Goal: Task Accomplishment & Management: Complete application form

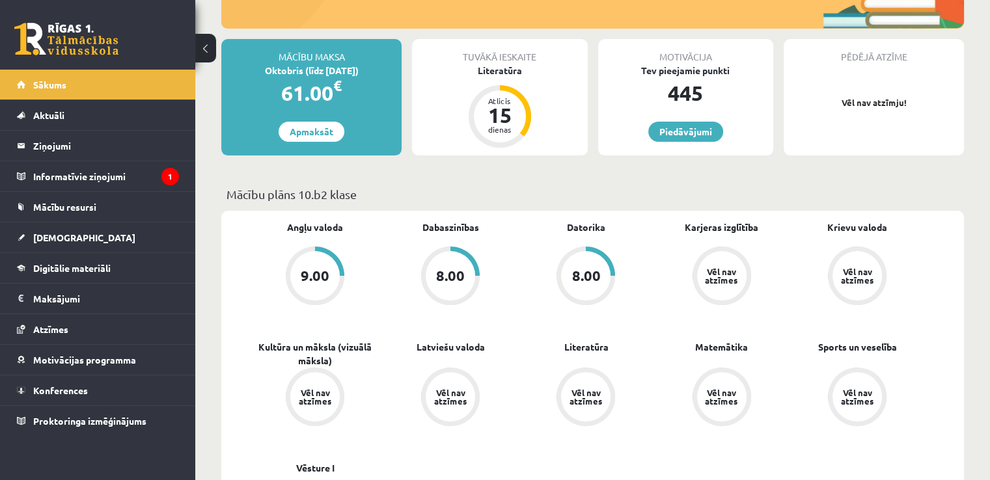
scroll to position [255, 0]
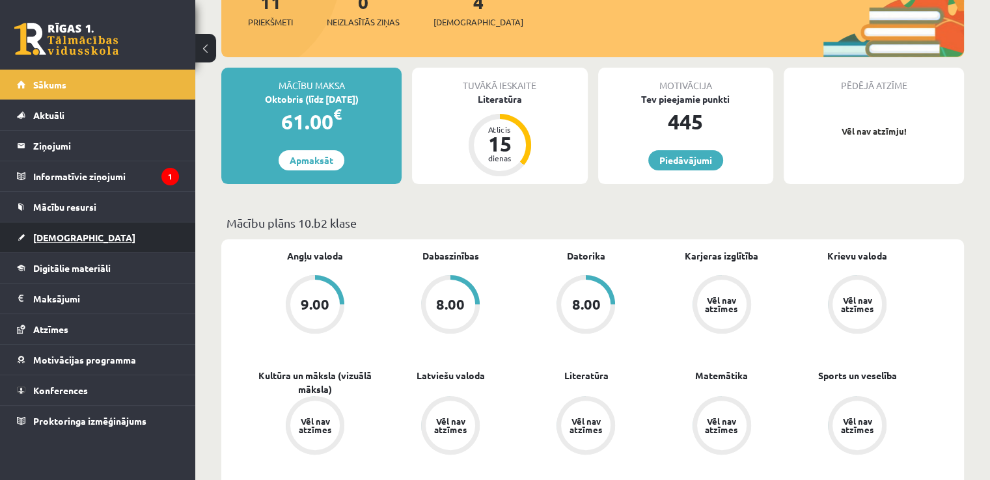
click at [66, 245] on link "[DEMOGRAPHIC_DATA]" at bounding box center [98, 238] width 162 height 30
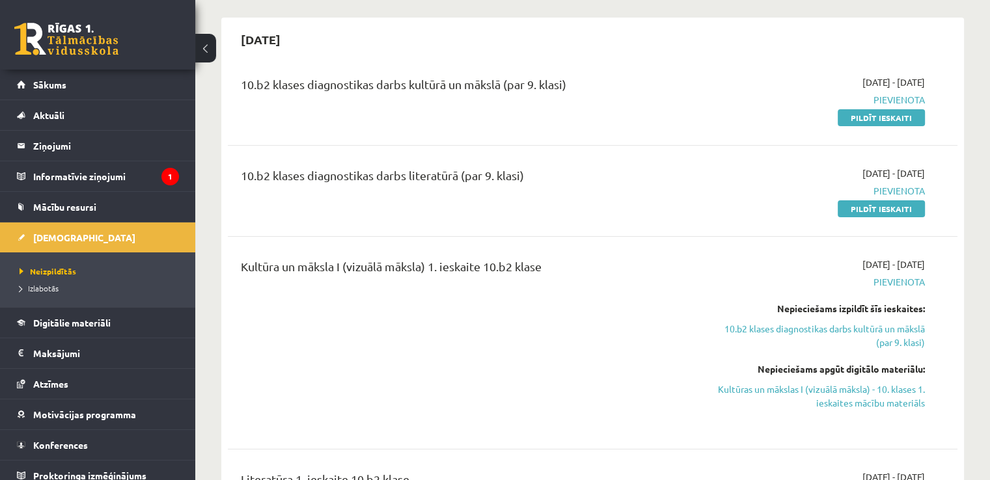
scroll to position [103, 0]
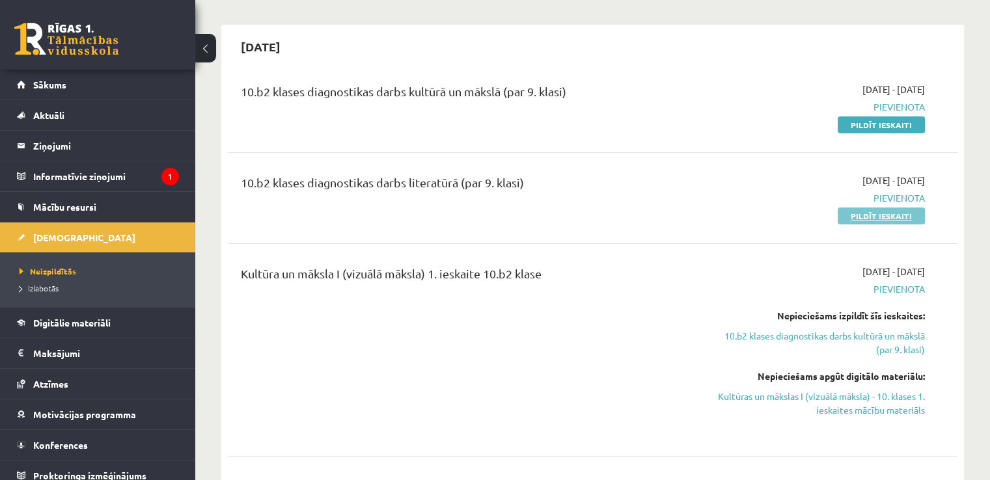
click at [854, 222] on link "Pildīt ieskaiti" at bounding box center [881, 216] width 87 height 17
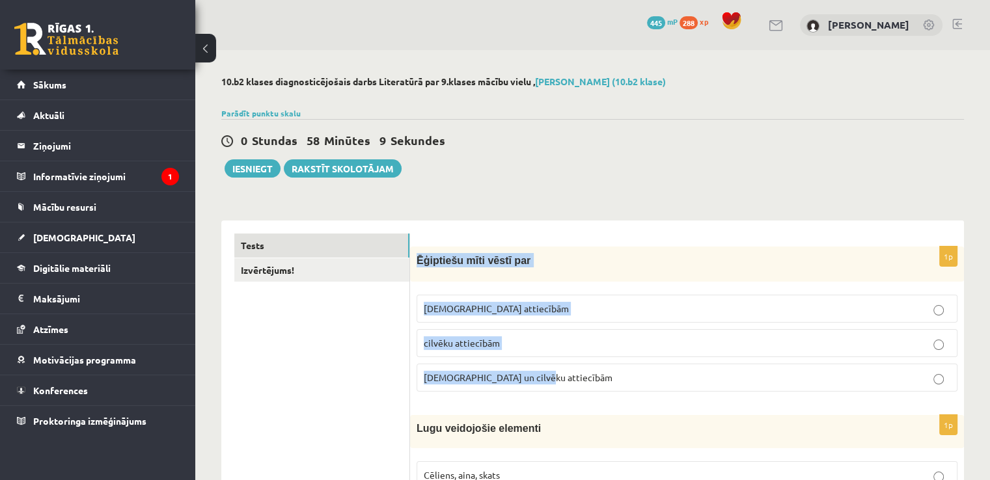
drag, startPoint x: 417, startPoint y: 258, endPoint x: 566, endPoint y: 364, distance: 182.8
click at [566, 364] on div "1p Ēģiptiešu mīti vēstī par Dievu attiecībām cilvēku attiecībām Dievu un cilvēk…" at bounding box center [687, 325] width 554 height 156
copy div "Ēģiptiešu mīti vēstī par Dievu attiecībām cilvēku attiecībām Dievu un cilvēku a…"
click at [575, 262] on p "Ēģiptiešu mīti vēstī par" at bounding box center [655, 260] width 476 height 14
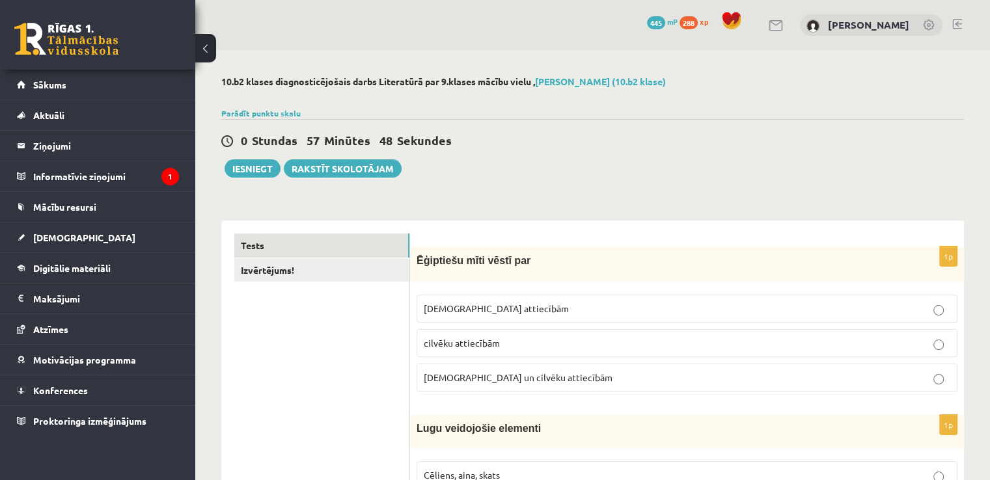
click at [558, 379] on p "Dievu un cilvēku attiecībām" at bounding box center [687, 378] width 527 height 14
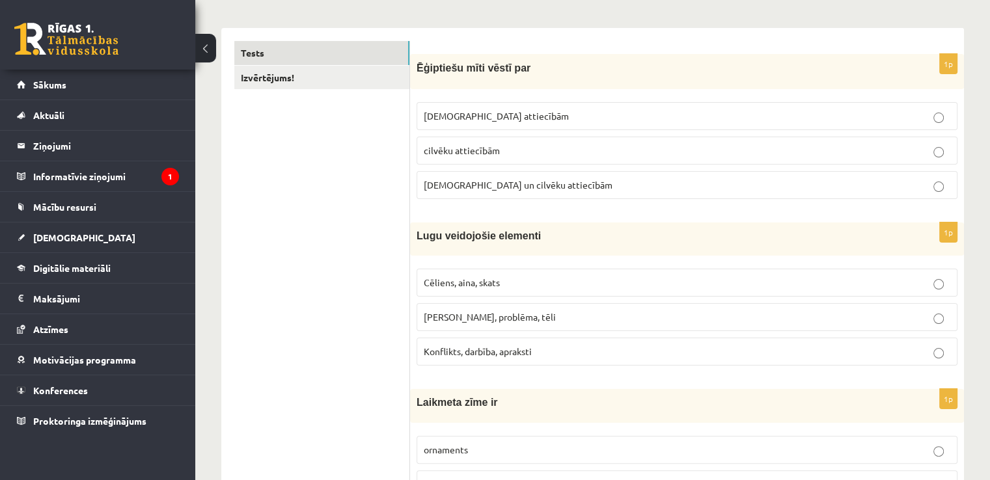
scroll to position [193, 0]
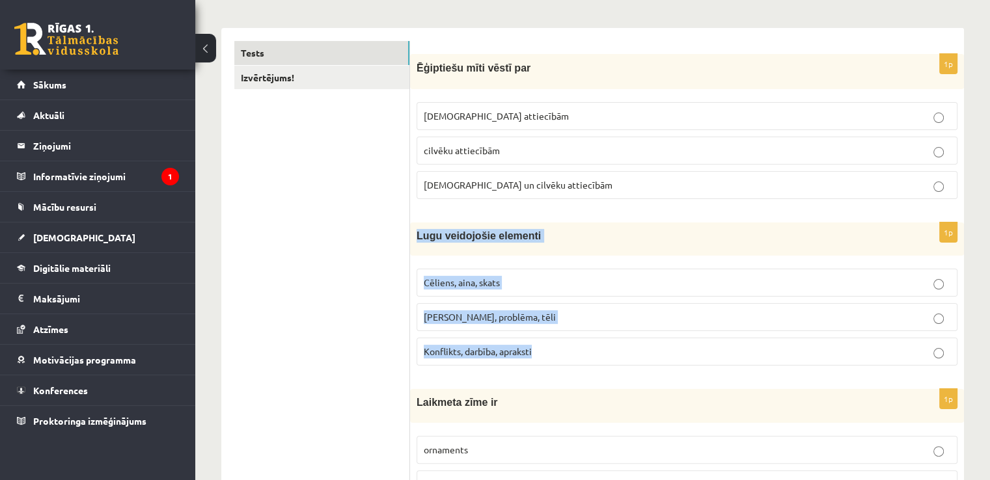
drag, startPoint x: 417, startPoint y: 234, endPoint x: 552, endPoint y: 345, distance: 175.3
click at [552, 345] on div "1p Lugu veidojošie elementi Cēliens, aina, skats Motīvs, problēma, tēli Konflik…" at bounding box center [687, 300] width 554 height 154
copy div "Lugu veidojošie elementi Cēliens, aina, skats Motīvs, problēma, tēli Konflikts,…"
click at [525, 282] on p "Cēliens, aina, skats" at bounding box center [687, 283] width 527 height 14
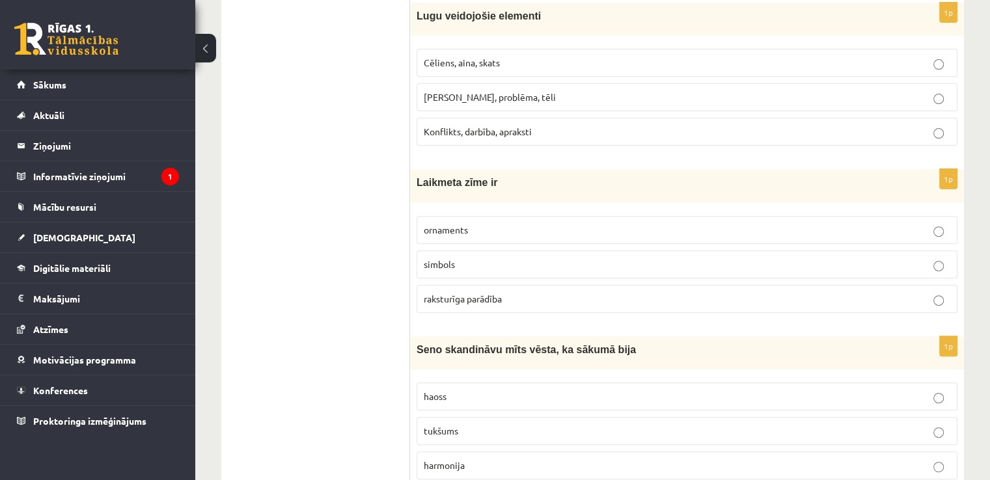
scroll to position [406, 0]
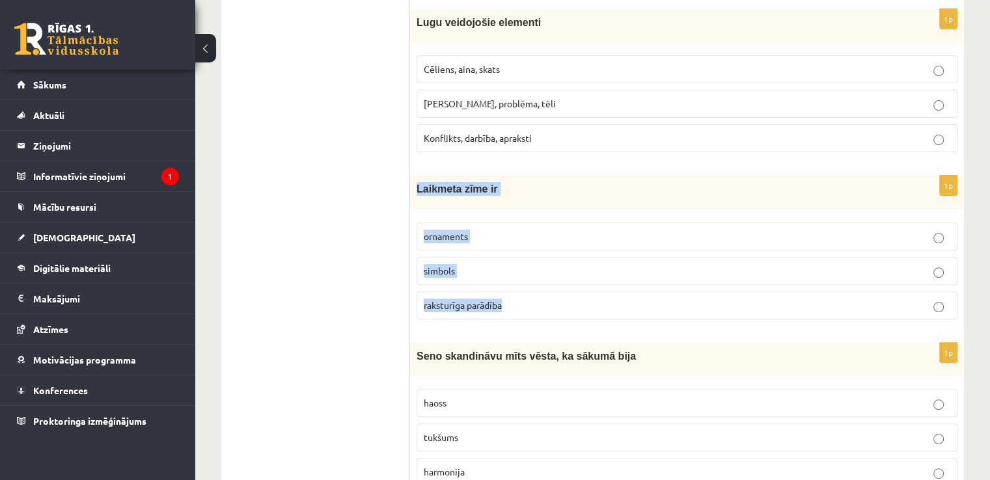
drag, startPoint x: 415, startPoint y: 185, endPoint x: 526, endPoint y: 293, distance: 154.2
click at [526, 293] on div "1p Laikmeta zīme ir ornaments simbols raksturīga parādība" at bounding box center [687, 253] width 554 height 154
copy div "Laikmeta zīme ir ornaments simbols raksturīga parādība"
click at [510, 306] on p "raksturīga parādība" at bounding box center [687, 306] width 527 height 14
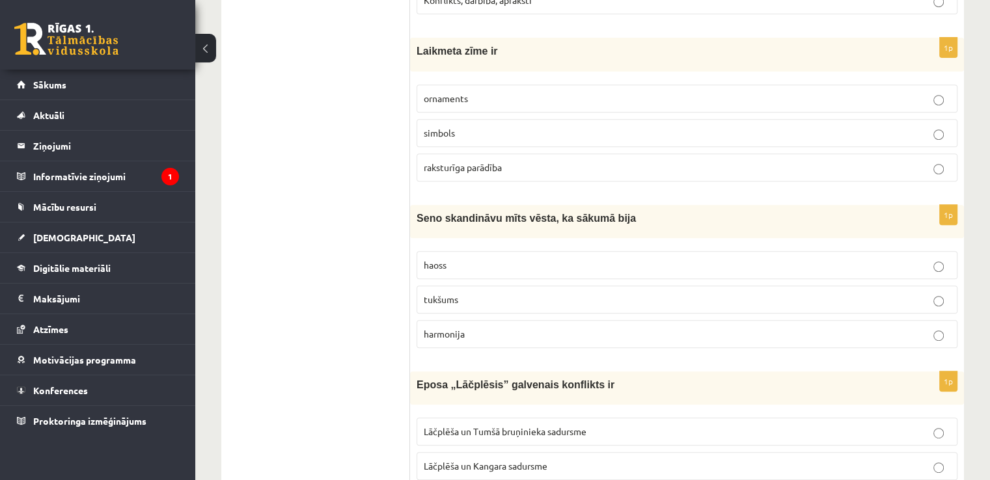
scroll to position [545, 0]
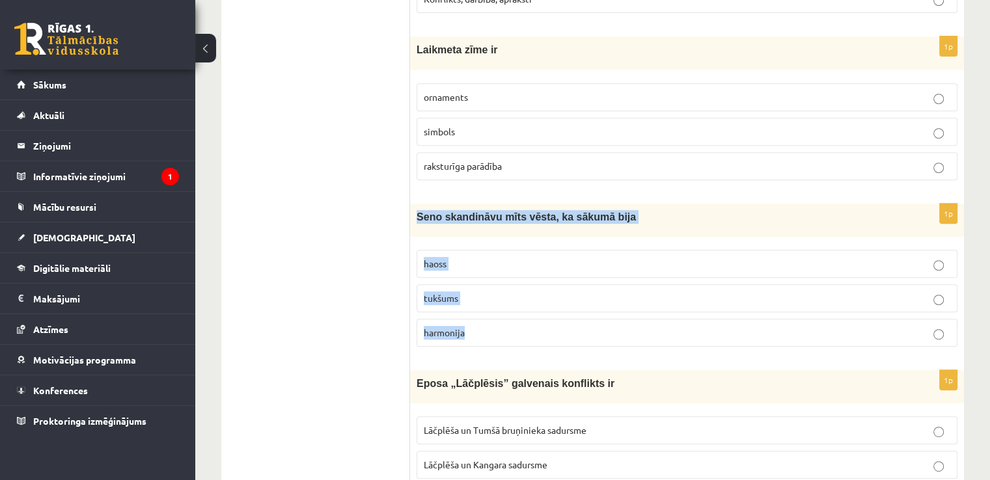
drag, startPoint x: 411, startPoint y: 215, endPoint x: 556, endPoint y: 316, distance: 175.8
click at [556, 316] on div "1p Seno skandināvu mīts vēsta, ka sākumā bija haoss tukšums harmonija" at bounding box center [687, 281] width 554 height 154
click at [534, 266] on p "haoss" at bounding box center [687, 264] width 527 height 14
drag, startPoint x: 411, startPoint y: 212, endPoint x: 604, endPoint y: 342, distance: 232.5
click at [604, 342] on div "1p Seno skandināvu mīts vēsta, ka sākumā bija haoss tukšums harmonija" at bounding box center [687, 281] width 554 height 154
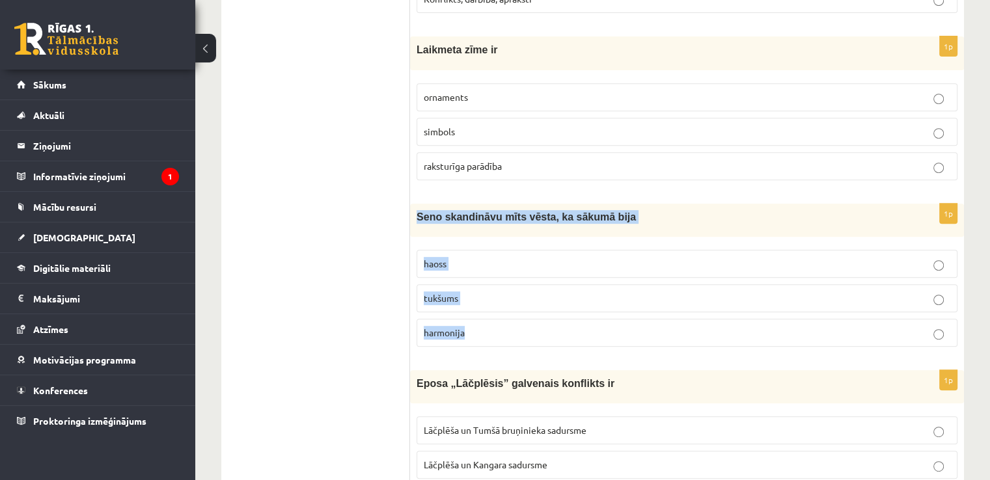
copy div "Seno skandināvu mīts vēsta, ka sākumā bija haoss tukšums harmonija"
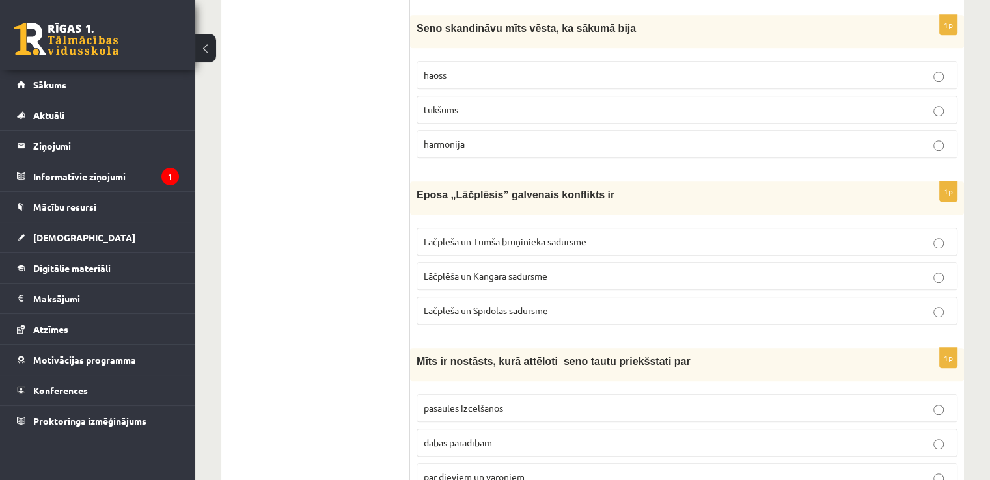
scroll to position [737, 0]
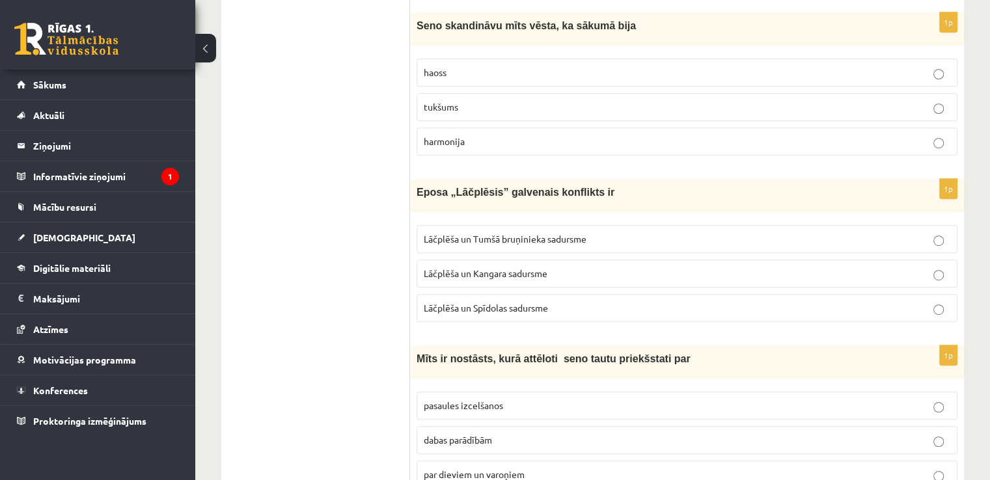
click at [489, 238] on span "Lāčplēša un Tumšā bruņinieka sadursme" at bounding box center [505, 239] width 163 height 12
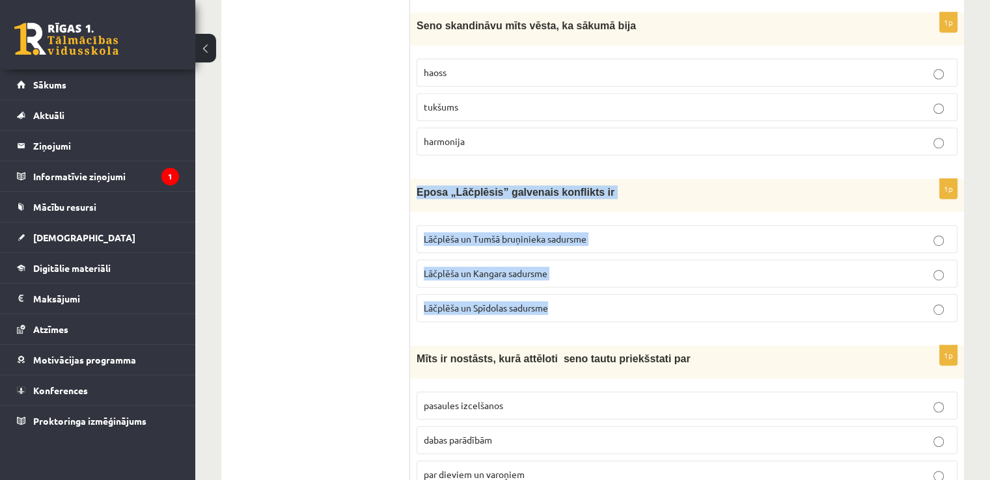
drag, startPoint x: 413, startPoint y: 187, endPoint x: 590, endPoint y: 294, distance: 205.8
click at [590, 294] on div "1p Eposa „Lāčplēsis” galvenais konflikts ir Lāčplēša un Tumšā bruņinieka sadurs…" at bounding box center [687, 256] width 554 height 154
copy div "Eposa „Lāčplēsis” galvenais konflikts ir Lāčplēša un Tumšā bruņinieka sadursme …"
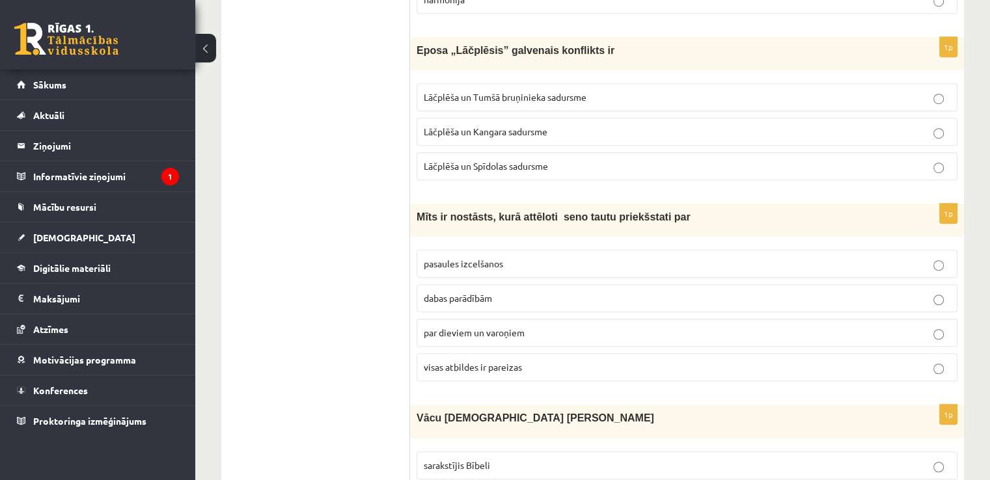
scroll to position [877, 0]
click at [521, 363] on span "visas atbildes ir pareizas" at bounding box center [473, 369] width 98 height 12
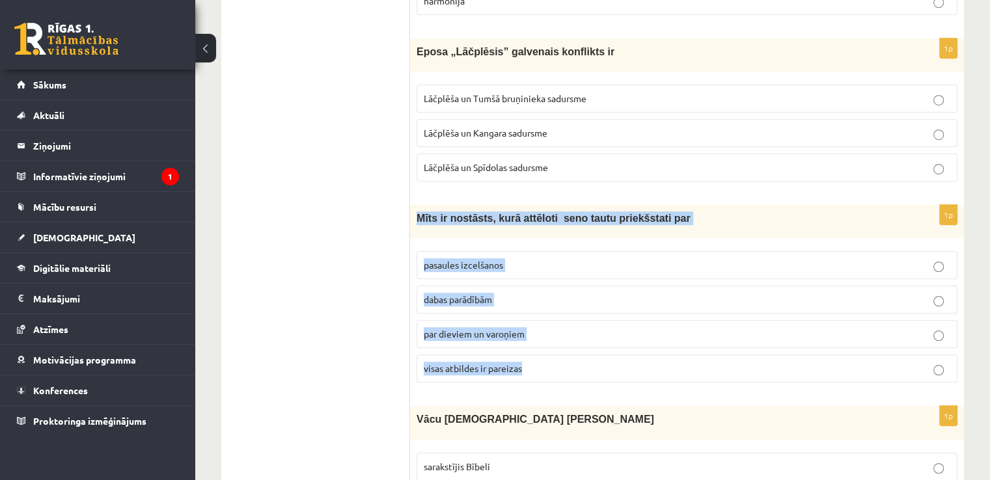
drag, startPoint x: 415, startPoint y: 206, endPoint x: 567, endPoint y: 370, distance: 223.4
click at [567, 370] on div "1p Mīts ir nostāsts, kurā attēloti seno tautu priekšstati par pasaules izcelšan…" at bounding box center [687, 299] width 554 height 188
copy div "Mīts ir nostāsts, kurā attēloti seno tautu priekšstati par pasaules izcelšanos …"
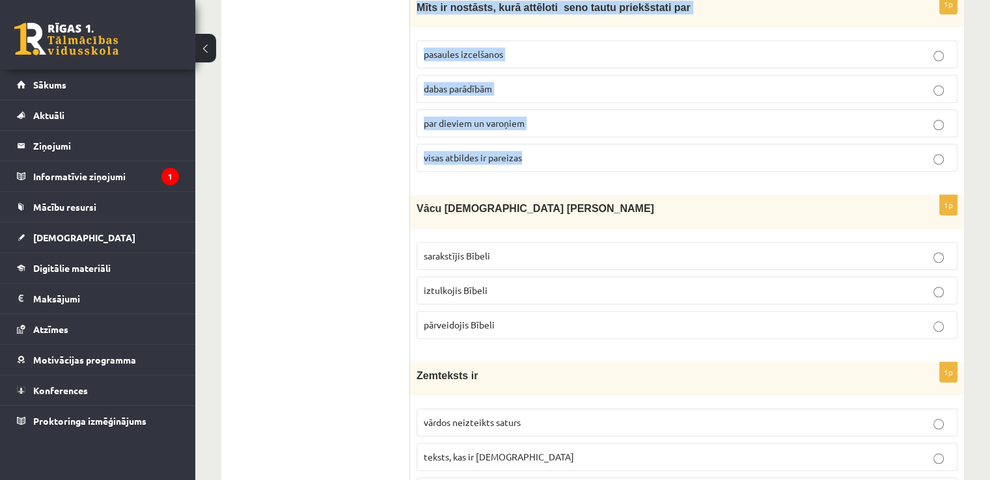
scroll to position [1090, 0]
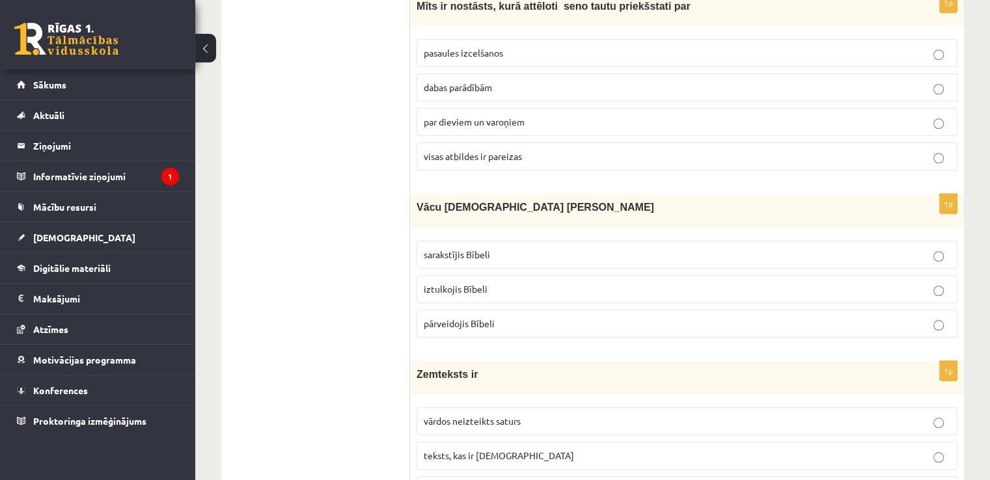
click at [548, 200] on p "Vācu mācītājs Ernsts Gliks" at bounding box center [655, 207] width 476 height 14
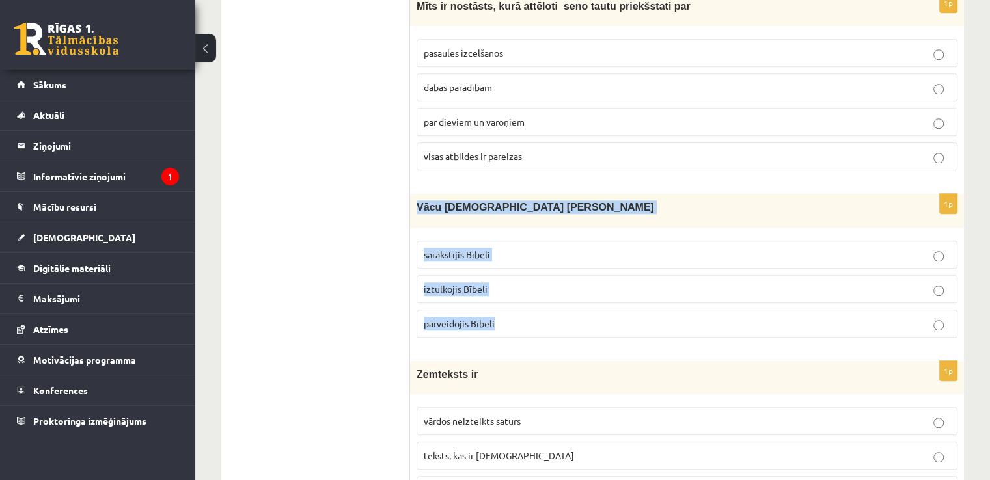
drag, startPoint x: 414, startPoint y: 199, endPoint x: 511, endPoint y: 321, distance: 156.1
click at [511, 321] on div "1p Vācu mācītājs Ernsts Gliks sarakstījis Bībeli iztulkojis Bībeli pārveidojis …" at bounding box center [687, 271] width 554 height 154
copy div "Vācu mācītājs Ernsts Gliks sarakstījis Bībeli iztulkojis Bībeli pārveidojis Bīb…"
click at [471, 287] on span "iztulkojis Bībeli" at bounding box center [456, 289] width 64 height 12
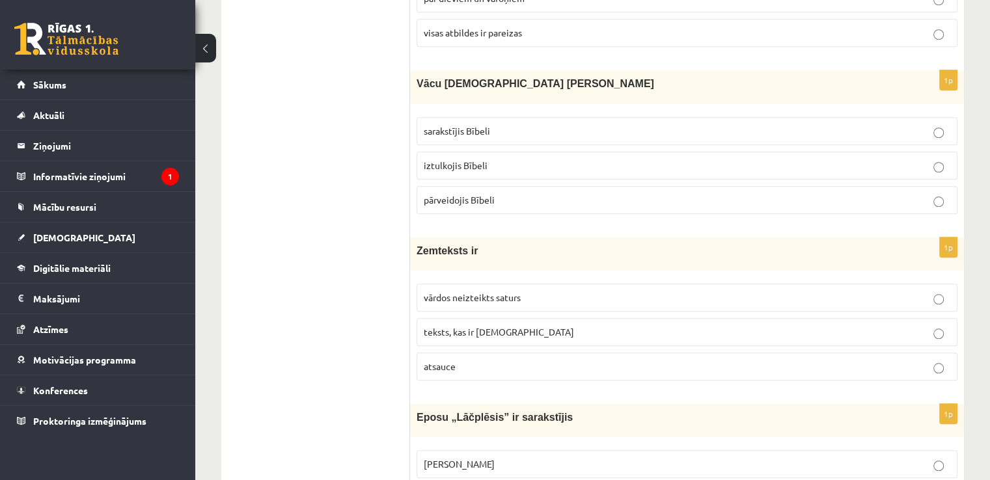
scroll to position [1244, 0]
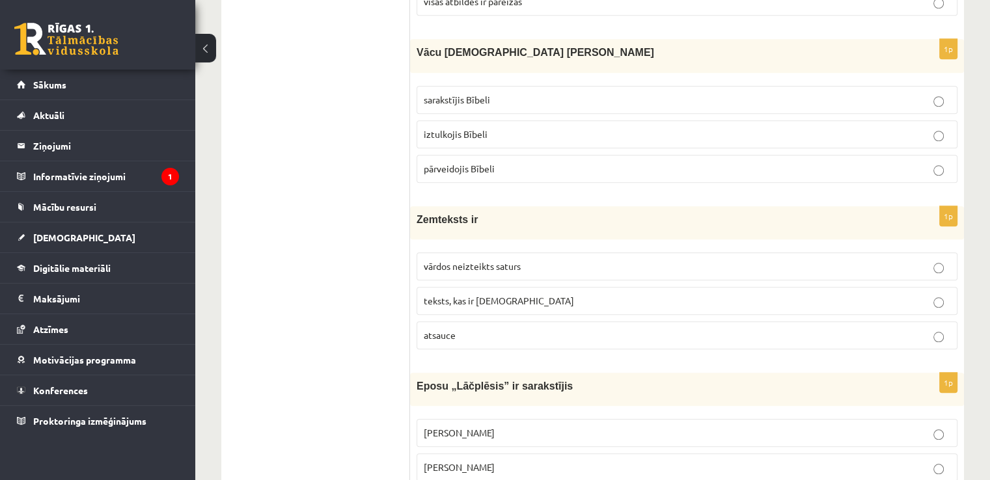
click at [534, 260] on p "vārdos neizteikts saturs" at bounding box center [687, 267] width 527 height 14
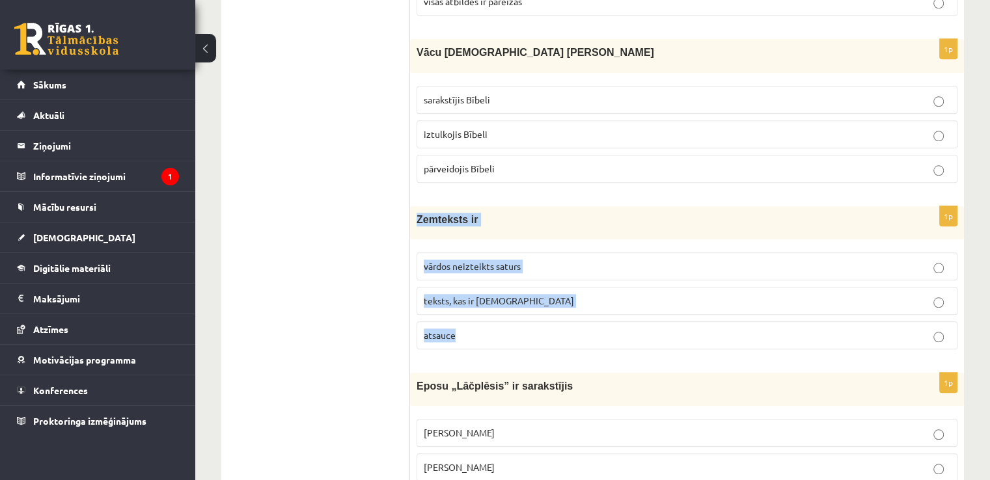
drag, startPoint x: 417, startPoint y: 213, endPoint x: 547, endPoint y: 313, distance: 163.9
click at [547, 313] on div "1p Zemteksts ir vārdos neizteikts saturs teksts, kas ir iekavās atsauce" at bounding box center [687, 283] width 554 height 154
copy div "Zemteksts ir vārdos neizteikts saturs teksts, kas ir iekavās atsauce"
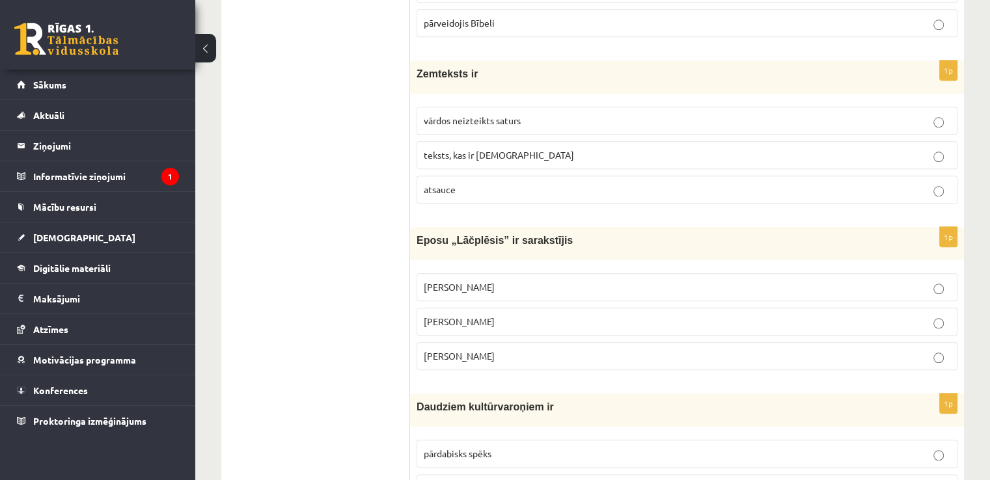
scroll to position [1403, 0]
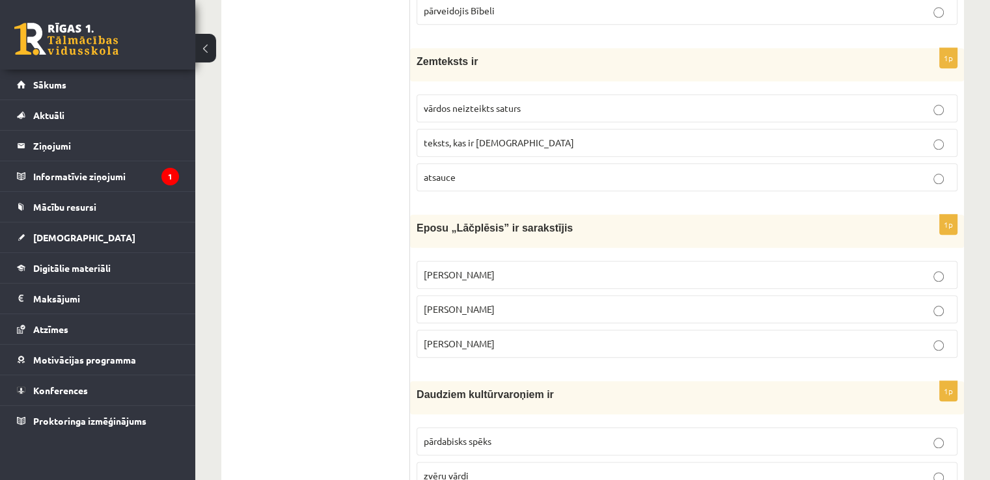
drag, startPoint x: 568, startPoint y: 263, endPoint x: 517, endPoint y: 256, distance: 51.8
click at [517, 261] on label "Andrievs Pumpurs" at bounding box center [687, 275] width 541 height 28
click at [539, 295] on label "Andrejs Pumpurs" at bounding box center [687, 309] width 541 height 28
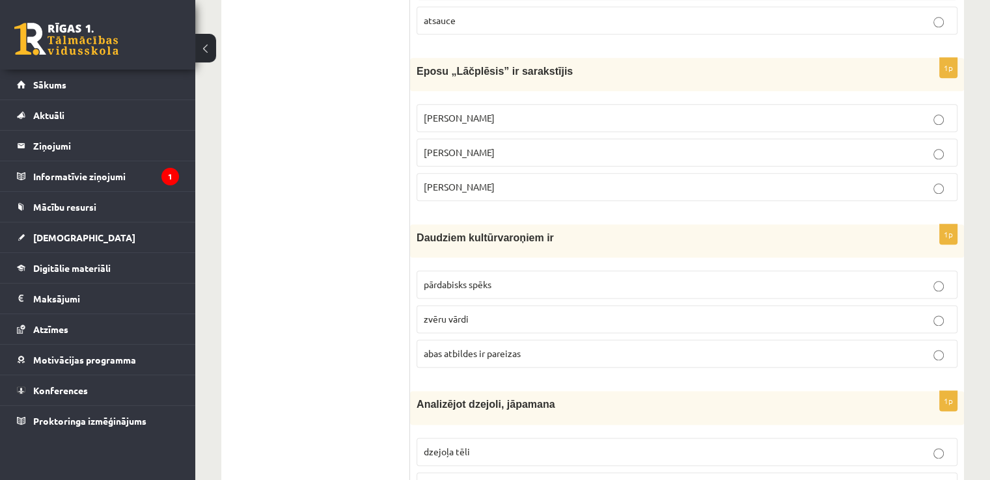
scroll to position [1559, 0]
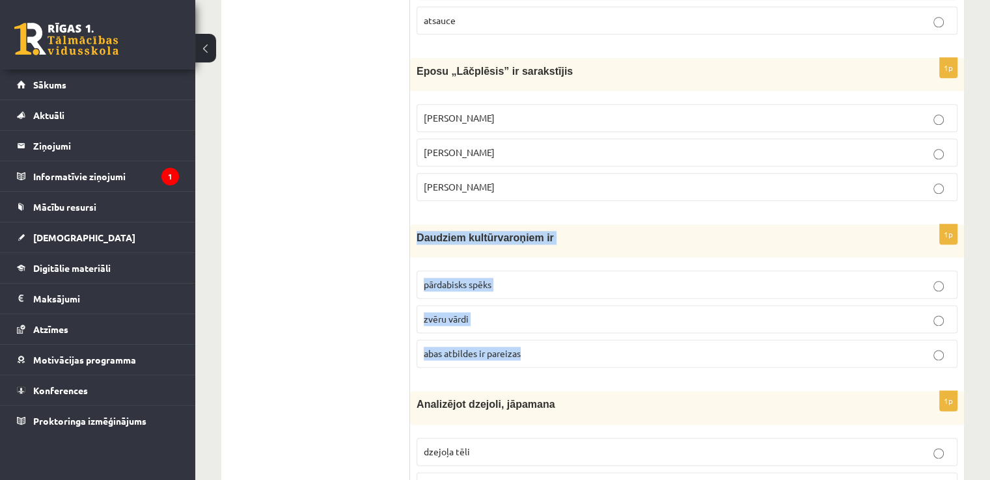
drag, startPoint x: 415, startPoint y: 226, endPoint x: 552, endPoint y: 351, distance: 185.2
click at [552, 351] on div "1p Daudziem kultūrvaroņiem ir pārdabisks spēks zvēru vārdi abas atbildes ir par…" at bounding box center [687, 302] width 554 height 154
copy div "Daudziem kultūrvaroņiem ir pārdabisks spēks zvēru vārdi abas atbildes ir pareiz…"
click at [448, 348] on span "abas atbildes ir pareizas" at bounding box center [472, 354] width 97 height 12
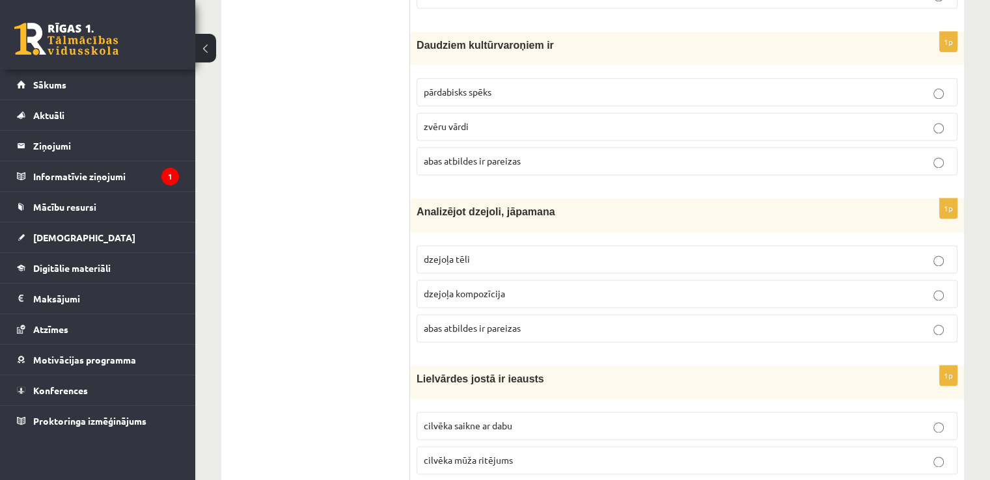
scroll to position [1752, 0]
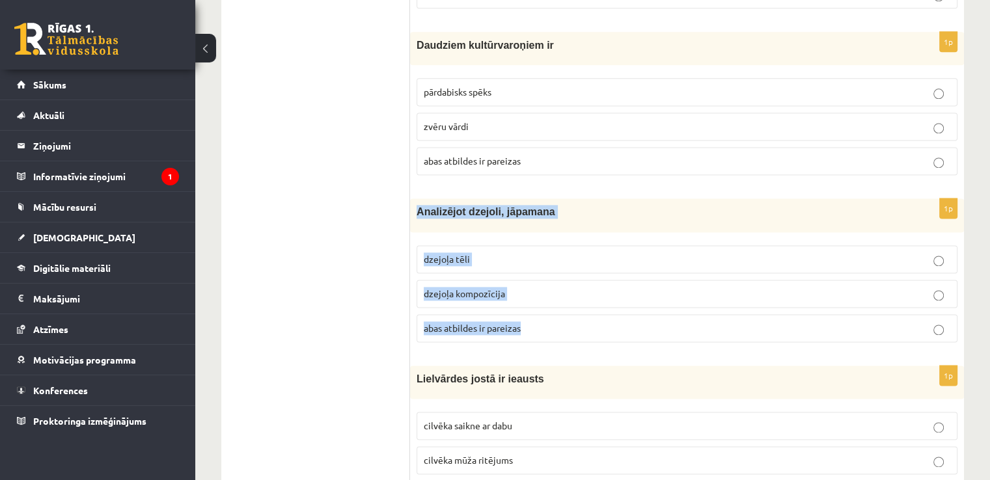
drag, startPoint x: 417, startPoint y: 206, endPoint x: 540, endPoint y: 342, distance: 183.4
click at [540, 342] on div "1p Analizējot dzejoli, jāpamana dzejoļa tēli dzejoļa kompozīcija abas atbildes …" at bounding box center [687, 276] width 554 height 154
copy div "Analizējot dzejoli, jāpamana dzejoļa tēli dzejoļa kompozīcija abas atbildes ir …"
click at [527, 323] on p "abas atbildes ir pareizas" at bounding box center [687, 329] width 527 height 14
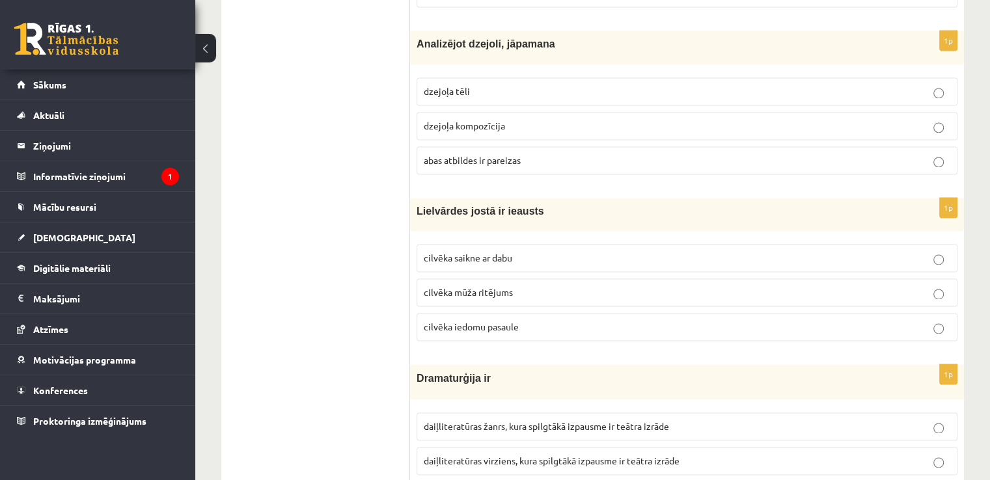
scroll to position [1921, 0]
click at [553, 256] on label "cilvēka saikne ar dabu" at bounding box center [687, 257] width 541 height 28
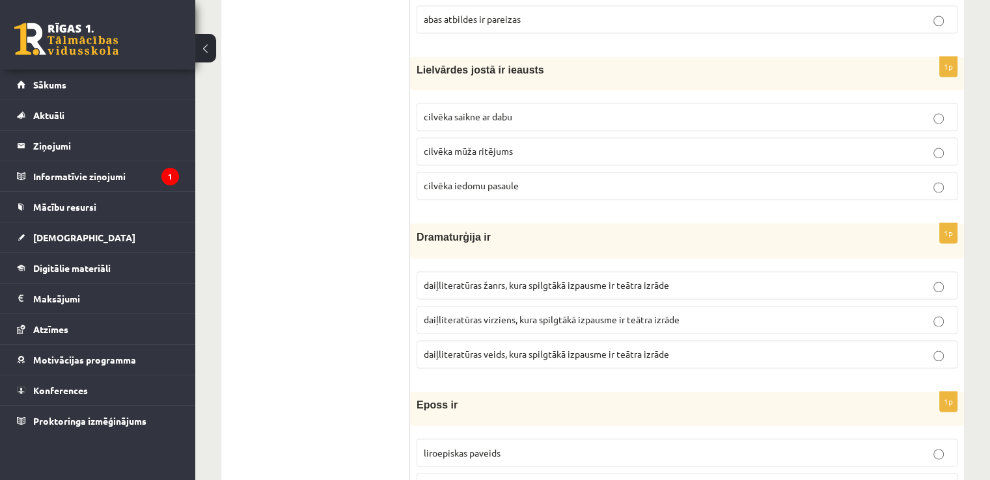
scroll to position [2077, 0]
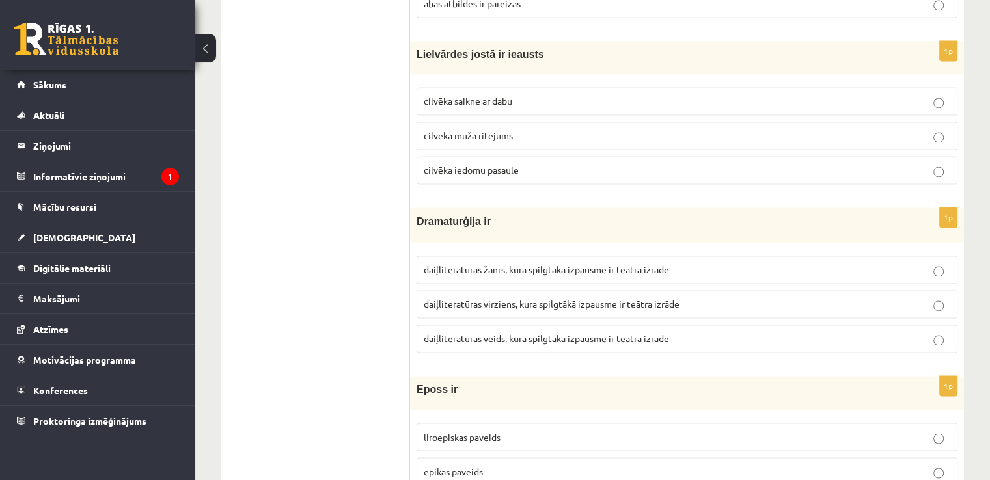
click at [551, 129] on p "cilvēka mūža ritējums" at bounding box center [687, 136] width 527 height 14
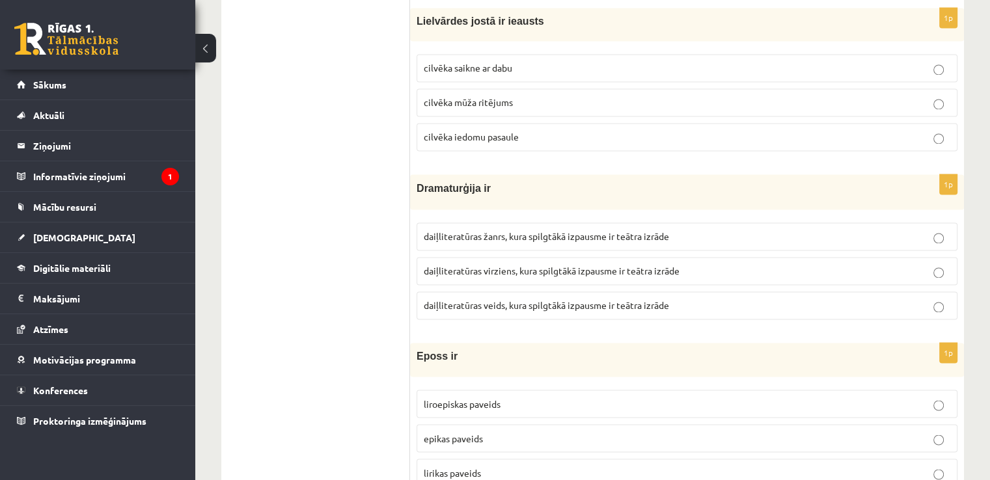
scroll to position [2111, 0]
drag, startPoint x: 409, startPoint y: 177, endPoint x: 790, endPoint y: 254, distance: 389.2
click at [790, 264] on p "daiļliteratūras virziens, kura spilgtākā izpausme ir teātra izrāde" at bounding box center [687, 271] width 527 height 14
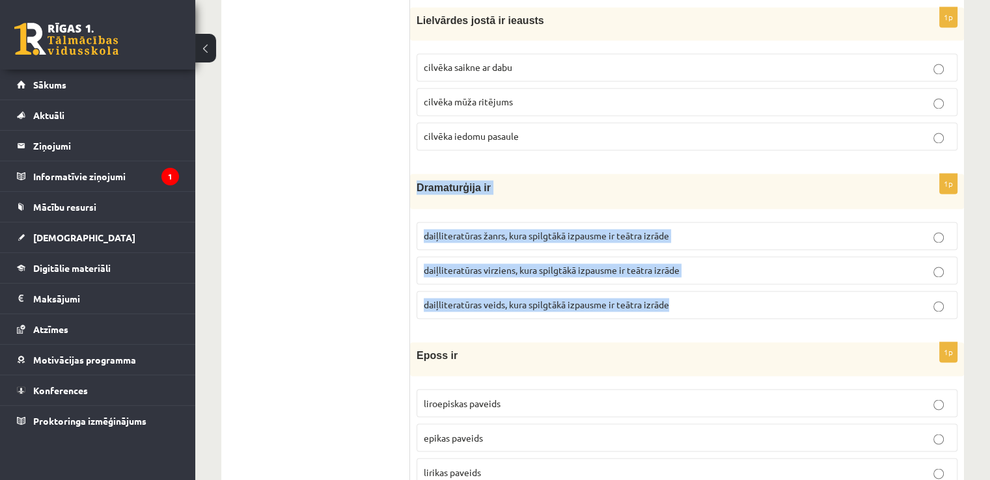
drag, startPoint x: 417, startPoint y: 177, endPoint x: 730, endPoint y: 278, distance: 328.9
click at [730, 278] on div "1p Dramaturģija ir daiļliteratūras žanrs, kura spilgtākā izpausme ir teātra izr…" at bounding box center [687, 252] width 554 height 156
click at [590, 299] on span "daiļliteratūras veids, kura spilgtākā izpausme ir teātra izrāde" at bounding box center [546, 305] width 245 height 12
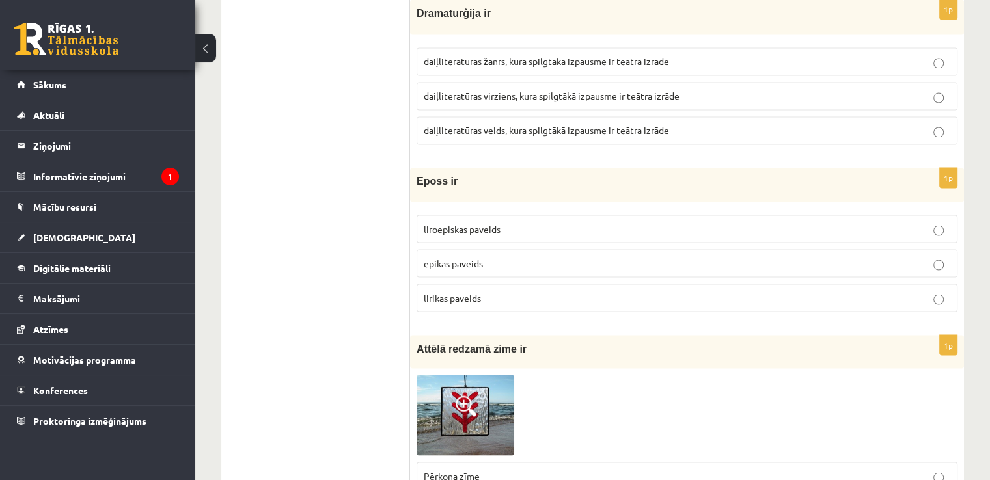
scroll to position [2290, 0]
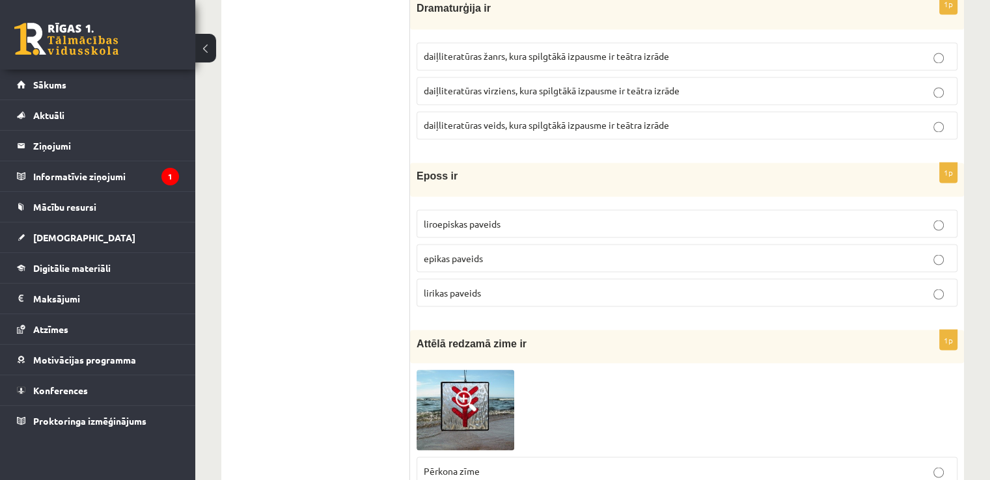
click at [508, 251] on p "epikas paveids" at bounding box center [687, 258] width 527 height 14
drag, startPoint x: 417, startPoint y: 163, endPoint x: 569, endPoint y: 281, distance: 192.7
click at [569, 281] on div "1p Eposs ir liroepiskas paveids epikas paveids lirikas paveids" at bounding box center [687, 240] width 554 height 154
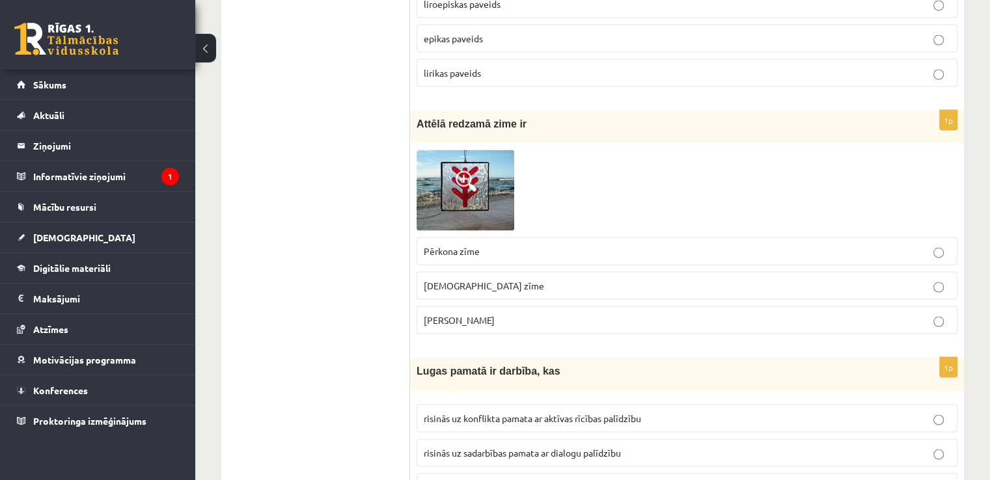
scroll to position [2512, 0]
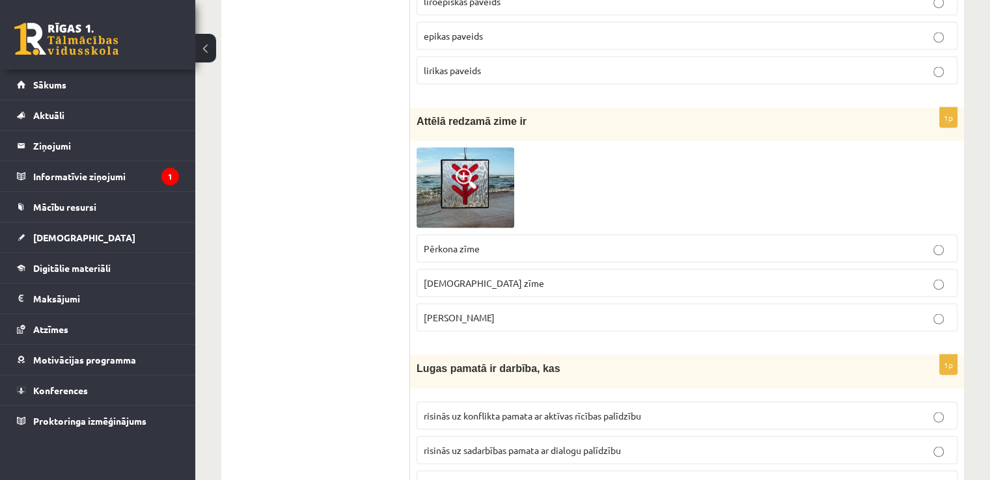
click at [555, 311] on p "Laimas slotiņa" at bounding box center [687, 318] width 527 height 14
drag, startPoint x: 414, startPoint y: 109, endPoint x: 456, endPoint y: 113, distance: 42.5
click at [456, 113] on div "Attēlā redzamā zime ir" at bounding box center [687, 124] width 554 height 33
click at [456, 116] on span "Attēlā redzamā zime ir" at bounding box center [472, 121] width 110 height 11
click at [505, 278] on p "Dieva zīme" at bounding box center [687, 284] width 527 height 14
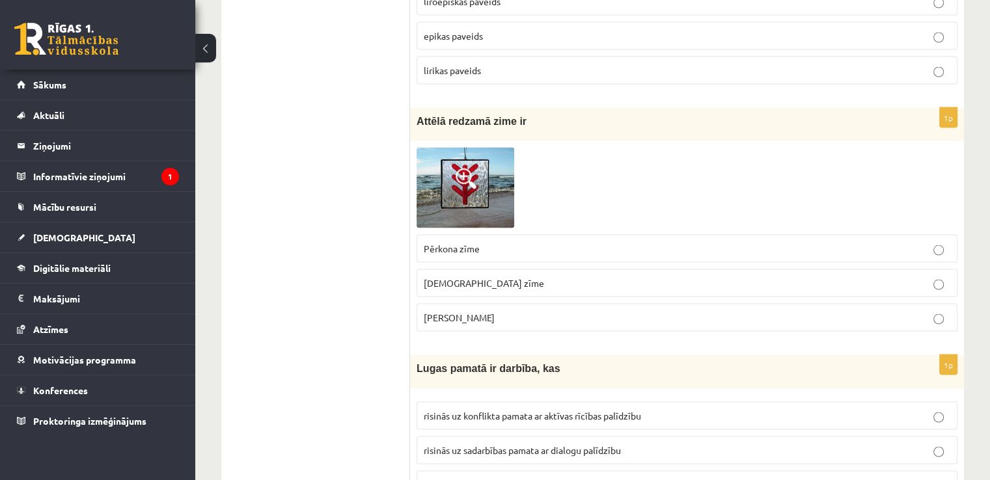
click at [549, 311] on p "Laimas slotiņa" at bounding box center [687, 318] width 527 height 14
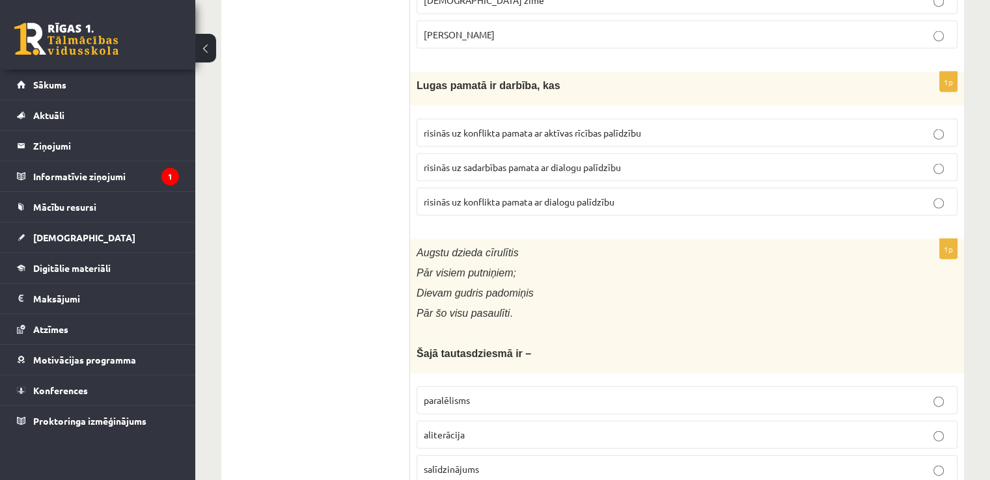
scroll to position [2790, 0]
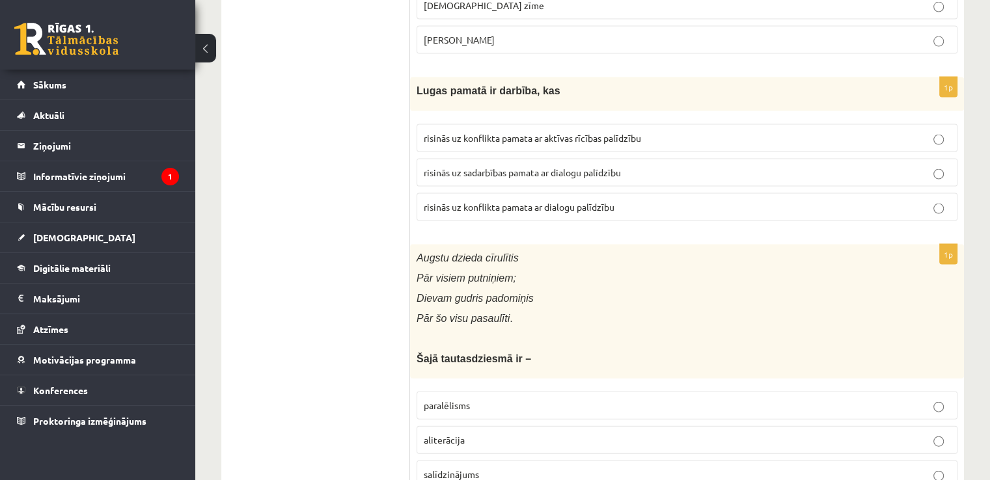
click at [527, 200] on p "risinās uz konflikta pamata ar dialogu palīdzību" at bounding box center [687, 207] width 527 height 14
drag, startPoint x: 401, startPoint y: 76, endPoint x: 614, endPoint y: 162, distance: 230.1
click at [614, 162] on div "**********" at bounding box center [592, 119] width 743 height 5379
click at [616, 167] on span "risinās uz sadarbības pamata ar dialogu palīdzību" at bounding box center [522, 173] width 197 height 12
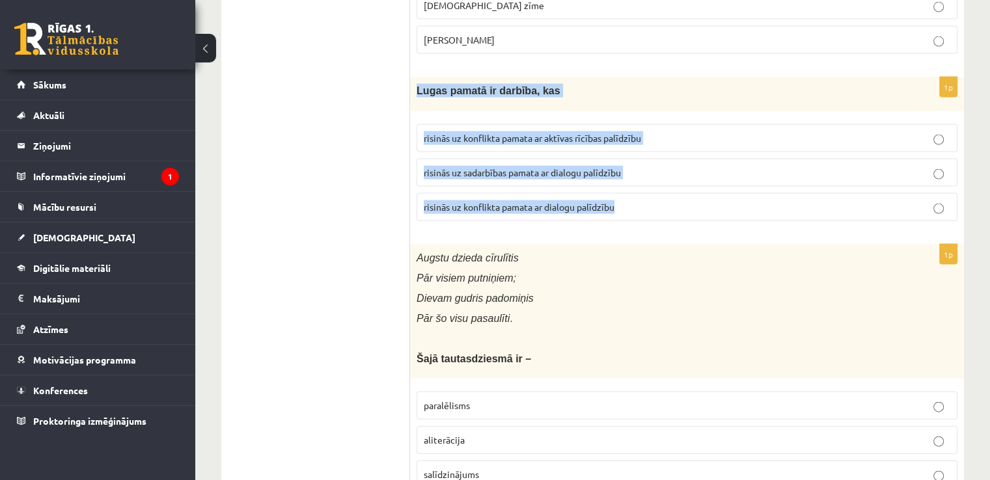
drag, startPoint x: 418, startPoint y: 79, endPoint x: 709, endPoint y: 182, distance: 308.8
click at [709, 182] on div "1p Lugas pamatā ir darbība, kas risinās uz konflikta pamata ar aktīvas rīcības …" at bounding box center [687, 154] width 554 height 154
click at [667, 193] on label "risinās uz konflikta pamata ar dialogu palīdzību" at bounding box center [687, 207] width 541 height 28
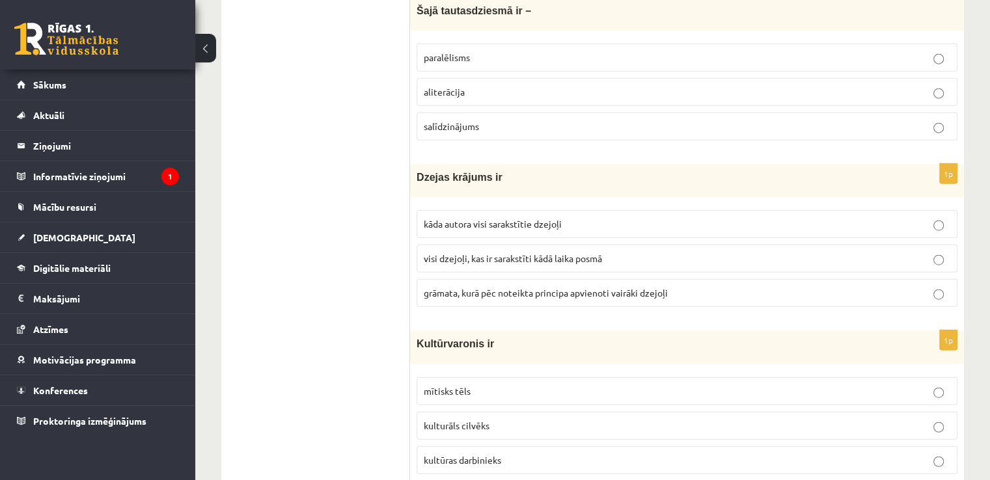
scroll to position [3139, 0]
click at [569, 286] on span "grāmata, kurā pēc noteikta principa apvienoti vairāki dzejoļi" at bounding box center [546, 292] width 244 height 12
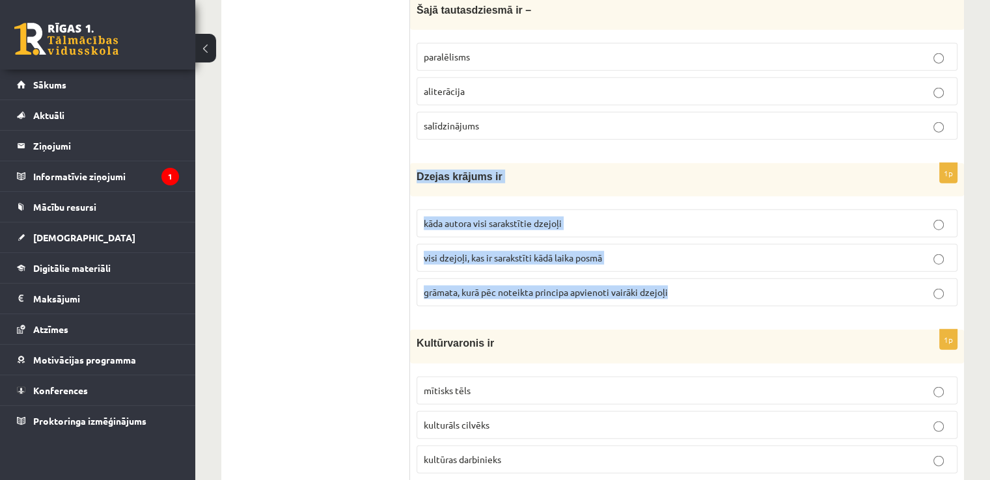
drag, startPoint x: 416, startPoint y: 164, endPoint x: 679, endPoint y: 268, distance: 283.4
click at [679, 268] on div "1p Dzejas krājums ir kāda autora visi sarakstītie dzejoļi visi dzejoļi, kas ir …" at bounding box center [687, 240] width 554 height 154
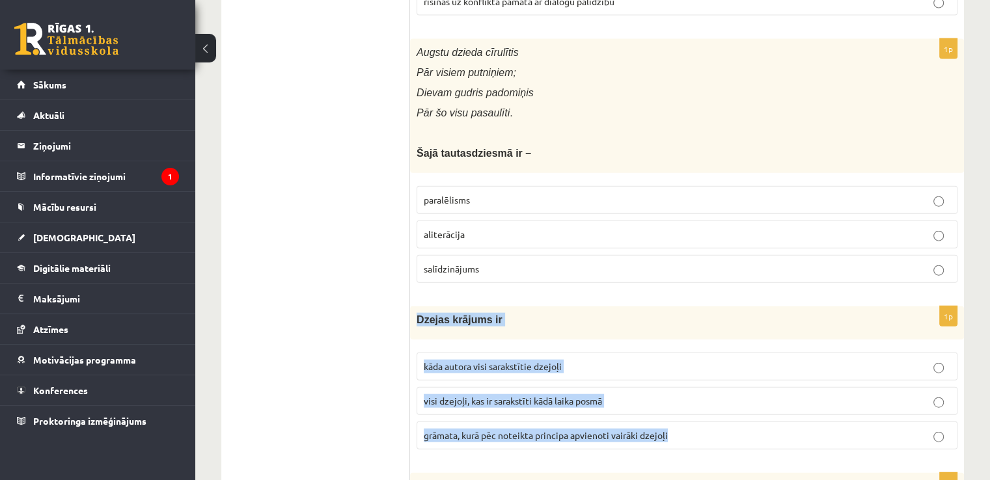
scroll to position [2949, 0]
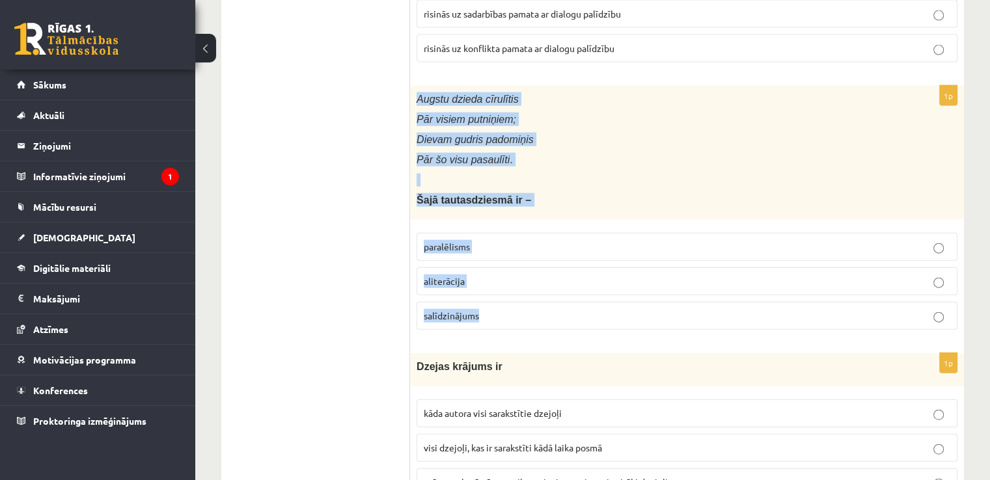
drag, startPoint x: 416, startPoint y: 82, endPoint x: 568, endPoint y: 297, distance: 262.9
click at [568, 297] on div "1p Augstu dzieda cīrulītis Pār visiem putniņiem; Dievam gudris padomiņis Pār šo…" at bounding box center [687, 213] width 554 height 255
click at [463, 233] on label "paralēlisms" at bounding box center [687, 247] width 541 height 28
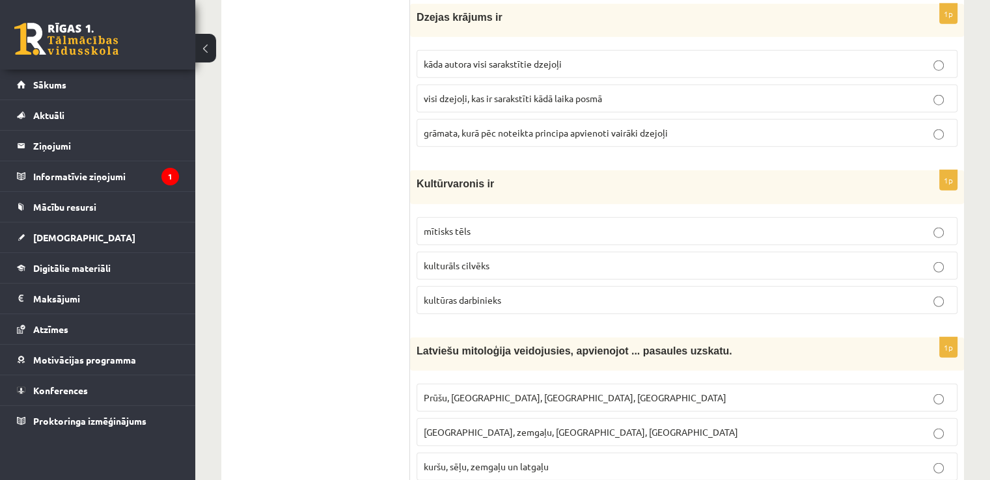
scroll to position [3300, 0]
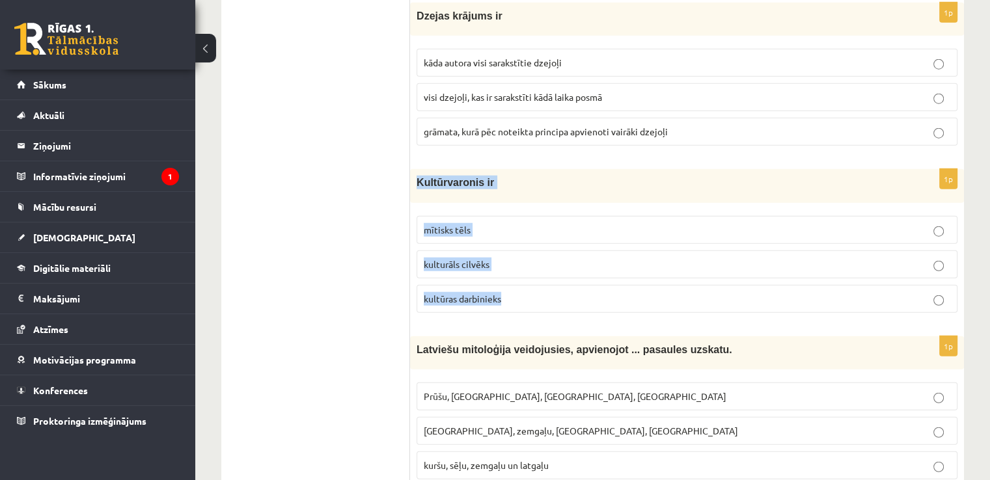
drag, startPoint x: 415, startPoint y: 165, endPoint x: 542, endPoint y: 267, distance: 162.5
click at [542, 267] on div "1p Kultūrvaronis ir mītisks tēls kulturāls cilvēks kultūras darbinieks" at bounding box center [687, 246] width 554 height 154
click at [493, 223] on p "mītisks tēls" at bounding box center [687, 230] width 527 height 14
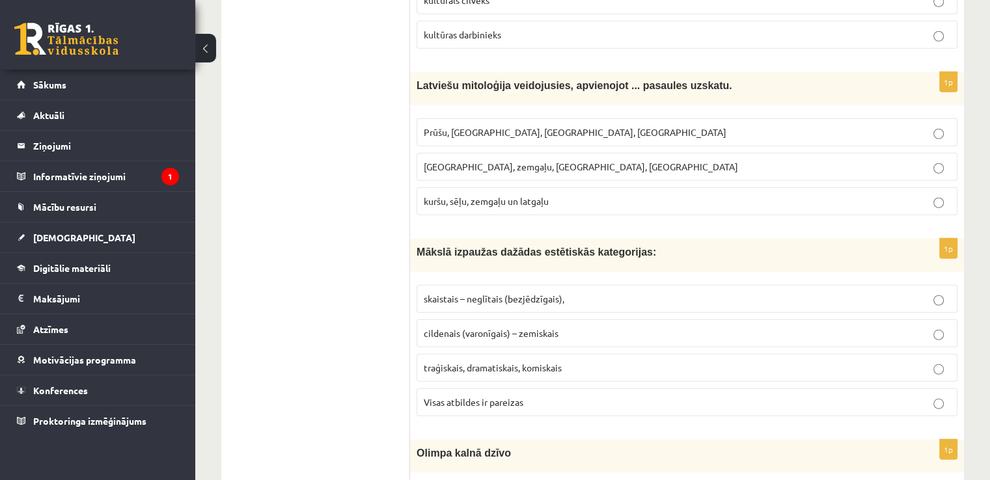
scroll to position [3563, 0]
click at [515, 362] on p "traģiskais, dramatiskais, komiskais" at bounding box center [687, 369] width 527 height 14
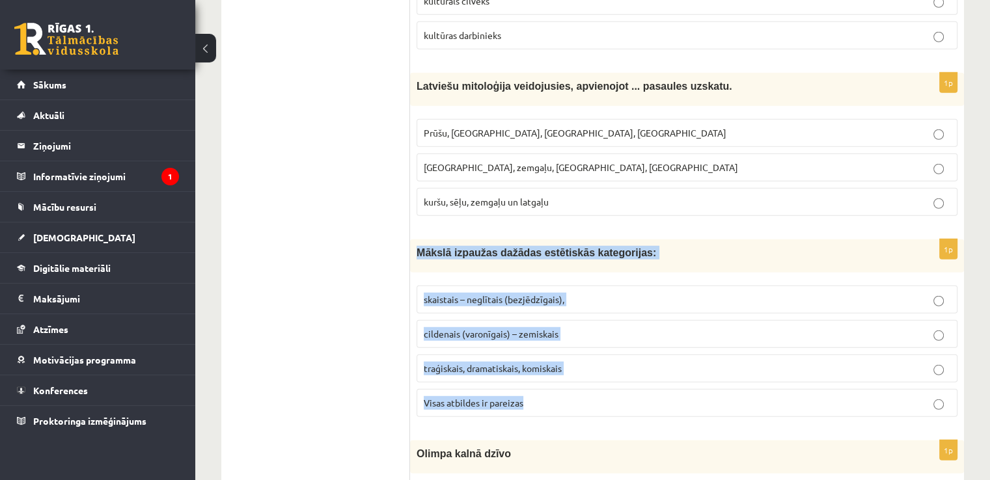
drag, startPoint x: 417, startPoint y: 234, endPoint x: 548, endPoint y: 389, distance: 202.3
click at [548, 389] on div "1p Mākslā izpaužas dažādas estētiskās kategorijas: skaistais – neglītais (bezjē…" at bounding box center [687, 334] width 554 height 188
click at [551, 396] on p "Visas atbildes ir pareizas" at bounding box center [687, 403] width 527 height 14
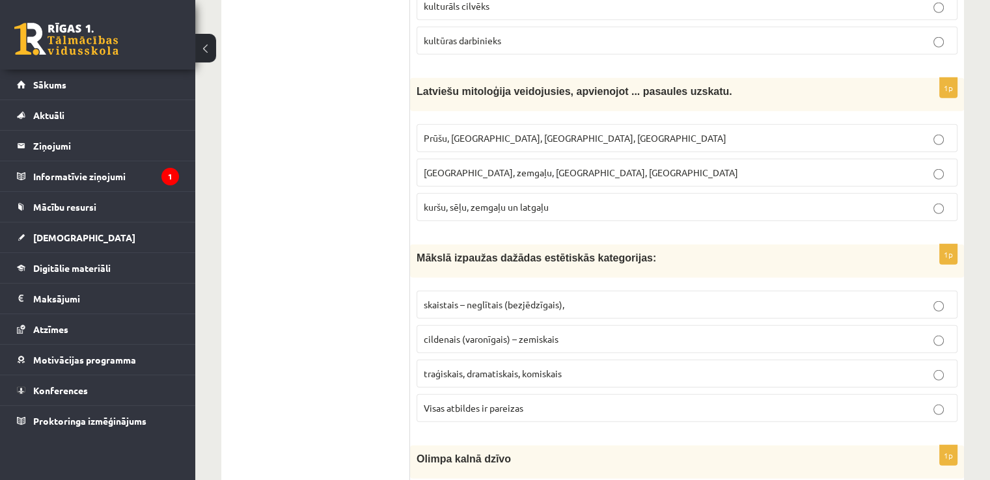
scroll to position [3556, 0]
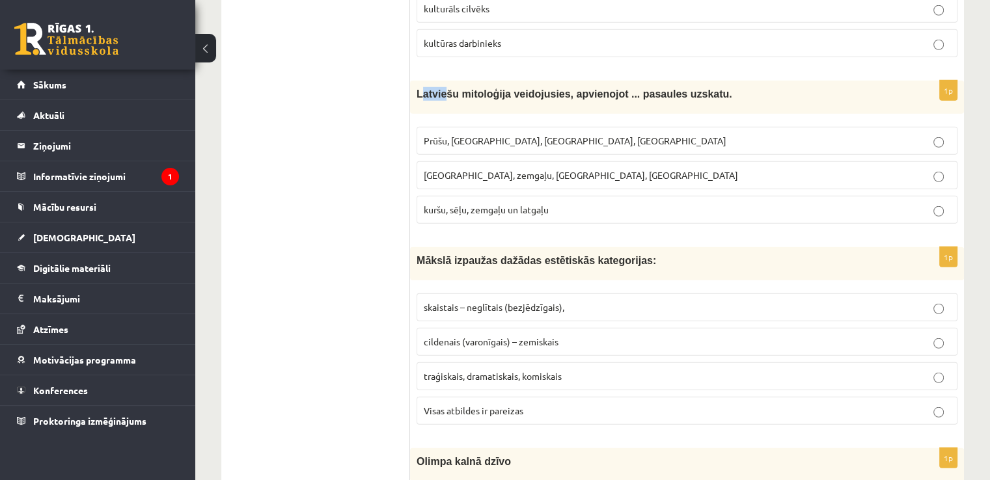
drag, startPoint x: 419, startPoint y: 77, endPoint x: 444, endPoint y: 93, distance: 29.3
click at [444, 93] on div "Latviešu mitoloģija veidojusies, apvienojot ... pasaules uzskatu." at bounding box center [687, 97] width 554 height 33
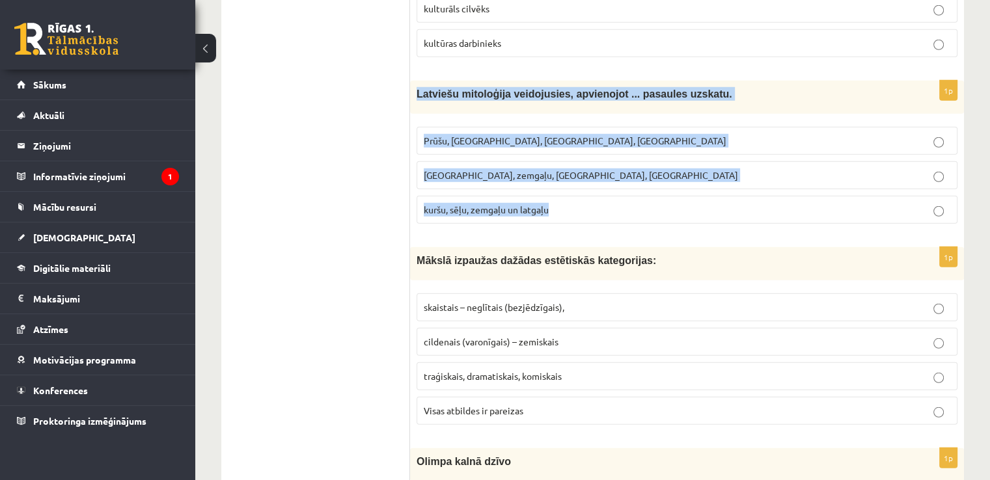
drag, startPoint x: 413, startPoint y: 75, endPoint x: 562, endPoint y: 185, distance: 184.9
click at [562, 185] on div "1p Latviešu mitoloģija veidojusies, apvienojot ... pasaules uzskatu. Prūšu, sēļ…" at bounding box center [687, 158] width 554 height 154
click at [533, 204] on span "kuršu, sēļu, zemgaļu un latgaļu" at bounding box center [486, 210] width 125 height 12
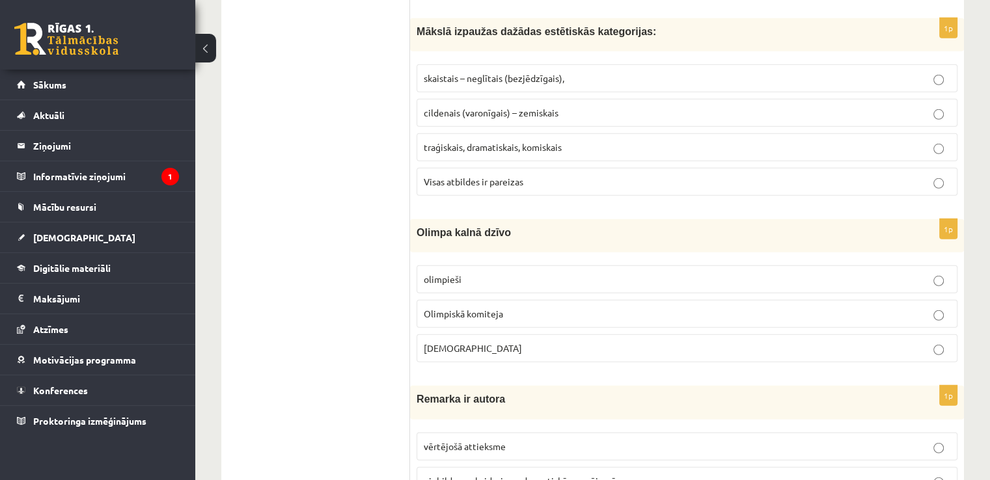
scroll to position [3787, 0]
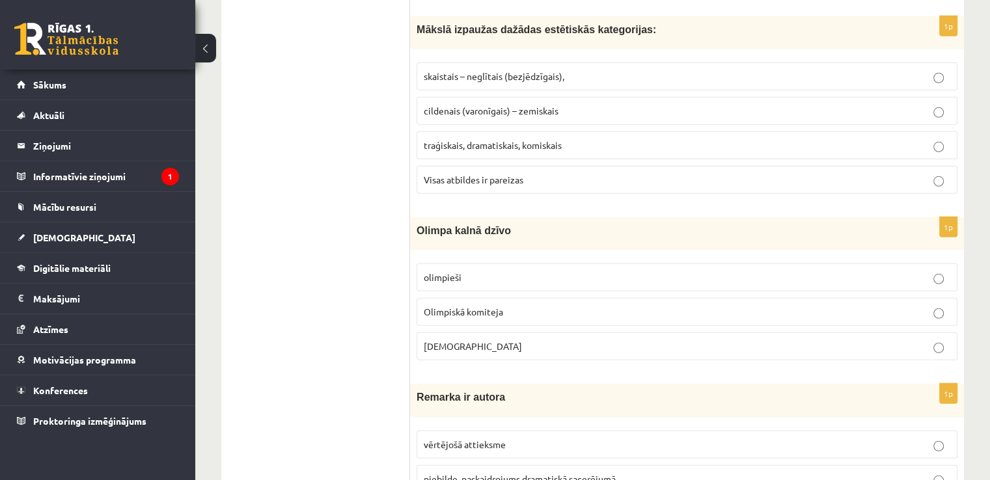
click at [467, 340] on p "Dievi" at bounding box center [687, 347] width 527 height 14
drag, startPoint x: 417, startPoint y: 212, endPoint x: 518, endPoint y: 320, distance: 148.3
click at [518, 320] on div "1p Olimpa kalnā dzīvo olimpieši Olimpiskā komiteja Dievi" at bounding box center [687, 294] width 554 height 154
click at [496, 271] on p "olimpieši" at bounding box center [687, 278] width 527 height 14
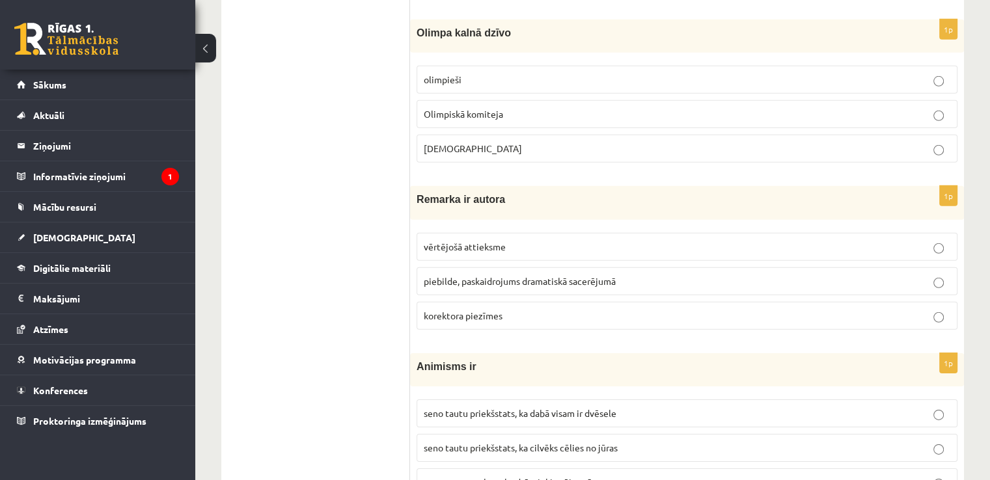
scroll to position [3983, 0]
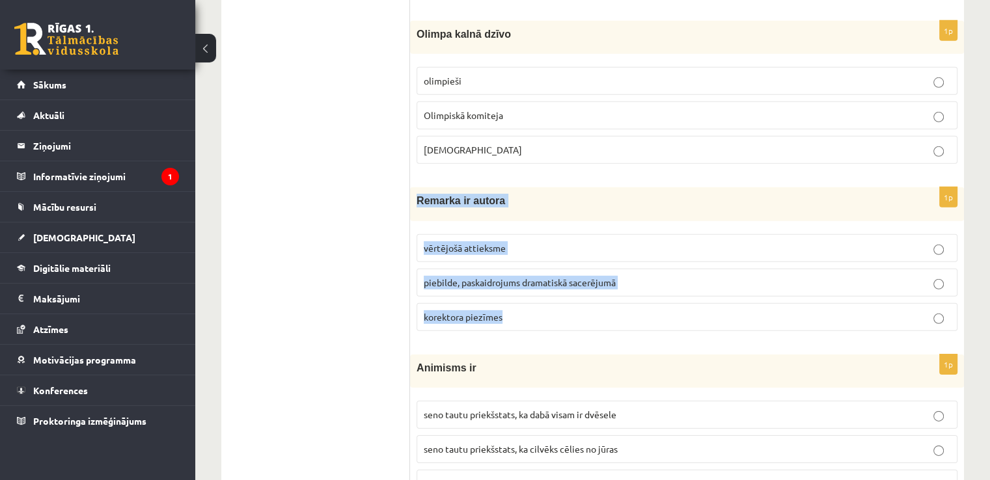
drag, startPoint x: 413, startPoint y: 183, endPoint x: 537, endPoint y: 295, distance: 166.8
click at [537, 295] on div "1p Remarka ir autora vērtējošā attieksme piebilde, paskaidrojums dramatiskā sac…" at bounding box center [687, 264] width 554 height 154
click at [467, 277] on span "piebilde, paskaidrojums dramatiskā sacerējumā" at bounding box center [520, 283] width 192 height 12
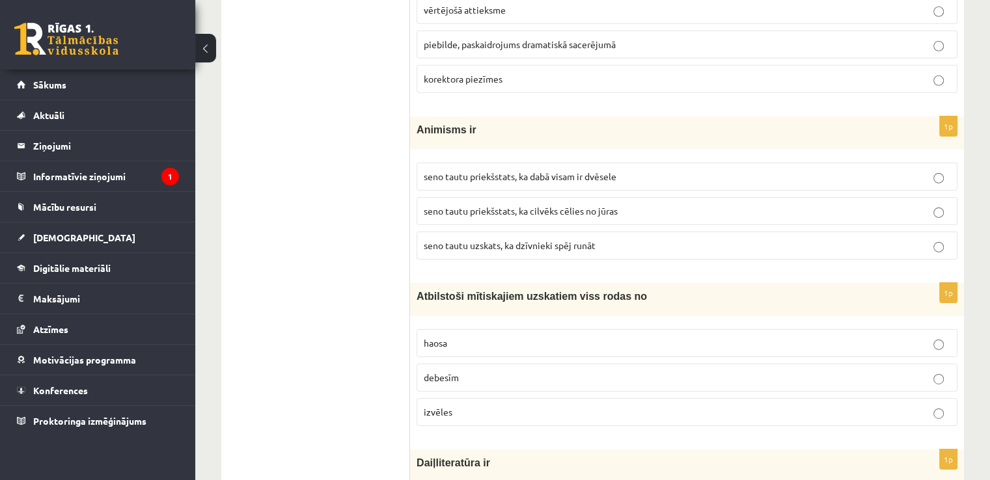
scroll to position [4223, 0]
click at [482, 370] on p "debesīm" at bounding box center [687, 377] width 527 height 14
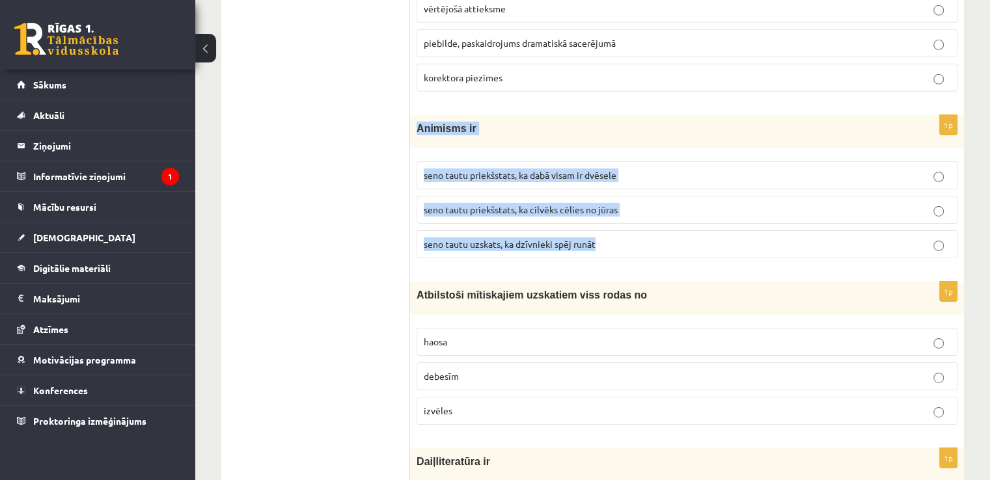
drag, startPoint x: 415, startPoint y: 107, endPoint x: 635, endPoint y: 225, distance: 248.7
click at [635, 225] on div "1p Animisms ir seno tautu priekšstats, ka dabā visam ir dvēsele seno tautu prie…" at bounding box center [687, 192] width 554 height 154
click at [580, 161] on label "seno tautu priekšstats, ka dabā visam ir dvēsele" at bounding box center [687, 175] width 541 height 28
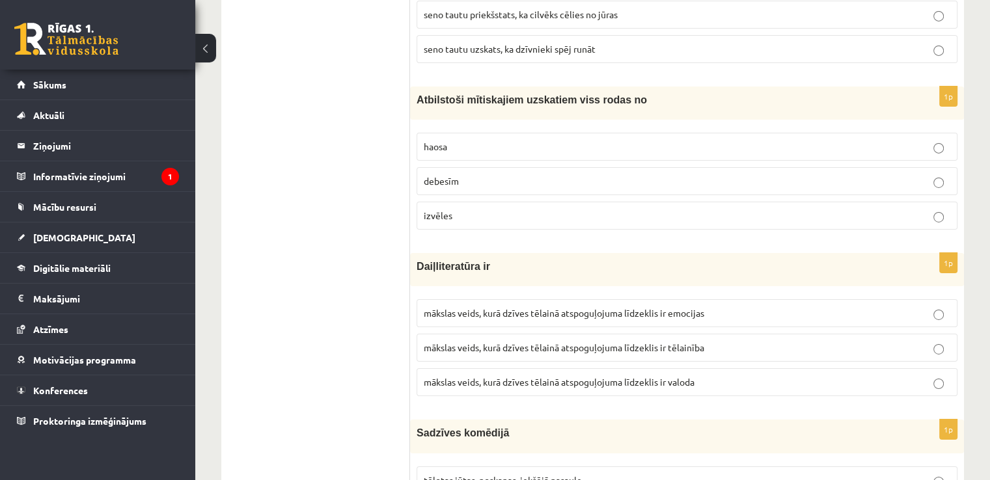
scroll to position [4419, 0]
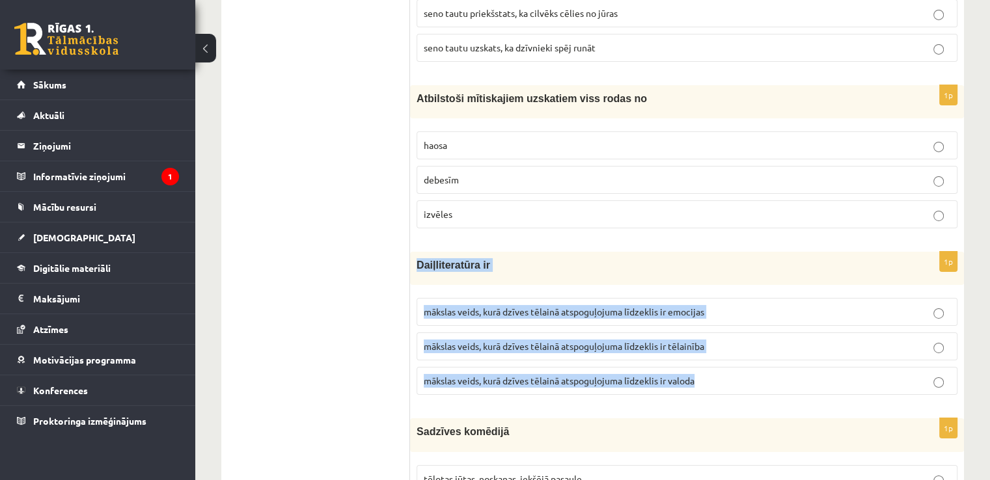
drag, startPoint x: 419, startPoint y: 247, endPoint x: 709, endPoint y: 366, distance: 313.8
click at [709, 366] on div "1p Daiļliteratūra ir mākslas veids, kurā dzīves tēlainā atspoguļojuma līdzeklis…" at bounding box center [687, 329] width 554 height 154
click at [696, 367] on label "mākslas veids, kurā dzīves tēlainā atspoguļojuma līdzeklis ir valoda" at bounding box center [687, 381] width 541 height 28
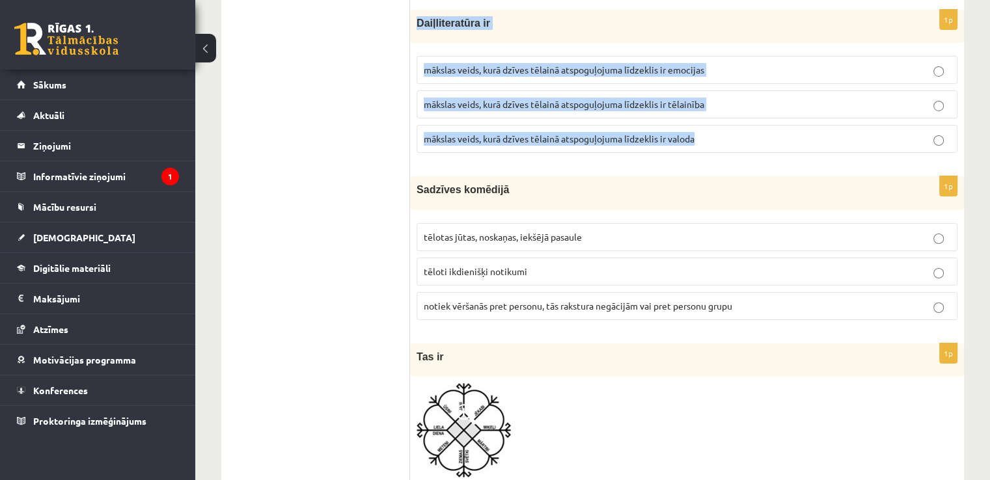
scroll to position [4664, 0]
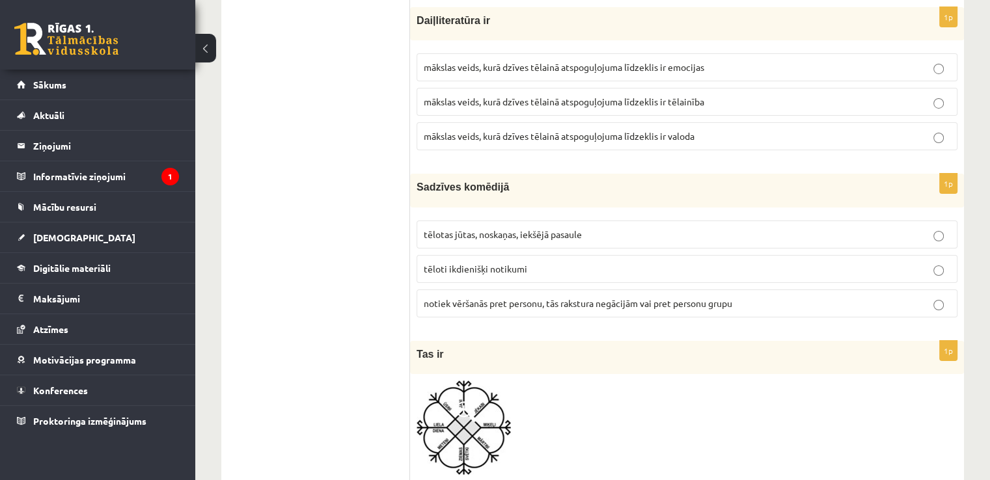
click at [579, 174] on div "Sadzīves komēdijā" at bounding box center [687, 190] width 554 height 33
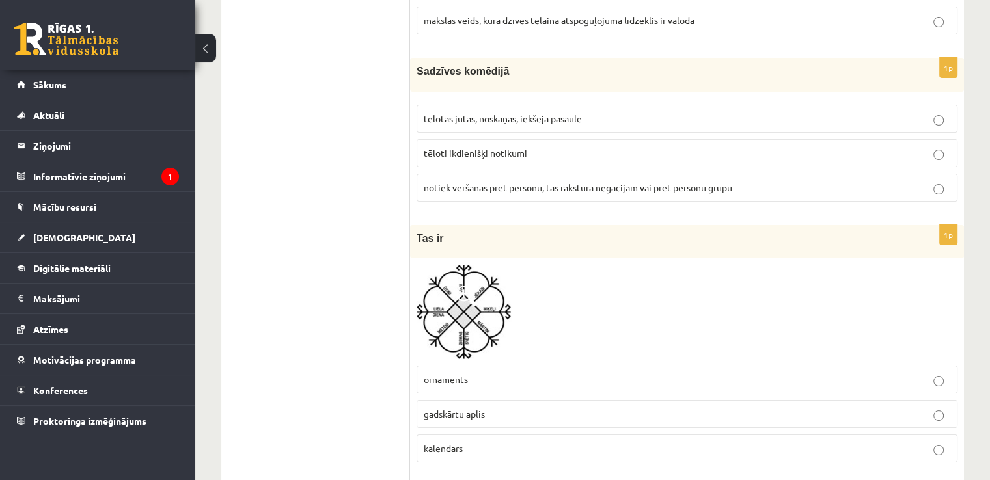
scroll to position [4780, 0]
click at [465, 286] on span at bounding box center [466, 296] width 21 height 21
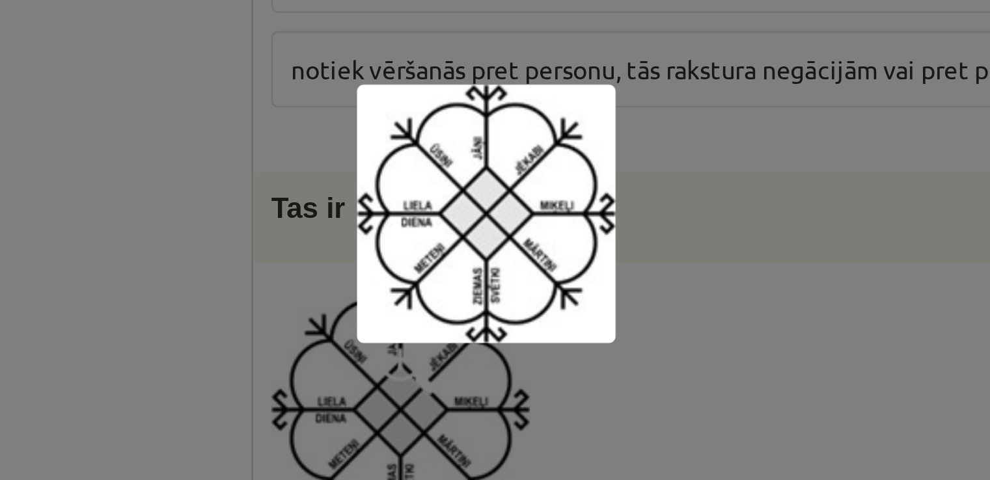
scroll to position [4779, 0]
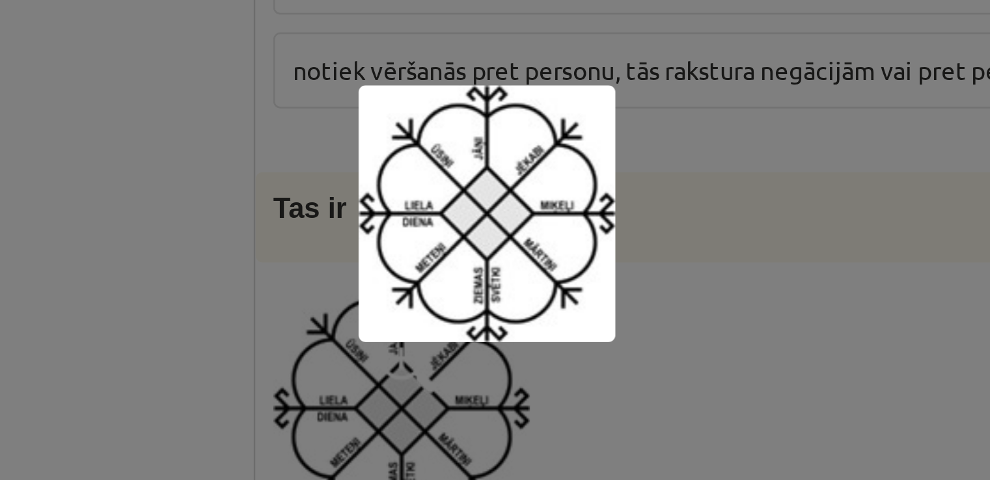
click at [564, 279] on div at bounding box center [495, 240] width 990 height 480
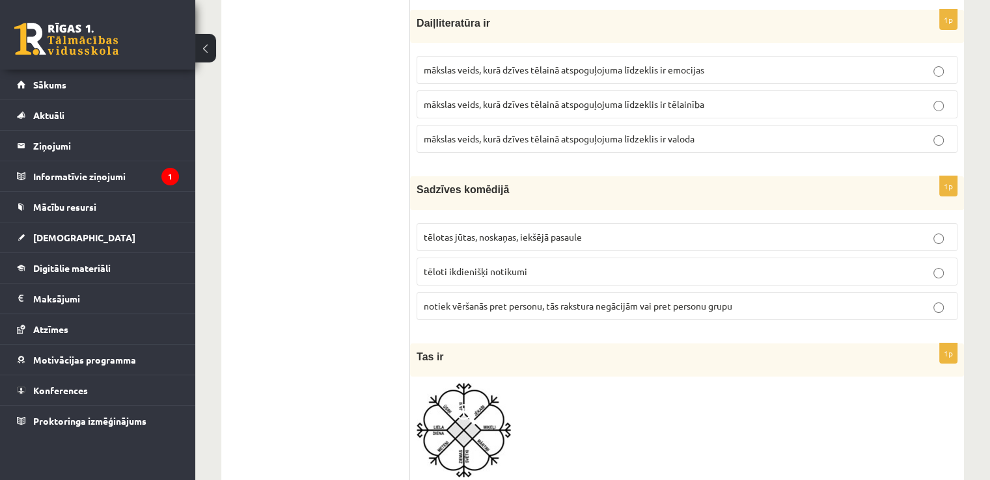
scroll to position [4663, 0]
click at [492, 264] on span "tēloti ikdienišķi notikumi" at bounding box center [475, 270] width 103 height 12
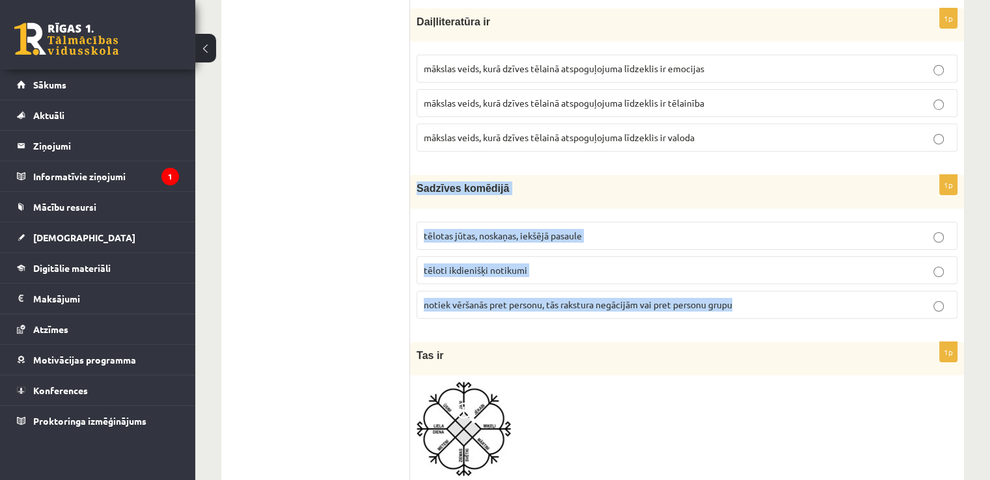
drag, startPoint x: 416, startPoint y: 165, endPoint x: 758, endPoint y: 268, distance: 357.6
click at [758, 268] on div "1p Sadzīves komēdijā tēlotas jūtas, noskaņas, iekšējā pasaule tēloti ikdienišķi…" at bounding box center [687, 252] width 554 height 154
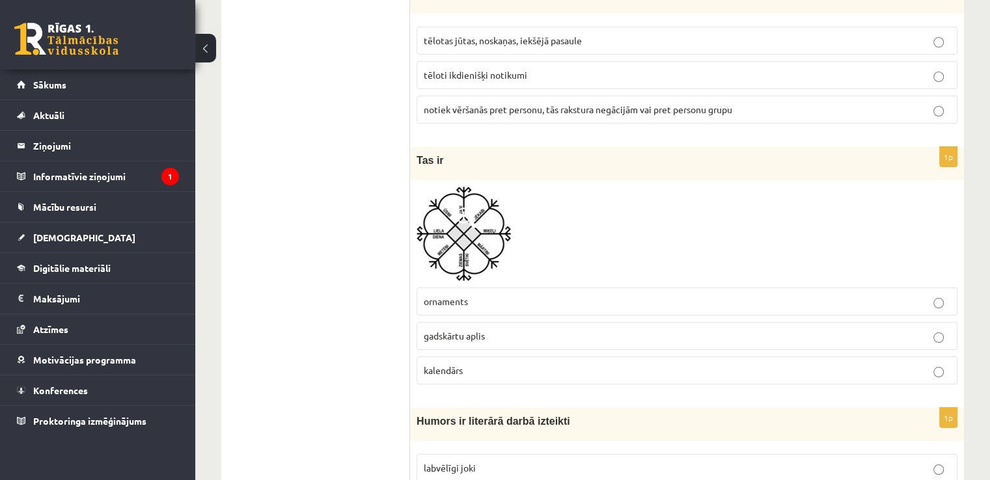
click at [512, 329] on p "gadskārtu aplis" at bounding box center [687, 336] width 527 height 14
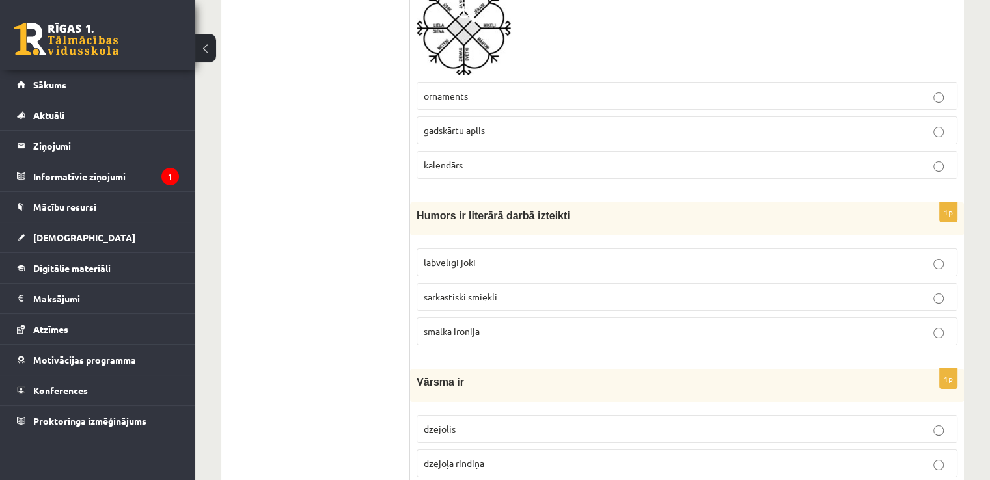
scroll to position [5064, 0]
click at [454, 255] on p "labvēlīgi joki" at bounding box center [687, 262] width 527 height 14
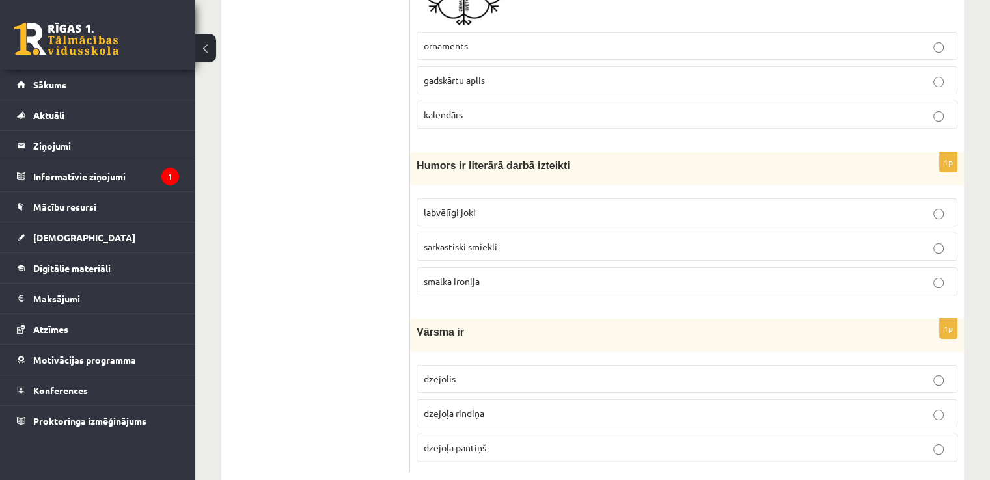
scroll to position [5120, 0]
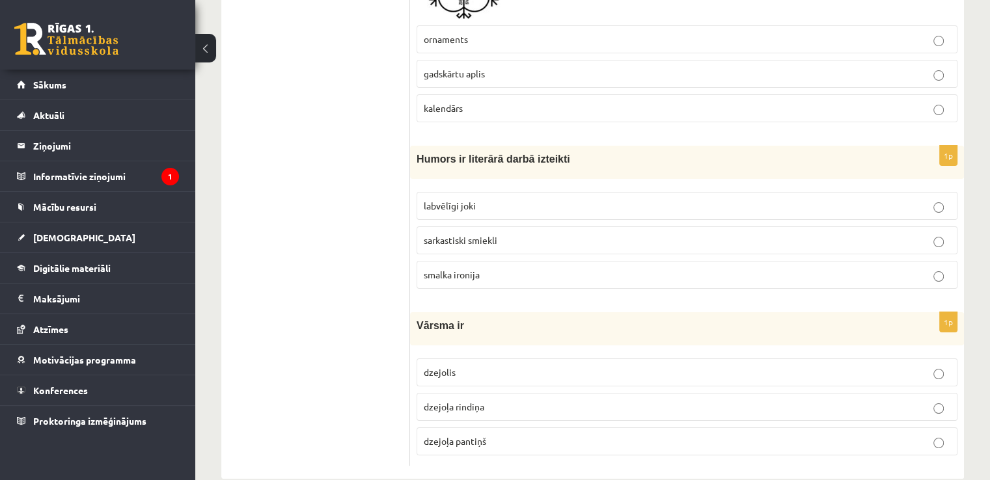
click at [518, 435] on p "dzejoļa pantiņš" at bounding box center [687, 442] width 527 height 14
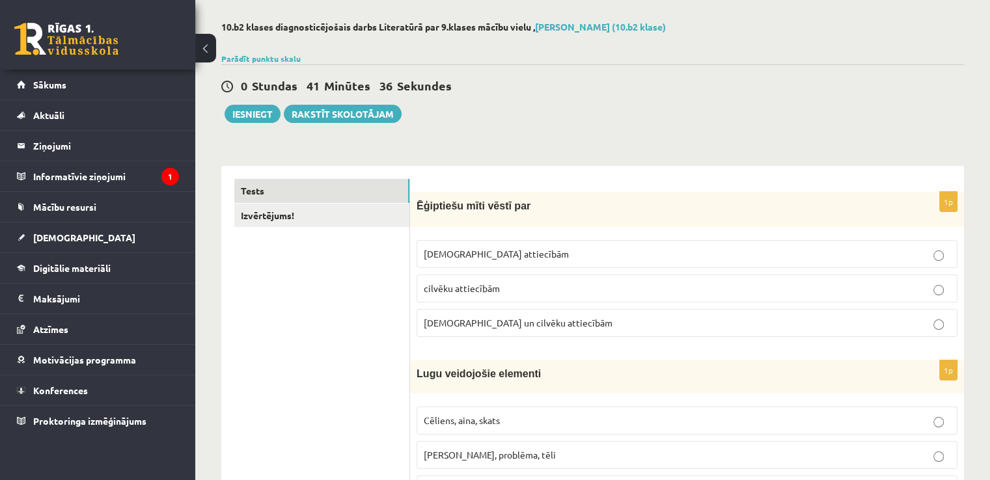
scroll to position [0, 0]
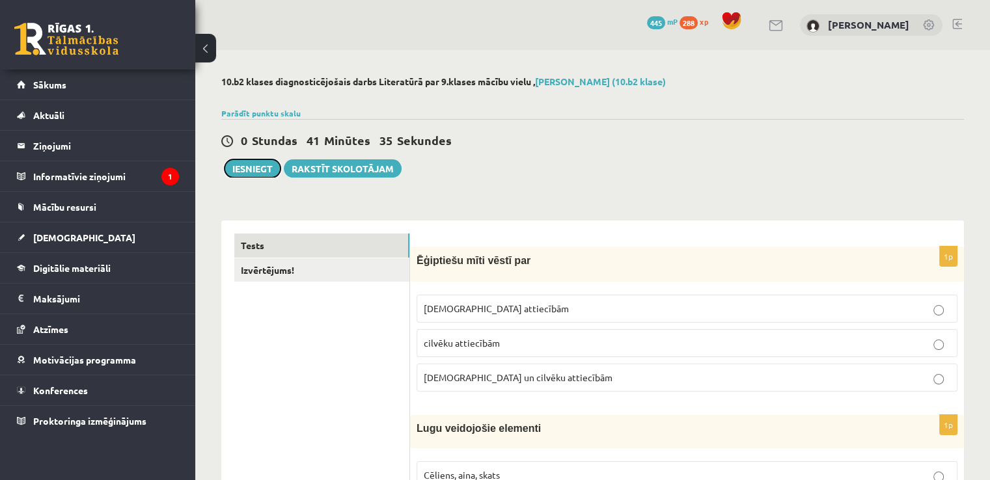
click at [262, 167] on button "Iesniegt" at bounding box center [253, 168] width 56 height 18
click at [320, 271] on link "Izvērtējums!" at bounding box center [321, 270] width 175 height 24
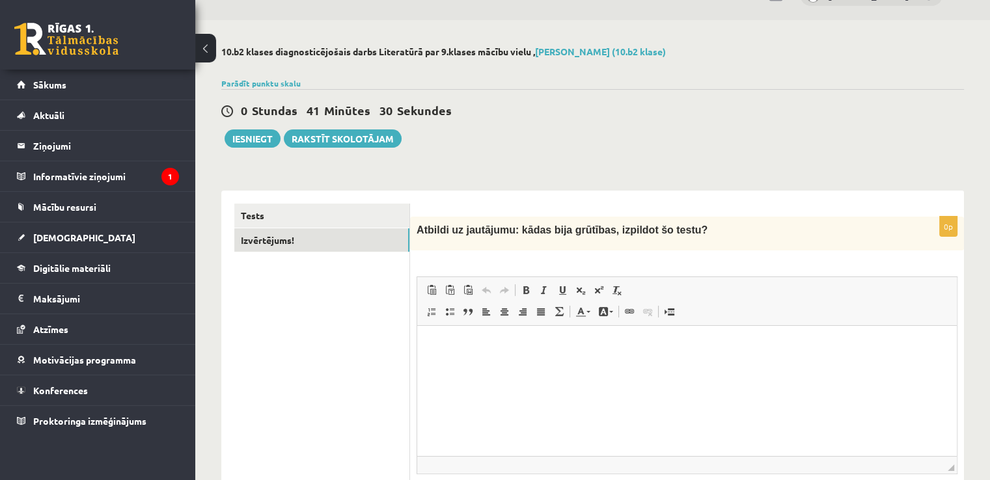
scroll to position [136, 0]
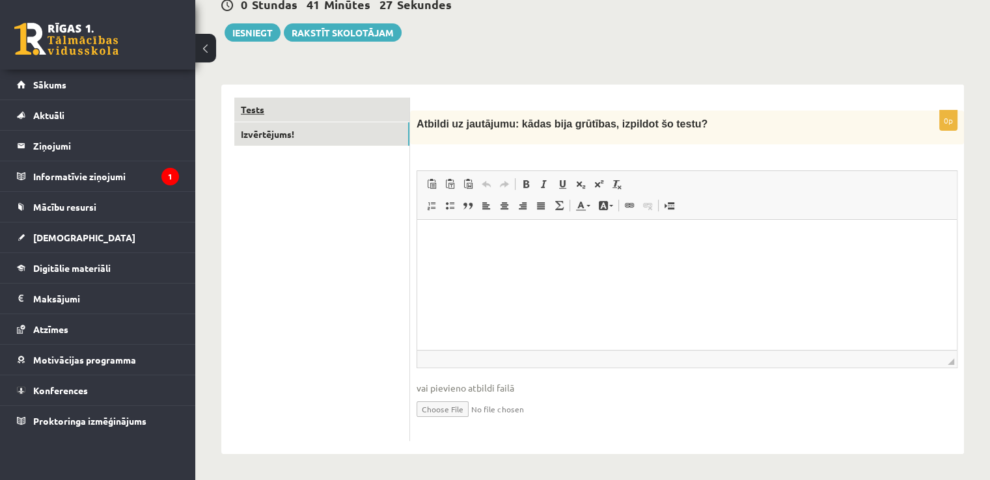
click at [333, 107] on link "Tests" at bounding box center [321, 110] width 175 height 24
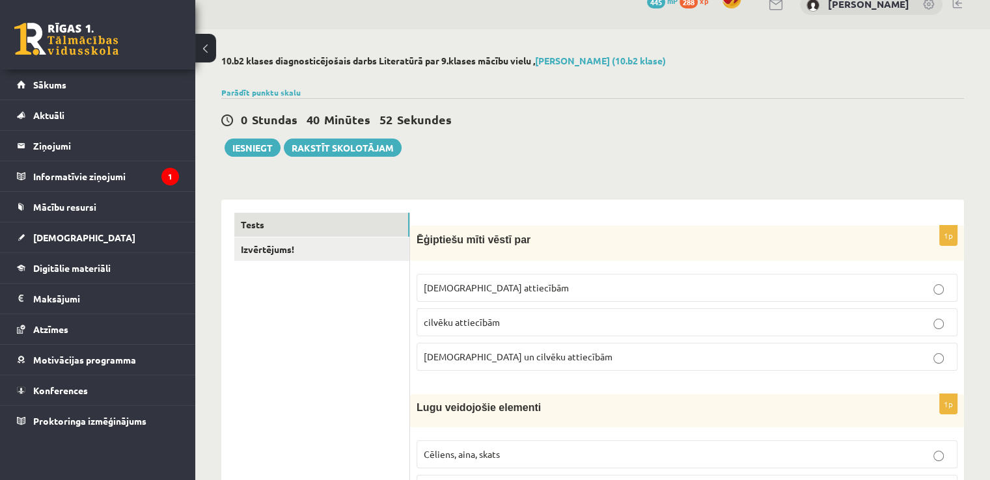
scroll to position [0, 0]
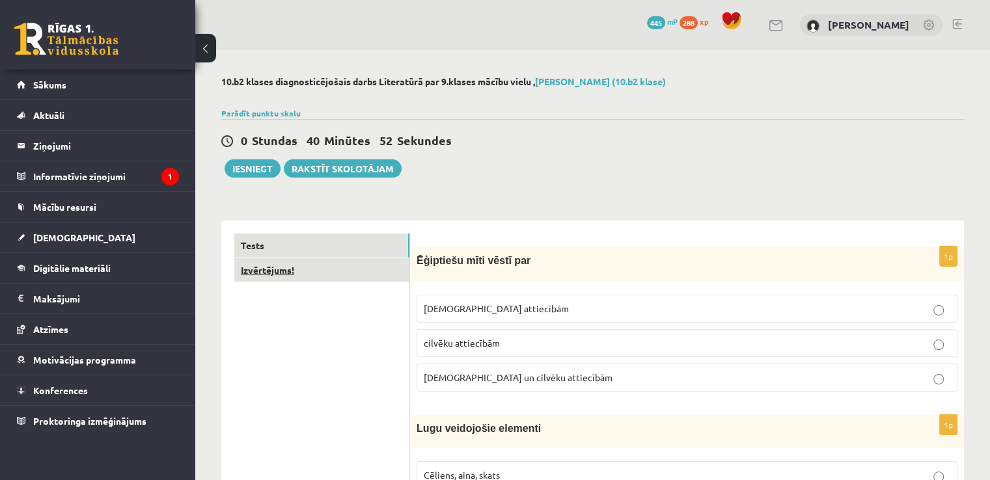
click at [374, 276] on link "Izvērtējums!" at bounding box center [321, 270] width 175 height 24
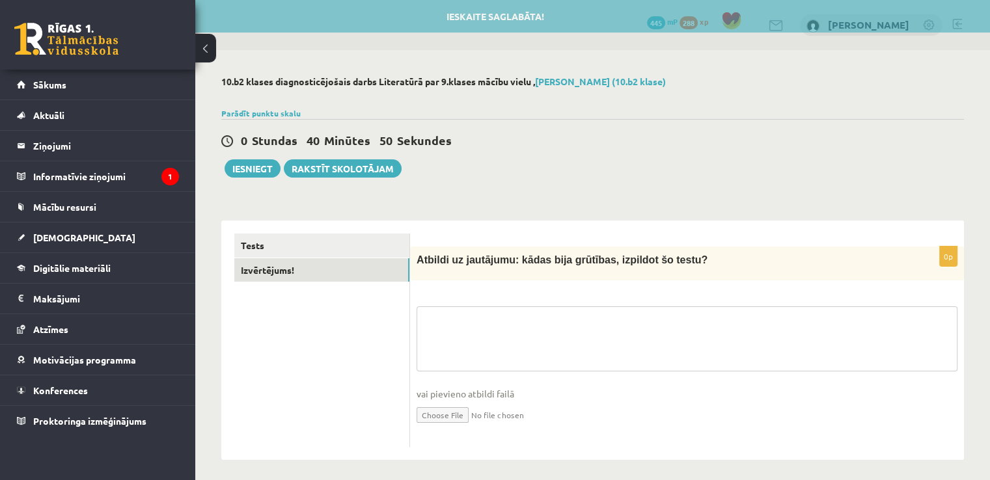
click at [578, 316] on textarea at bounding box center [687, 339] width 541 height 65
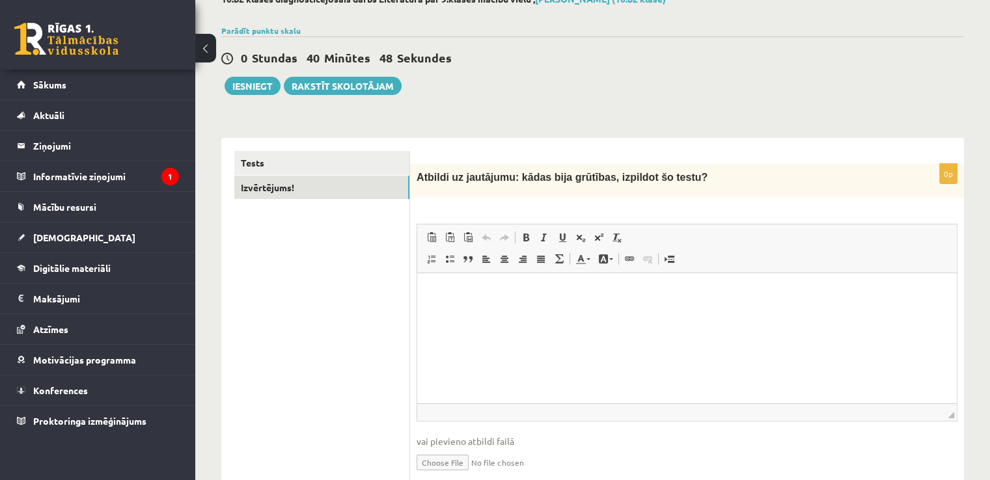
scroll to position [103, 0]
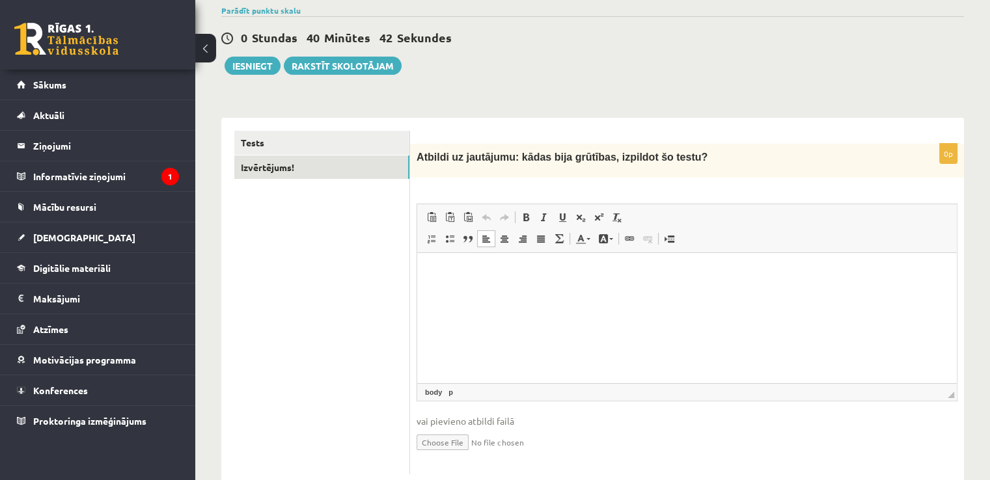
click at [741, 264] on html at bounding box center [687, 273] width 540 height 40
drag, startPoint x: 642, startPoint y: 272, endPoint x: 746, endPoint y: 282, distance: 103.9
click at [746, 282] on html "**********" at bounding box center [687, 273] width 540 height 40
click at [644, 274] on p "**********" at bounding box center [687, 273] width 514 height 14
click at [797, 277] on p "**********" at bounding box center [687, 273] width 514 height 14
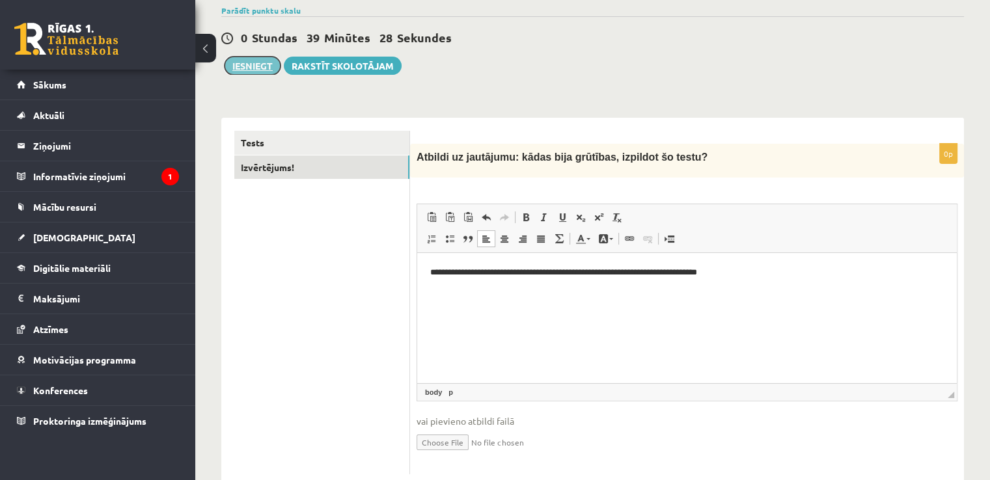
click at [247, 61] on button "Iesniegt" at bounding box center [253, 66] width 56 height 18
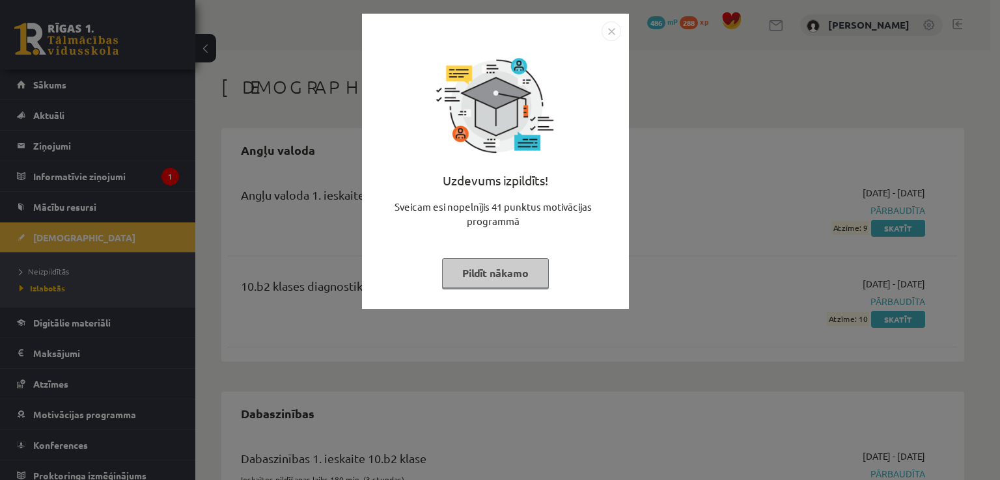
click at [612, 32] on img "Close" at bounding box center [611, 31] width 20 height 20
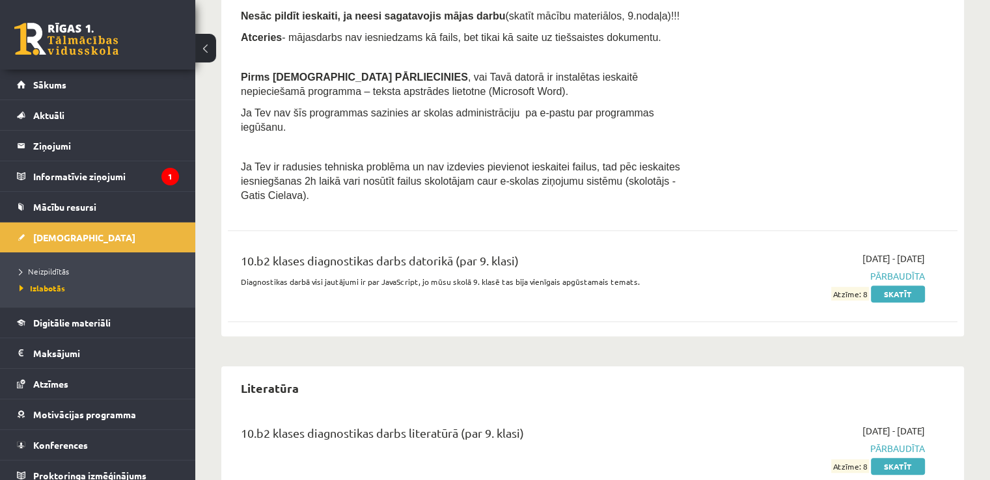
scroll to position [822, 0]
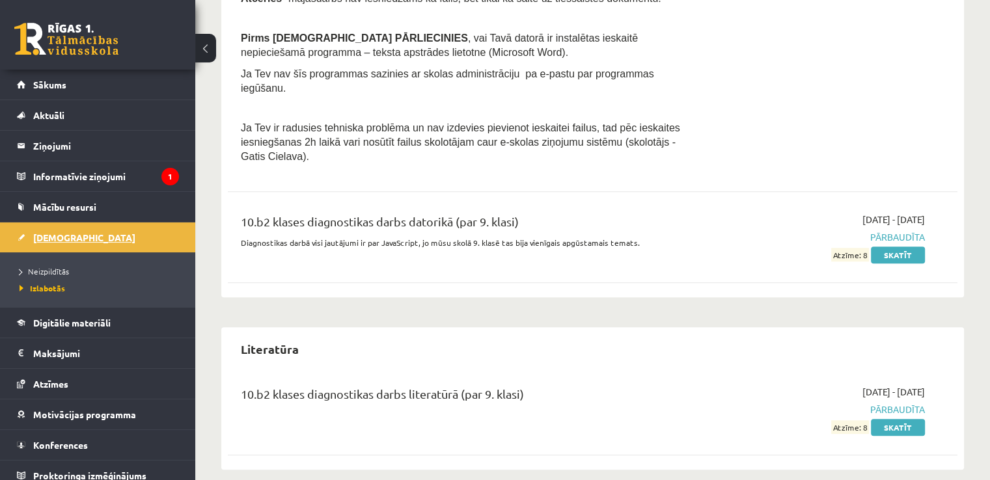
click at [52, 236] on span "[DEMOGRAPHIC_DATA]" at bounding box center [84, 238] width 102 height 12
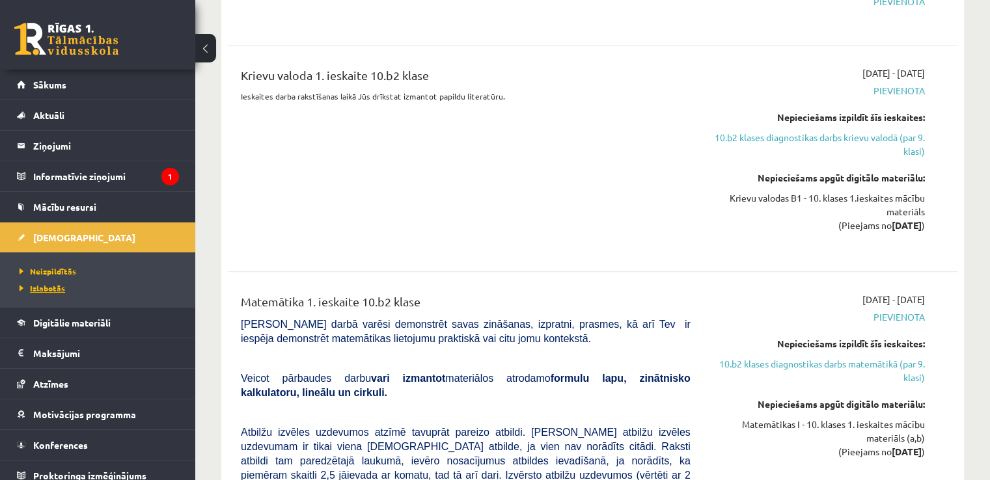
click at [47, 286] on span "Izlabotās" at bounding box center [43, 288] width 46 height 10
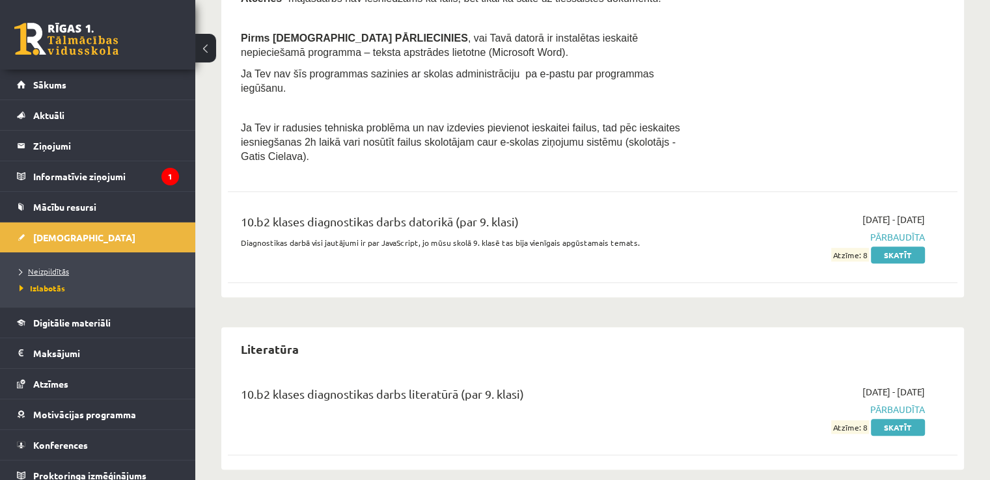
click at [57, 271] on span "Neizpildītās" at bounding box center [44, 271] width 49 height 10
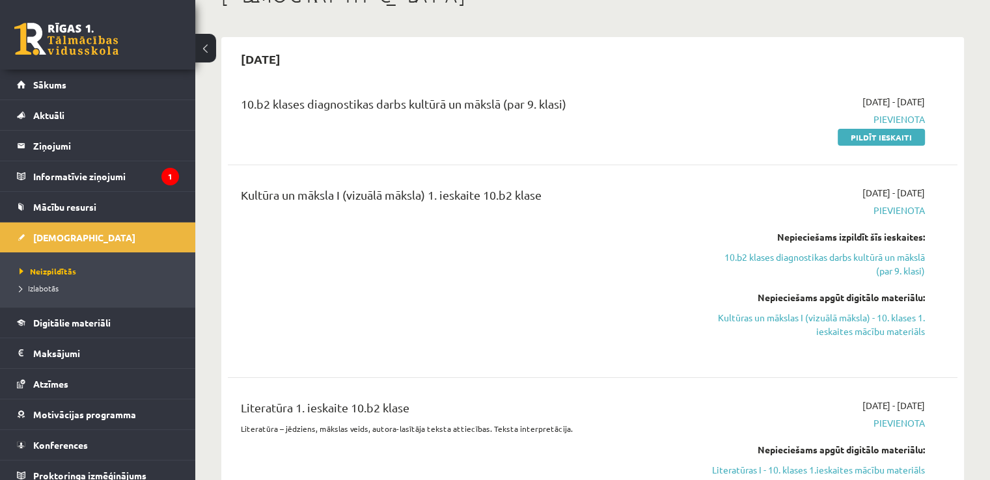
scroll to position [89, 0]
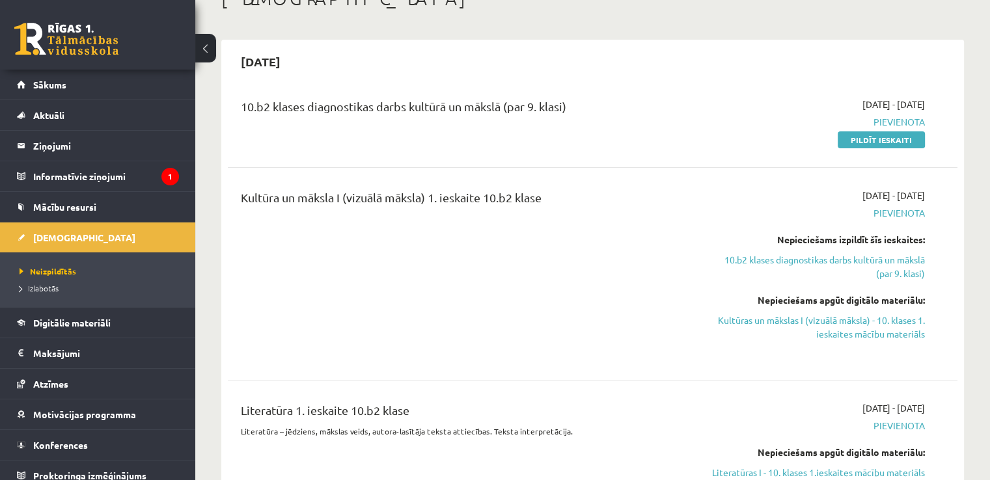
click at [225, 267] on div "2025-09-30 10.b2 klases diagnostikas darbs kultūrā un mākslā (par 9. klasi) 202…" at bounding box center [592, 287] width 743 height 494
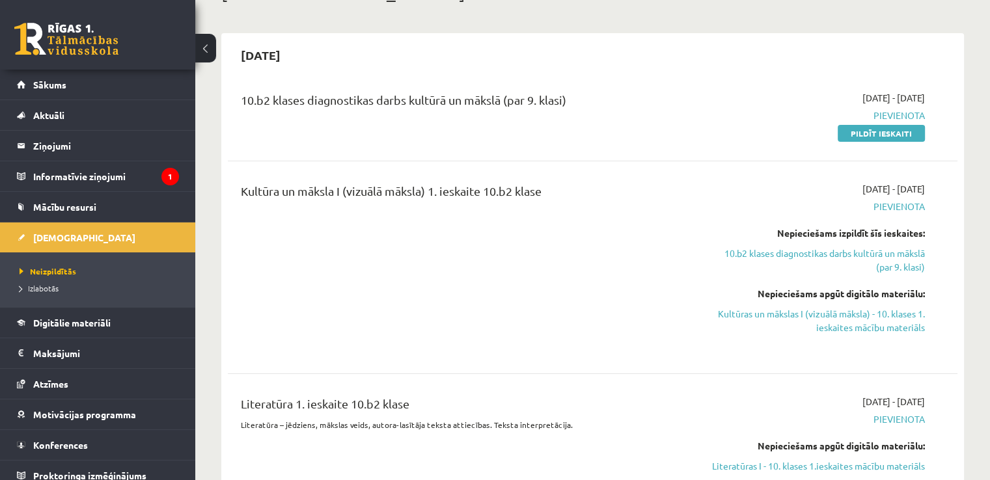
scroll to position [87, 0]
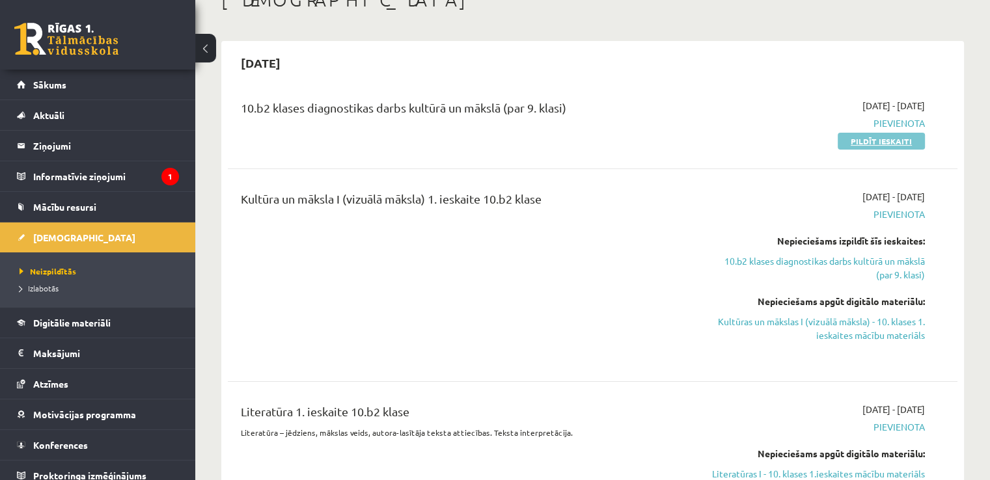
click at [898, 141] on link "Pildīt ieskaiti" at bounding box center [881, 141] width 87 height 17
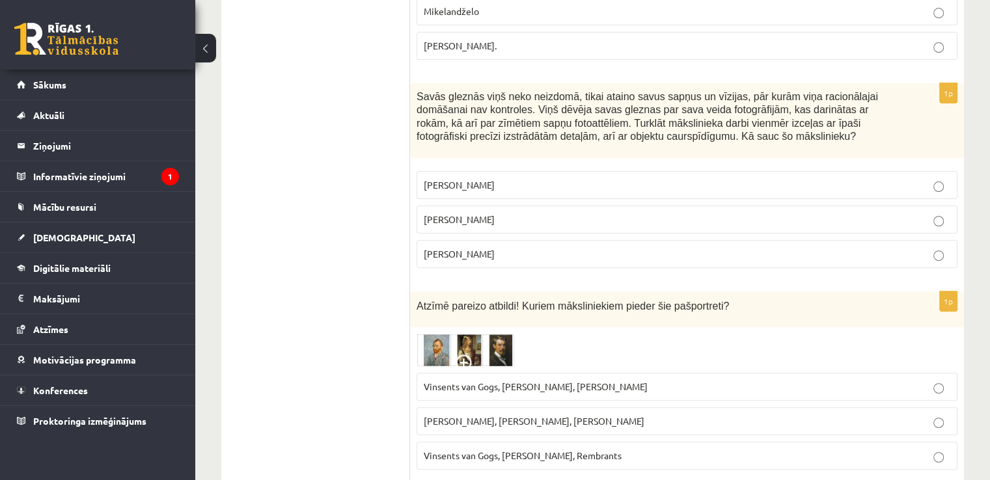
scroll to position [374, 0]
click at [463, 333] on img at bounding box center [466, 349] width 98 height 33
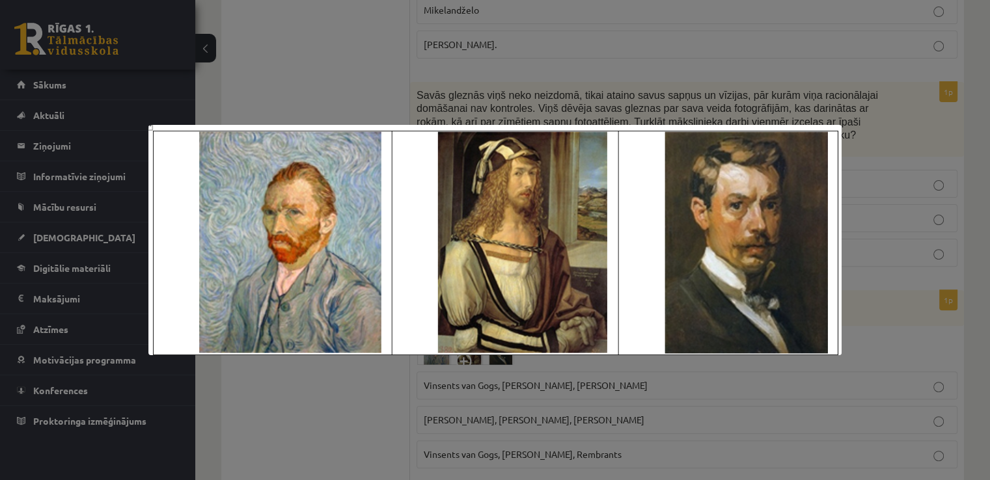
click at [900, 279] on div at bounding box center [495, 240] width 990 height 480
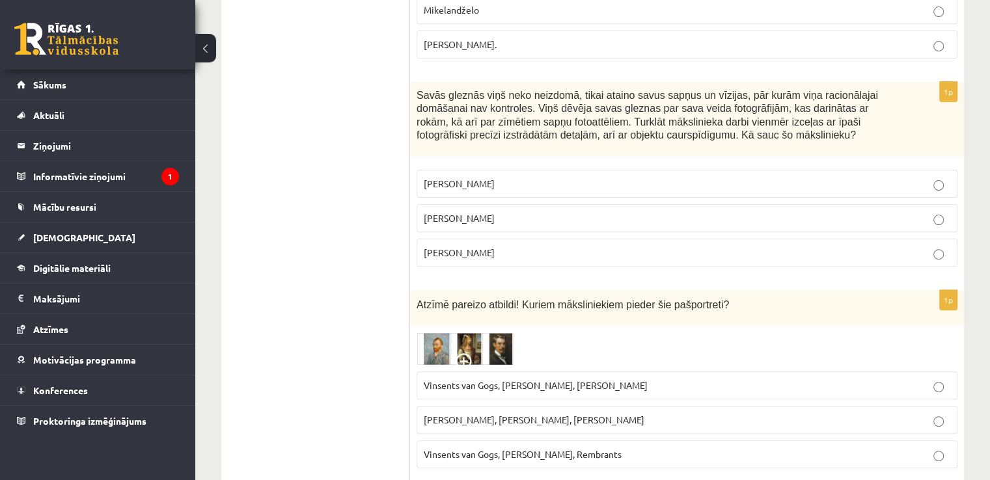
click at [505, 333] on img at bounding box center [466, 349] width 98 height 33
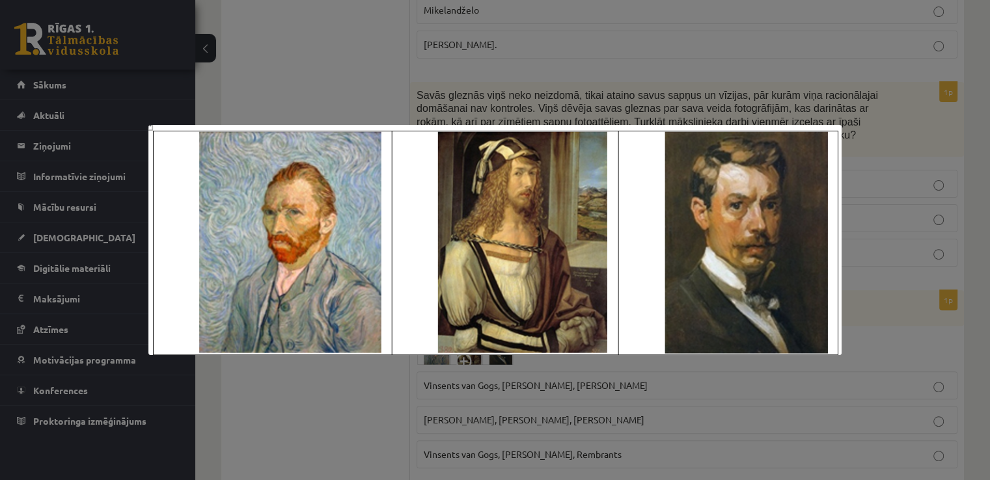
click at [888, 301] on div at bounding box center [495, 240] width 990 height 480
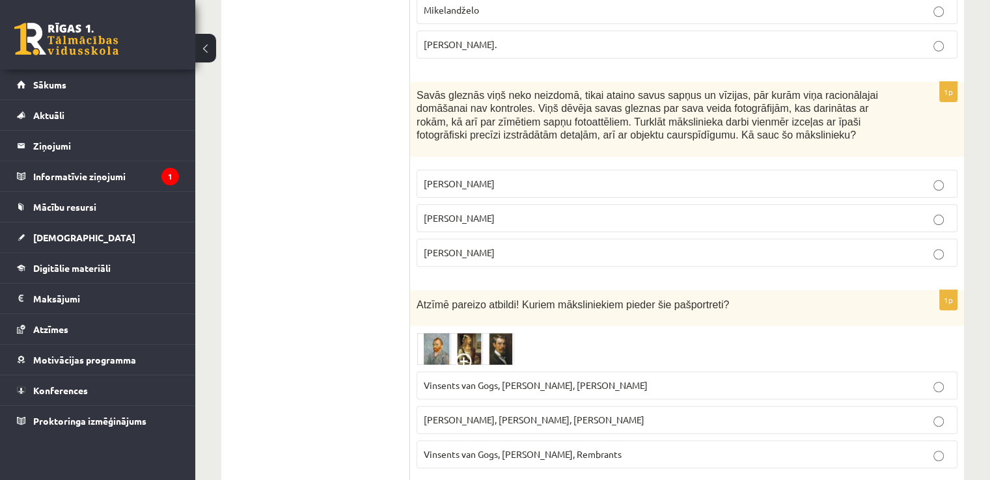
click at [640, 379] on p "Vinsents van Gogs, Albrehts Dīrers, Janis Rozentāls" at bounding box center [687, 386] width 527 height 14
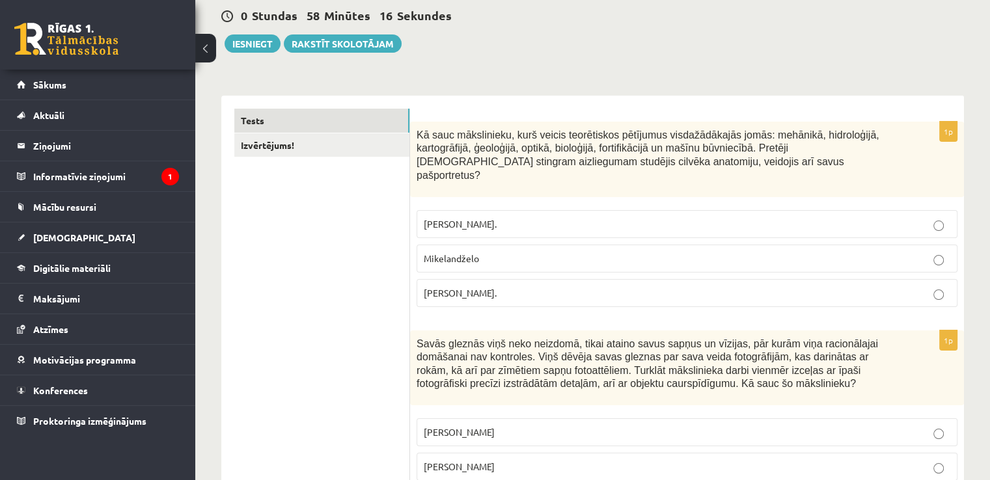
scroll to position [128, 0]
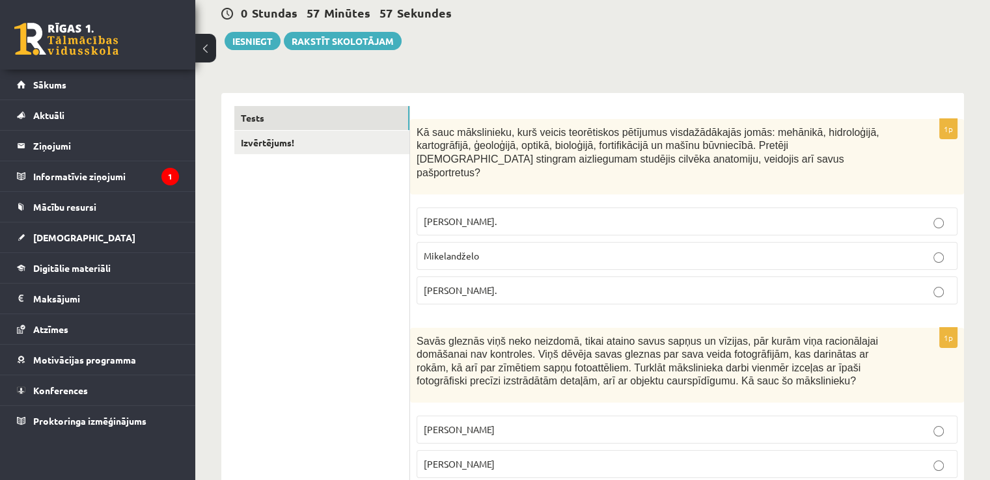
drag, startPoint x: 417, startPoint y: 131, endPoint x: 599, endPoint y: 264, distance: 225.5
click at [599, 264] on div "1p Kā sauc mākslinieku, kurš veicis teorētiskos pētījumus visdažādākajās jomās:…" at bounding box center [687, 217] width 554 height 196
copy div "Kā sauc mākslinieku, kurš veicis teorētiskos pētījumus visdažādākajās jomās: me…"
click at [505, 284] on p "Leonardo da Vinči." at bounding box center [687, 291] width 527 height 14
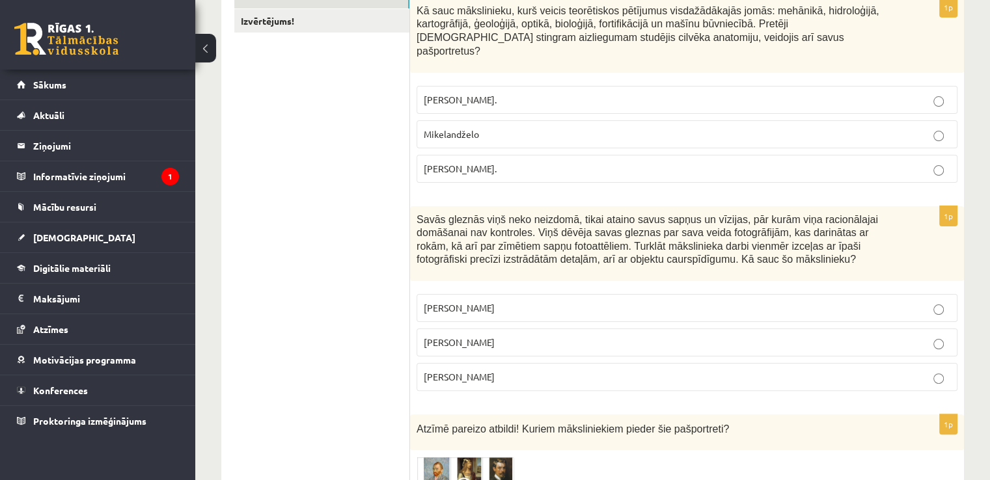
scroll to position [258, 0]
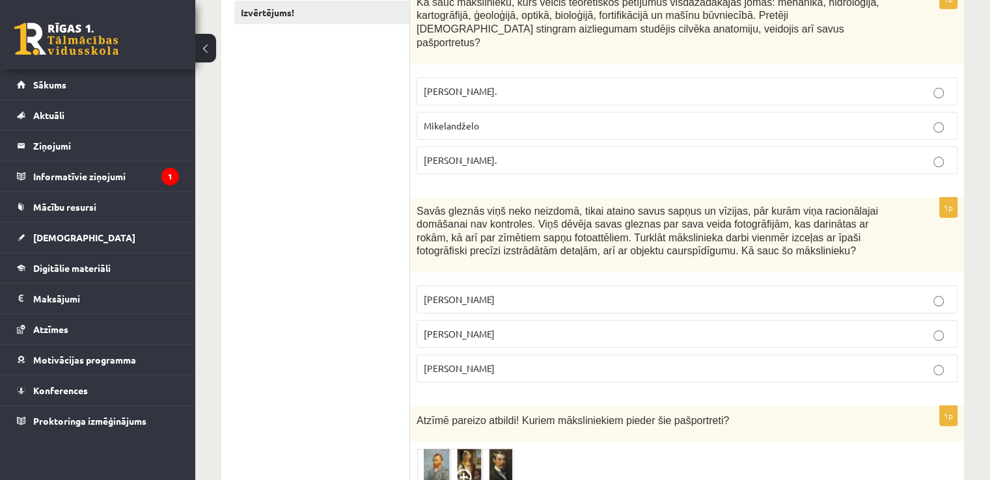
click at [471, 294] on span "Pablo Pikaso" at bounding box center [459, 300] width 71 height 12
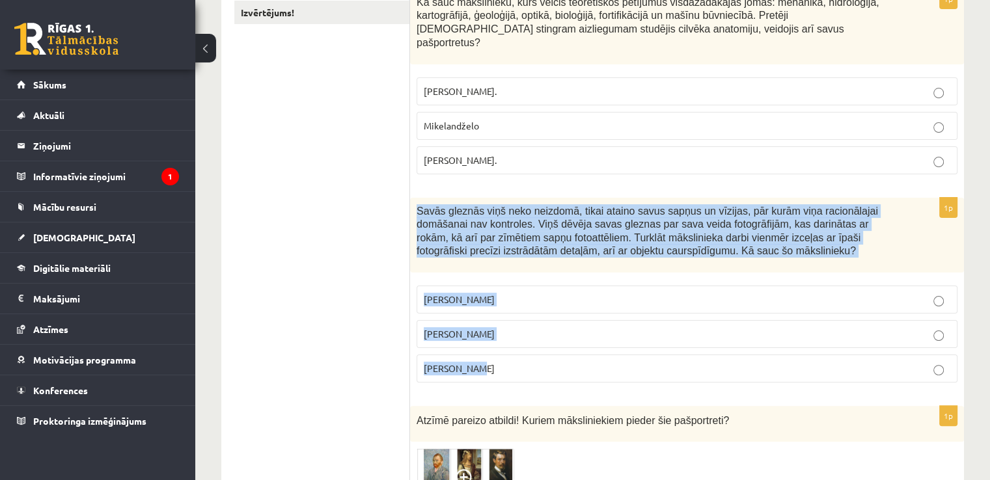
drag, startPoint x: 417, startPoint y: 197, endPoint x: 661, endPoint y: 347, distance: 287.2
click at [661, 347] on div "1p Savās gleznās viņš neko neizdomā, tikai ataino savus sapņus un vīzijas, pār …" at bounding box center [687, 296] width 554 height 196
copy div "Savās gleznās viņš neko neizdomā, tikai ataino savus sapņus un vīzijas, pār kur…"
click at [515, 330] on label "Salvadors Dalī" at bounding box center [687, 334] width 541 height 28
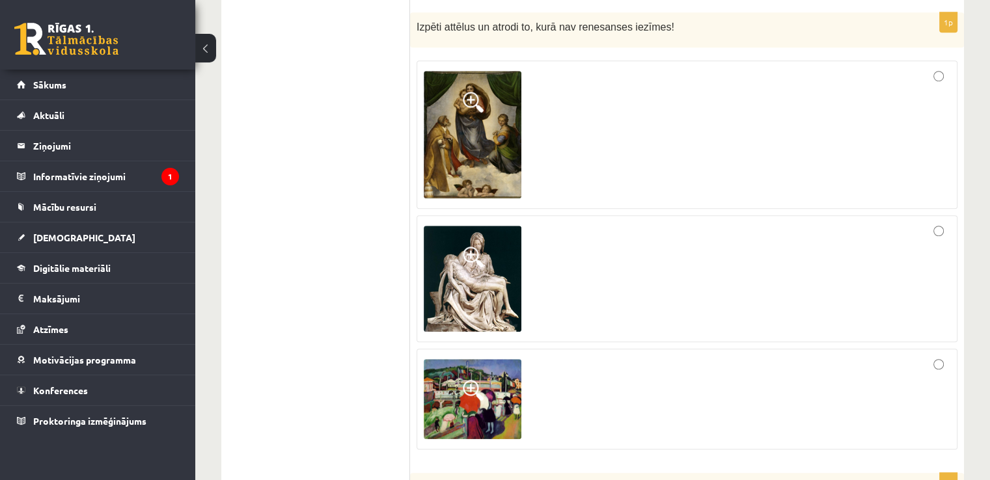
scroll to position [853, 0]
click at [469, 226] on img at bounding box center [473, 279] width 98 height 106
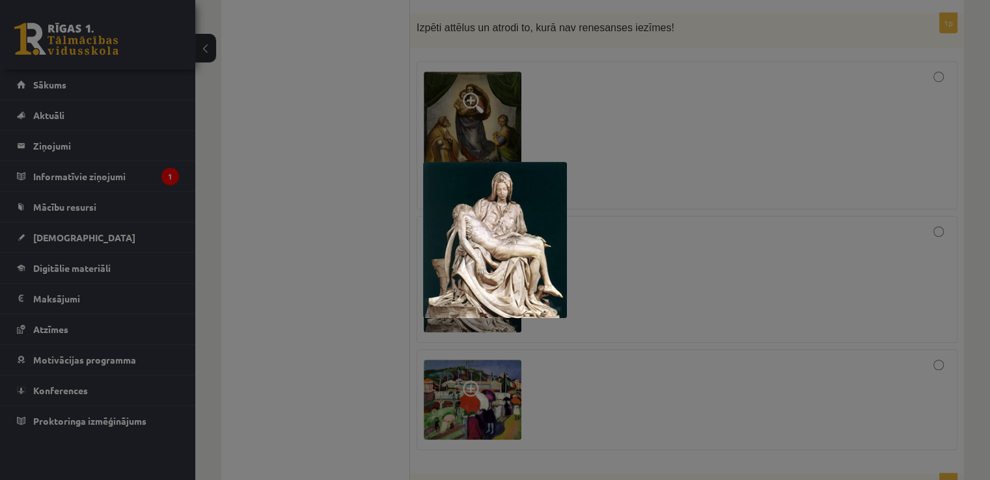
click at [562, 128] on div at bounding box center [495, 240] width 990 height 480
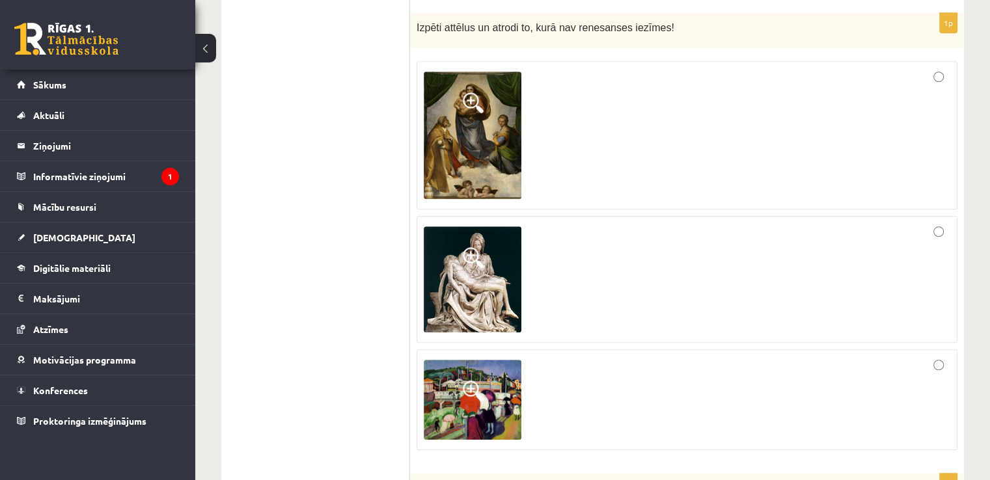
click at [454, 110] on img at bounding box center [473, 135] width 98 height 127
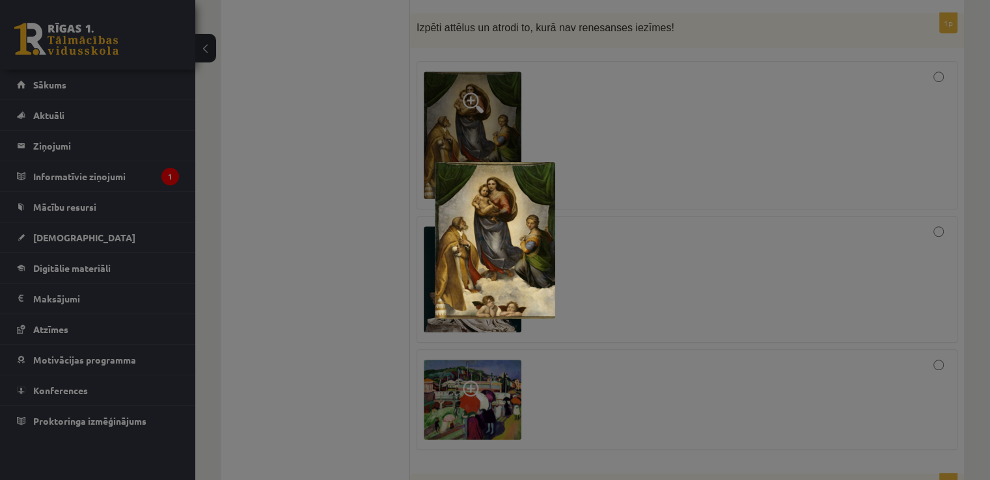
click at [569, 80] on div at bounding box center [495, 240] width 990 height 480
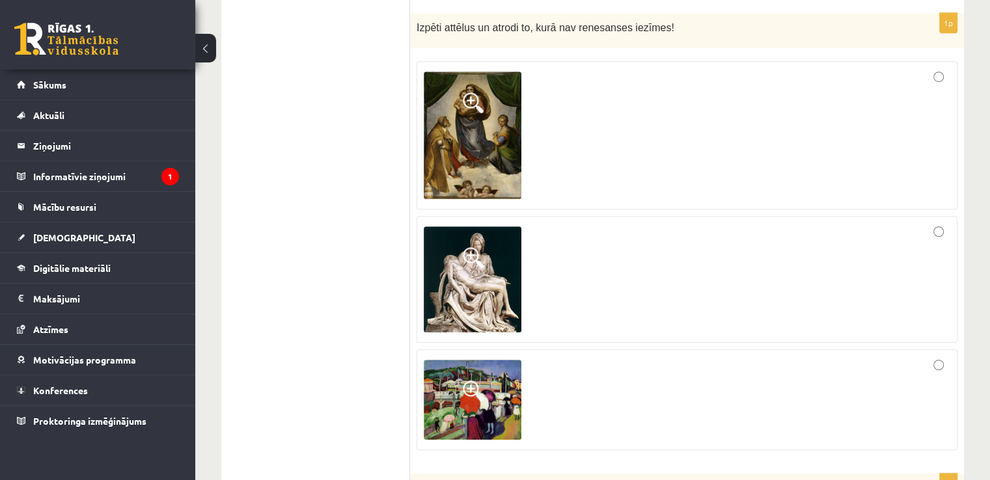
click at [463, 388] on img at bounding box center [473, 400] width 98 height 80
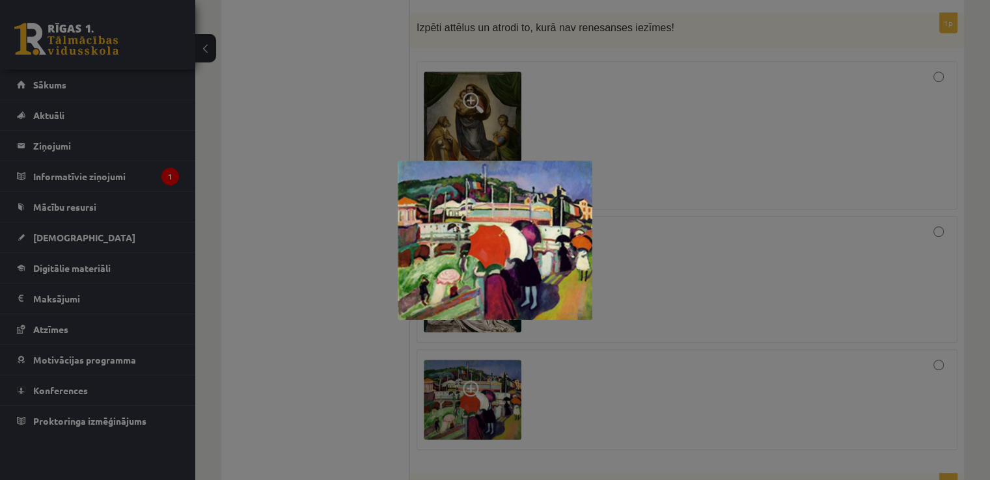
click at [691, 323] on div at bounding box center [495, 240] width 990 height 480
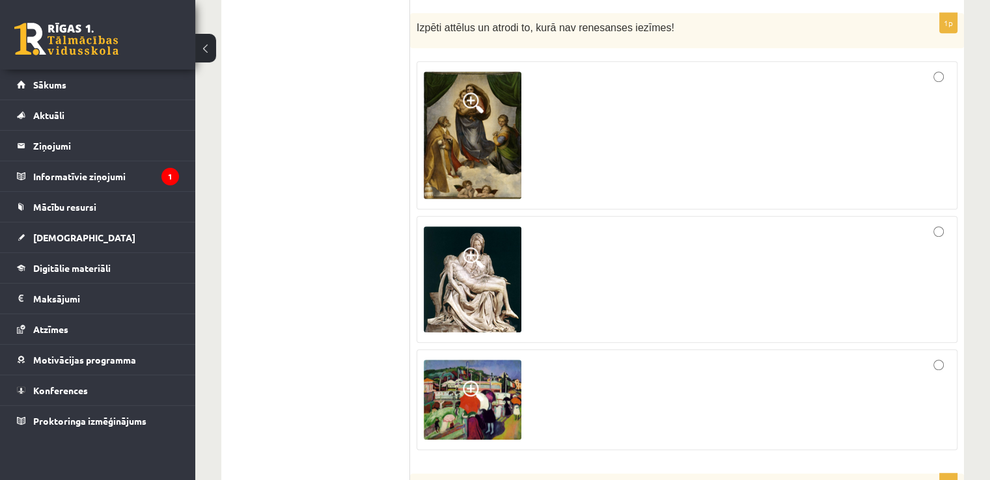
click at [767, 381] on div at bounding box center [687, 400] width 527 height 87
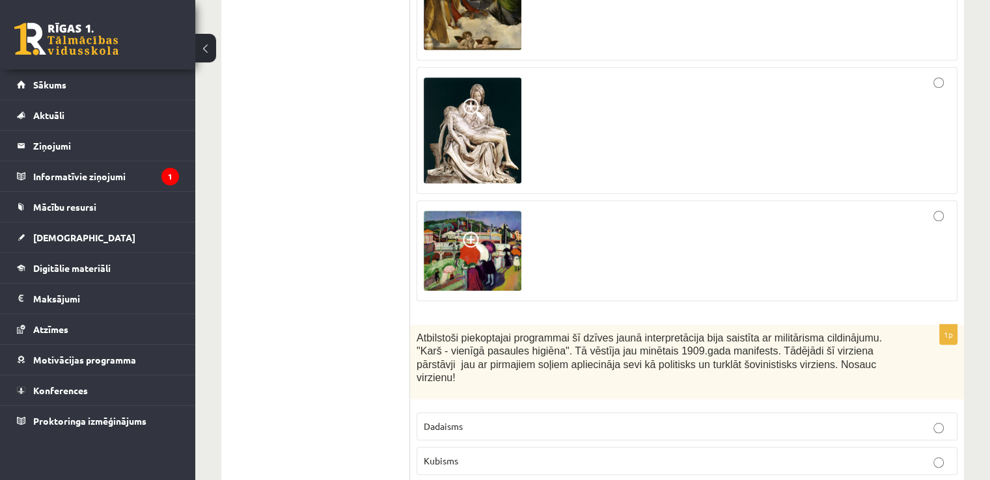
scroll to position [1001, 0]
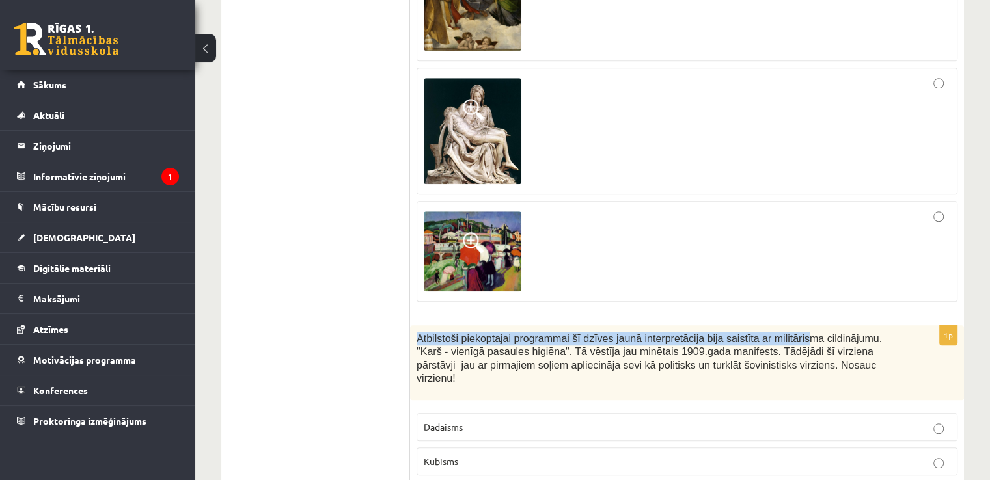
drag, startPoint x: 414, startPoint y: 318, endPoint x: 777, endPoint y: 325, distance: 363.2
click at [777, 325] on div "Atbilstoši piekoptajai programmai šī dzīves jaunā interpretācija bija saistīta …" at bounding box center [687, 362] width 554 height 75
click at [777, 333] on span "Atbilstoši piekoptajai programmai šī dzīves jaunā interpretācija bija saistīta …" at bounding box center [649, 358] width 465 height 51
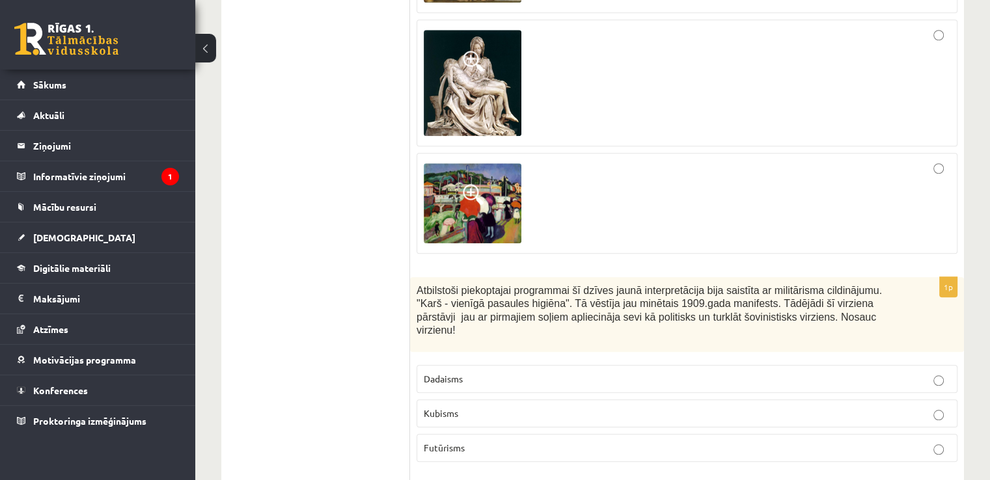
scroll to position [1049, 0]
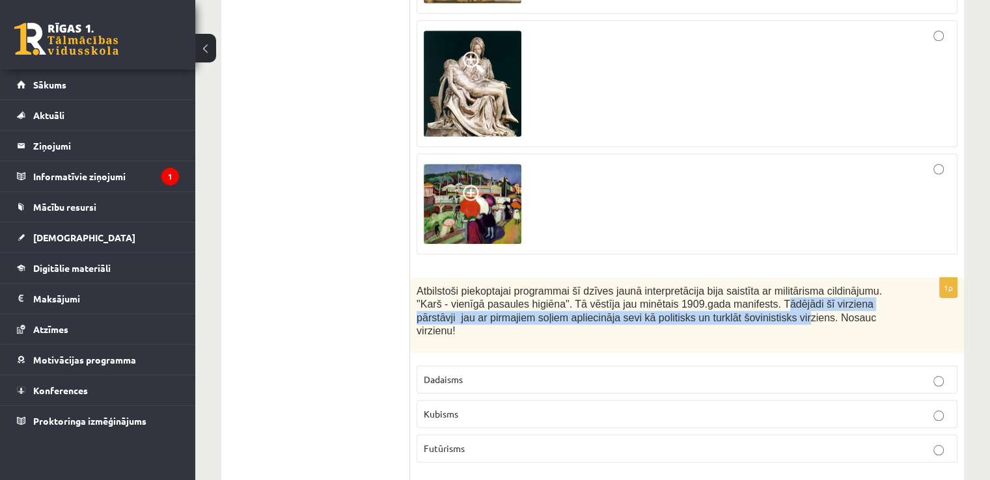
drag, startPoint x: 717, startPoint y: 286, endPoint x: 711, endPoint y: 294, distance: 9.3
click at [711, 294] on span "Atbilstoši piekoptajai programmai šī dzīves jaunā interpretācija bija saistīta …" at bounding box center [649, 311] width 465 height 51
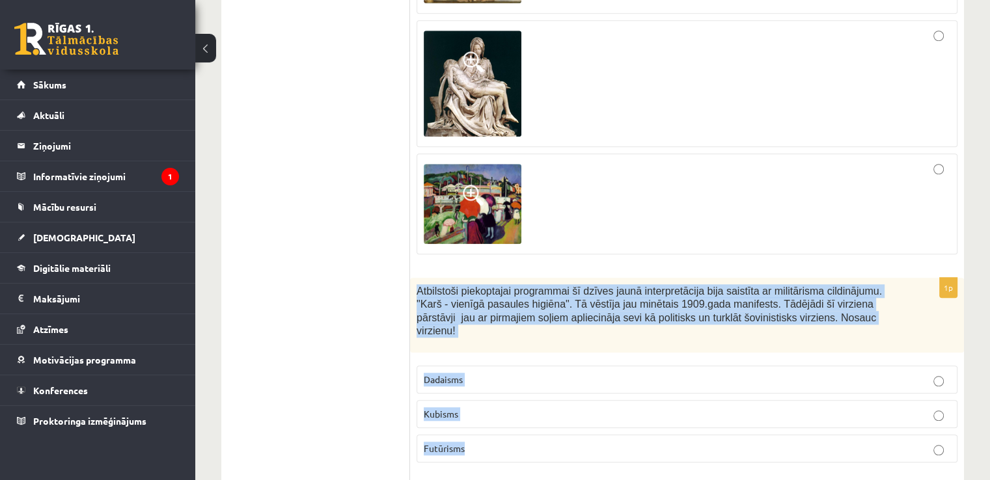
drag, startPoint x: 414, startPoint y: 273, endPoint x: 656, endPoint y: 405, distance: 276.1
click at [656, 405] on div "1p Atbilstoši piekoptajai programmai šī dzīves jaunā interpretācija bija saistī…" at bounding box center [687, 376] width 554 height 196
copy div "Atbilstoši piekoptajai programmai šī dzīves jaunā interpretācija bija saistīta …"
click at [491, 442] on p "Futūrisms" at bounding box center [687, 449] width 527 height 14
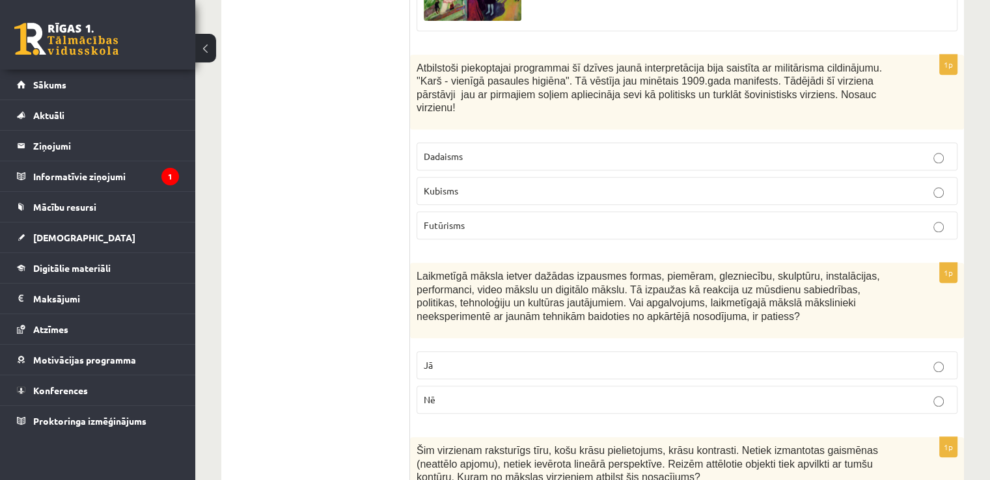
scroll to position [1273, 0]
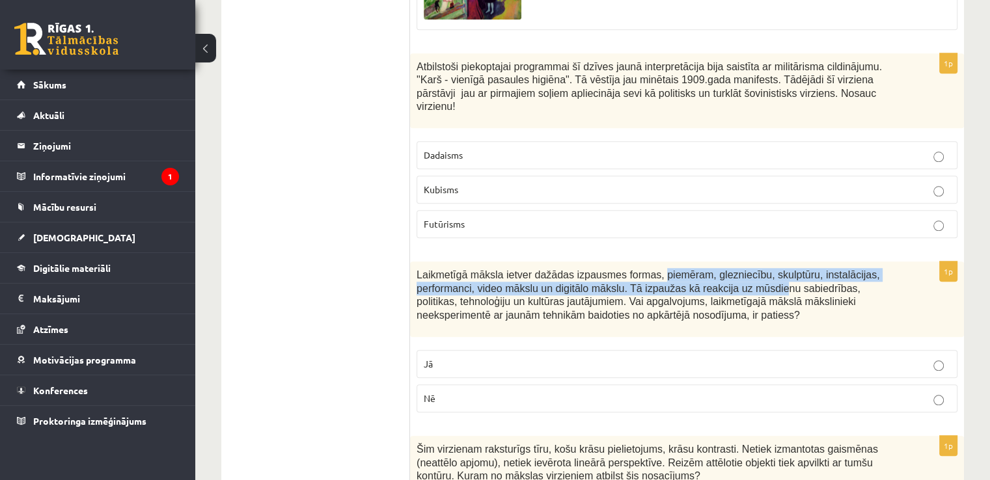
drag, startPoint x: 641, startPoint y: 245, endPoint x: 695, endPoint y: 251, distance: 54.3
click at [695, 269] on span "Laikmetīgā māksla ietver dažādas izpausmes formas, piemēram, glezniecību, skulp…" at bounding box center [648, 294] width 463 height 51
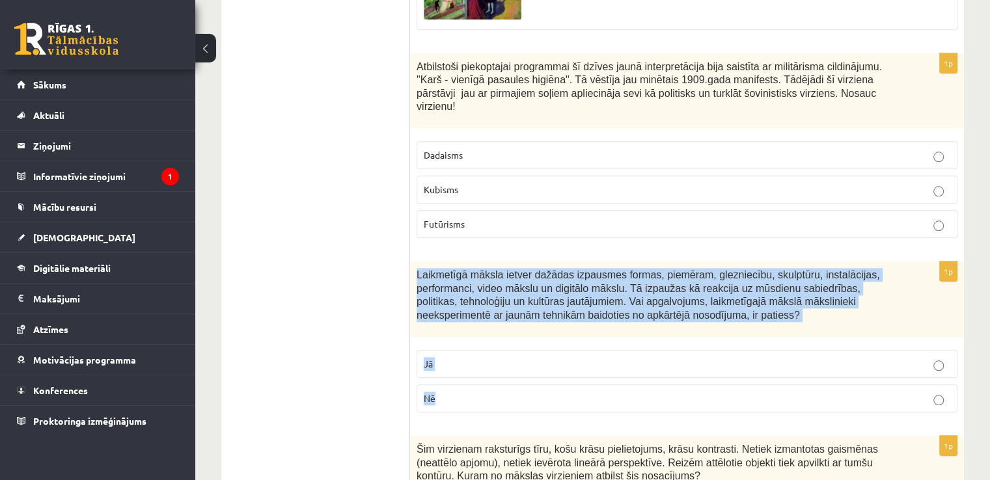
drag, startPoint x: 414, startPoint y: 241, endPoint x: 562, endPoint y: 353, distance: 185.9
click at [562, 353] on div "1p Laikmetīgā māksla ietver dažādas izpausmes formas, piemēram, glezniecību, sk…" at bounding box center [687, 342] width 554 height 161
copy div "Laikmetīgā māksla ietver dažādas izpausmes formas, piemēram, glezniecību, skulp…"
click at [478, 381] on fieldset "Jā Nē" at bounding box center [687, 380] width 541 height 73
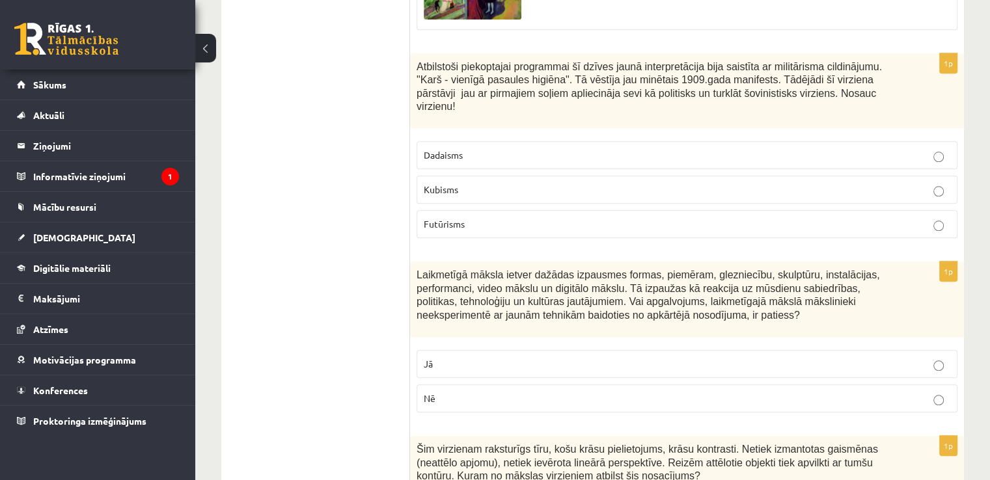
click at [482, 392] on p "Nē" at bounding box center [687, 399] width 527 height 14
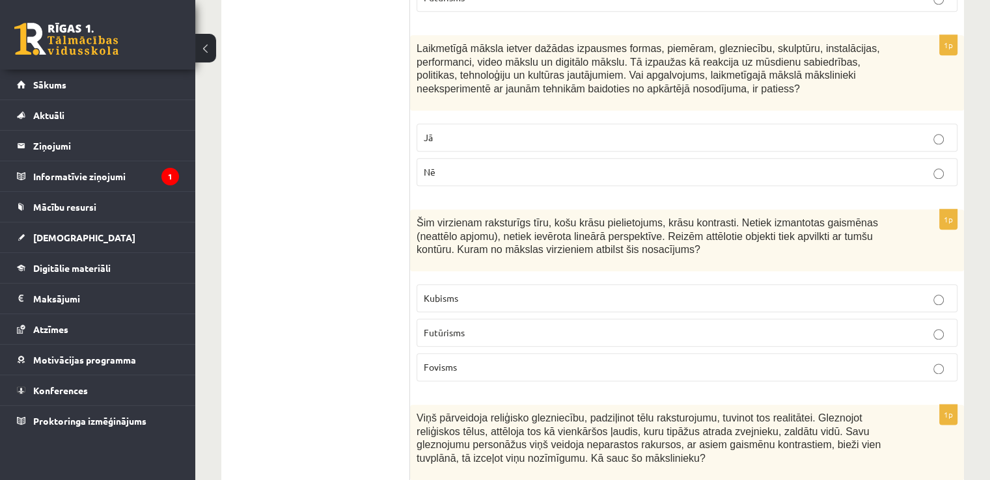
scroll to position [1500, 0]
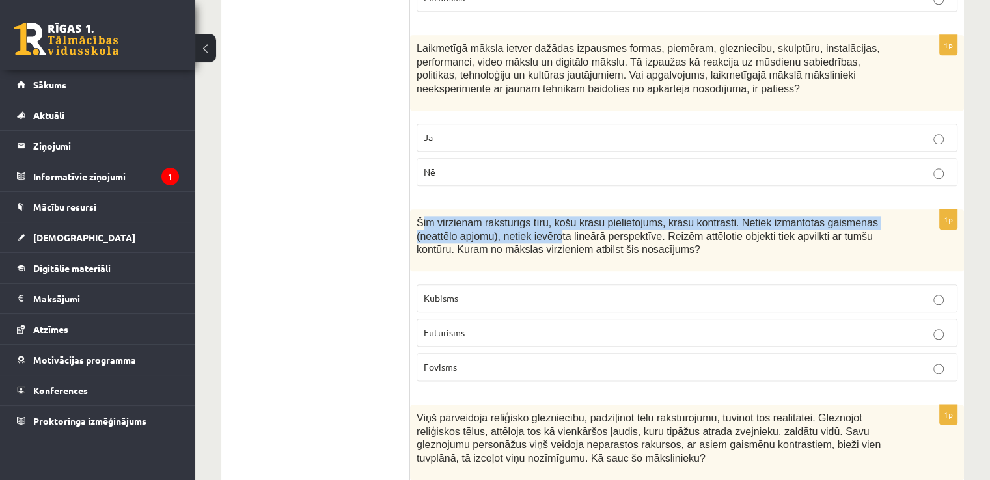
drag, startPoint x: 420, startPoint y: 186, endPoint x: 513, endPoint y: 201, distance: 93.6
click at [513, 217] on span "Šim virzienam raksturīgs tīru, košu krāsu pielietojums, krāsu kontrasti. Netiek…" at bounding box center [647, 236] width 461 height 38
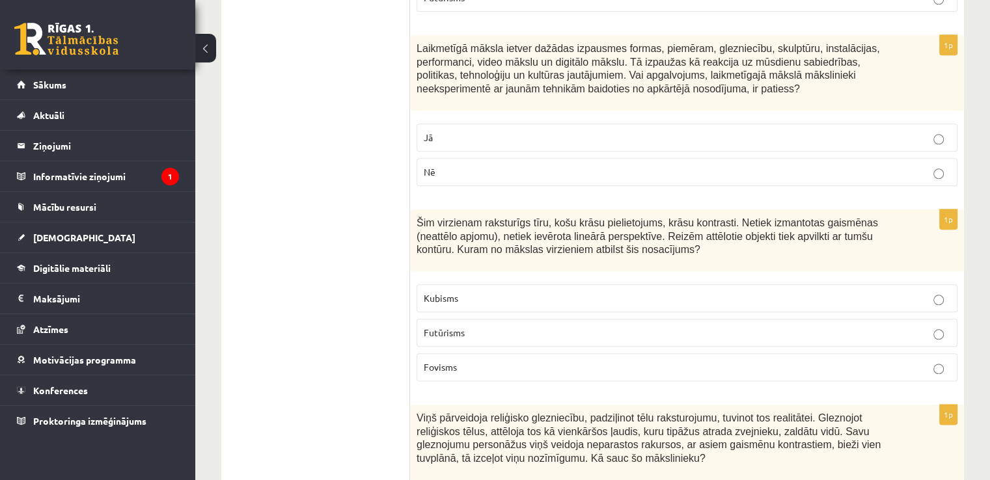
click at [508, 353] on label "Fovisms" at bounding box center [687, 367] width 541 height 28
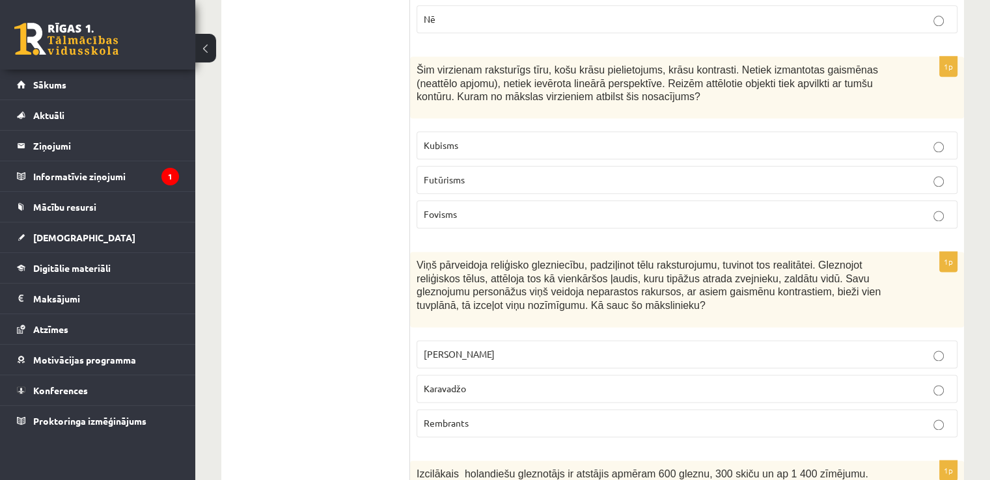
scroll to position [1653, 0]
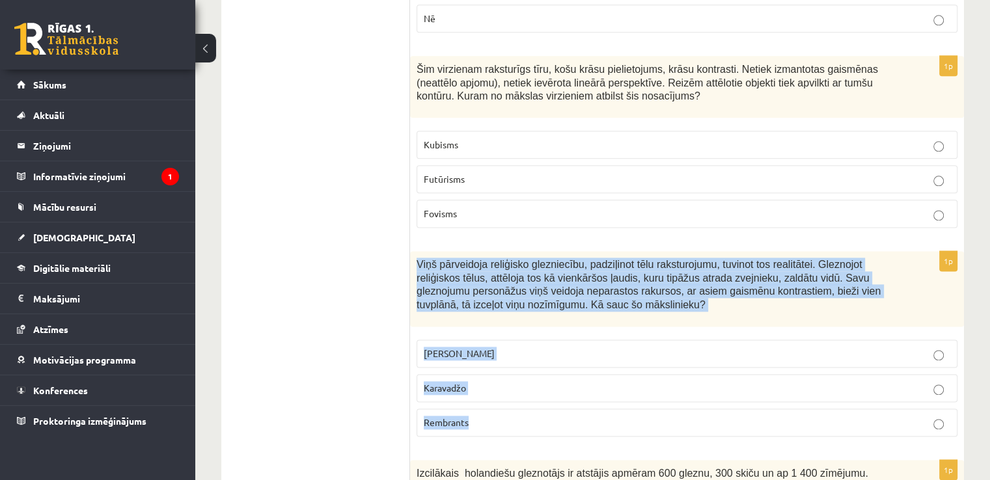
drag, startPoint x: 417, startPoint y: 230, endPoint x: 539, endPoint y: 381, distance: 193.9
click at [539, 381] on div "1p Viņš pārveidoja reliģisko glezniecību, padziļinot tēlu raksturojumu, tuvinot…" at bounding box center [687, 349] width 554 height 196
copy div "Viņš pārveidoja reliģisko glezniecību, padziļinot tēlu raksturojumu, tuvinot to…"
click at [502, 381] on p "Karavadžo" at bounding box center [687, 388] width 527 height 14
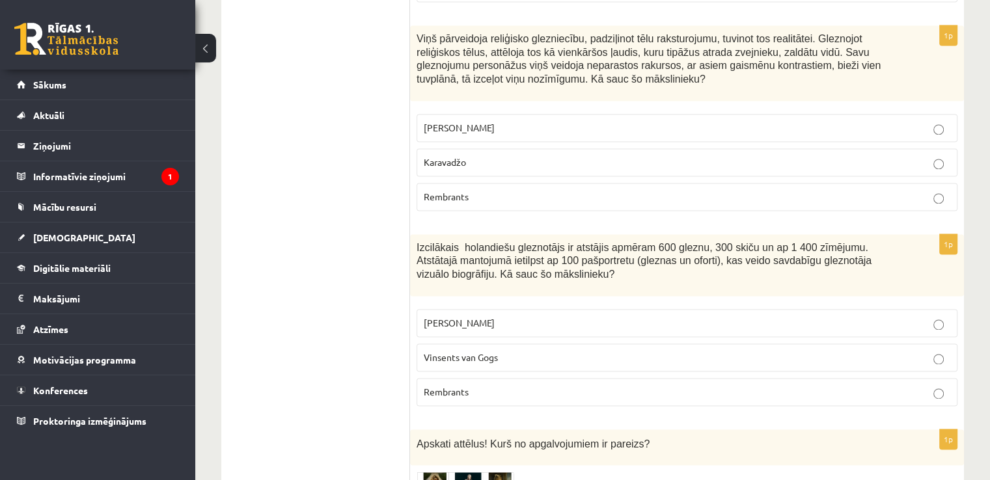
scroll to position [1880, 0]
drag, startPoint x: 418, startPoint y: 212, endPoint x: 666, endPoint y: 213, distance: 248.0
click at [666, 241] on span "Izcilākais holandiešu gleznotājs ir atstājis apmēram 600 gleznu, 300 skiču un a…" at bounding box center [644, 260] width 455 height 38
click at [502, 385] on p "Rembrants" at bounding box center [687, 392] width 527 height 14
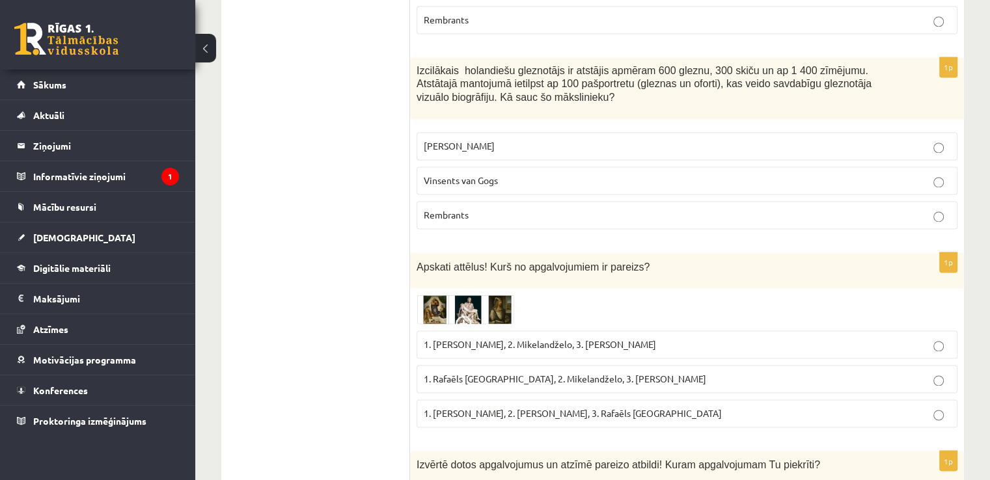
scroll to position [2059, 0]
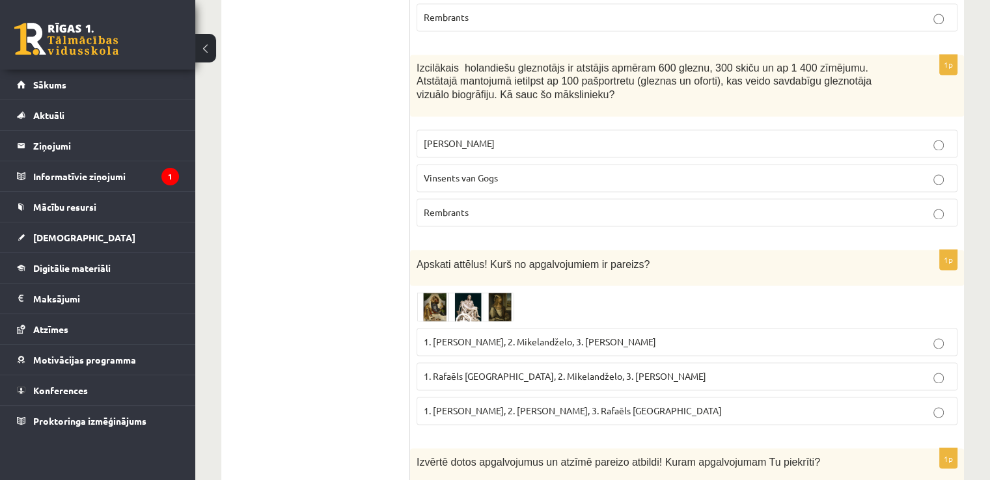
click at [489, 292] on img at bounding box center [466, 307] width 98 height 30
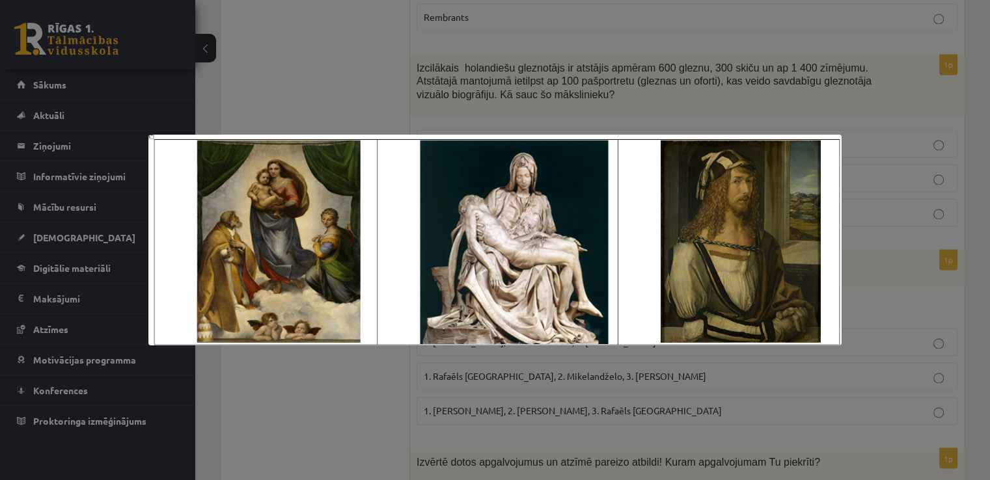
click at [903, 249] on div at bounding box center [495, 240] width 990 height 480
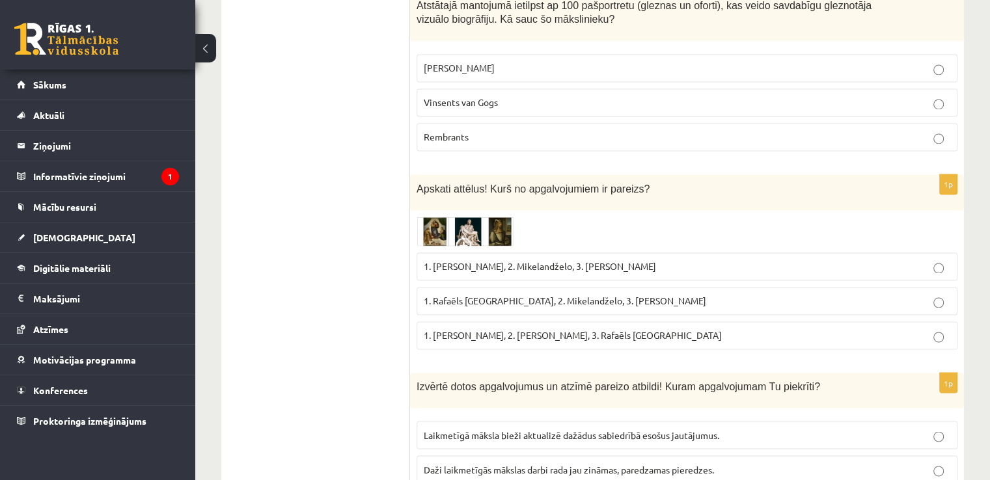
scroll to position [2135, 0]
click at [484, 216] on img at bounding box center [466, 231] width 98 height 30
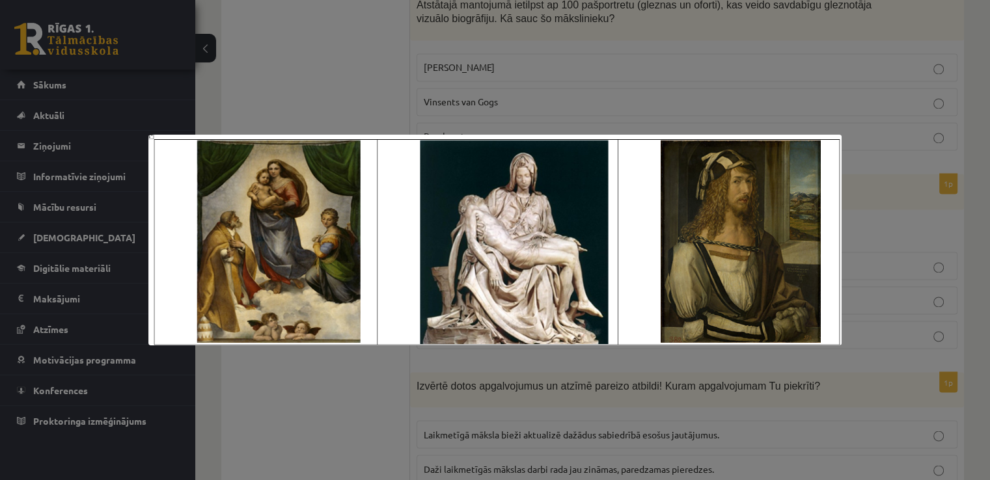
click at [496, 114] on div at bounding box center [495, 240] width 990 height 480
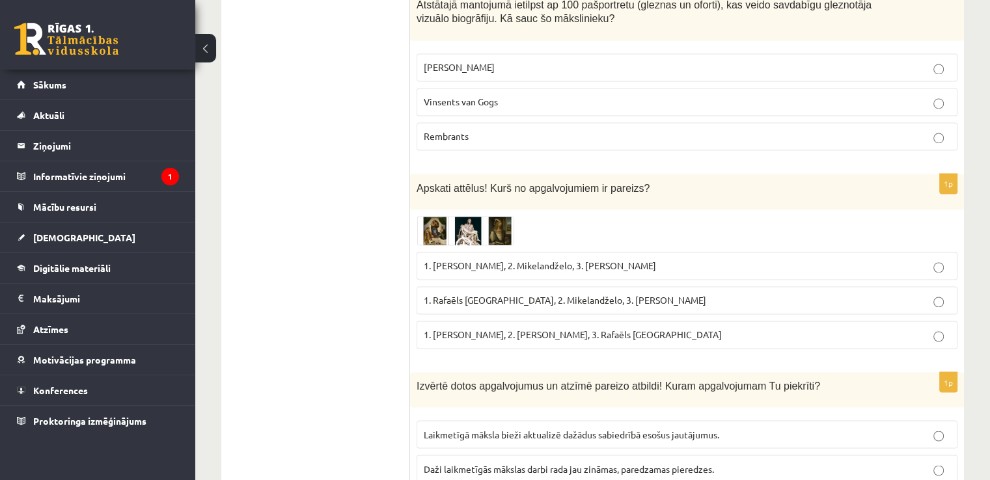
click at [665, 294] on span "1. Rafaēls Sancio da Urbīno, 2. Mikelandželo, 3. Albrehts Dīrers" at bounding box center [565, 300] width 282 height 12
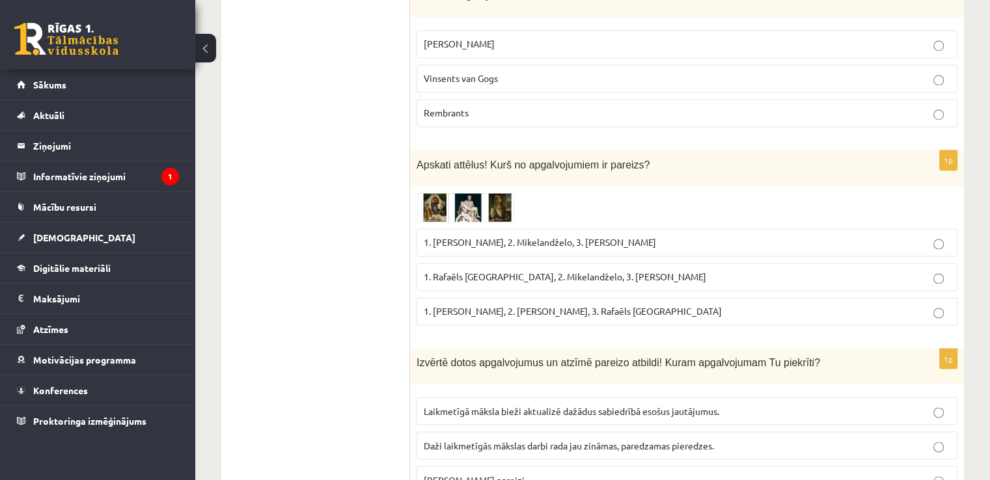
scroll to position [2161, 0]
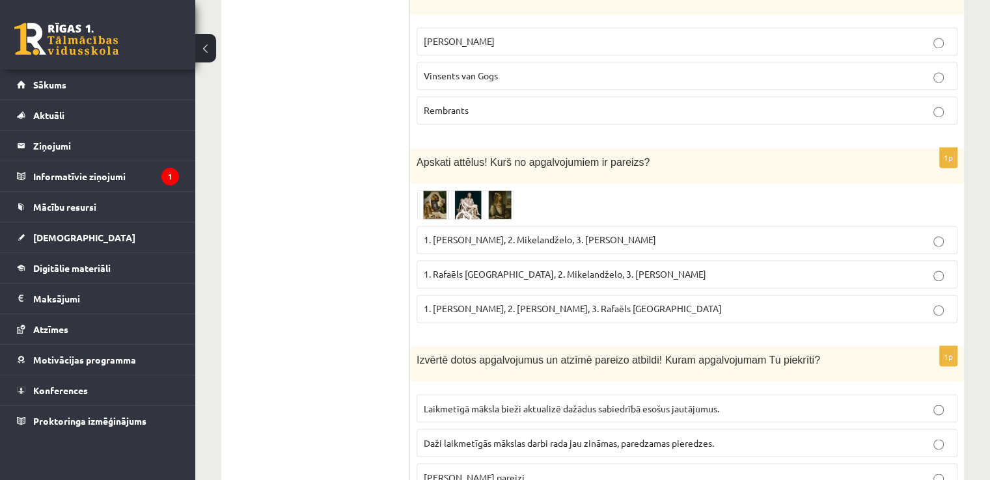
click at [479, 190] on img at bounding box center [466, 205] width 98 height 30
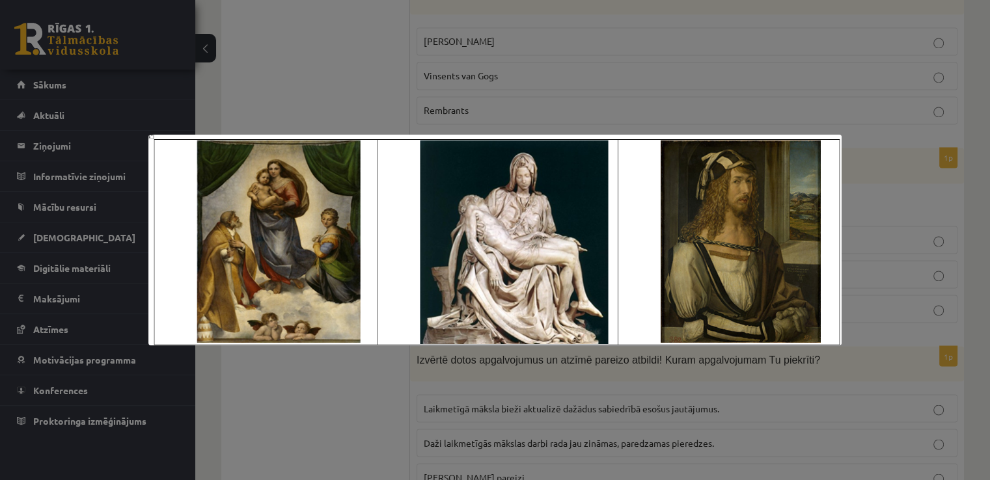
click at [529, 115] on div at bounding box center [495, 240] width 990 height 480
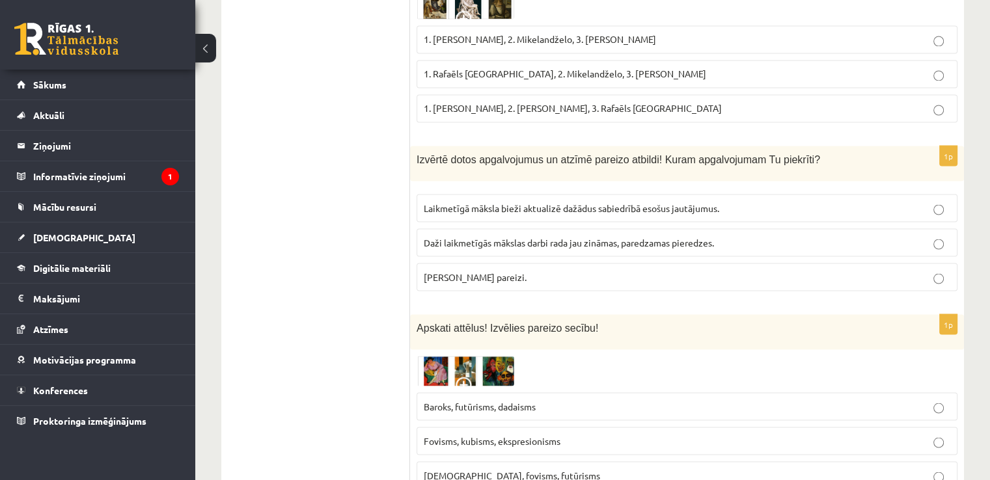
scroll to position [2361, 0]
click at [483, 356] on img at bounding box center [466, 371] width 98 height 30
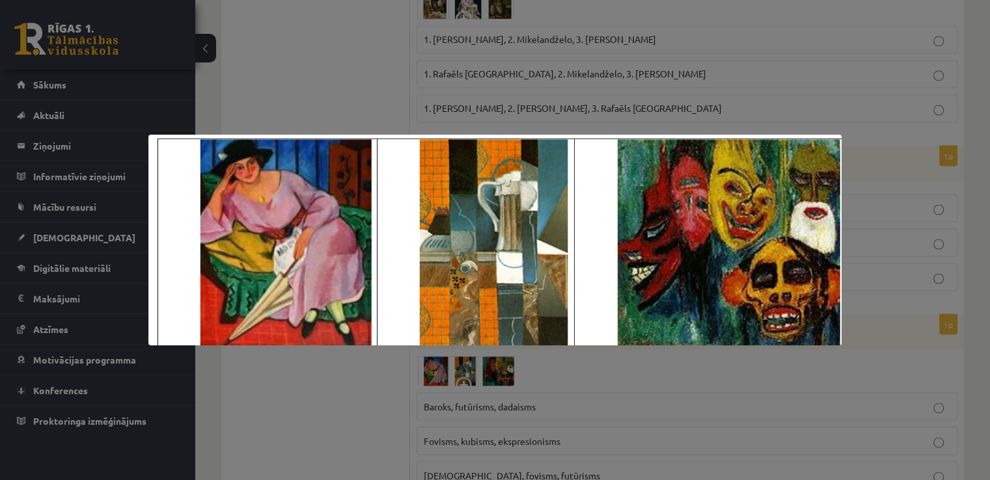
click at [892, 338] on div at bounding box center [495, 240] width 990 height 480
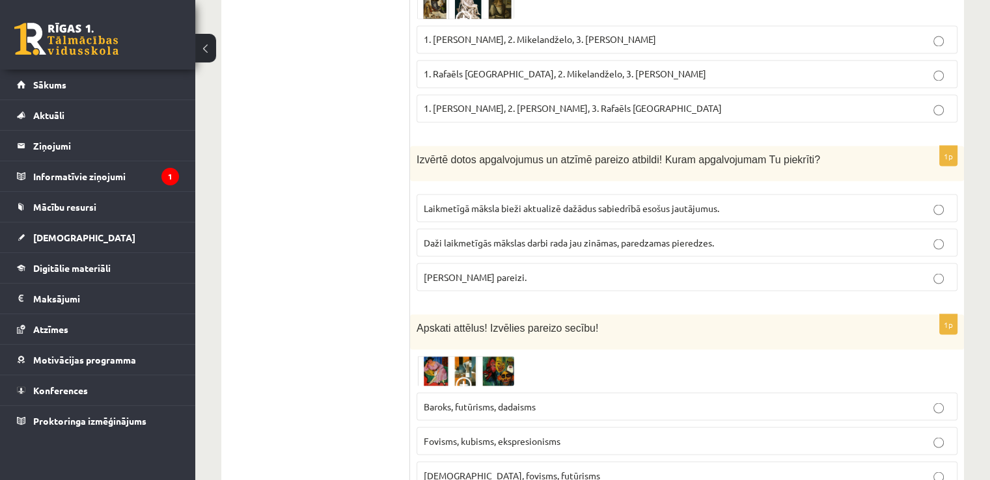
click at [502, 356] on img at bounding box center [466, 371] width 98 height 30
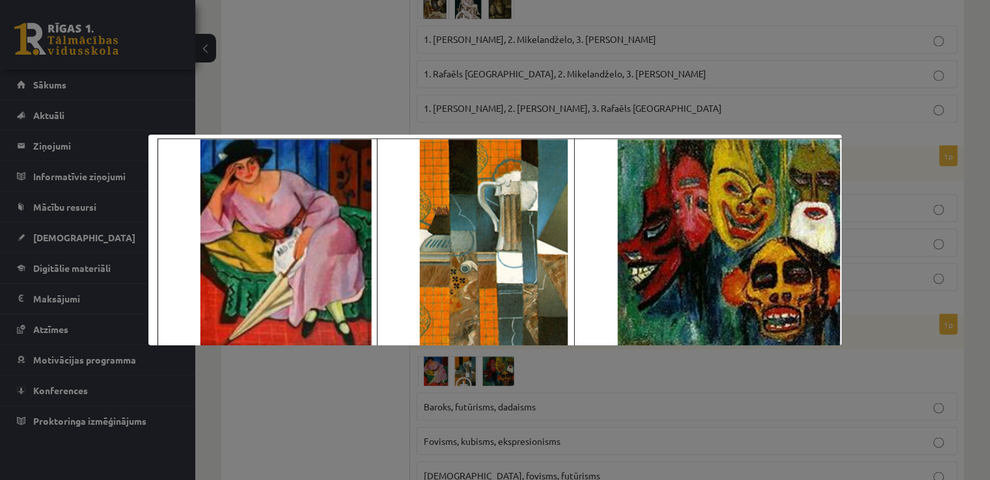
click at [870, 297] on div at bounding box center [495, 240] width 990 height 480
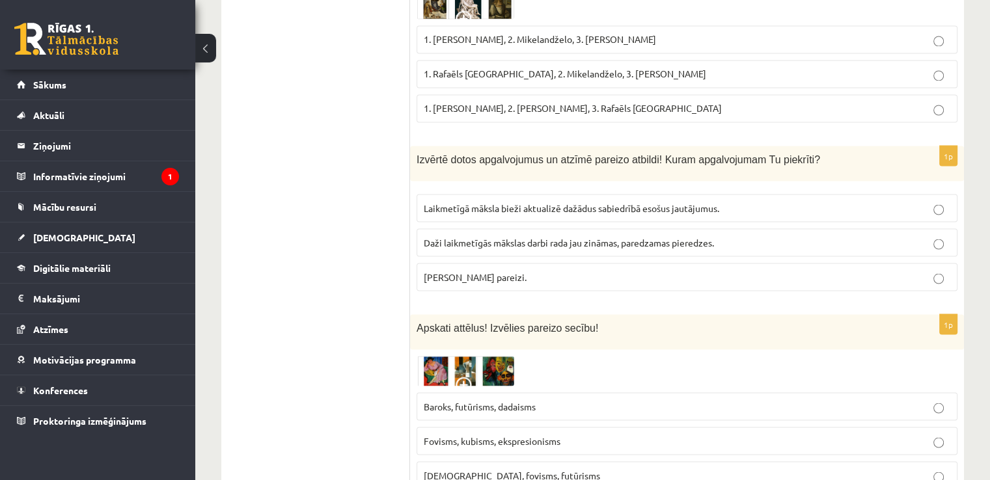
click at [594, 434] on p "Fovisms, kubisms, ekspresionisms" at bounding box center [687, 441] width 527 height 14
click at [489, 356] on img at bounding box center [466, 371] width 98 height 30
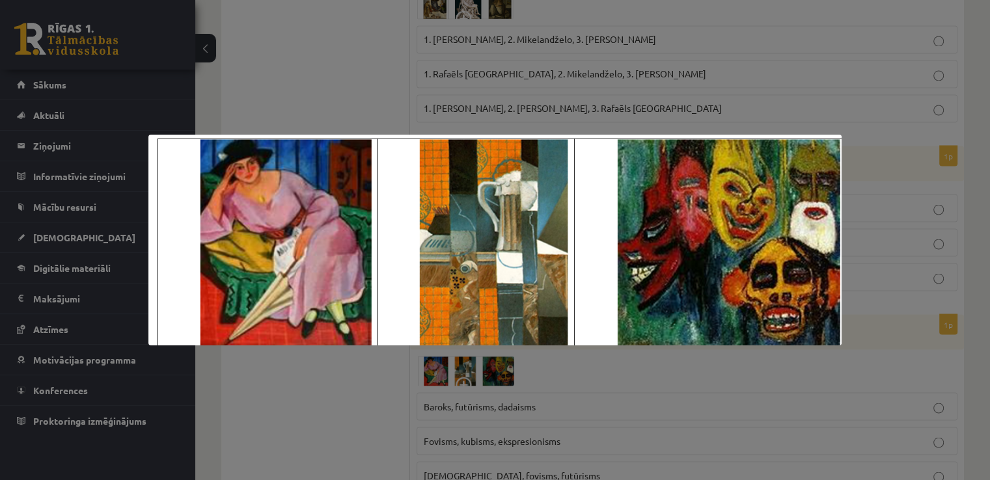
click at [899, 309] on div at bounding box center [495, 240] width 990 height 480
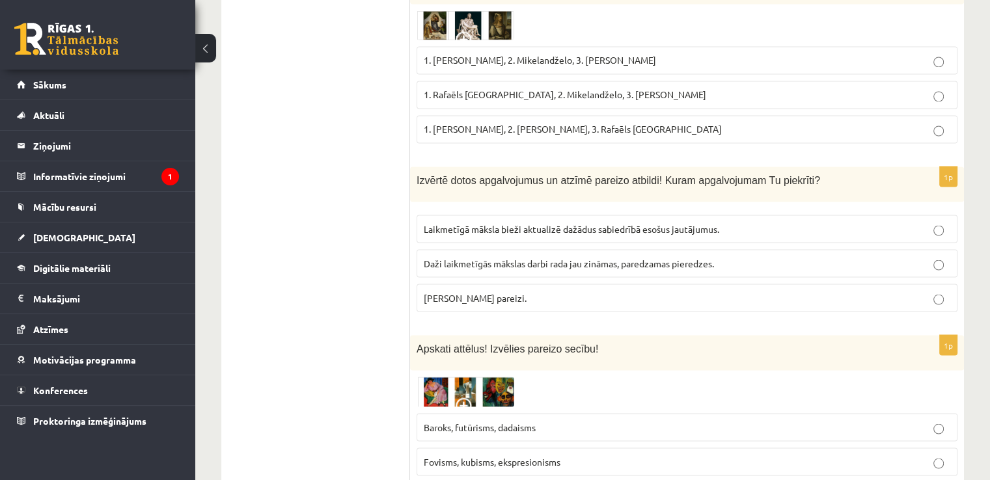
scroll to position [2340, 0]
drag, startPoint x: 415, startPoint y: 143, endPoint x: 552, endPoint y: 256, distance: 178.0
click at [552, 256] on div "1p Izvērtē dotos apgalvojumus un atzīmē pareizo atbildi! Kuram apgalvojumam Tu …" at bounding box center [687, 245] width 554 height 156
copy div "Izvērtē dotos apgalvojumus un atzīmē pareizo atbildi! Kuram apgalvojumam Tu pie…"
click at [457, 284] on label "Abi apgalvojumi pareizi." at bounding box center [687, 298] width 541 height 28
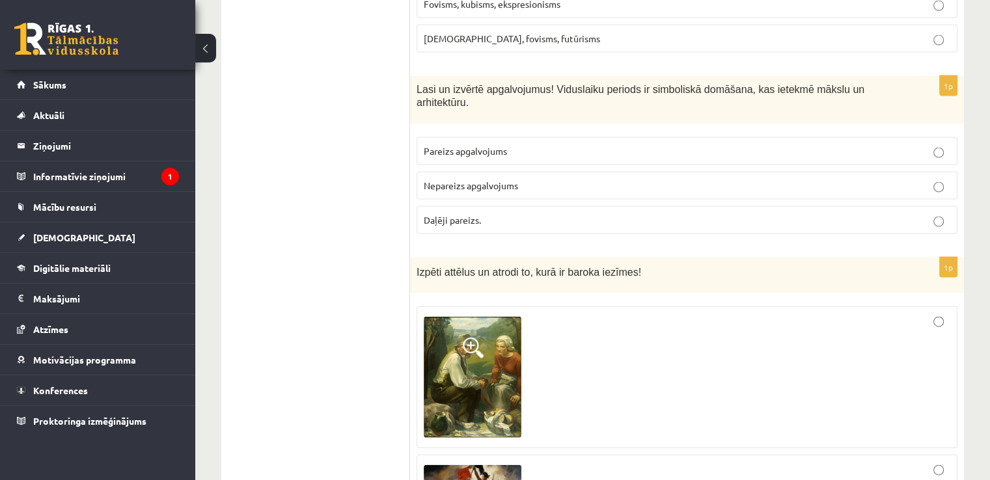
scroll to position [2797, 0]
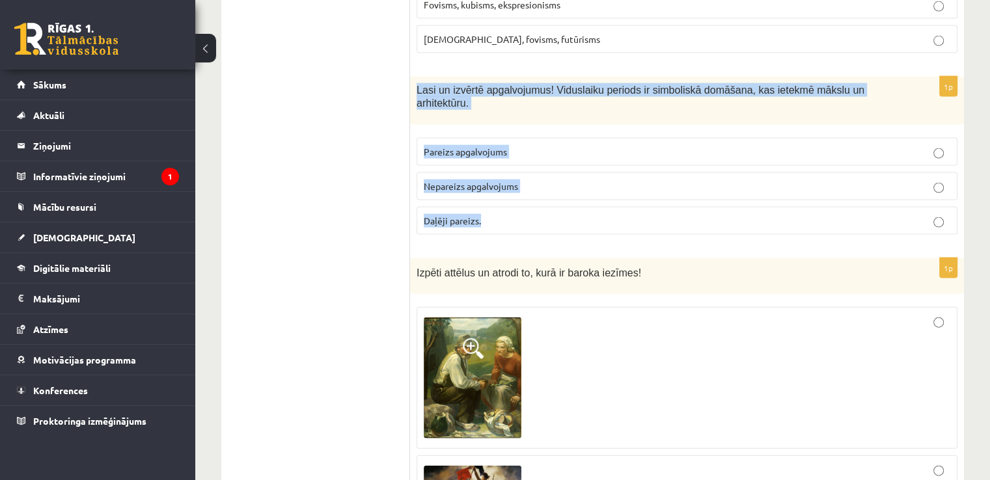
drag, startPoint x: 417, startPoint y: 53, endPoint x: 534, endPoint y: 165, distance: 162.0
click at [534, 165] on div "1p Lasi un izvērtē apgalvojumus! Viduslaiku periods ir simboliskā domāšana, kas…" at bounding box center [687, 161] width 554 height 169
copy div "Lasi un izvērtē apgalvojumus! Viduslaiku periods ir simboliskā domāšana, kas ie…"
click at [492, 146] on span "Pareizs apgalvojums" at bounding box center [465, 152] width 83 height 12
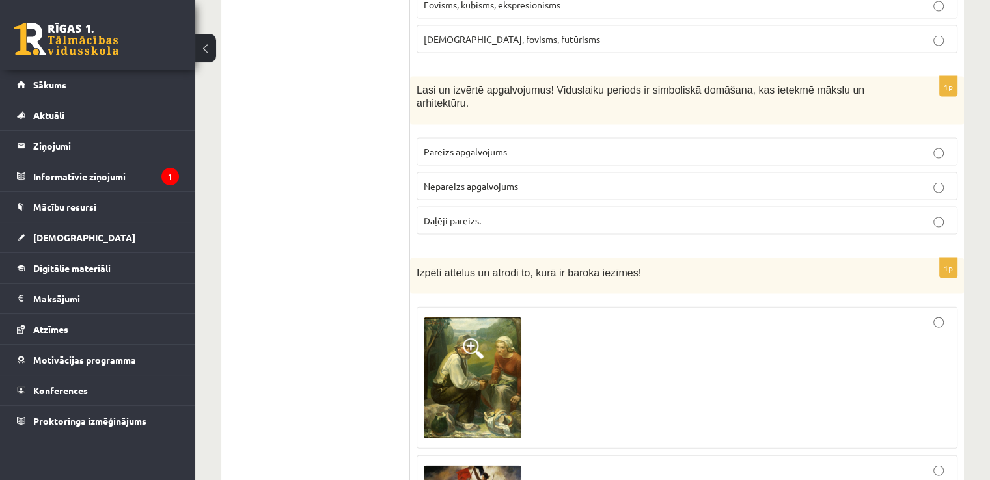
scroll to position [2976, 0]
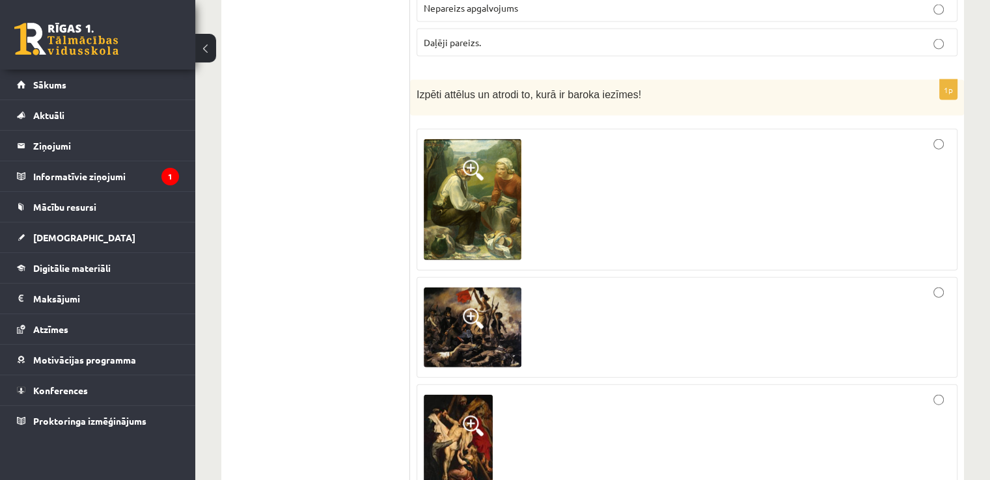
click at [461, 395] on img at bounding box center [458, 446] width 69 height 103
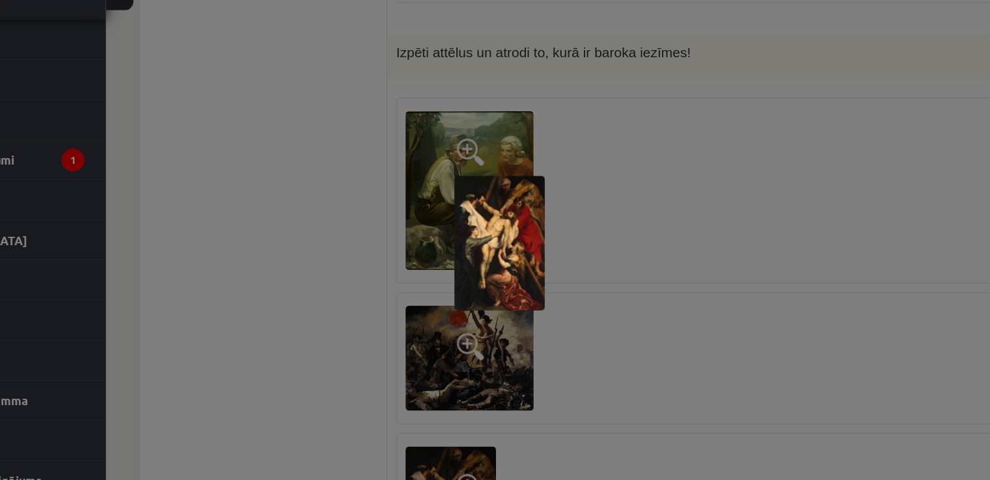
scroll to position [2975, 0]
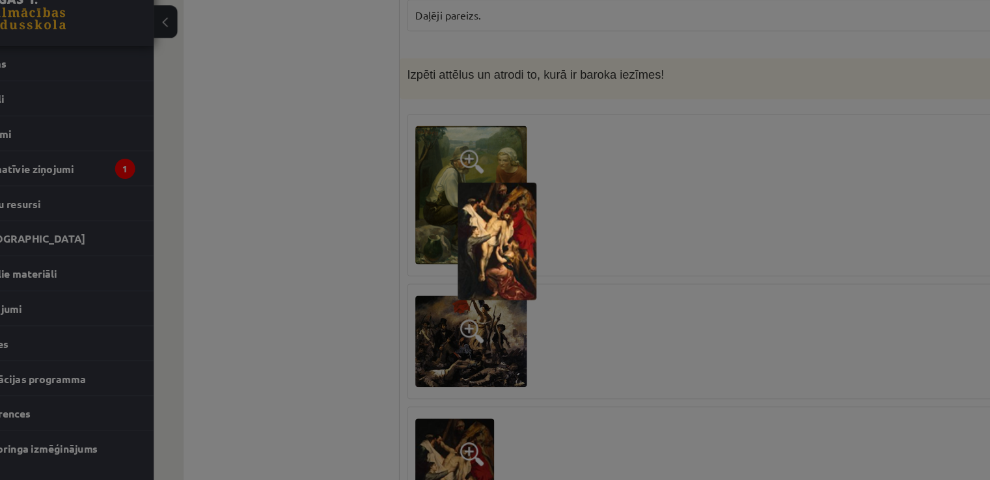
click at [565, 239] on div at bounding box center [495, 240] width 990 height 480
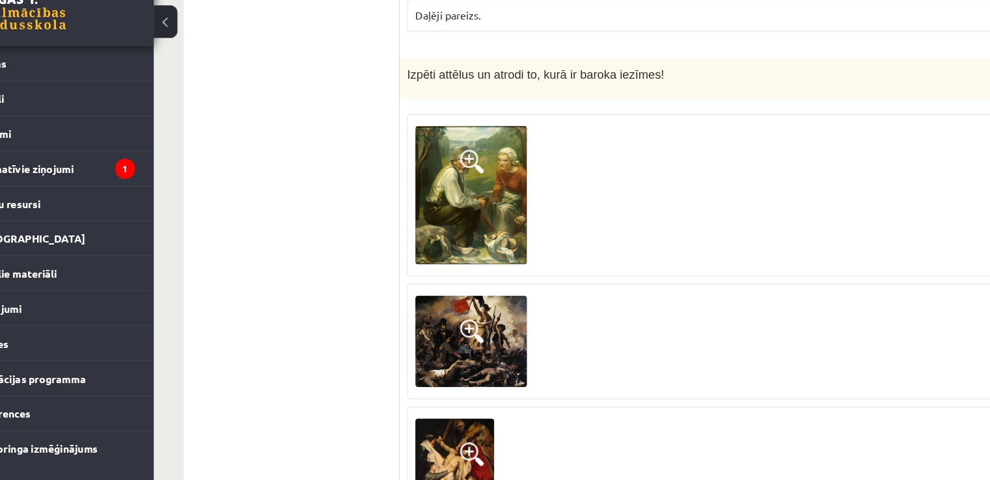
click at [479, 309] on span at bounding box center [473, 319] width 21 height 21
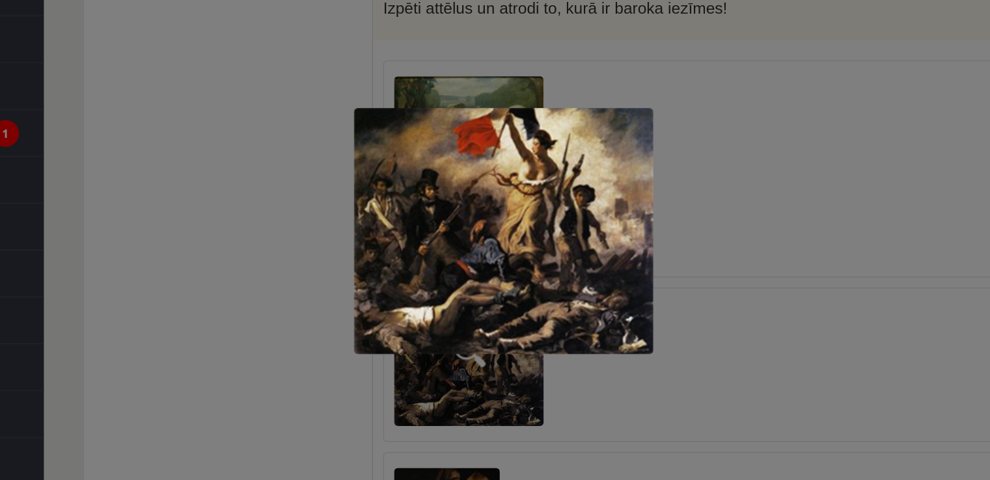
scroll to position [2976, 0]
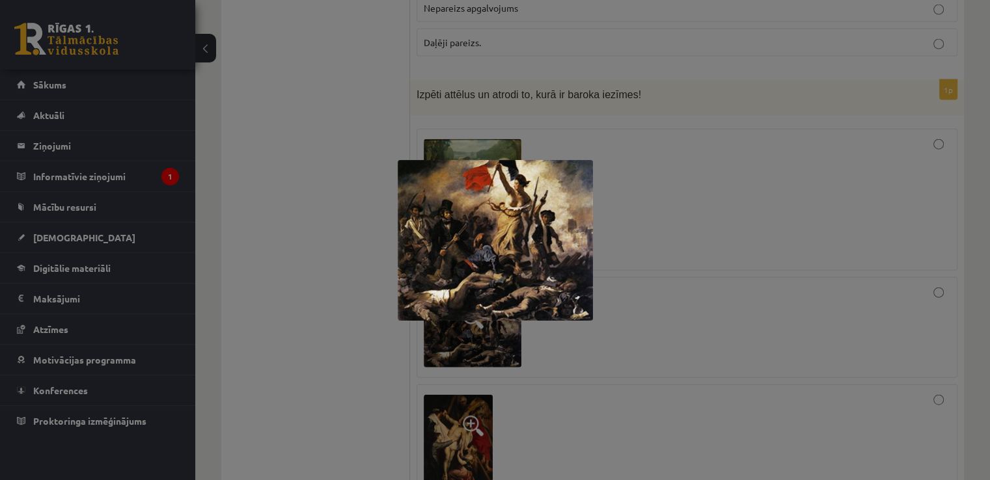
click at [645, 254] on div at bounding box center [495, 240] width 990 height 480
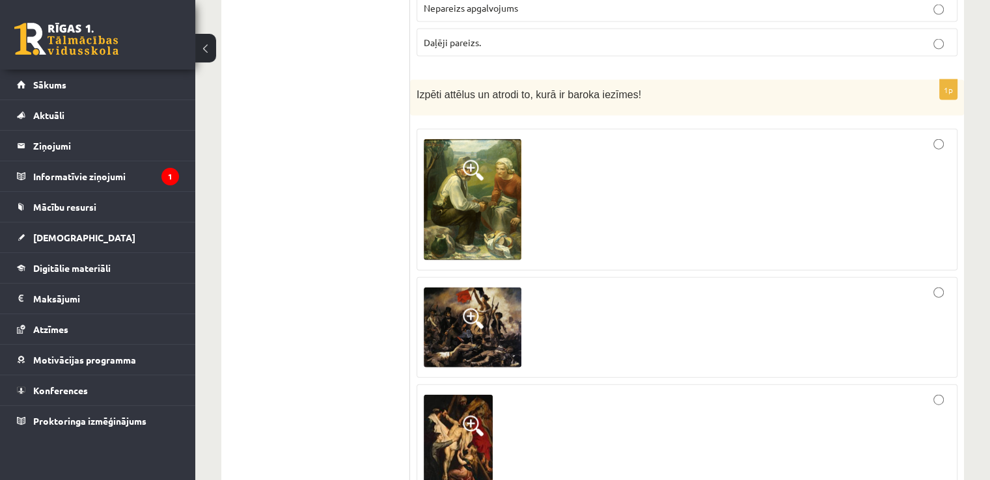
click at [562, 392] on div at bounding box center [687, 446] width 527 height 109
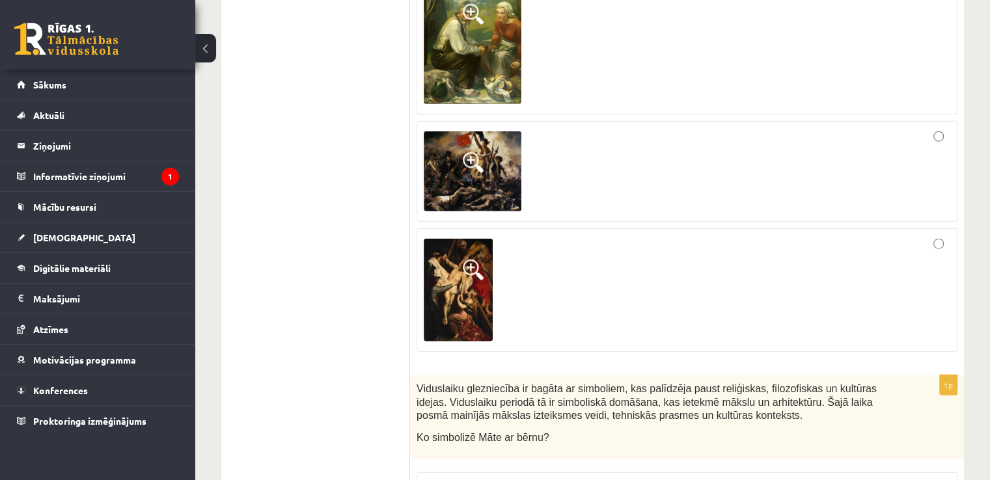
scroll to position [3178, 0]
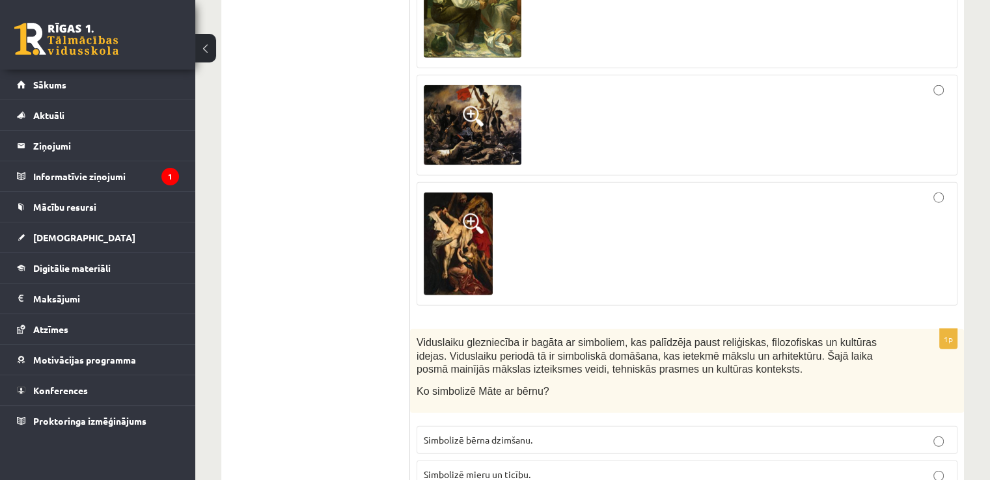
click at [472, 213] on span at bounding box center [473, 223] width 21 height 21
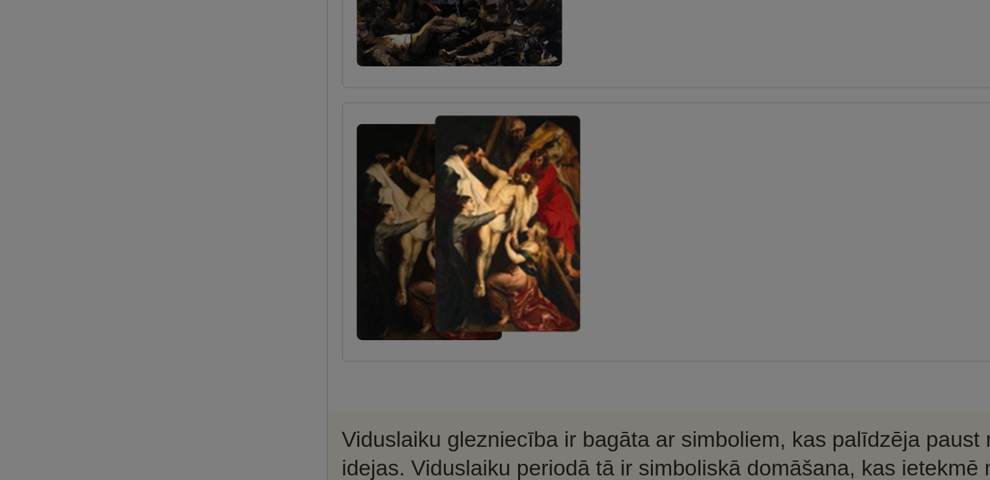
click at [411, 266] on div at bounding box center [495, 240] width 990 height 480
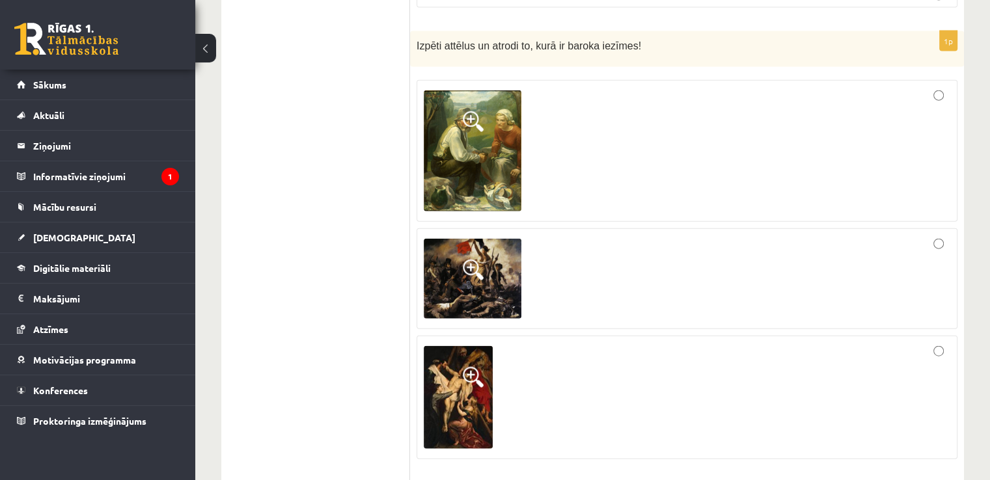
scroll to position [3024, 0]
drag, startPoint x: 476, startPoint y: 208, endPoint x: 423, endPoint y: 234, distance: 59.4
click at [423, 234] on label at bounding box center [687, 280] width 541 height 102
click at [446, 240] on img at bounding box center [473, 280] width 98 height 81
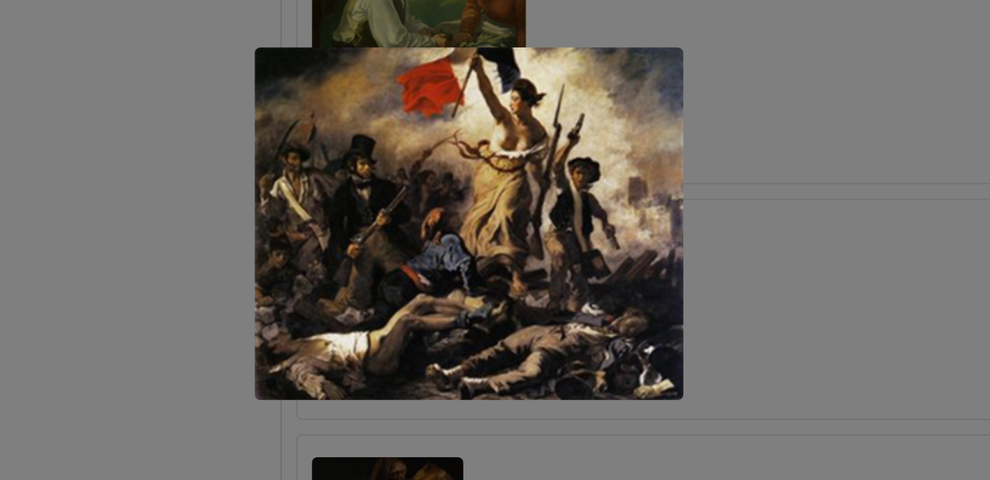
click at [355, 231] on div at bounding box center [495, 240] width 990 height 480
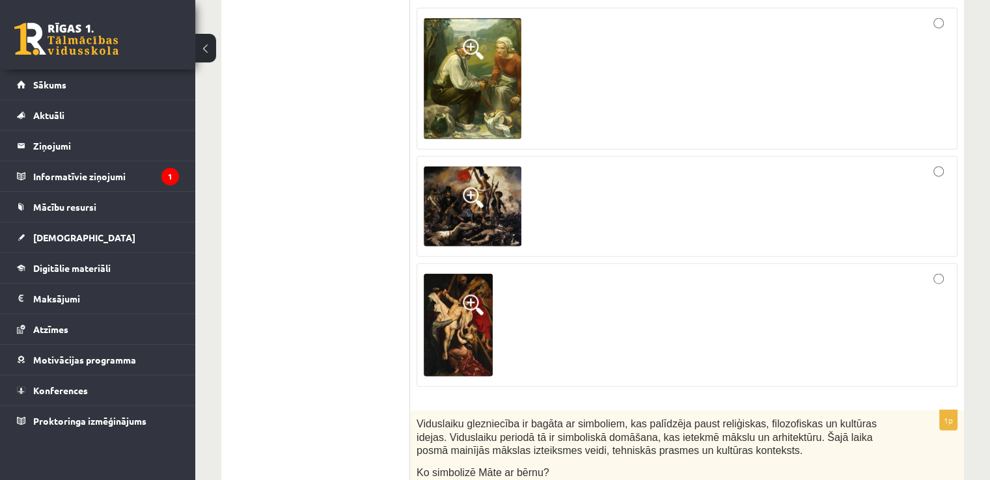
scroll to position [3097, 0]
click at [559, 270] on div at bounding box center [687, 324] width 527 height 109
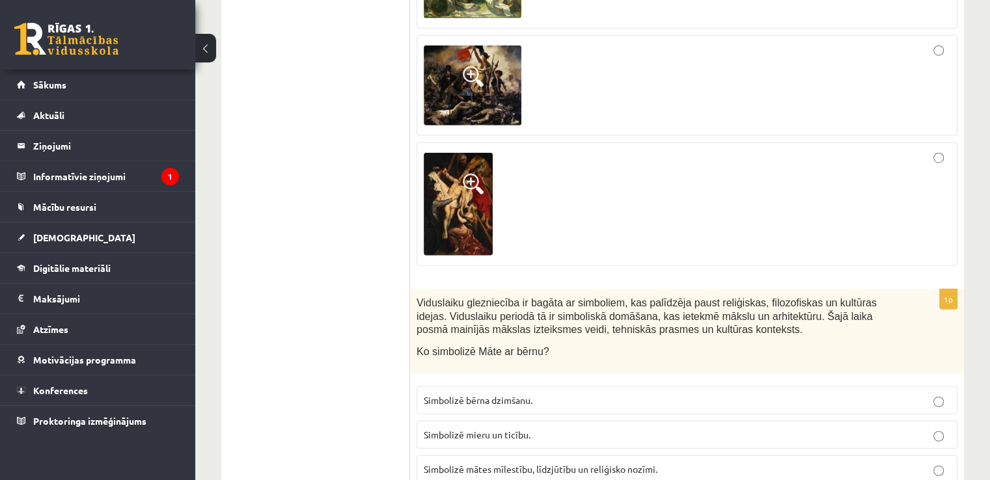
scroll to position [3220, 0]
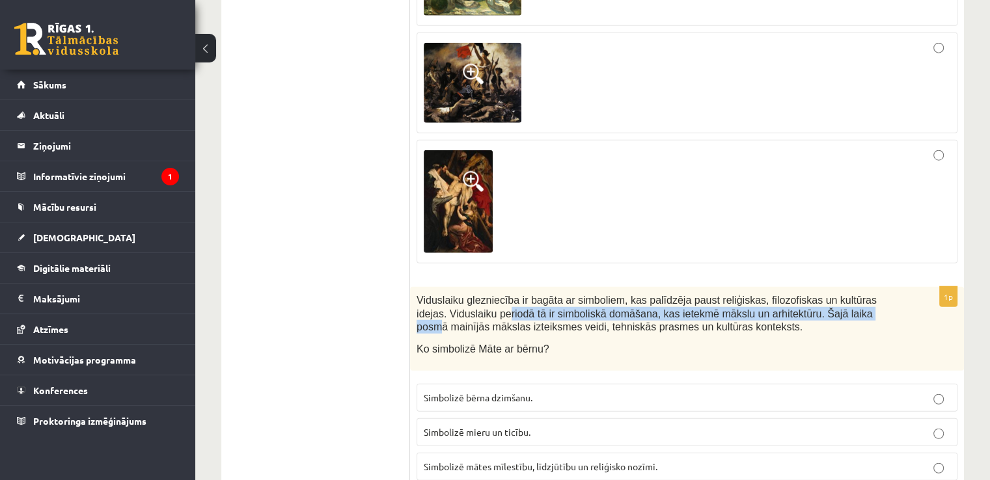
drag, startPoint x: 471, startPoint y: 265, endPoint x: 825, endPoint y: 264, distance: 353.4
click at [825, 295] on span "Viduslaiku glezniecība ir bagāta ar simboliem, kas palīdzēja paust reliģiskas, …" at bounding box center [647, 314] width 460 height 38
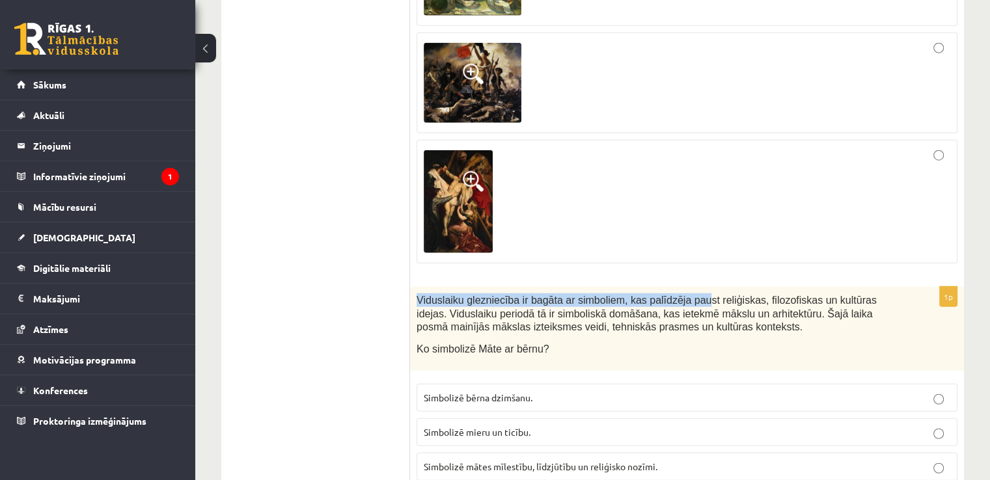
drag, startPoint x: 417, startPoint y: 245, endPoint x: 680, endPoint y: 252, distance: 263.7
click at [680, 295] on span "Viduslaiku glezniecība ir bagāta ar simboliem, kas palīdzēja paust reliģiskas, …" at bounding box center [647, 314] width 460 height 38
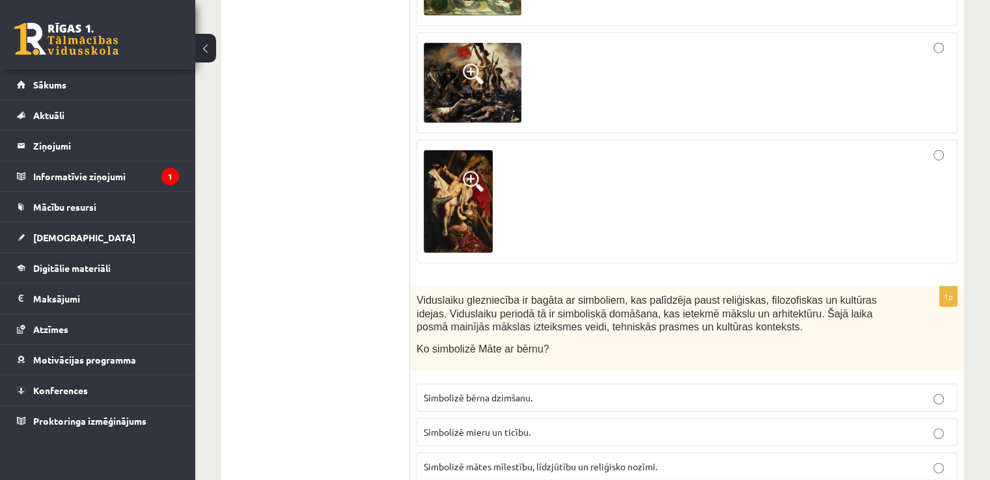
drag, startPoint x: 417, startPoint y: 245, endPoint x: 664, endPoint y: 320, distance: 258.4
click at [664, 320] on div "1p Viduslaiku glezniecība ir bagāta ar simboliem, kas palīdzēja paust reliģiska…" at bounding box center [687, 389] width 554 height 204
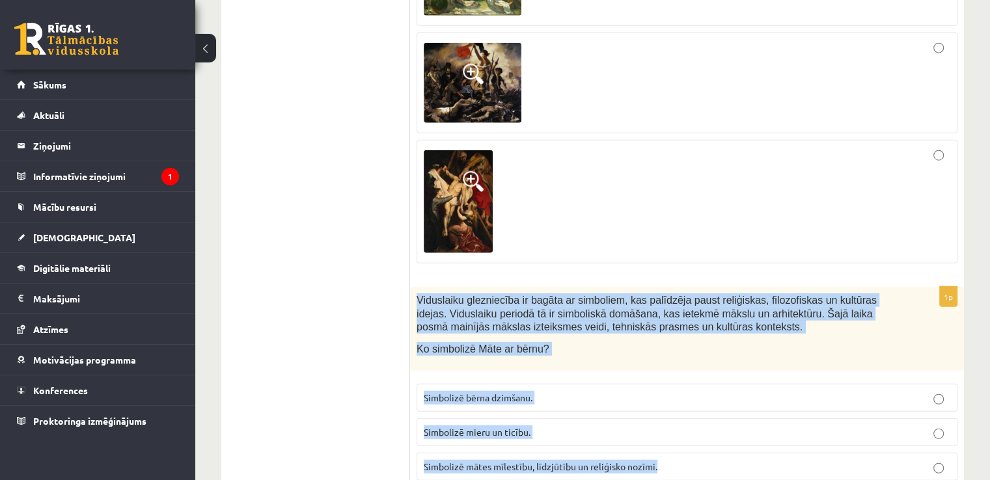
drag, startPoint x: 417, startPoint y: 245, endPoint x: 698, endPoint y: 430, distance: 336.1
click at [698, 430] on div "1p Viduslaiku glezniecība ir bagāta ar simboliem, kas palīdzēja paust reliģiska…" at bounding box center [687, 389] width 554 height 204
copy div "Viduslaiku glezniecība ir bagāta ar simboliem, kas palīdzēja paust reliģiskas, …"
click at [607, 461] on span "Simbolizē mātes mīlestību, līdzjūtību un reliģisko nozīmi." at bounding box center [541, 467] width 234 height 12
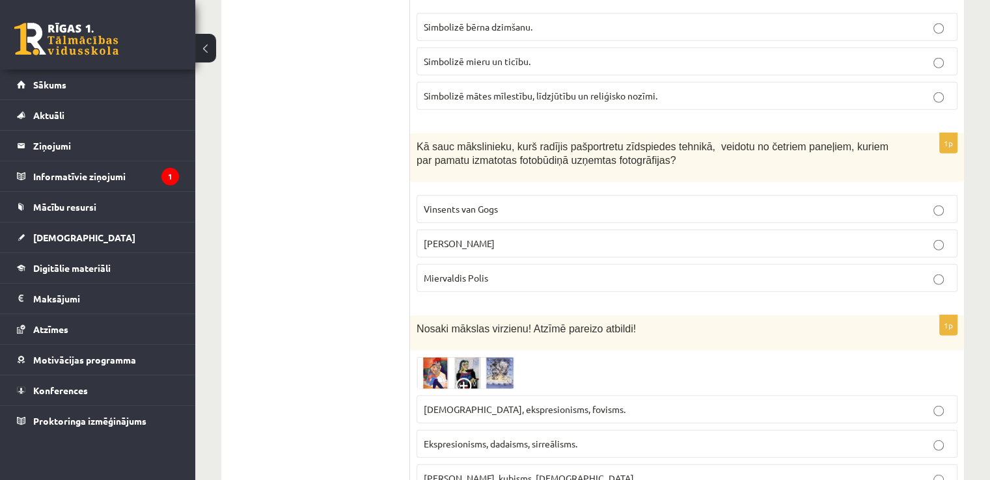
scroll to position [3597, 0]
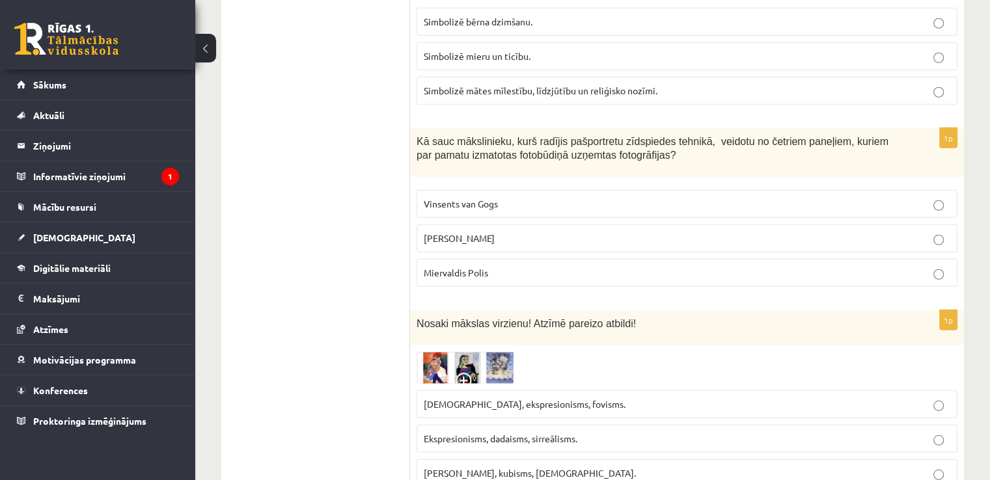
click at [487, 352] on img at bounding box center [466, 368] width 98 height 32
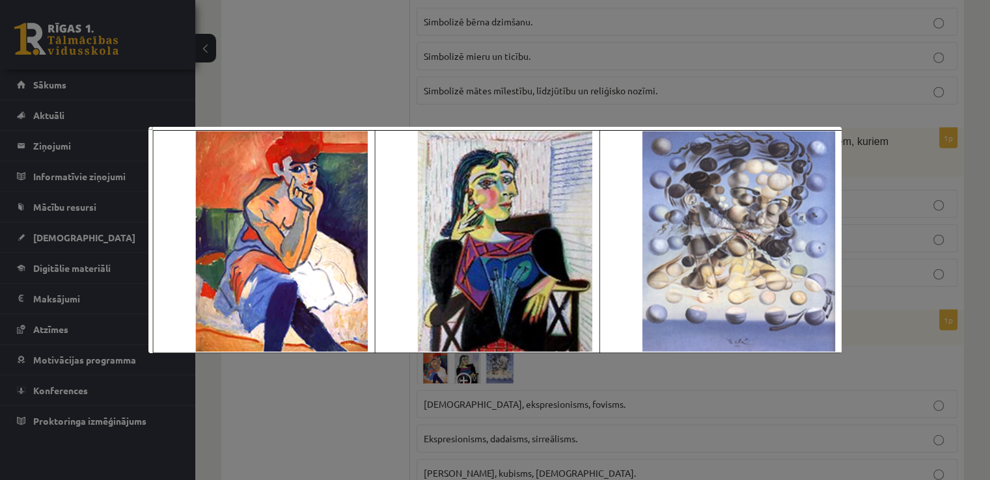
click at [893, 276] on div at bounding box center [495, 240] width 990 height 480
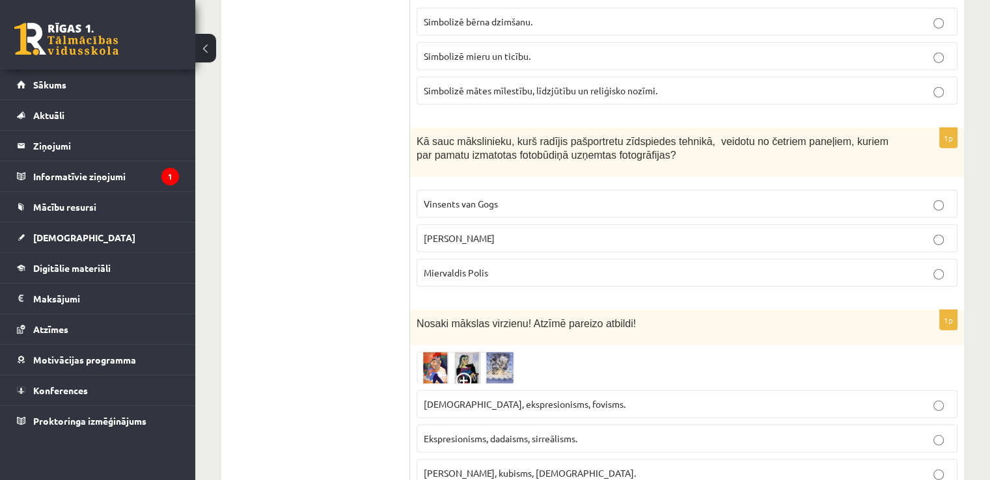
click at [489, 352] on img at bounding box center [466, 368] width 98 height 32
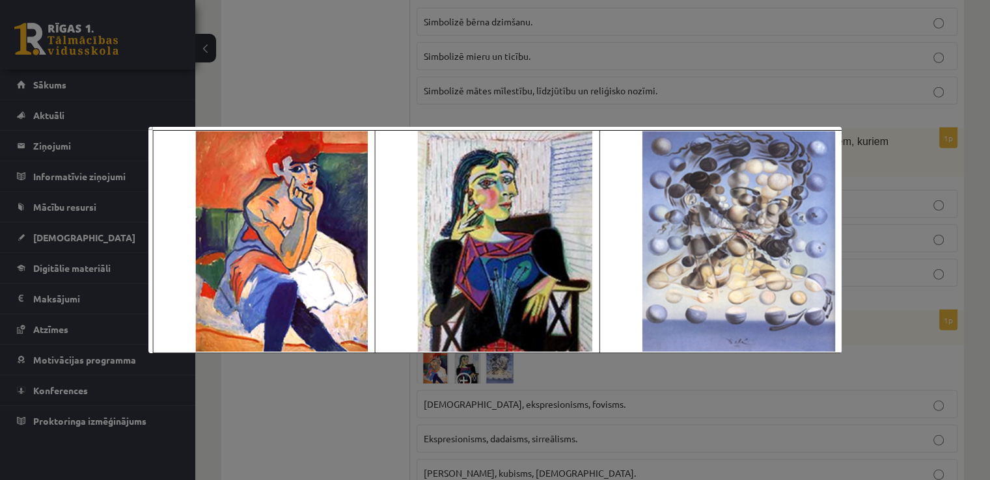
click at [875, 288] on div at bounding box center [495, 240] width 990 height 480
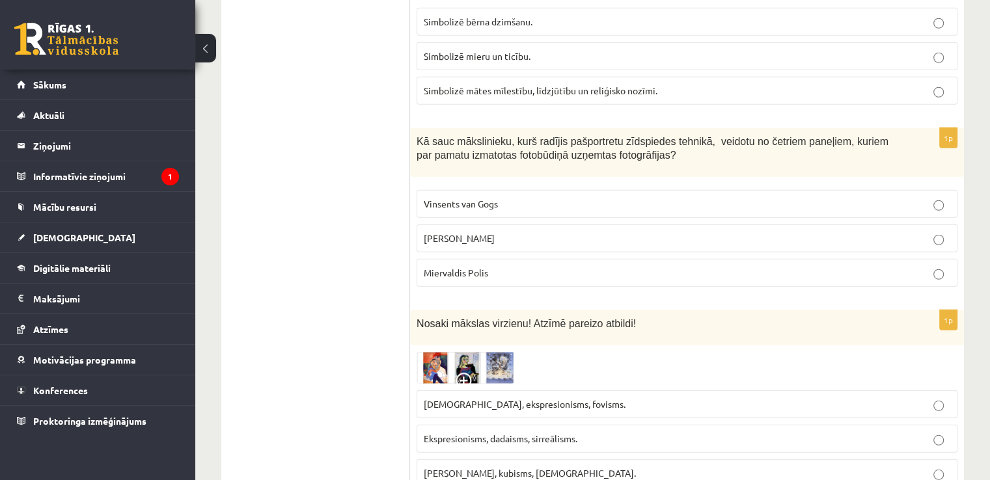
click at [477, 467] on span "Fovisms, kubisms, sirreālisms." at bounding box center [530, 473] width 212 height 12
click at [469, 352] on img at bounding box center [466, 368] width 98 height 32
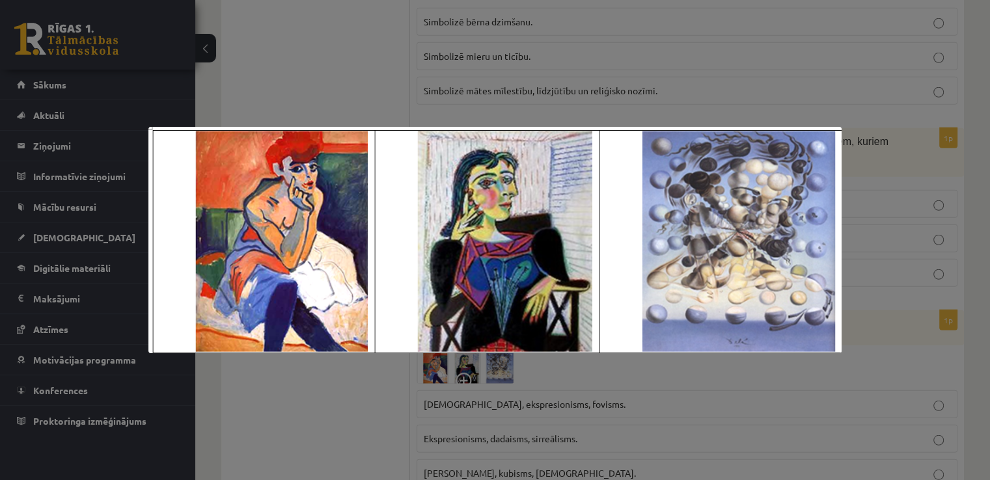
click at [872, 297] on div at bounding box center [495, 240] width 990 height 480
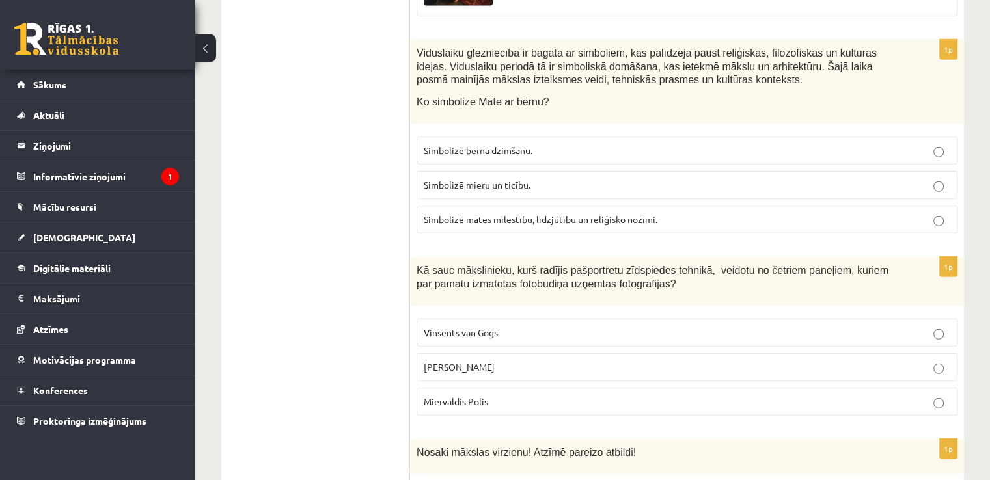
scroll to position [3469, 0]
drag, startPoint x: 541, startPoint y: 214, endPoint x: 638, endPoint y: 219, distance: 97.1
click at [638, 264] on span "Kā sauc mākslinieku, kurš radījis pašportretu zīdspiedes tehnikā, veidotu no če…" at bounding box center [653, 276] width 472 height 25
click at [573, 359] on p "Endijs Vorhols" at bounding box center [687, 366] width 527 height 14
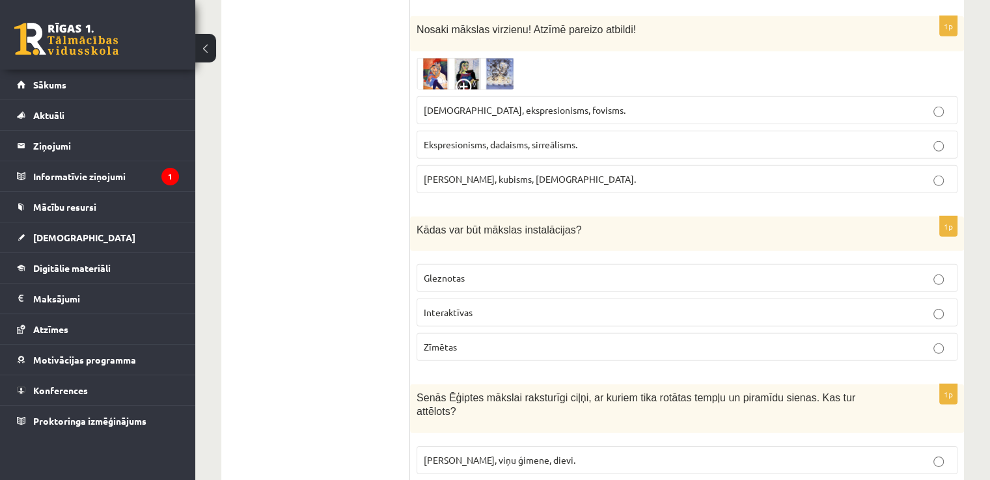
scroll to position [3891, 0]
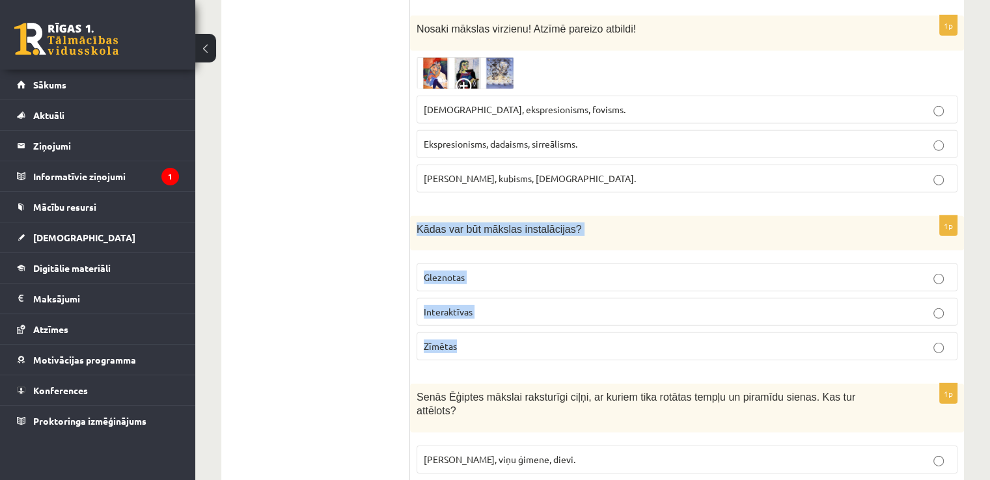
drag, startPoint x: 418, startPoint y: 172, endPoint x: 540, endPoint y: 279, distance: 161.9
click at [540, 279] on div "1p Kādas var būt mākslas instalācijas? Gleznotas Interaktīvas Zīmētas" at bounding box center [687, 294] width 554 height 156
copy div "Kādas var būt mākslas instalācijas? Gleznotas Interaktīvas Zīmētas"
click at [502, 305] on p "Interaktīvas" at bounding box center [687, 312] width 527 height 14
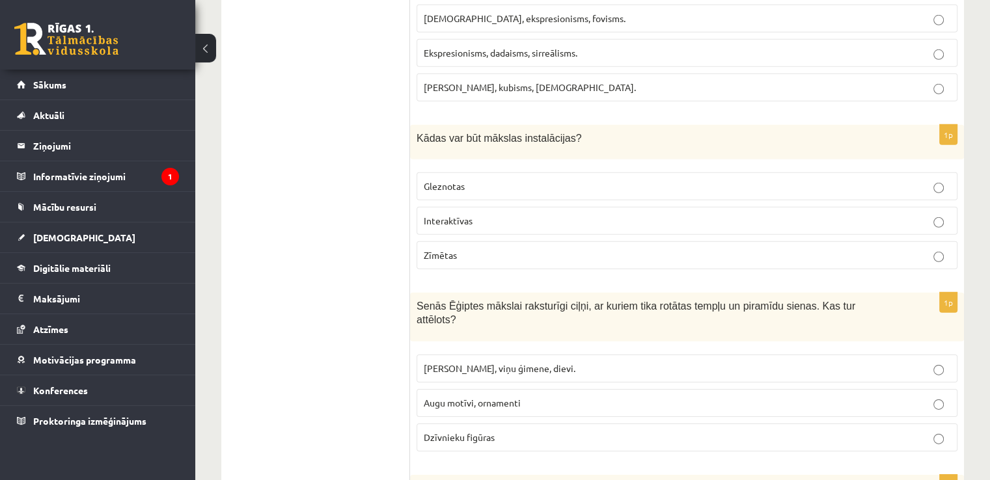
scroll to position [3988, 0]
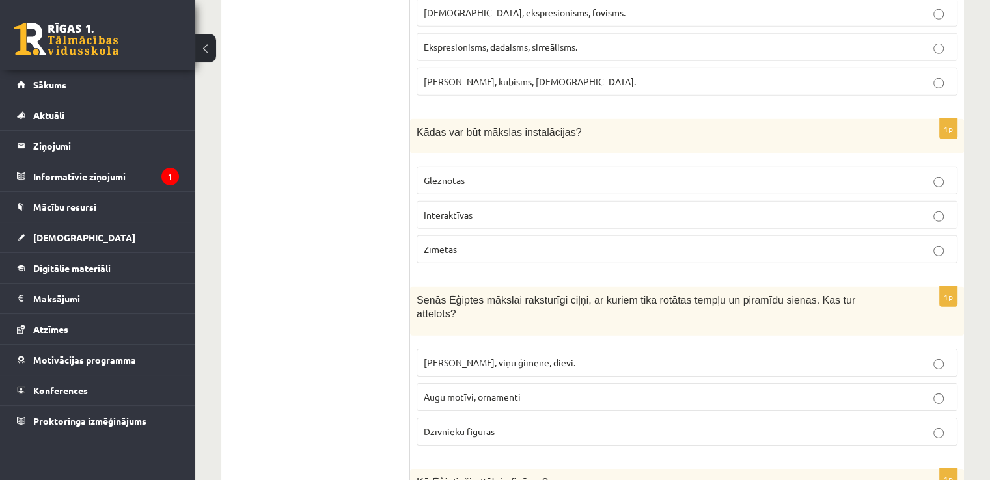
click at [706, 356] on p "Faraoni, viņu ģimene, dievi." at bounding box center [687, 363] width 527 height 14
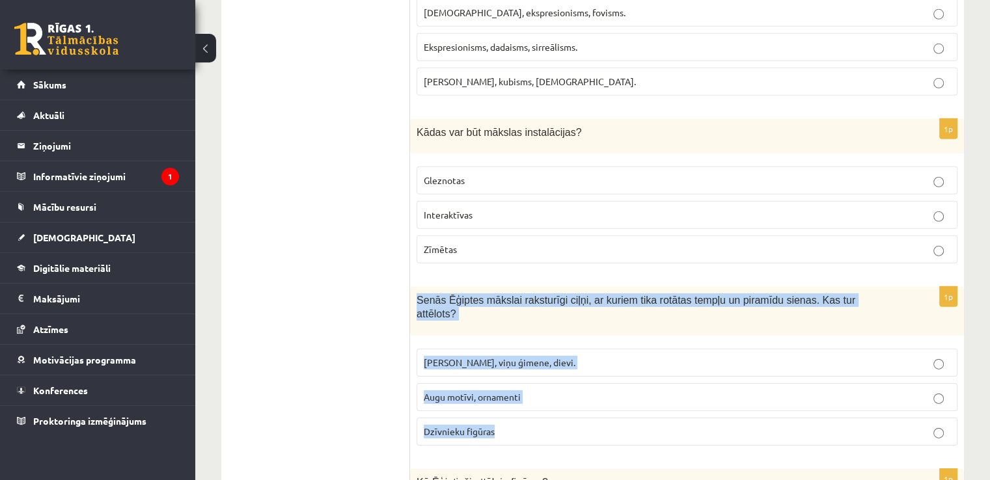
drag, startPoint x: 415, startPoint y: 245, endPoint x: 569, endPoint y: 356, distance: 189.8
click at [569, 356] on div "1p Senās Ēģiptes mākslai raksturīgi ciļņi, ar kuriem tika rotātas tempļu un pir…" at bounding box center [687, 371] width 554 height 169
copy div "Senās Ēģiptes mākslai raksturīgi ciļņi, ar kuriem tika rotātas tempļu un piramī…"
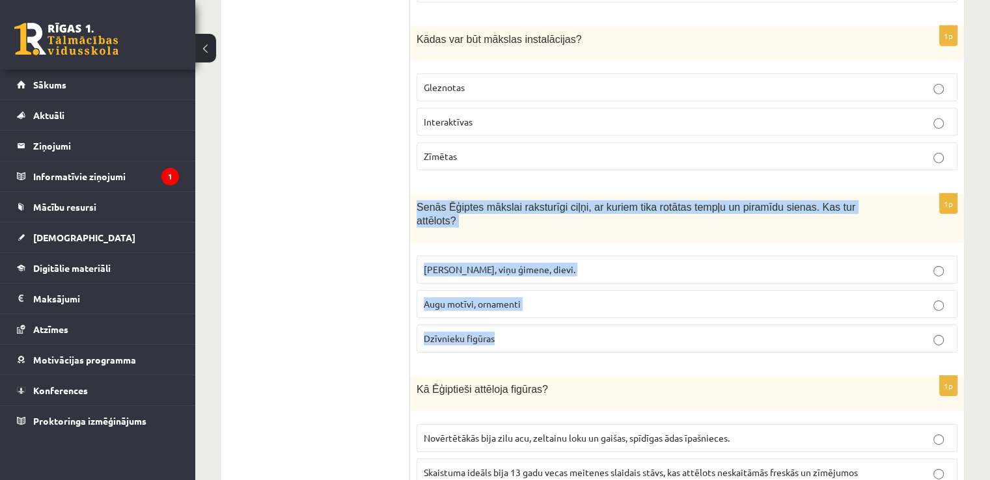
scroll to position [4086, 0]
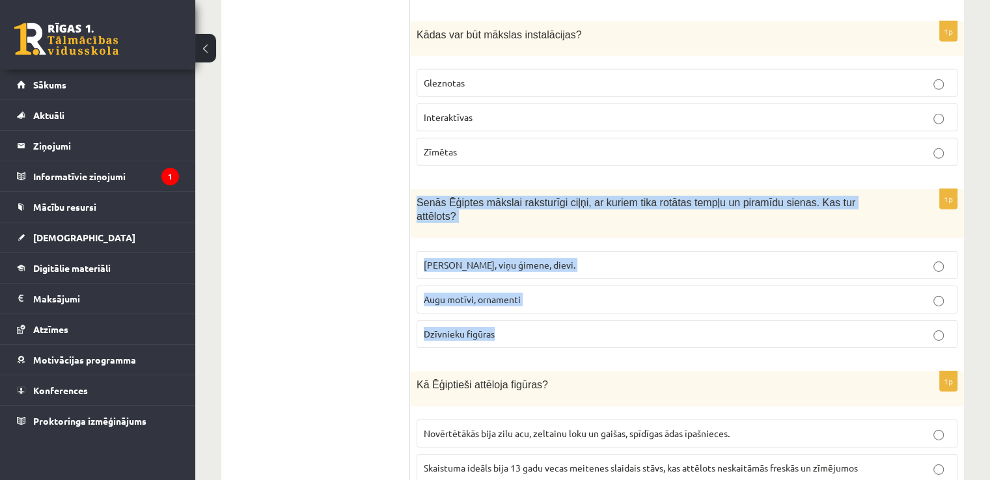
click at [633, 189] on div "Senās Ēģiptes mākslai raksturīgi ciļņi, ar kuriem tika rotātas tempļu un piramī…" at bounding box center [687, 213] width 554 height 49
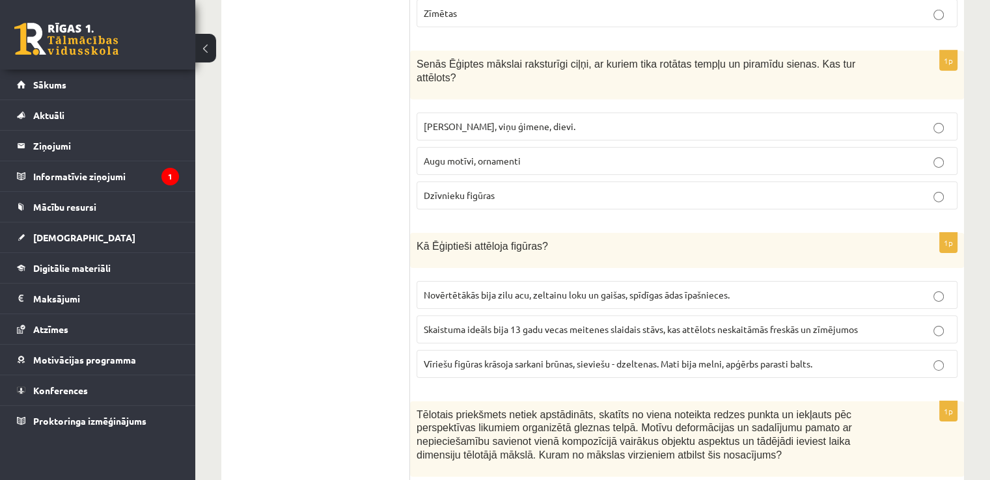
scroll to position [4224, 0]
drag, startPoint x: 411, startPoint y: 172, endPoint x: 558, endPoint y: 184, distance: 146.9
drag, startPoint x: 558, startPoint y: 184, endPoint x: 427, endPoint y: 172, distance: 131.3
click at [427, 241] on span "Kā Ēģiptieši attēloja figūras?" at bounding box center [482, 246] width 131 height 11
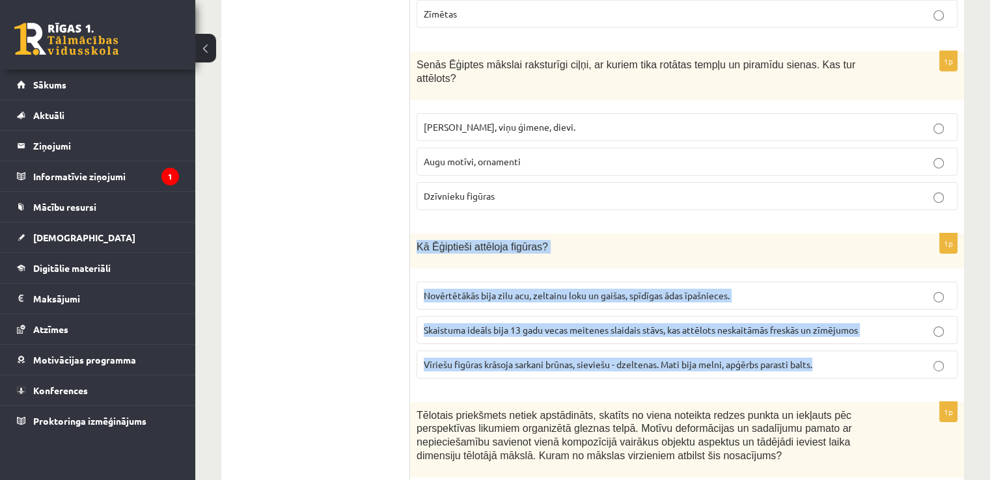
drag, startPoint x: 415, startPoint y: 174, endPoint x: 849, endPoint y: 298, distance: 450.8
click at [849, 298] on div "1p Kā Ēģiptieši attēloja figūras? Novērtētākās bija zilu acu, zeltainu loku un …" at bounding box center [687, 312] width 554 height 156
click at [549, 358] on p "Vīriešu figūras krāsoja sarkani brūnas, sieviešu - dzeltenas. Mati bija melni, …" at bounding box center [687, 365] width 527 height 14
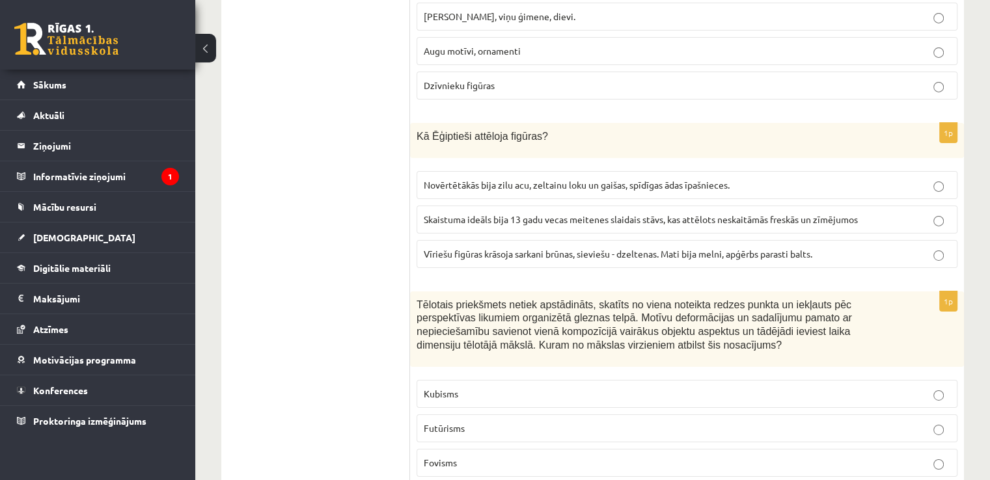
scroll to position [4334, 0]
click at [562, 388] on p "Kubisms" at bounding box center [687, 395] width 527 height 14
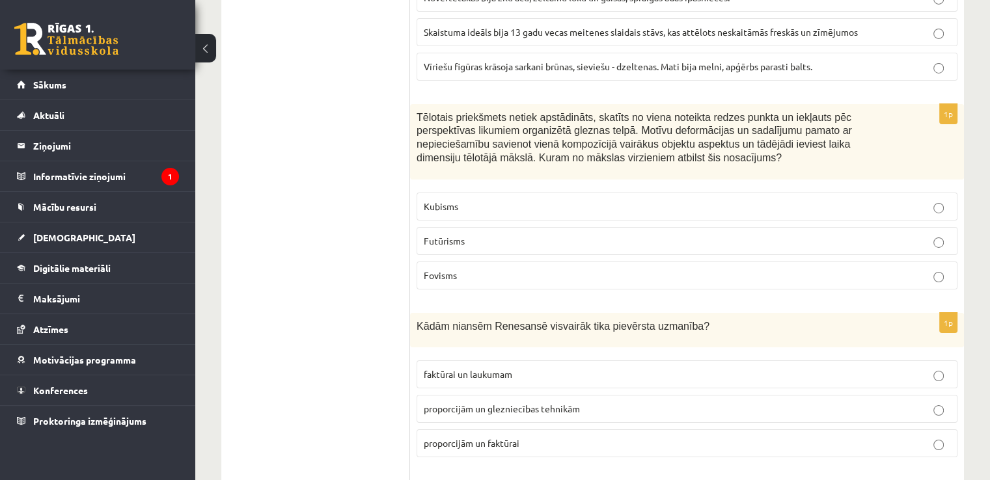
scroll to position [4524, 0]
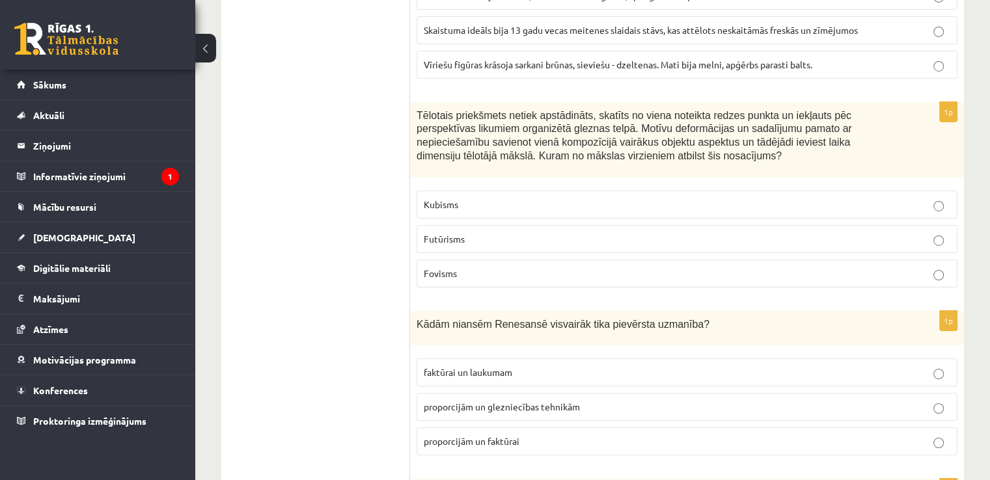
click at [580, 400] on p "proporcijām un glezniecības tehnikām" at bounding box center [687, 407] width 527 height 14
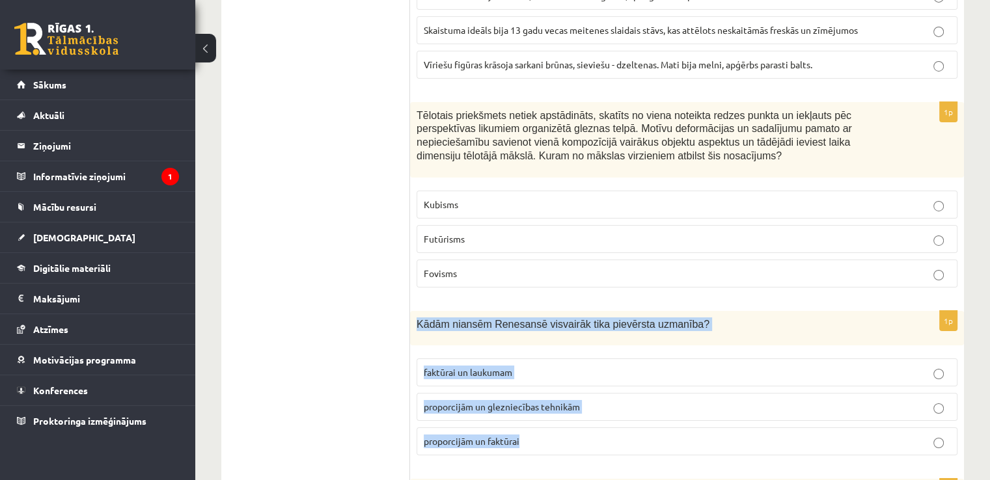
drag, startPoint x: 417, startPoint y: 249, endPoint x: 557, endPoint y: 363, distance: 180.9
click at [557, 363] on div "1p Kādām niansēm Renesansē visvairāk tika pievērsta uzmanība? faktūrai un lauku…" at bounding box center [687, 389] width 554 height 156
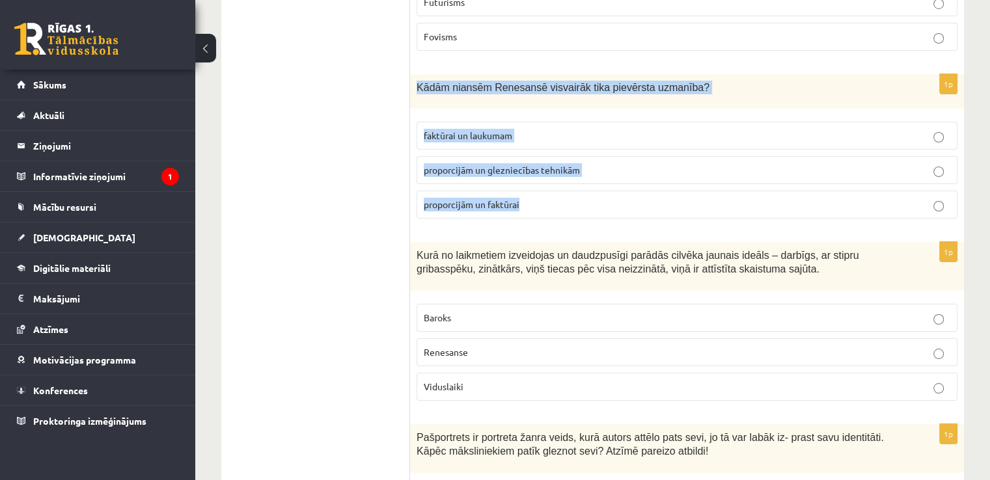
scroll to position [4764, 0]
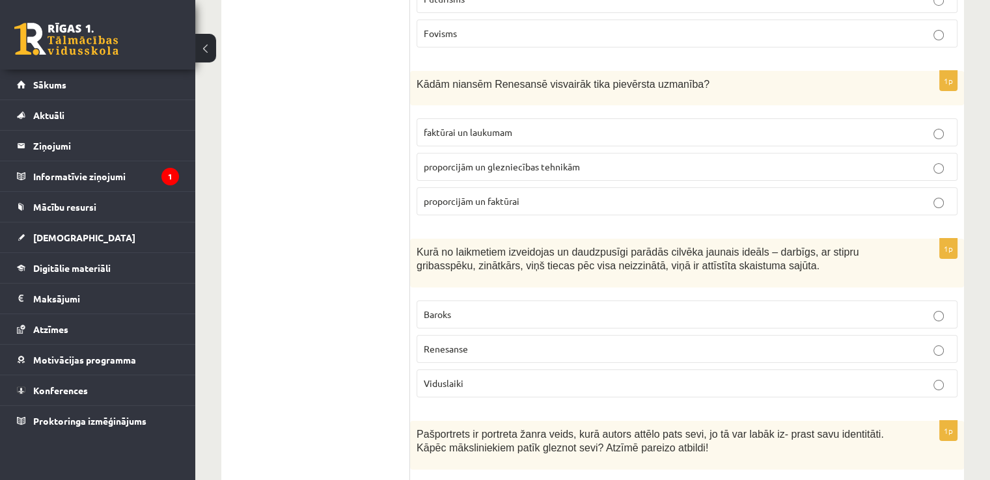
click at [584, 247] on span "Kurā no laikmetiem izveidojas un daudzpusīgi parādās cilvēka jaunais ideāls – d…" at bounding box center [638, 259] width 442 height 25
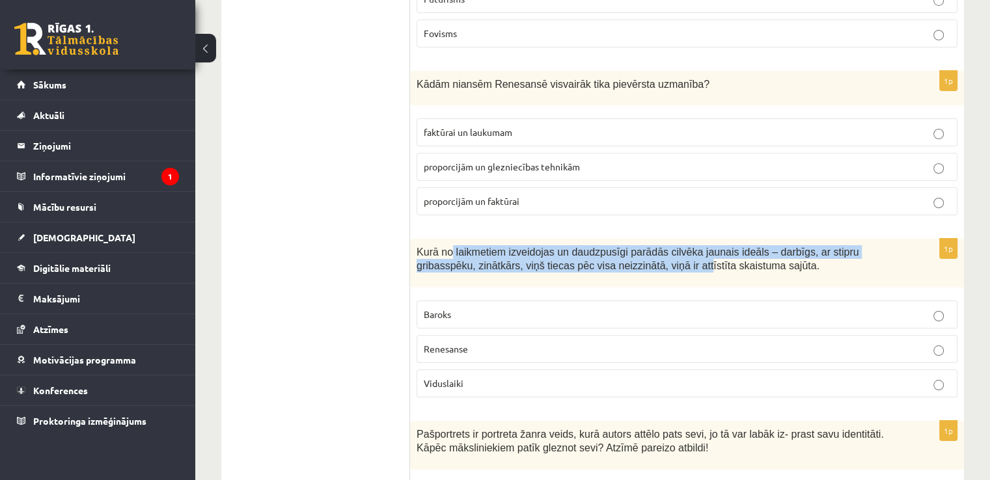
drag, startPoint x: 450, startPoint y: 176, endPoint x: 626, endPoint y: 200, distance: 178.0
click at [626, 239] on div "Kurā no laikmetiem izveidojas un daudzpusīgi parādās cilvēka jaunais ideāls – d…" at bounding box center [687, 263] width 554 height 49
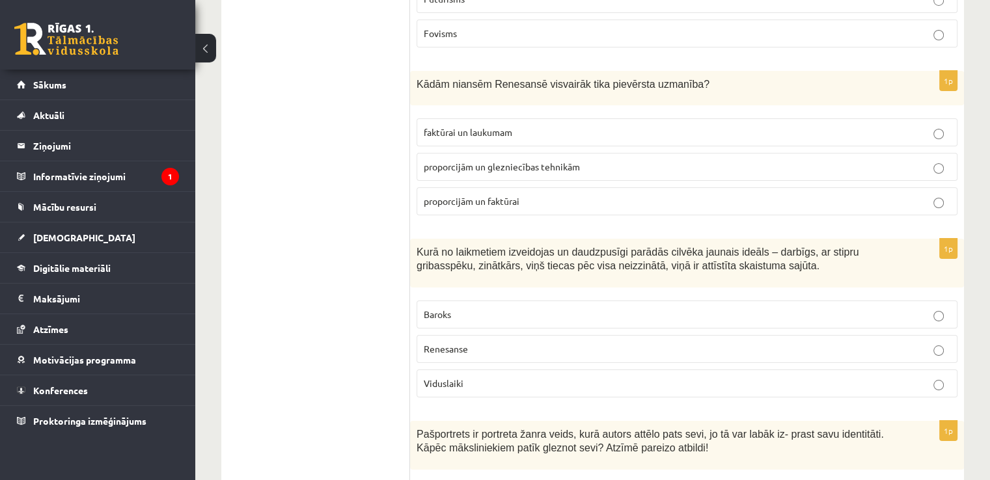
click at [553, 308] on p "Baroks" at bounding box center [687, 315] width 527 height 14
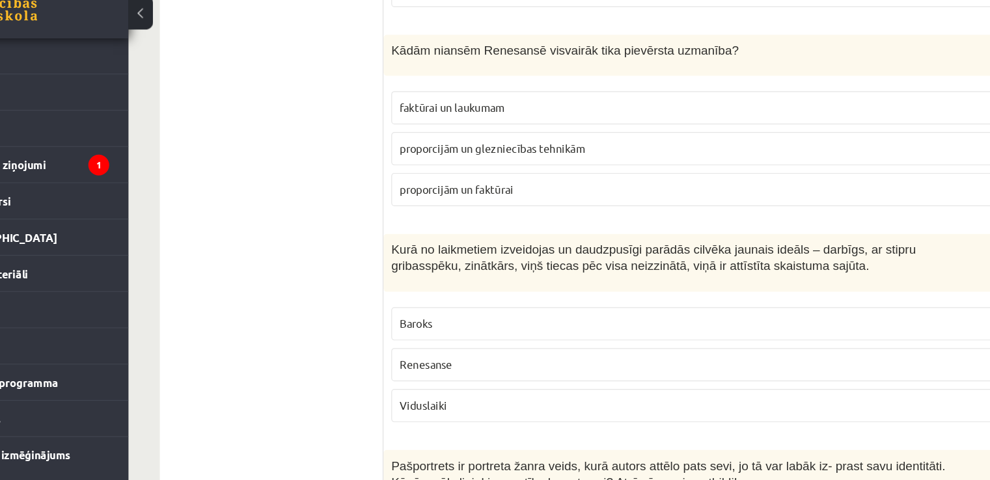
scroll to position [4768, 0]
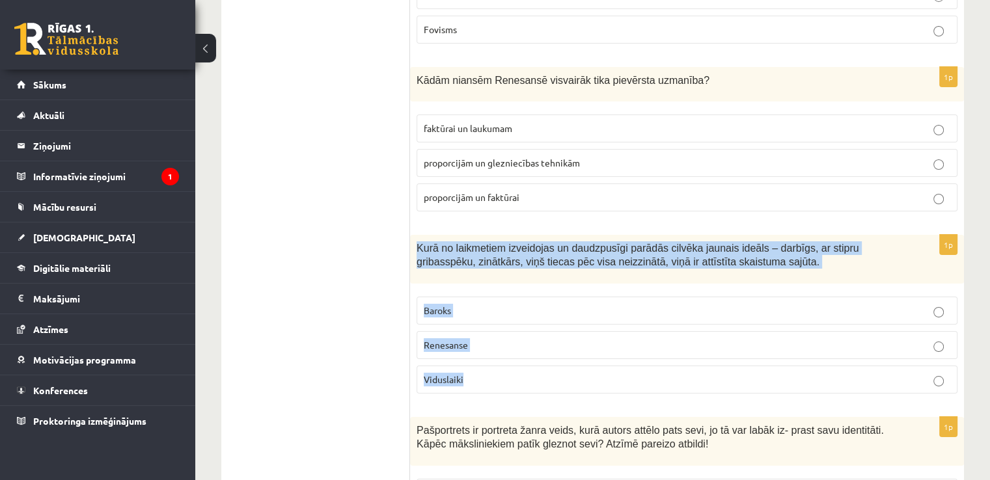
drag, startPoint x: 417, startPoint y: 175, endPoint x: 558, endPoint y: 293, distance: 183.9
click at [558, 293] on div "1p Kurā no laikmetiem izveidojas un daudzpusīgi parādās cilvēka jaunais ideāls …" at bounding box center [687, 319] width 554 height 169
click at [493, 338] on p "Renesanse" at bounding box center [687, 345] width 527 height 14
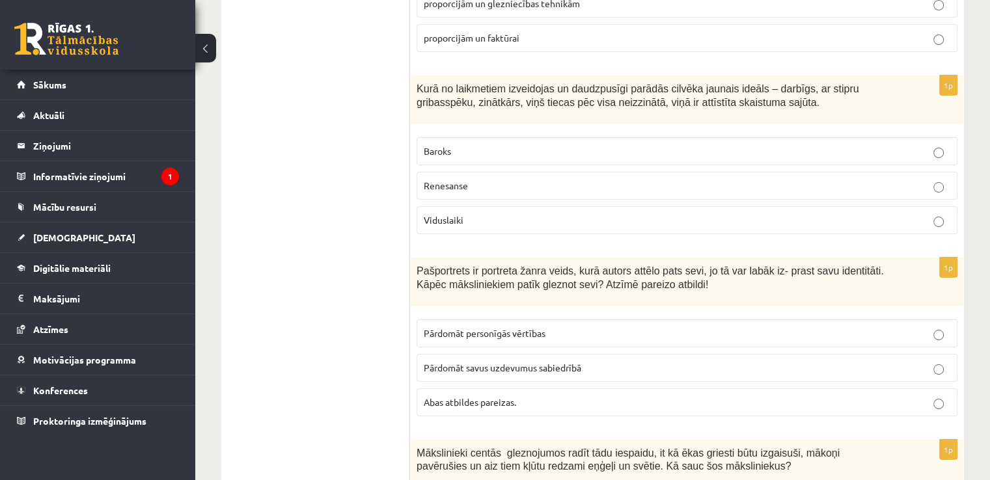
scroll to position [4928, 0]
drag, startPoint x: 487, startPoint y: 213, endPoint x: 506, endPoint y: 217, distance: 18.6
click at [506, 257] on div "Pašportrets ir portreta žanra veids, kurā autors attēlo pats sevi, jo tā var la…" at bounding box center [687, 281] width 554 height 49
click at [513, 396] on span "Abas atbildes pareizas." at bounding box center [470, 402] width 92 height 12
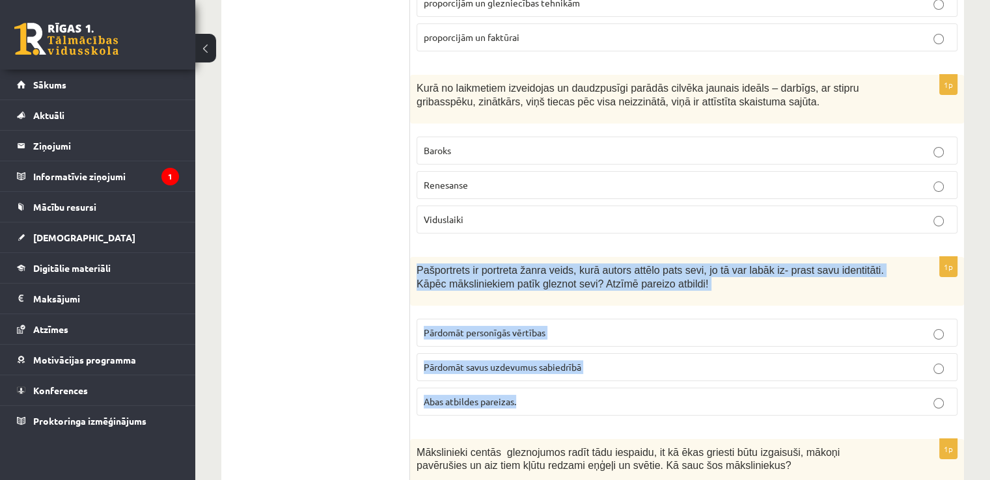
drag, startPoint x: 417, startPoint y: 193, endPoint x: 581, endPoint y: 323, distance: 209.4
click at [581, 323] on div "1p Pašportrets ir portreta žanra veids, kurā autors attēlo pats sevi, jo tā var…" at bounding box center [687, 341] width 554 height 169
click at [471, 342] on fieldset "Pārdomāt personīgās vērtības Pārdomāt savus uzdevumus sabiedrībā Abas atbildes …" at bounding box center [687, 365] width 541 height 107
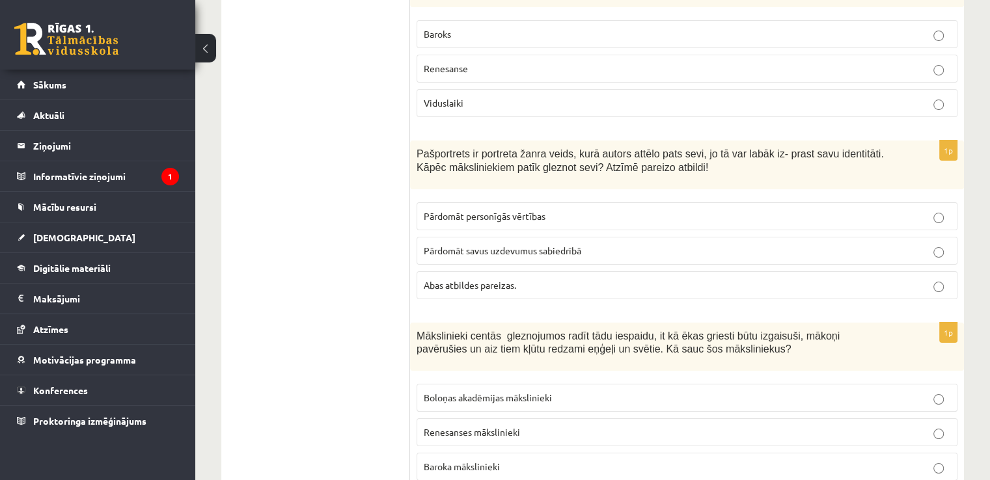
scroll to position [5053, 0]
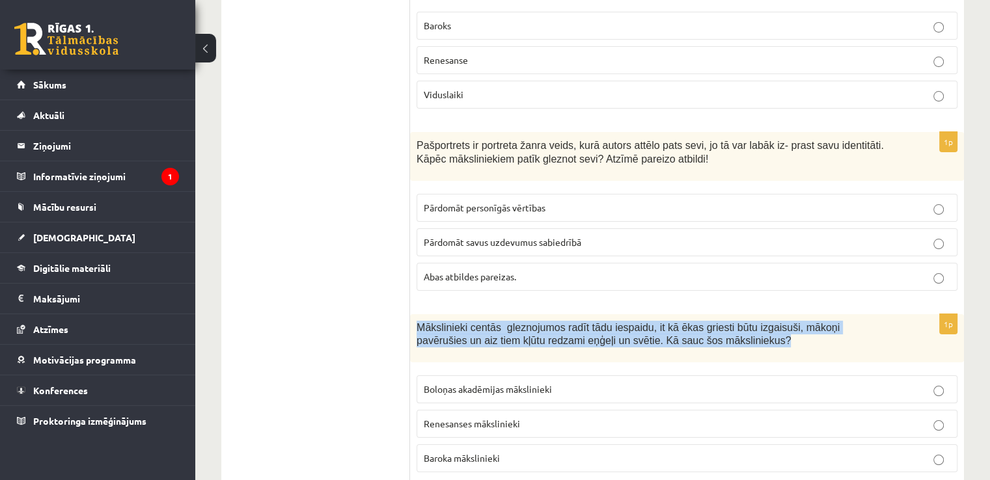
drag, startPoint x: 415, startPoint y: 252, endPoint x: 776, endPoint y: 271, distance: 361.1
click at [776, 314] on div "Mākslinieki centās gleznojumos radīt tādu iespaidu, it kā ēkas griesti būtu izg…" at bounding box center [687, 338] width 554 height 49
click at [776, 321] on p "Mākslinieki centās gleznojumos radīt tādu iespaidu, it kā ēkas griesti būtu izg…" at bounding box center [655, 334] width 476 height 27
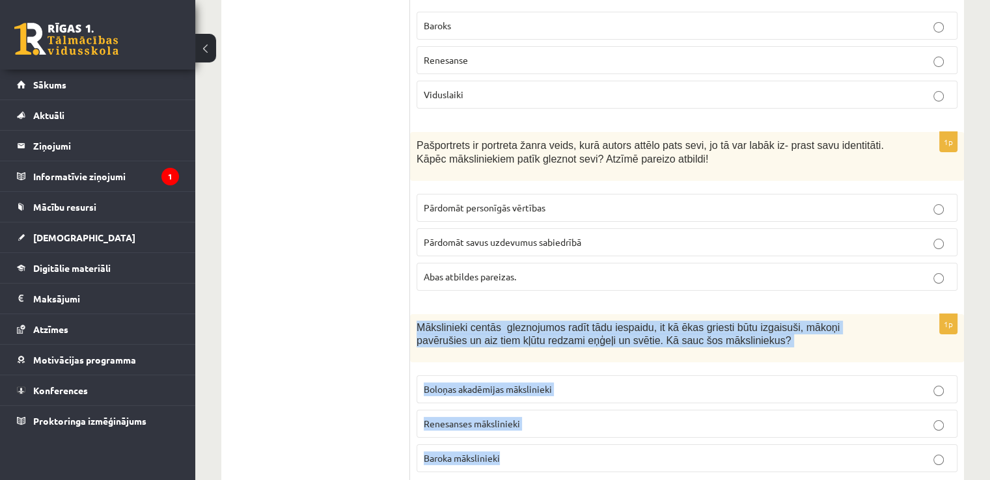
drag, startPoint x: 420, startPoint y: 251, endPoint x: 630, endPoint y: 386, distance: 249.5
click at [630, 386] on div "1p Mākslinieki centās gleznojumos radīt tādu iespaidu, it kā ēkas griesti būtu …" at bounding box center [687, 398] width 554 height 169
click at [562, 452] on p "Baroka mākslinieki" at bounding box center [687, 459] width 527 height 14
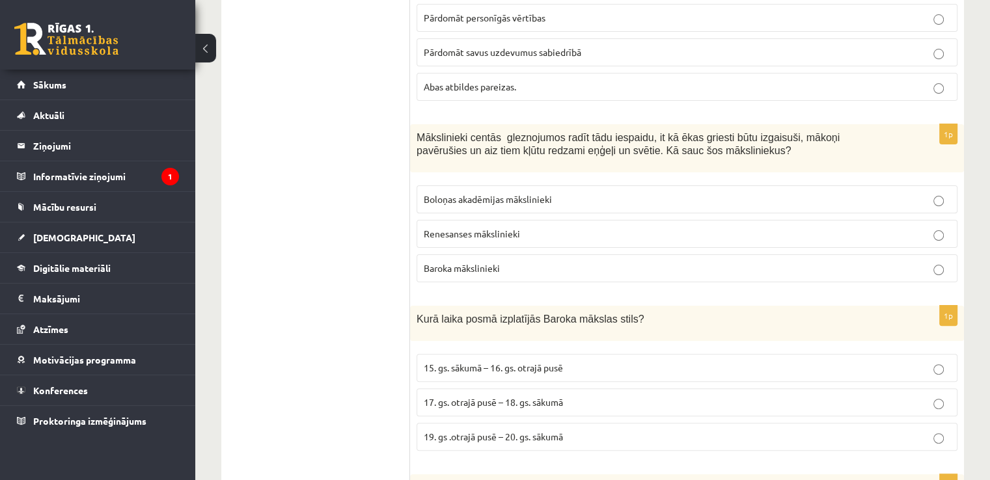
scroll to position [5246, 0]
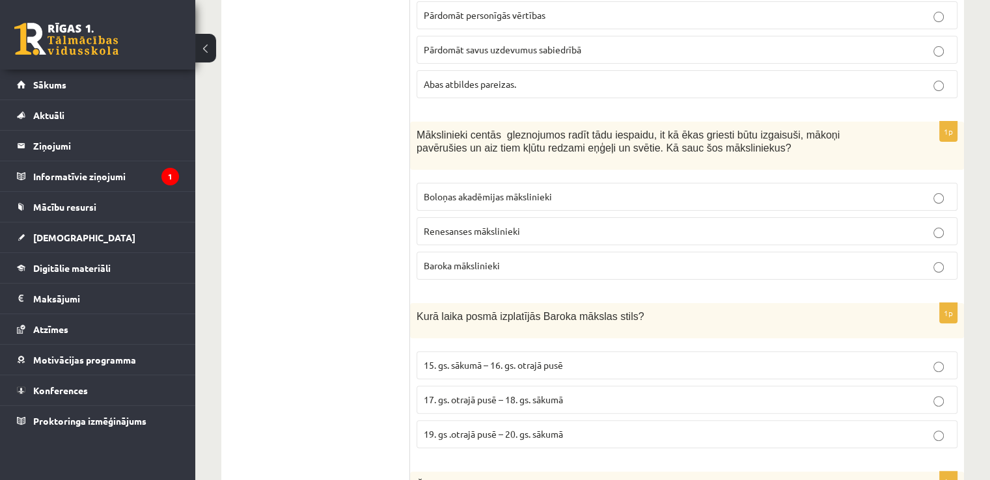
click at [620, 393] on p "17. gs. otrajā pusē – 18. gs. sākumā" at bounding box center [687, 400] width 527 height 14
click at [591, 393] on p "17. gs. otrajā pusē – 18. gs. sākumā" at bounding box center [687, 400] width 527 height 14
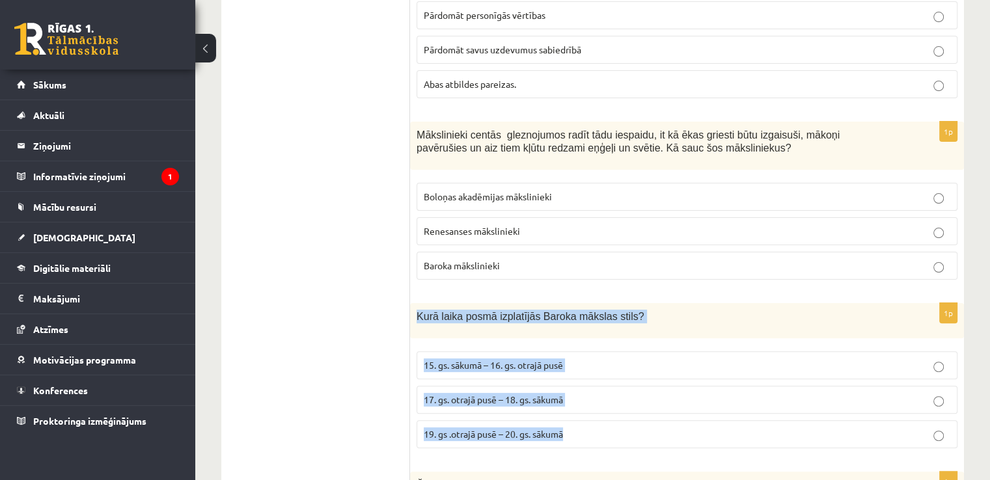
drag, startPoint x: 417, startPoint y: 240, endPoint x: 579, endPoint y: 362, distance: 203.6
click at [579, 362] on div "1p Kurā laika posmā izplatījās Baroka mākslas stils? 15. gs. sākumā – 16. gs. o…" at bounding box center [687, 381] width 554 height 156
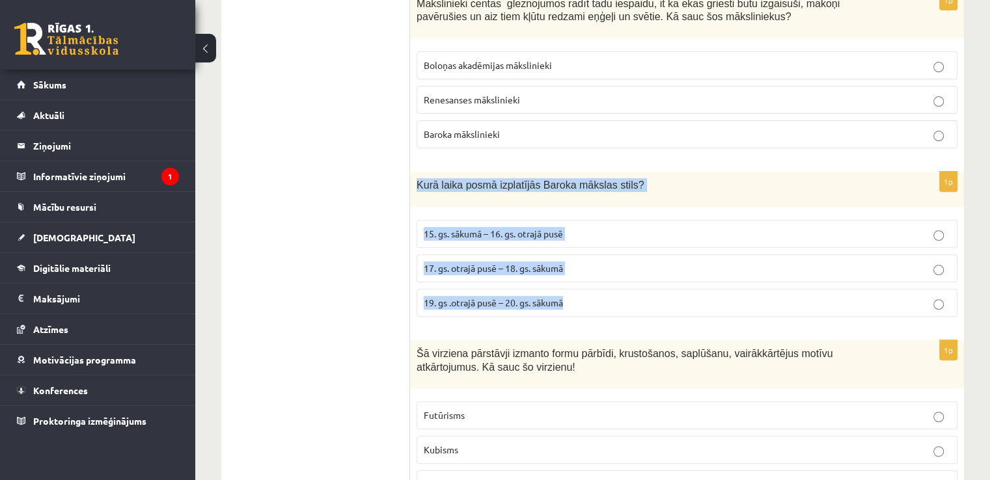
scroll to position [5376, 0]
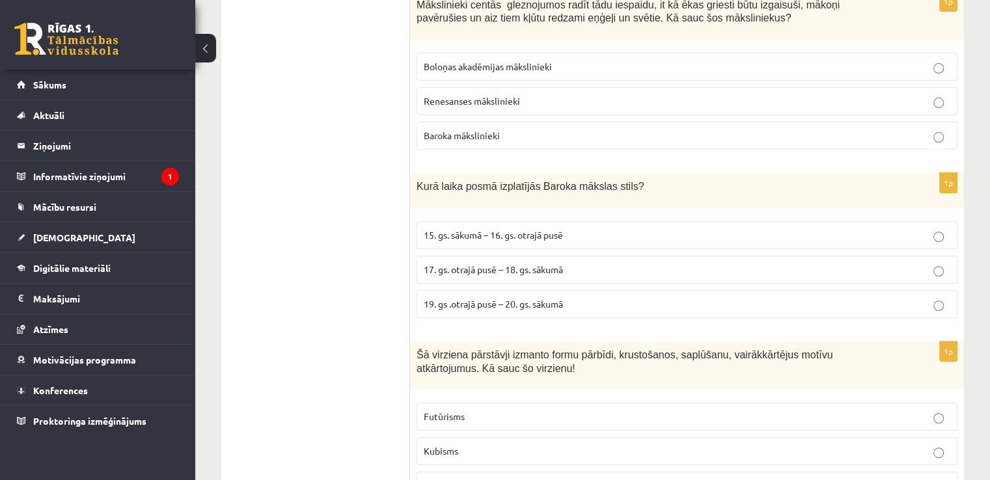
click at [506, 348] on p "Šā virziena pārstāvji izmanto formu pārbīdi, krustošanos, saplūšanu, vairākkārt…" at bounding box center [655, 361] width 476 height 27
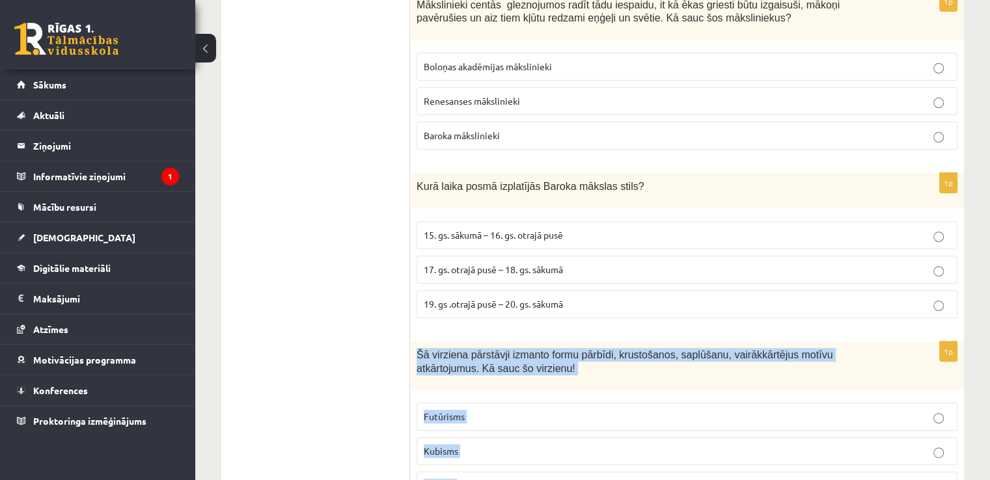
drag, startPoint x: 418, startPoint y: 273, endPoint x: 528, endPoint y: 405, distance: 171.9
click at [528, 405] on div "1p Šā virziena pārstāvji izmanto formu pārbīdi, krustošanos, saplūšanu, vairākk…" at bounding box center [687, 426] width 554 height 169
click at [519, 445] on p "Kubisms" at bounding box center [687, 452] width 527 height 14
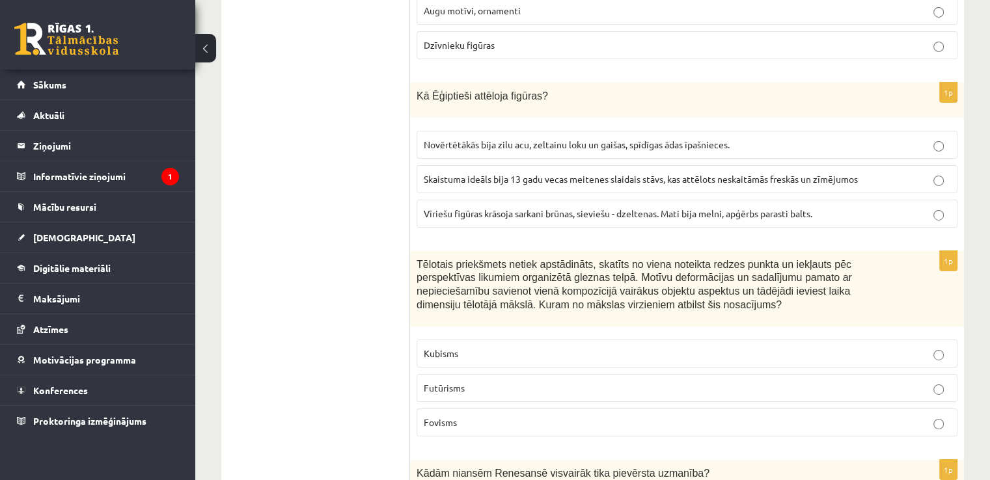
scroll to position [4371, 0]
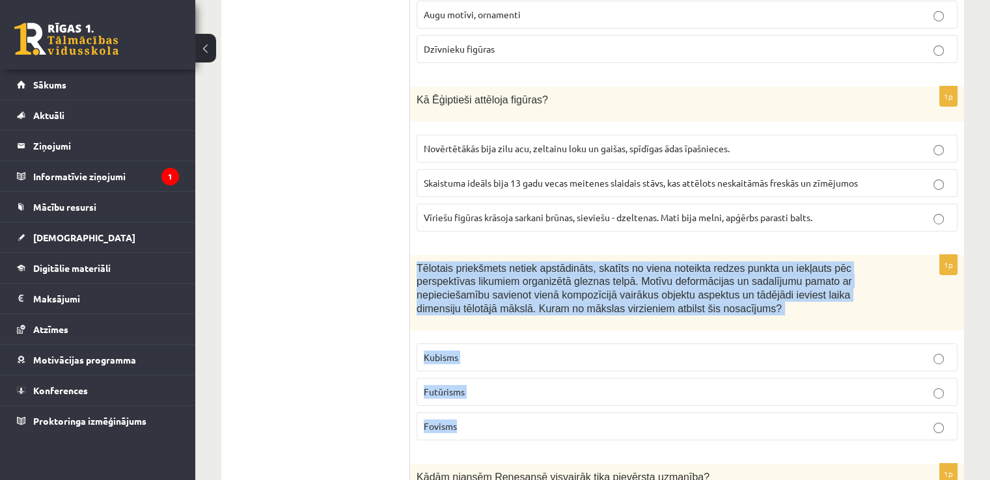
drag, startPoint x: 416, startPoint y: 195, endPoint x: 563, endPoint y: 348, distance: 212.2
click at [563, 348] on div "1p Tēlotais priekšmets netiek apstādināts, skatīts no viena noteikta redzes pun…" at bounding box center [687, 353] width 554 height 196
click at [502, 263] on span "Tēlotais priekšmets netiek apstādināts, skatīts no viena noteikta redzes punkta…" at bounding box center [634, 288] width 435 height 51
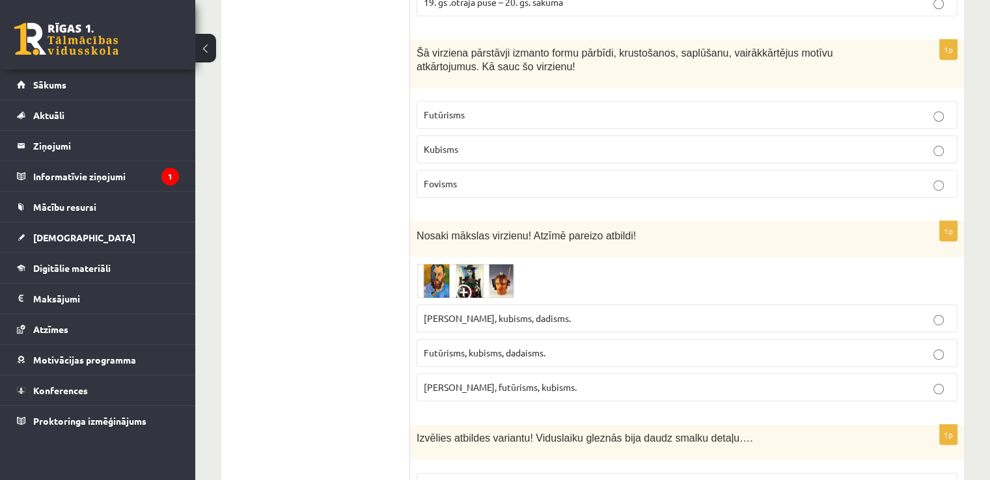
scroll to position [5677, 0]
click at [488, 264] on img at bounding box center [466, 281] width 98 height 34
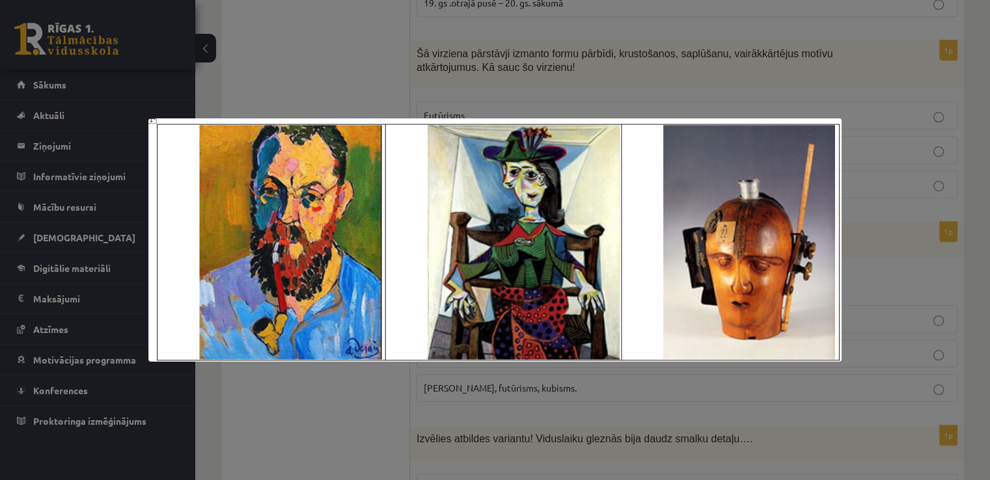
click at [906, 196] on div at bounding box center [495, 240] width 990 height 480
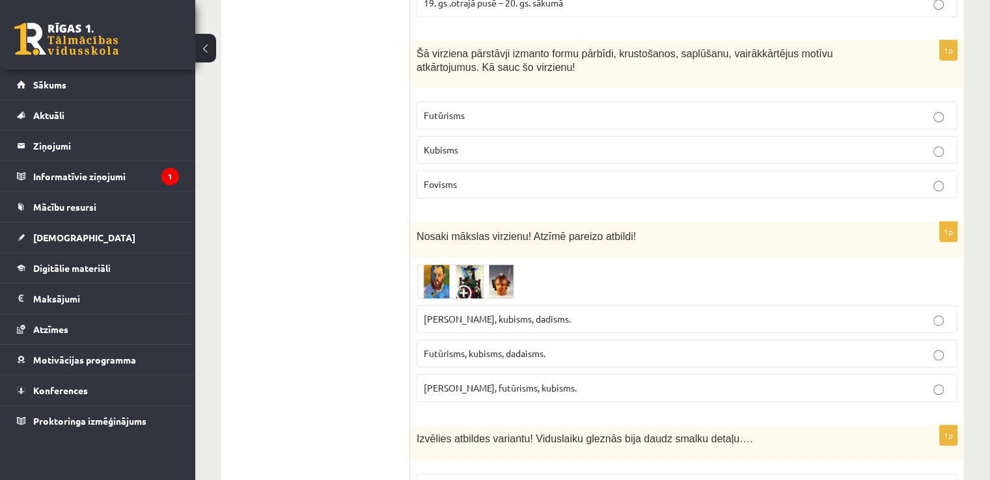
click at [496, 264] on img at bounding box center [466, 281] width 98 height 34
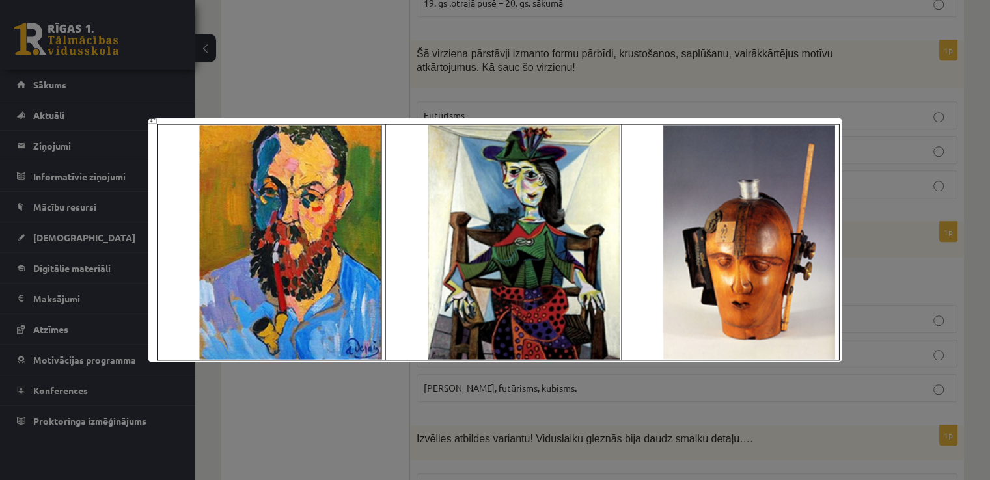
click at [907, 212] on div at bounding box center [495, 240] width 990 height 480
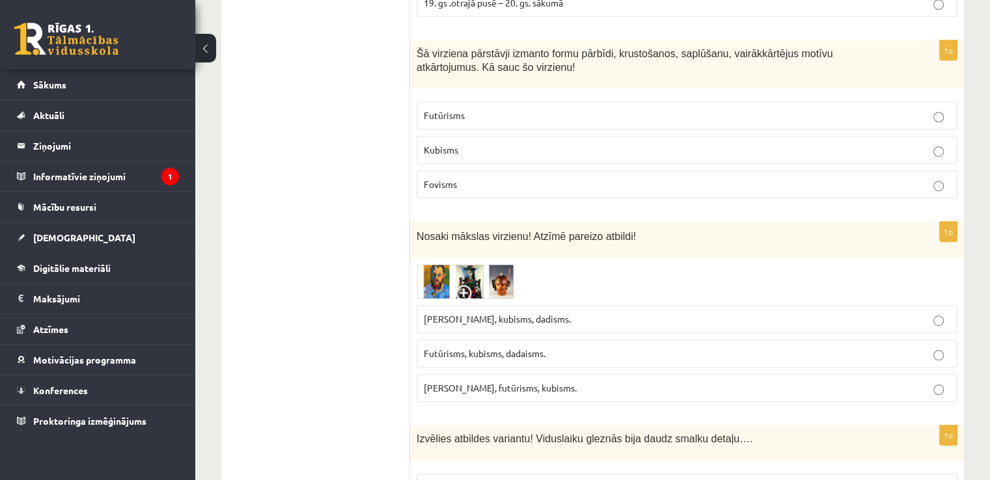
click at [496, 264] on img at bounding box center [466, 281] width 98 height 34
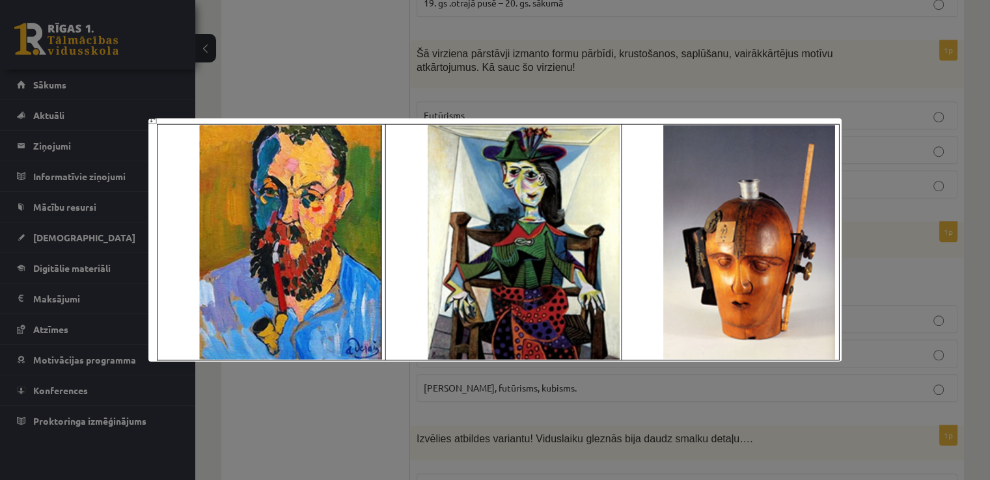
click at [893, 184] on div at bounding box center [495, 240] width 990 height 480
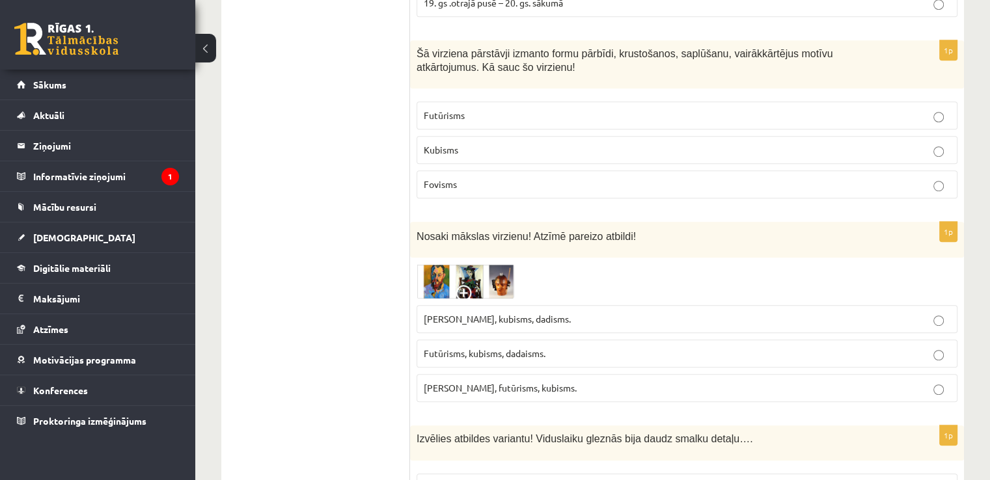
click at [646, 312] on p "Fovisms, kubisms, dadisms." at bounding box center [687, 319] width 527 height 14
click at [492, 264] on img at bounding box center [466, 281] width 98 height 34
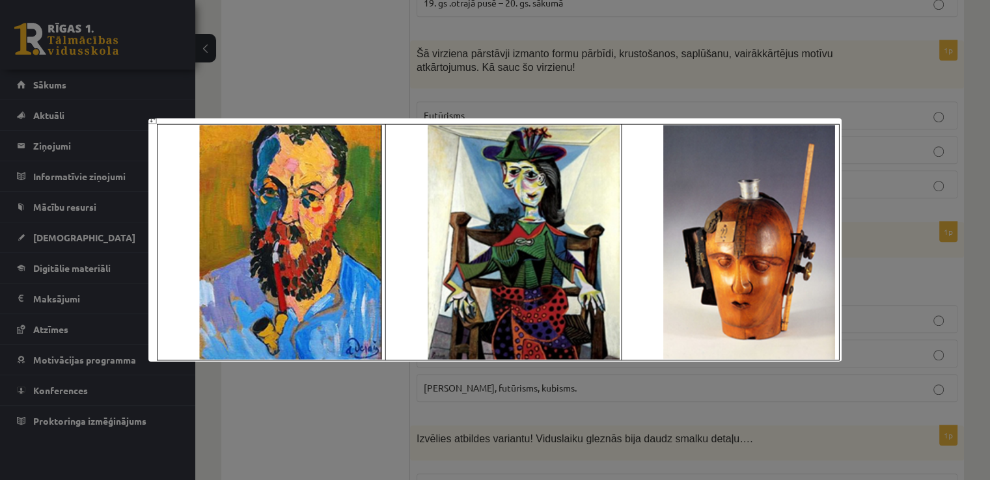
click at [920, 222] on div at bounding box center [495, 240] width 990 height 480
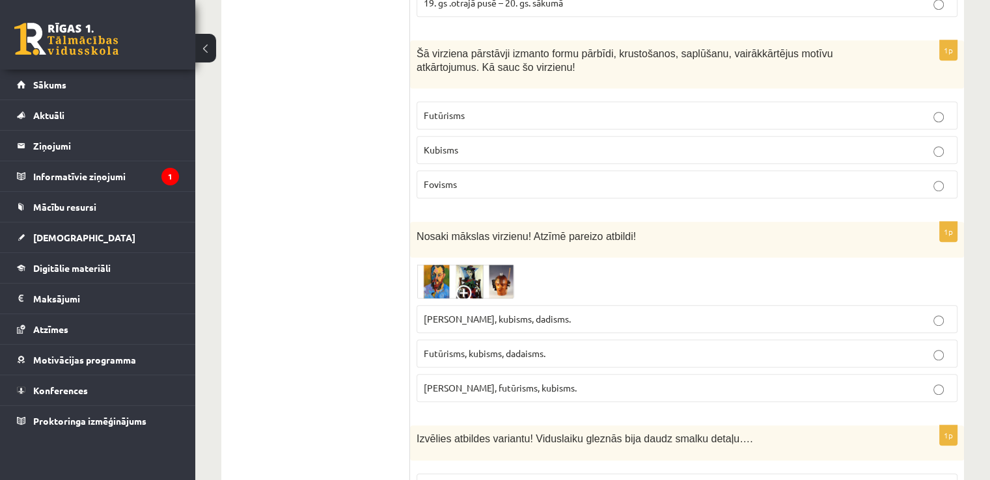
click at [487, 264] on img at bounding box center [466, 281] width 98 height 34
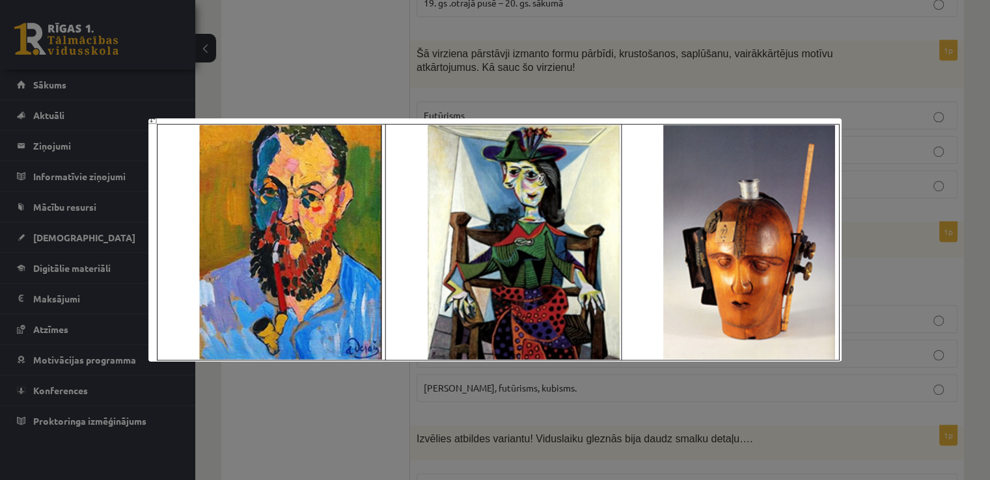
click at [876, 193] on div at bounding box center [495, 240] width 990 height 480
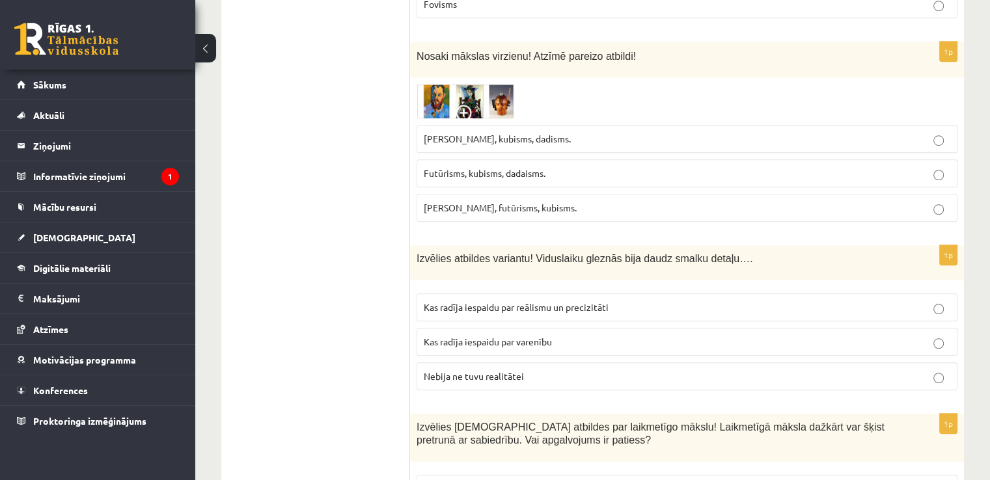
scroll to position [5859, 0]
click at [494, 83] on img at bounding box center [466, 100] width 98 height 34
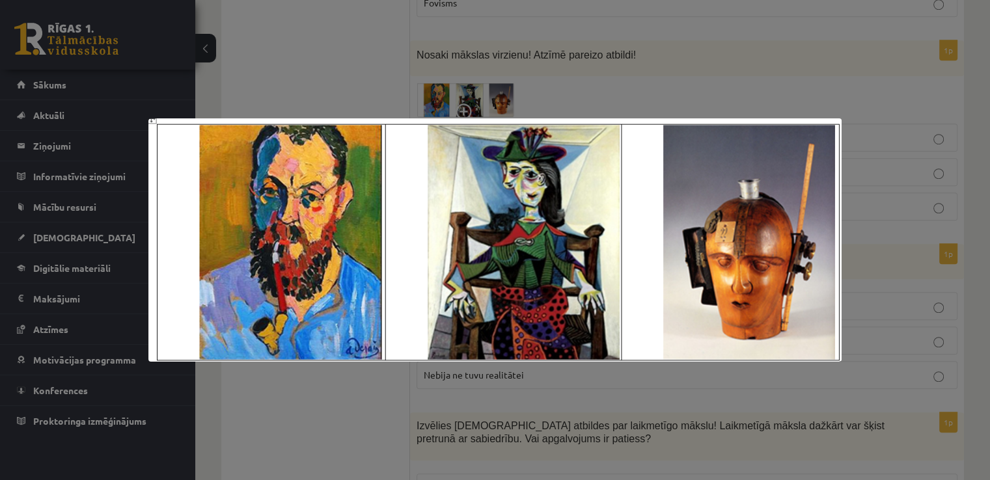
click at [648, 42] on div at bounding box center [495, 240] width 990 height 480
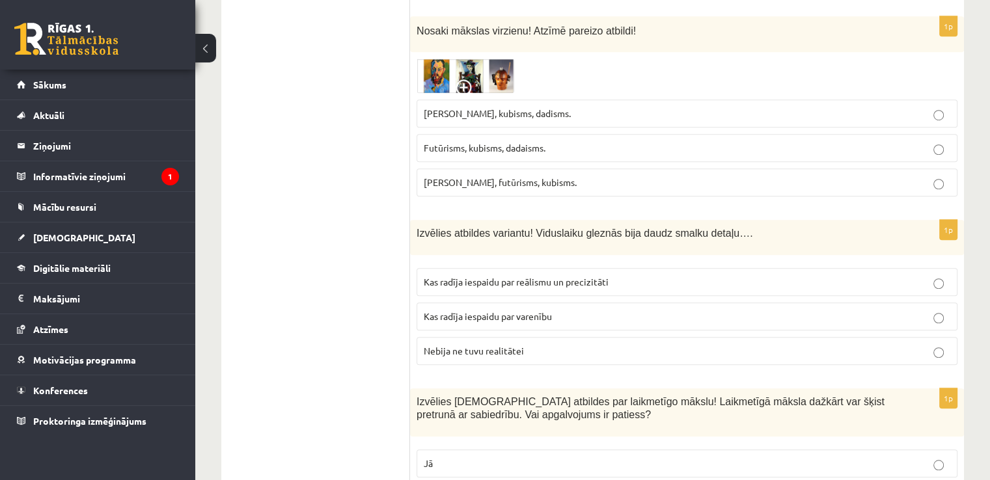
scroll to position [5885, 0]
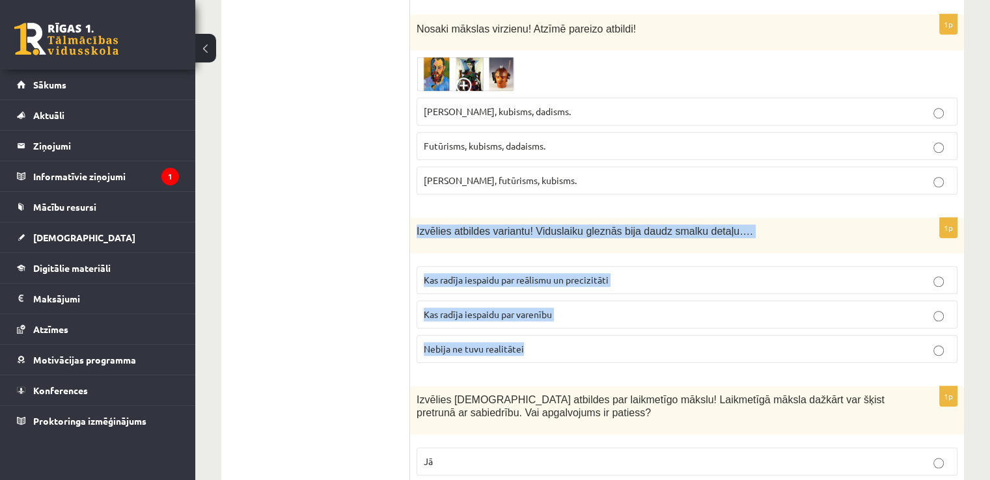
drag, startPoint x: 411, startPoint y: 152, endPoint x: 594, endPoint y: 267, distance: 216.1
click at [594, 267] on div "1p Izvēlies atbildes variantu! Viduslaiku gleznās bija daudz smalku detaļu…. Ka…" at bounding box center [687, 296] width 554 height 156
click at [549, 274] on span "Kas radīja iespaidu par reālismu un precizitāti" at bounding box center [516, 280] width 185 height 12
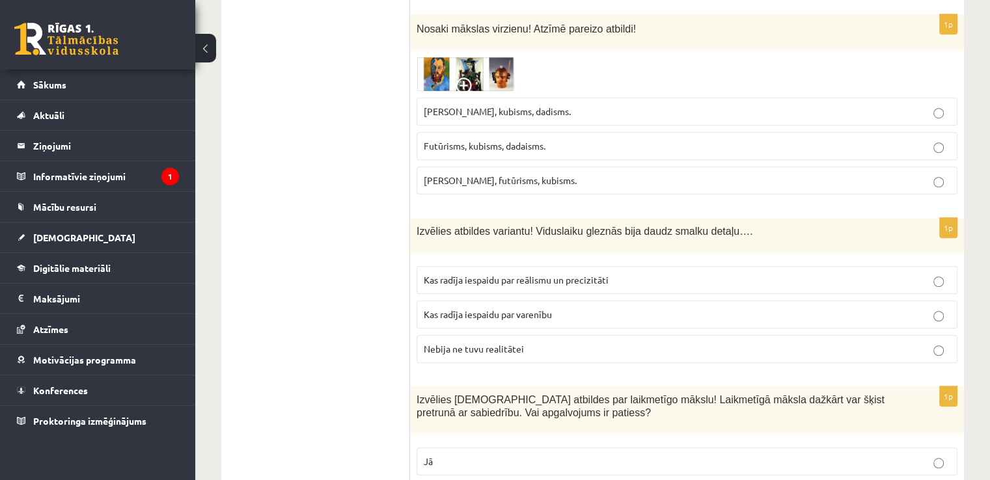
click at [594, 455] on p "Jā" at bounding box center [687, 462] width 527 height 14
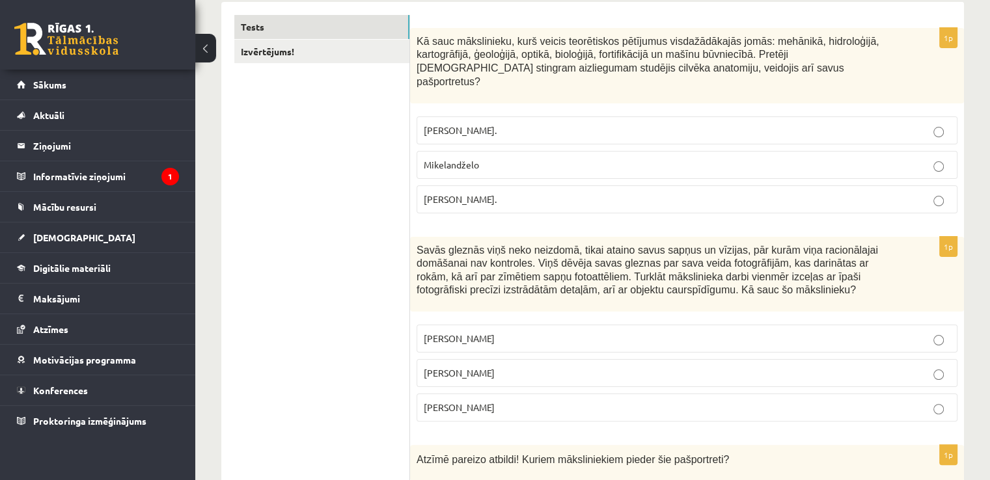
scroll to position [0, 0]
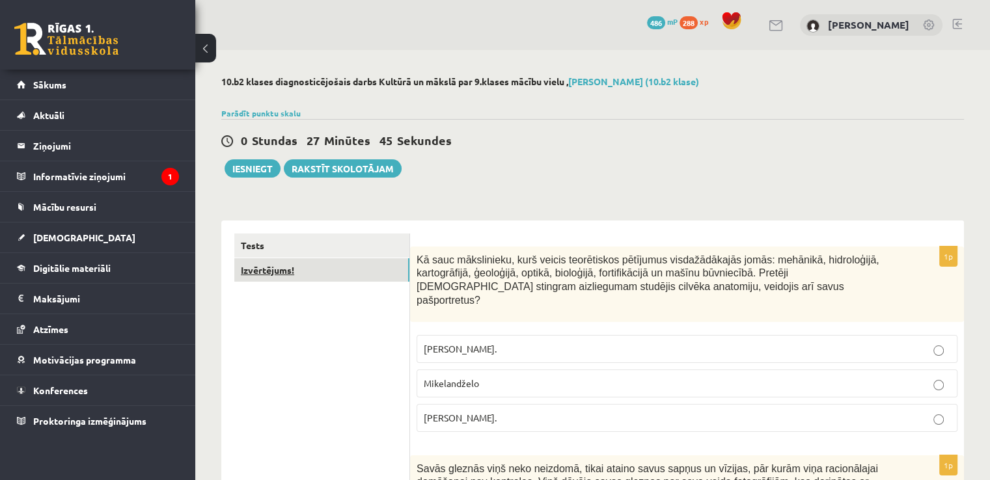
click at [268, 276] on link "Izvērtējums!" at bounding box center [321, 270] width 175 height 24
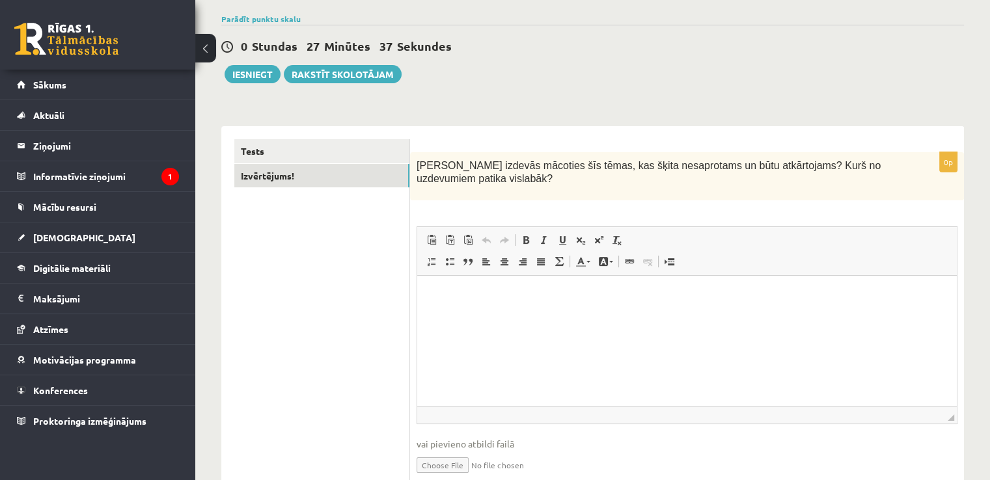
scroll to position [94, 0]
click at [342, 148] on link "Tests" at bounding box center [321, 152] width 175 height 24
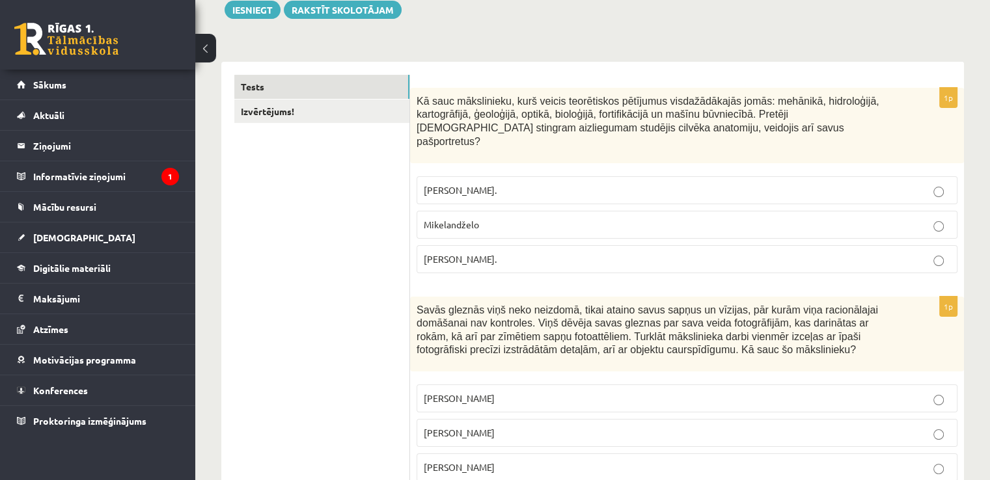
scroll to position [158, 0]
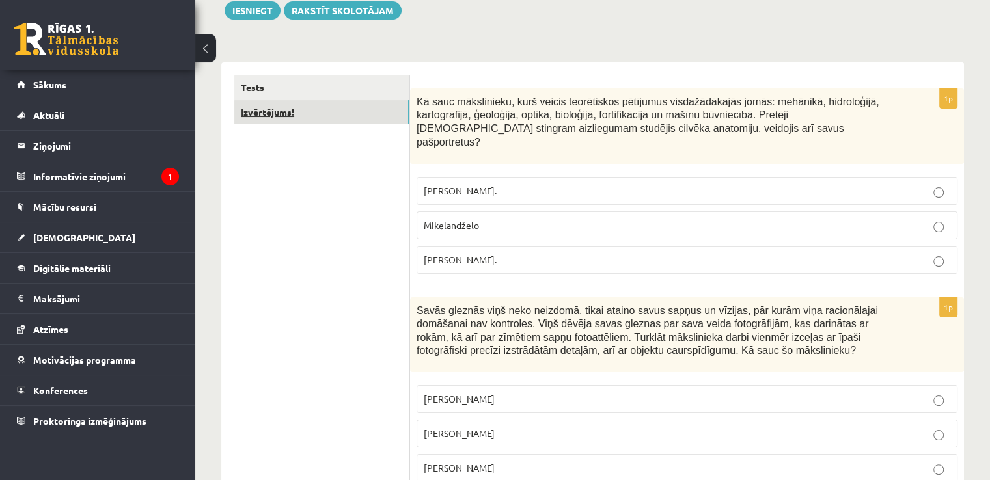
click at [369, 120] on link "Izvērtējums!" at bounding box center [321, 112] width 175 height 24
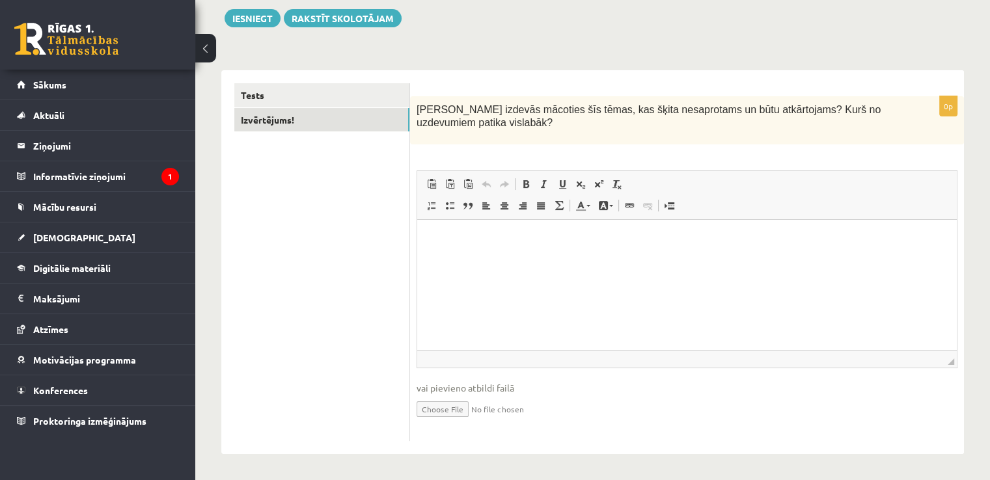
scroll to position [0, 0]
click at [523, 260] on html at bounding box center [687, 240] width 540 height 40
click at [579, 256] on html "**********" at bounding box center [687, 240] width 540 height 40
click at [791, 222] on html "**********" at bounding box center [687, 240] width 540 height 40
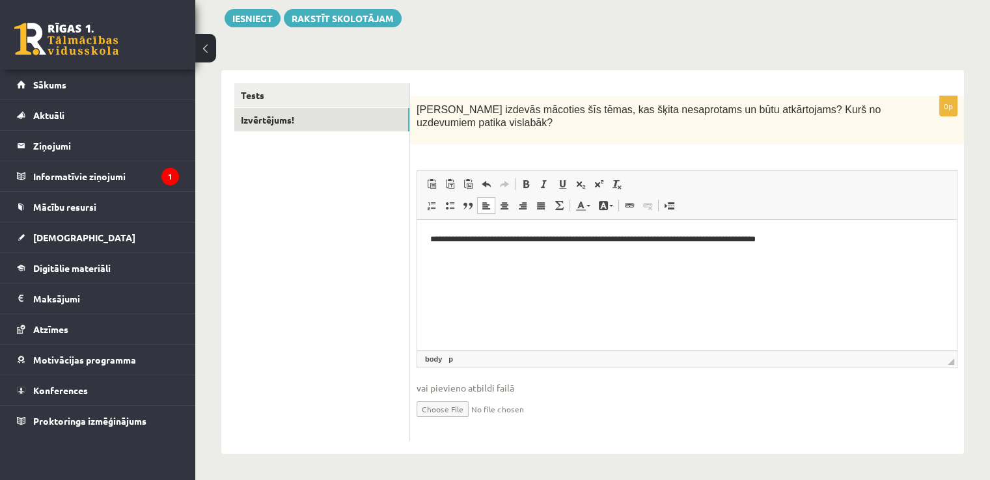
click at [743, 238] on p "**********" at bounding box center [687, 240] width 514 height 14
click at [822, 240] on p "**********" at bounding box center [687, 240] width 514 height 14
click at [245, 19] on button "Iesniegt" at bounding box center [253, 18] width 56 height 18
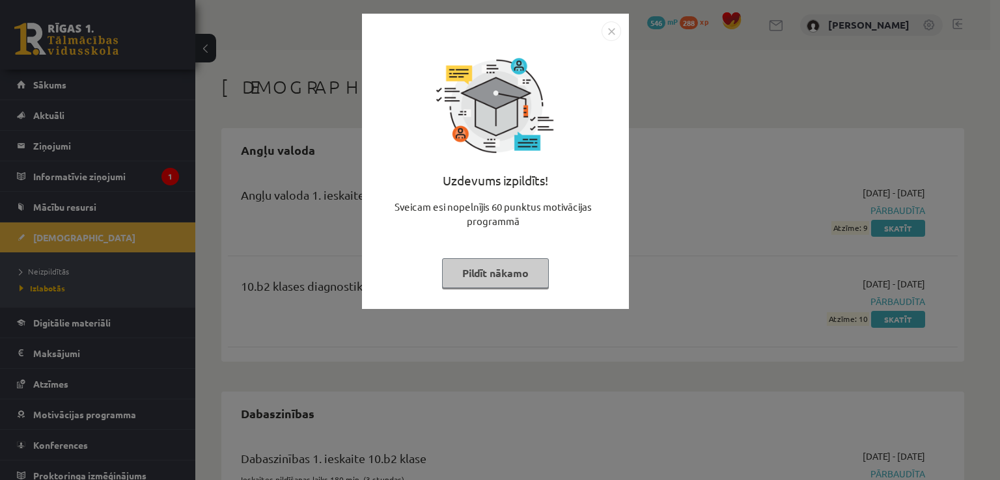
click at [617, 22] on img "Close" at bounding box center [611, 31] width 20 height 20
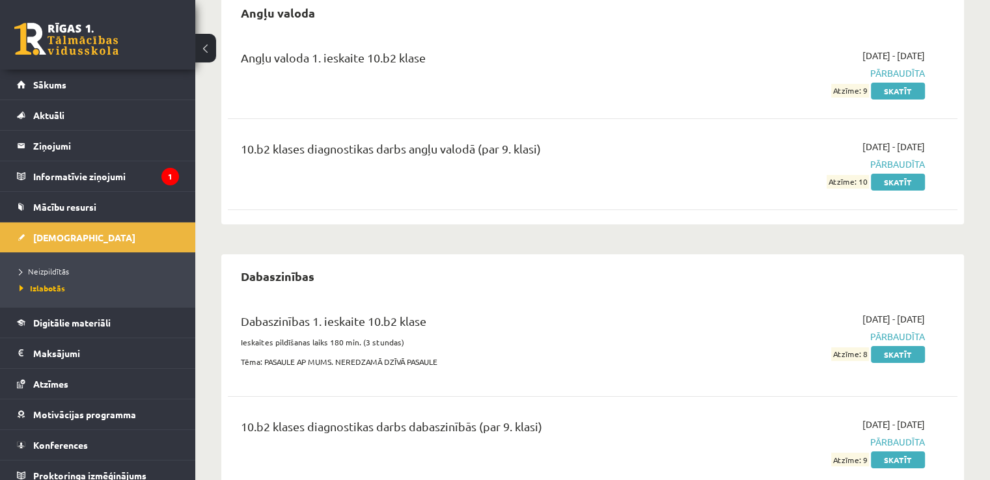
scroll to position [138, 0]
click at [43, 273] on span "Neizpildītās" at bounding box center [44, 271] width 49 height 10
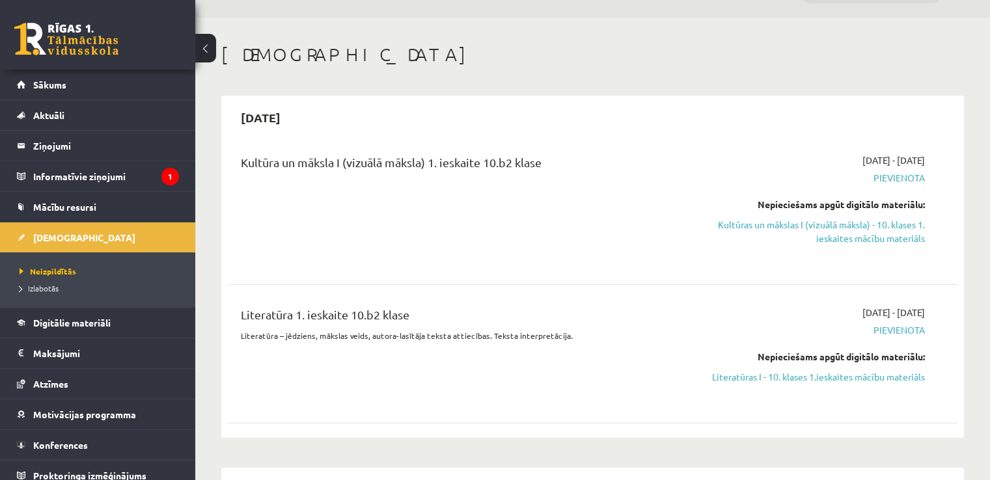
scroll to position [33, 0]
click at [793, 378] on link "Literatūras I - 10. klases 1.ieskaites mācību materiāls" at bounding box center [817, 377] width 215 height 14
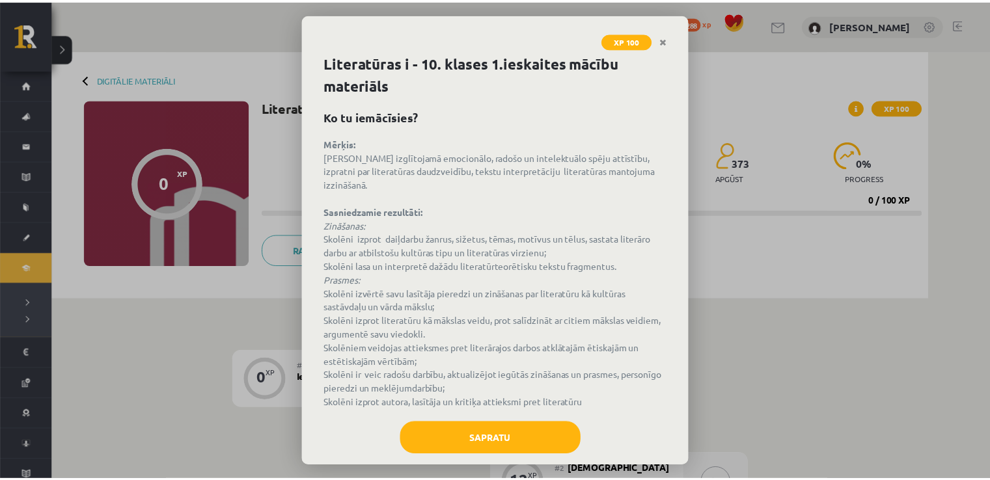
scroll to position [20, 0]
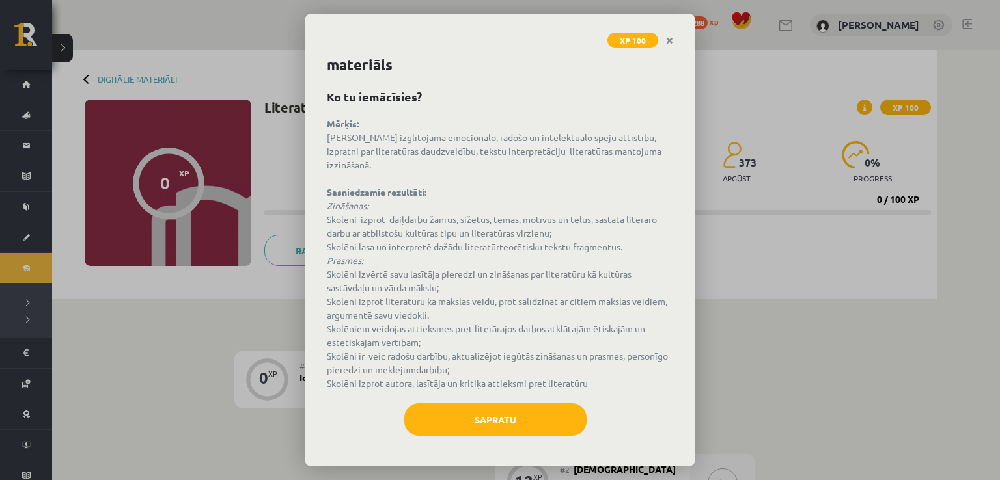
drag, startPoint x: 412, startPoint y: 225, endPoint x: 656, endPoint y: 248, distance: 245.2
click at [656, 248] on p "Mērķis: [PERSON_NAME] izglītojamā emocionālo, radošo un intelektuālo spēju attī…" at bounding box center [500, 253] width 346 height 273
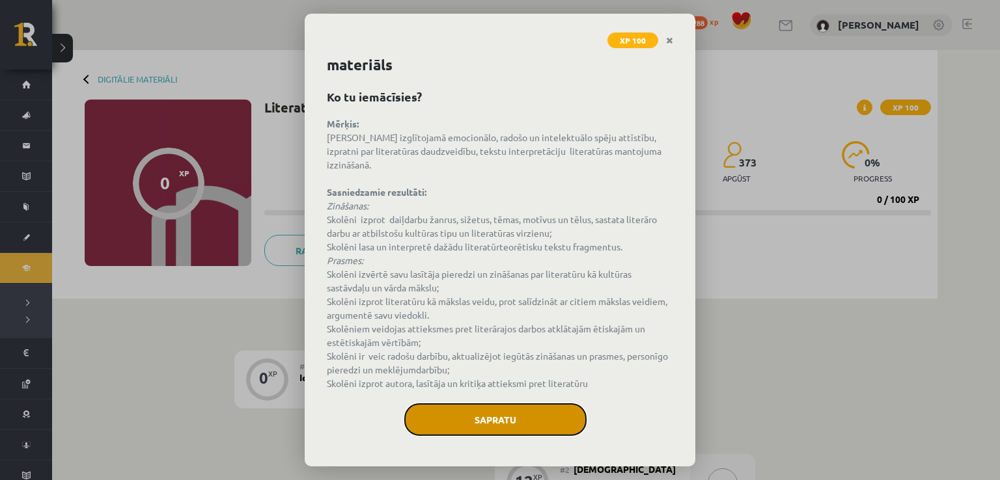
click at [509, 407] on button "Sapratu" at bounding box center [495, 420] width 182 height 33
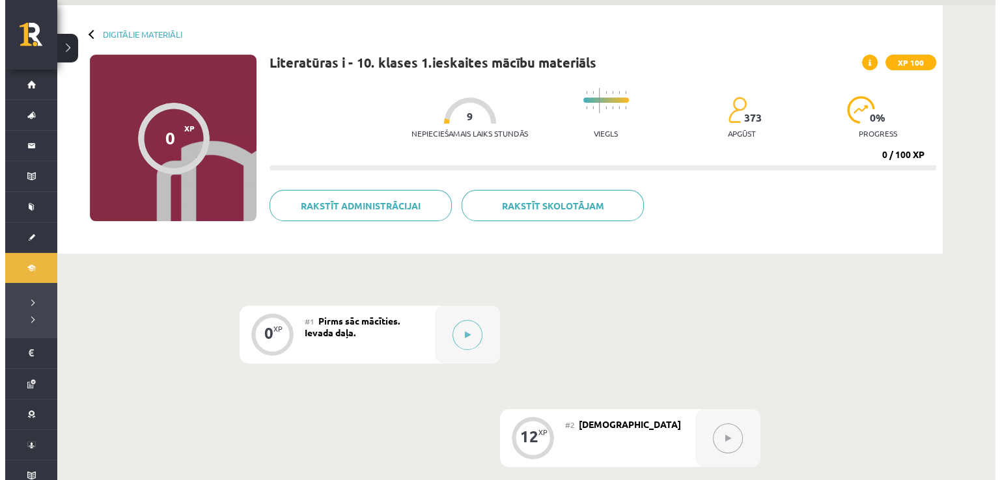
scroll to position [44, 0]
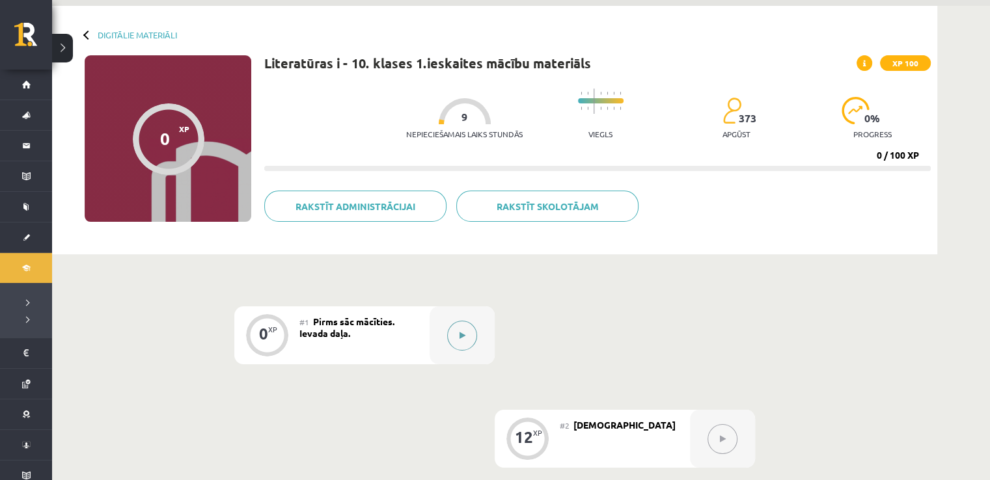
click at [456, 345] on button at bounding box center [462, 336] width 30 height 30
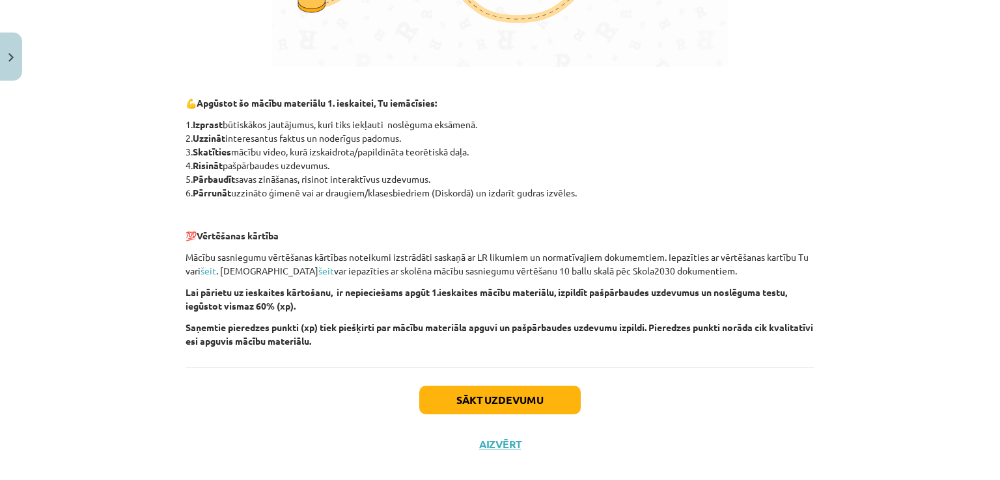
scroll to position [902, 0]
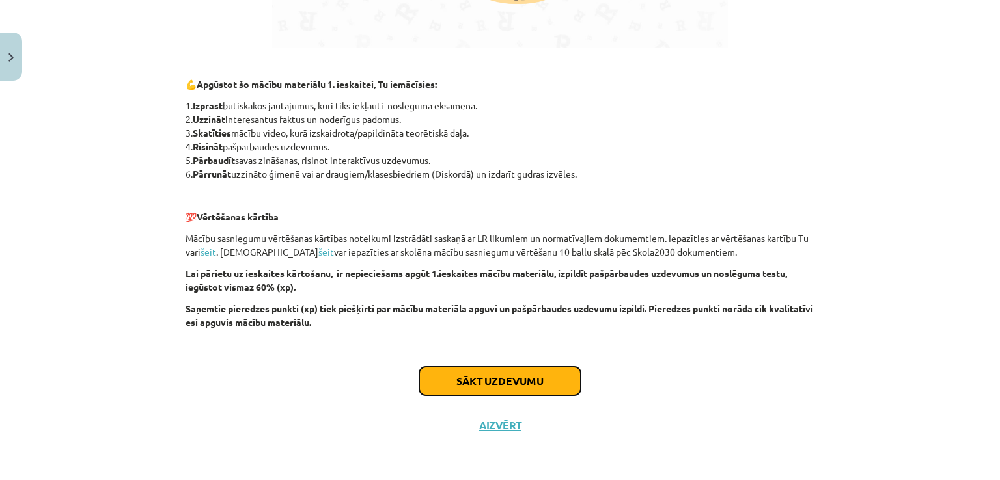
click at [478, 392] on button "Sākt uzdevumu" at bounding box center [499, 381] width 161 height 29
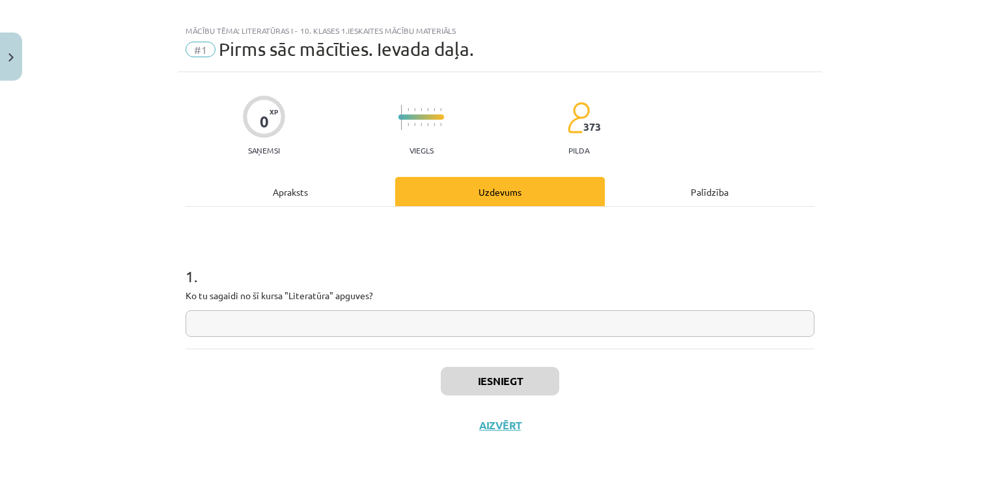
scroll to position [14, 0]
click at [341, 196] on div "Apraksts" at bounding box center [290, 192] width 210 height 29
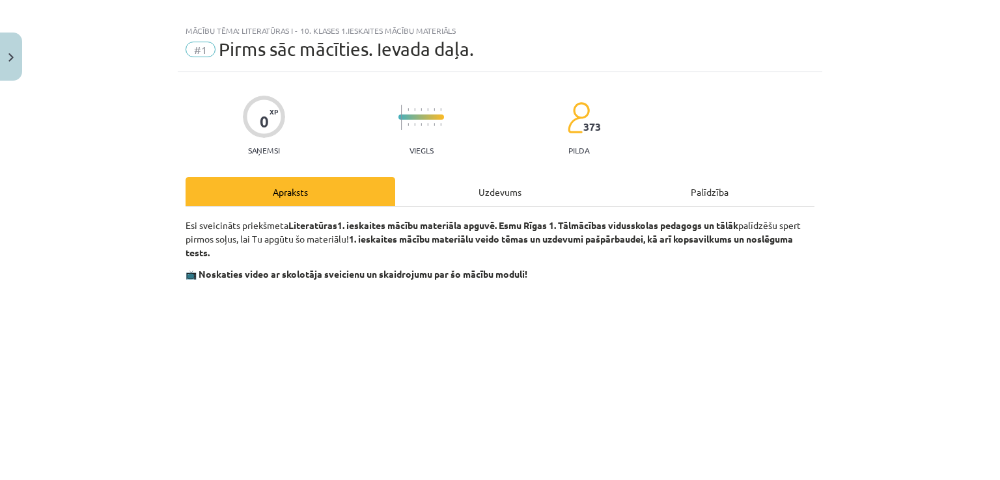
scroll to position [0, 0]
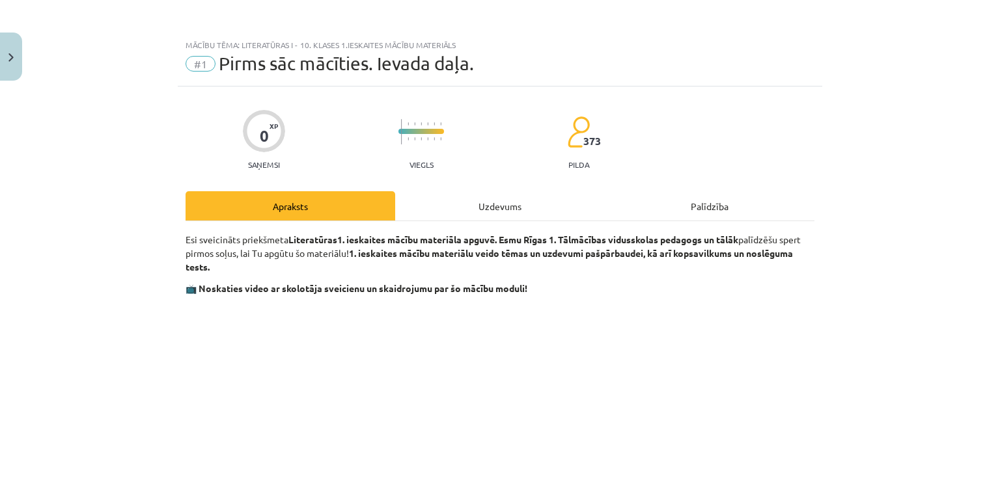
click at [485, 210] on div "Uzdevums" at bounding box center [500, 205] width 210 height 29
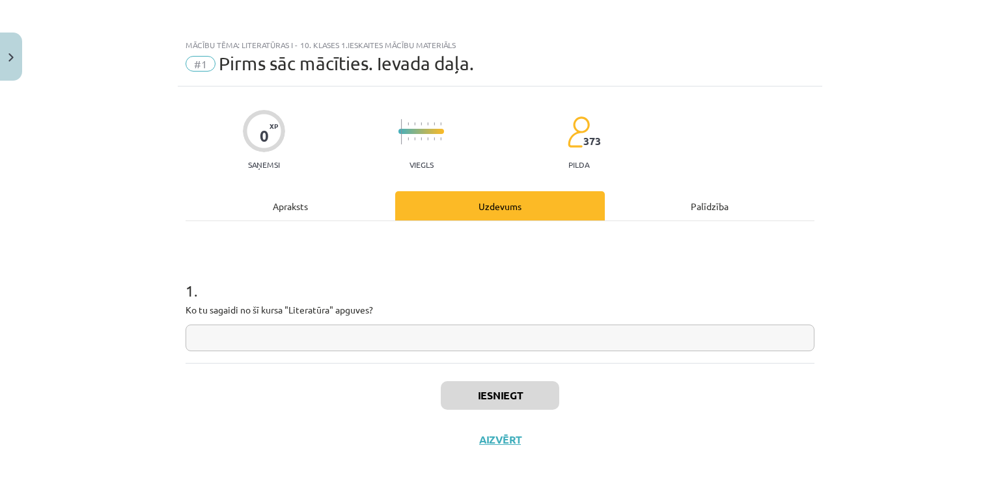
scroll to position [14, 0]
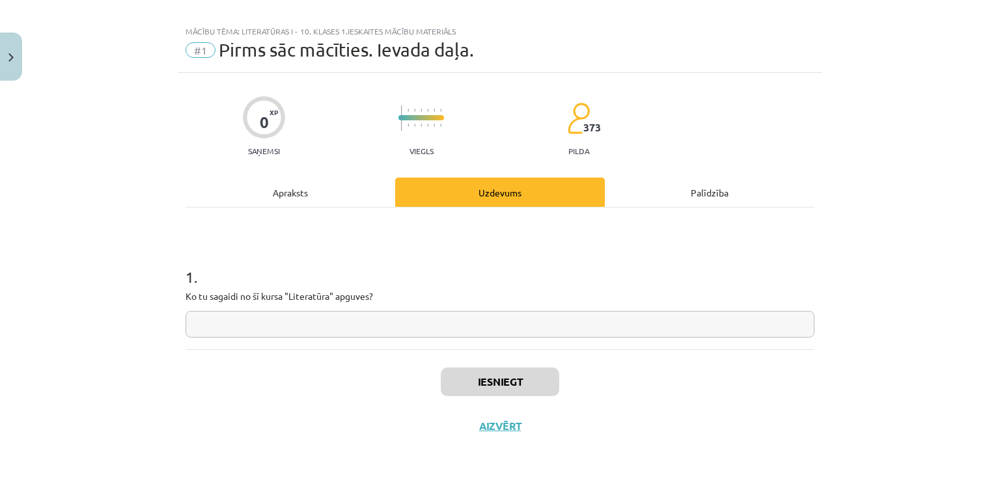
click at [383, 323] on input "text" at bounding box center [499, 324] width 629 height 27
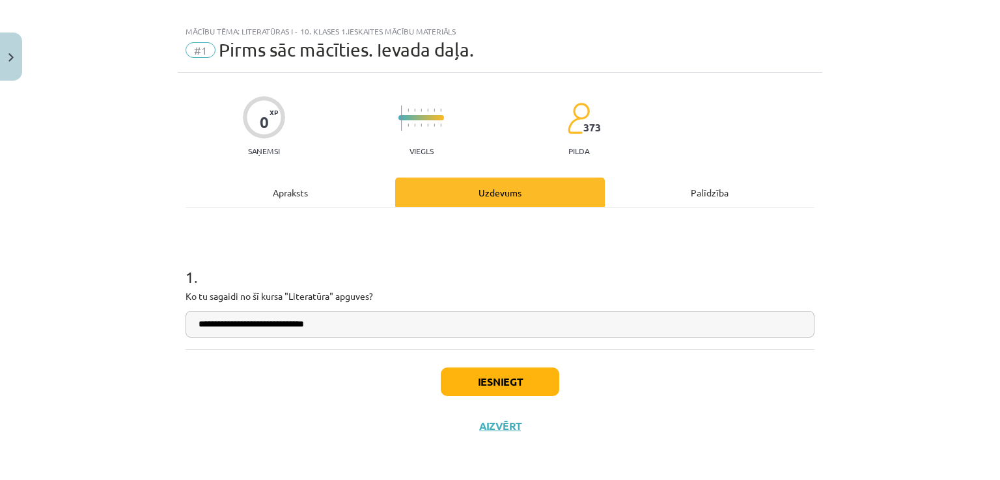
type input "**********"
click at [506, 375] on button "Iesniegt" at bounding box center [500, 382] width 118 height 29
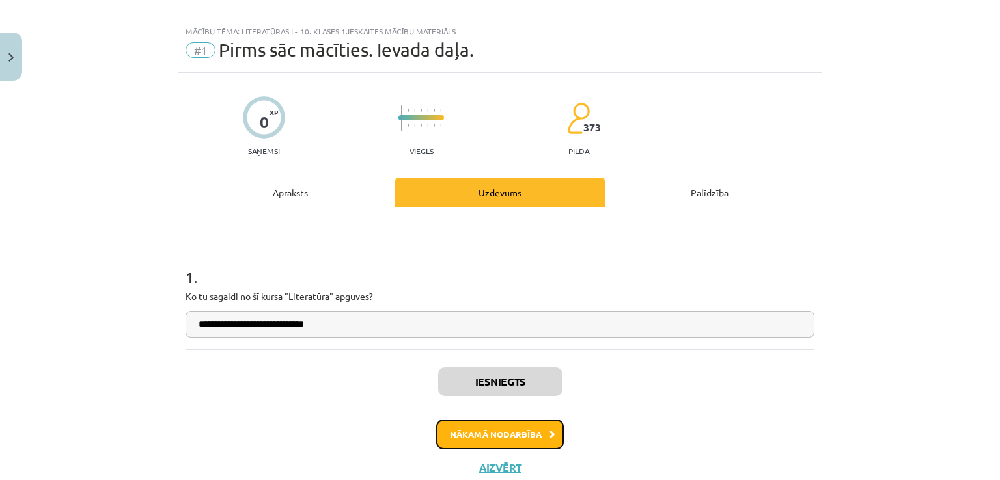
click at [500, 435] on button "Nākamā nodarbība" at bounding box center [500, 435] width 128 height 30
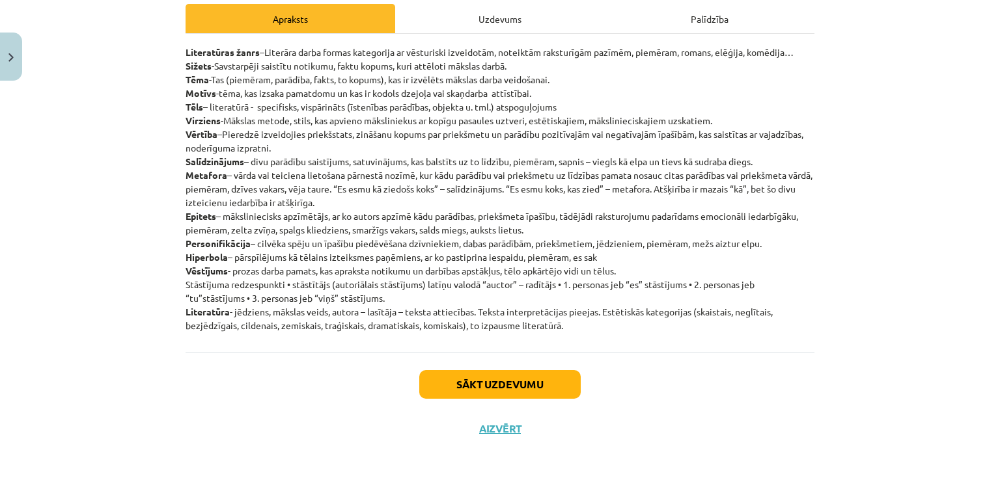
scroll to position [187, 0]
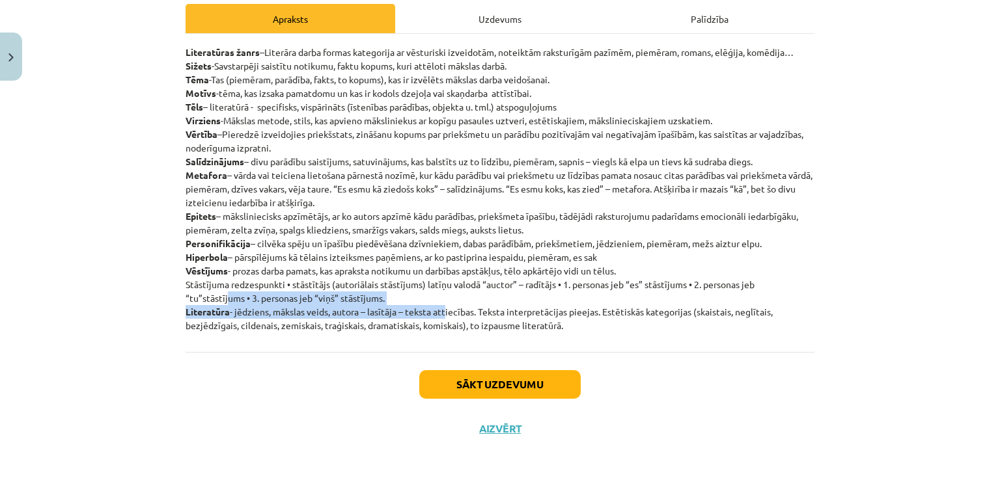
drag, startPoint x: 219, startPoint y: 304, endPoint x: 441, endPoint y: 308, distance: 222.0
click at [441, 308] on p "Literatūras žanrs –Literāra darba formas kategorija ar vēsturiski izveidotām, n…" at bounding box center [499, 189] width 629 height 287
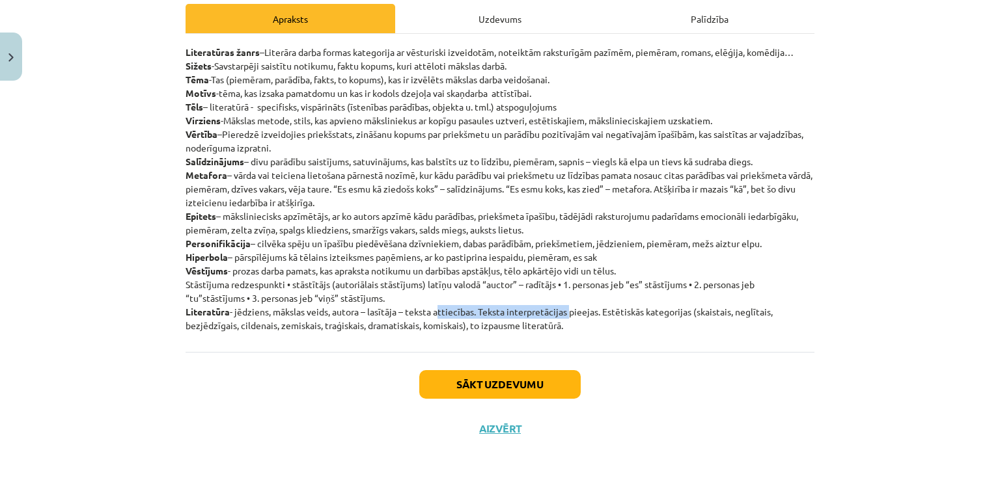
drag, startPoint x: 441, startPoint y: 308, endPoint x: 553, endPoint y: 313, distance: 112.1
click at [553, 313] on p "Literatūras žanrs –Literāra darba formas kategorija ar vēsturiski izveidotām, n…" at bounding box center [499, 189] width 629 height 287
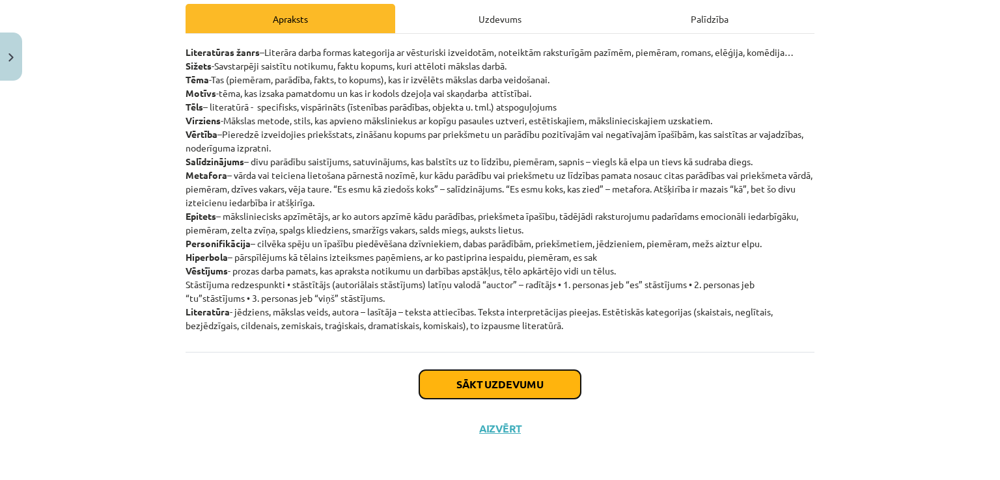
click at [503, 383] on button "Sākt uzdevumu" at bounding box center [499, 384] width 161 height 29
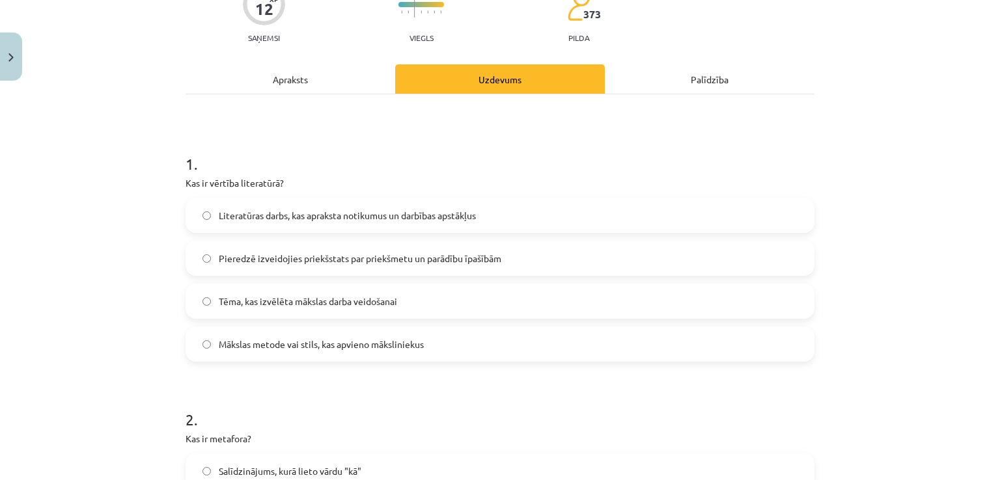
scroll to position [131, 0]
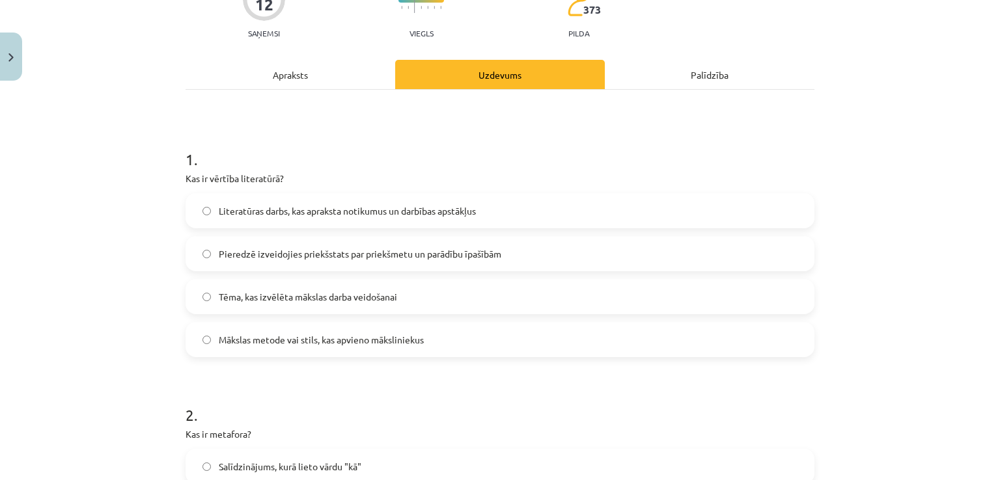
click at [312, 72] on div "Apraksts" at bounding box center [290, 74] width 210 height 29
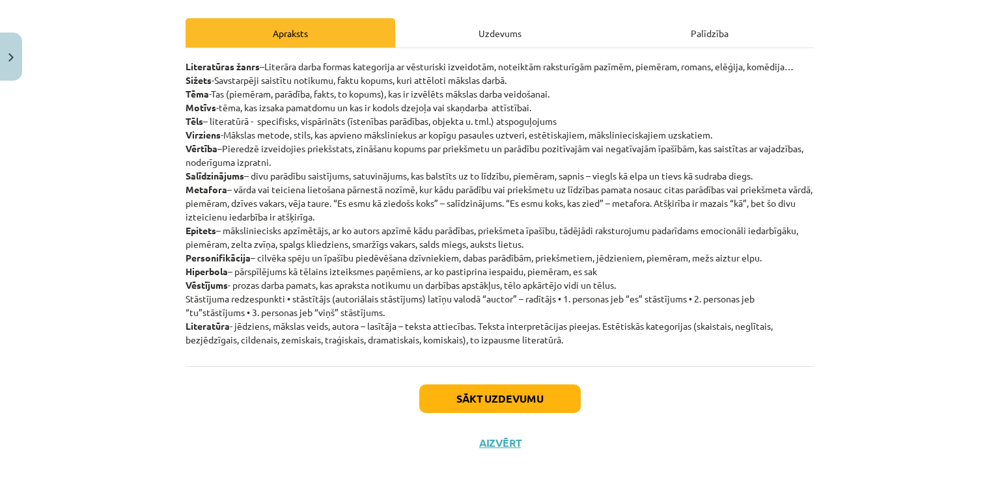
scroll to position [189, 0]
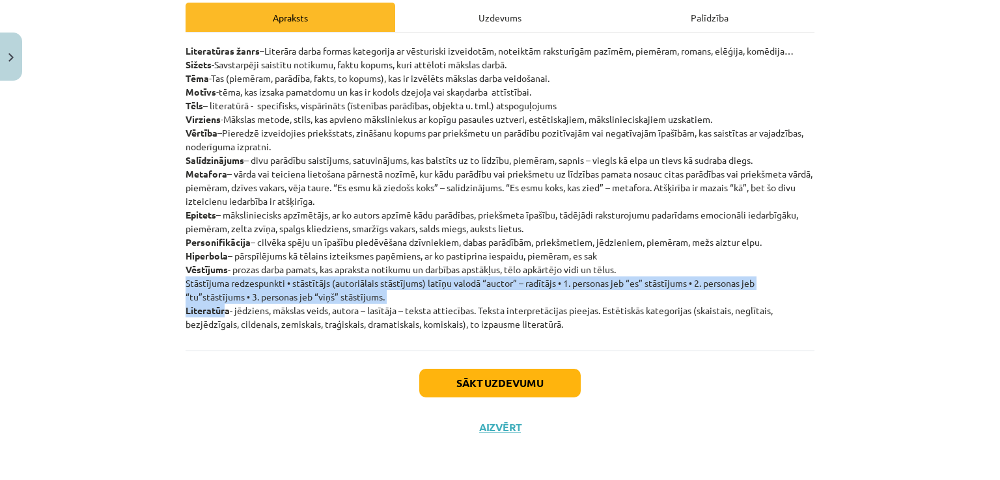
drag, startPoint x: 219, startPoint y: 310, endPoint x: 692, endPoint y: 298, distance: 473.3
click at [692, 298] on p "Literatūras žanrs –Literāra darba formas kategorija ar vēsturiski izveidotām, n…" at bounding box center [499, 187] width 629 height 287
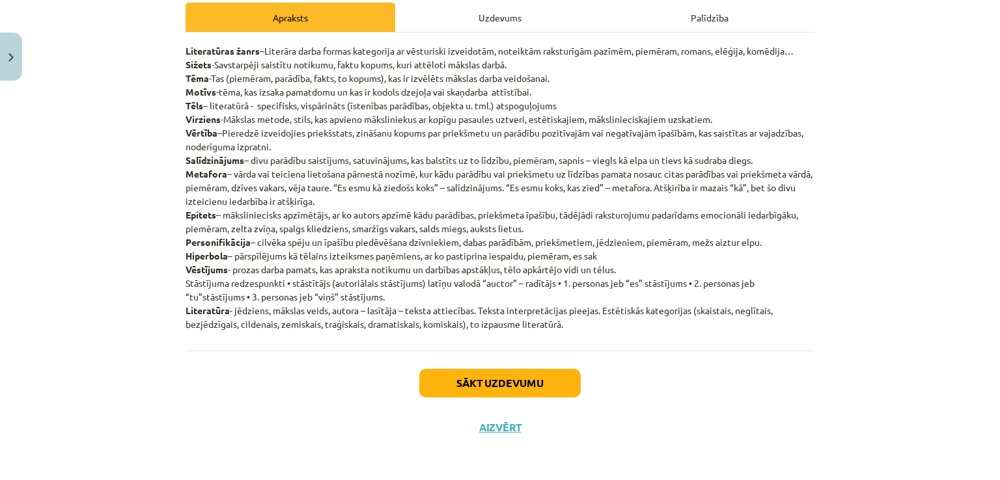
click at [488, 16] on div "Uzdevums" at bounding box center [500, 17] width 210 height 29
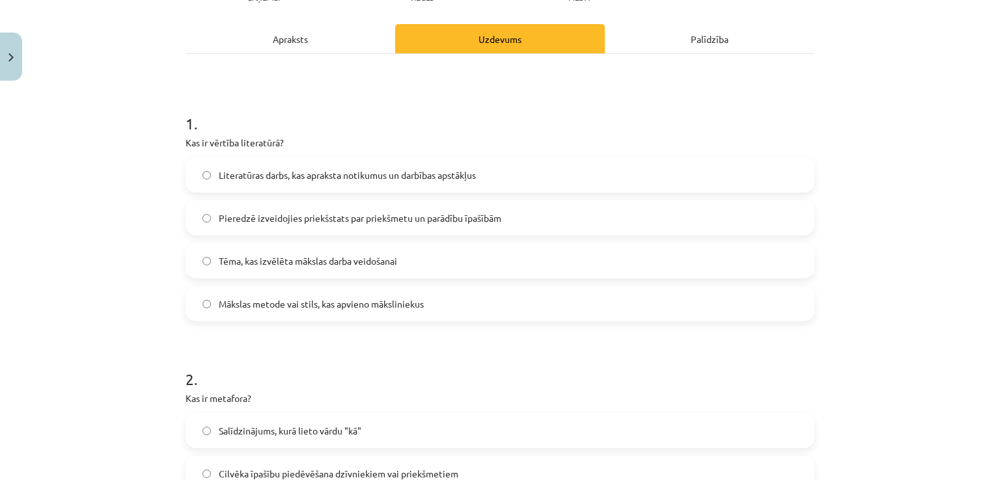
scroll to position [168, 0]
click at [278, 34] on div "Apraksts" at bounding box center [290, 37] width 210 height 29
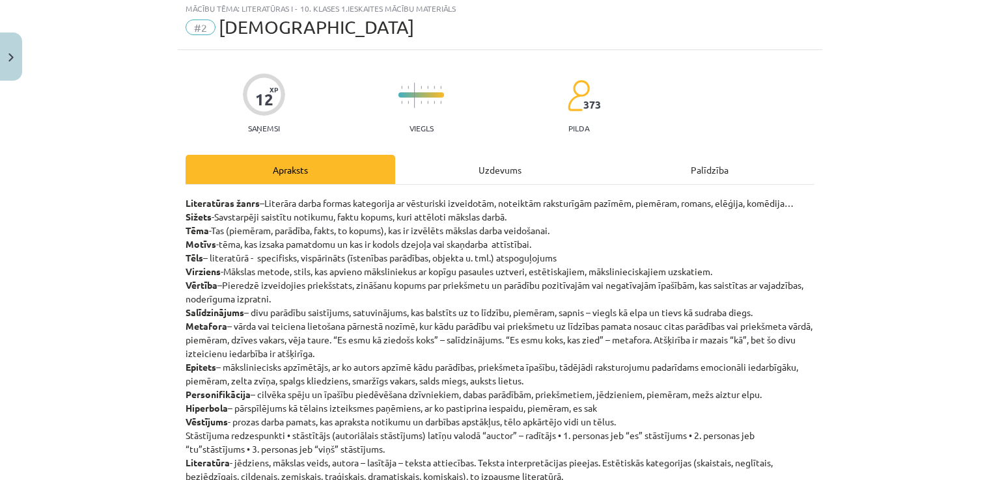
scroll to position [33, 0]
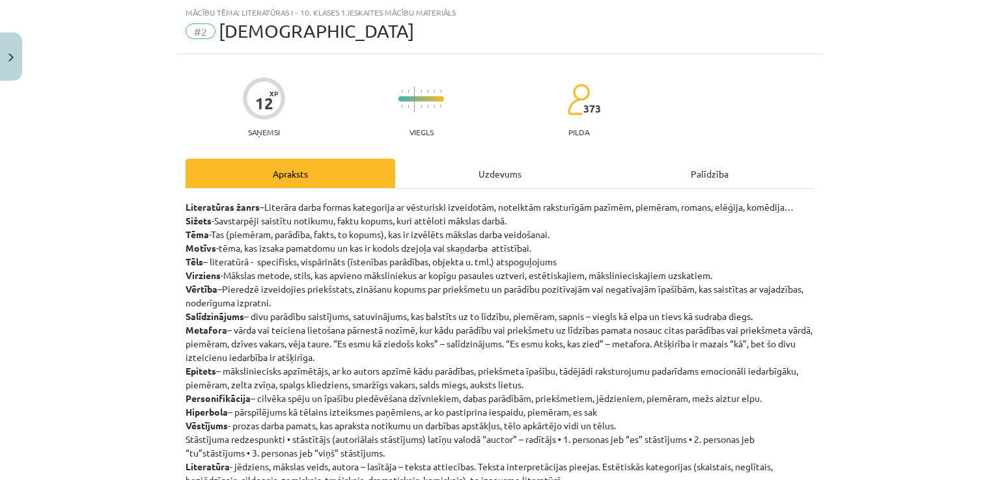
click at [479, 165] on div "Uzdevums" at bounding box center [500, 173] width 210 height 29
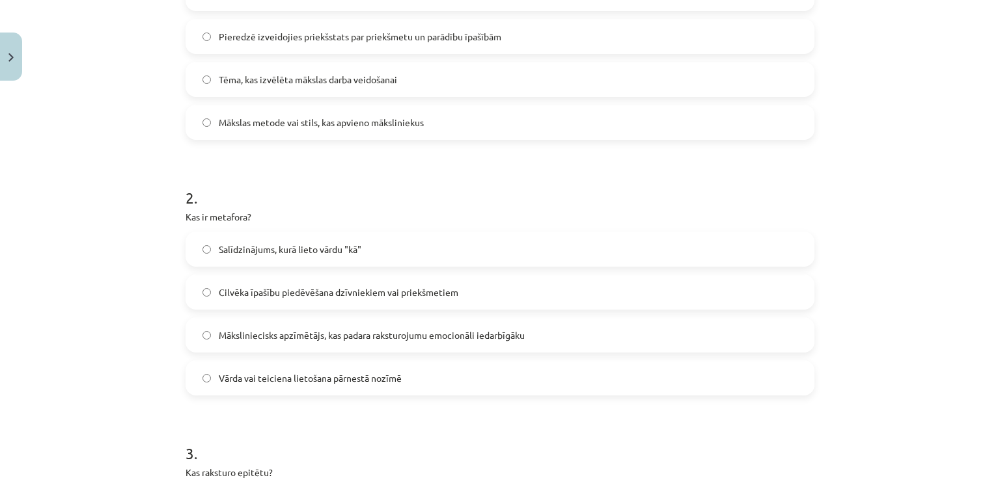
scroll to position [350, 0]
click at [359, 371] on span "Vārda vai teiciena lietošana pārnestā nozīmē" at bounding box center [310, 378] width 183 height 14
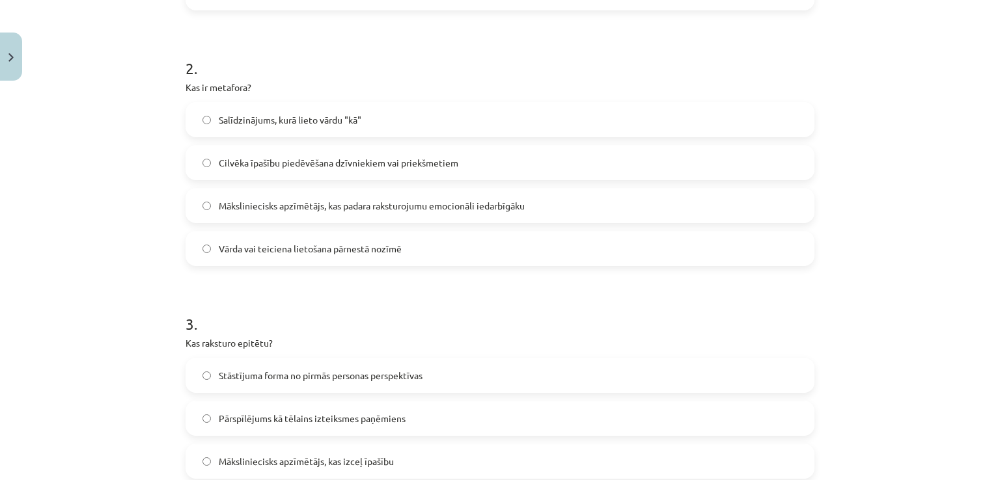
scroll to position [487, 0]
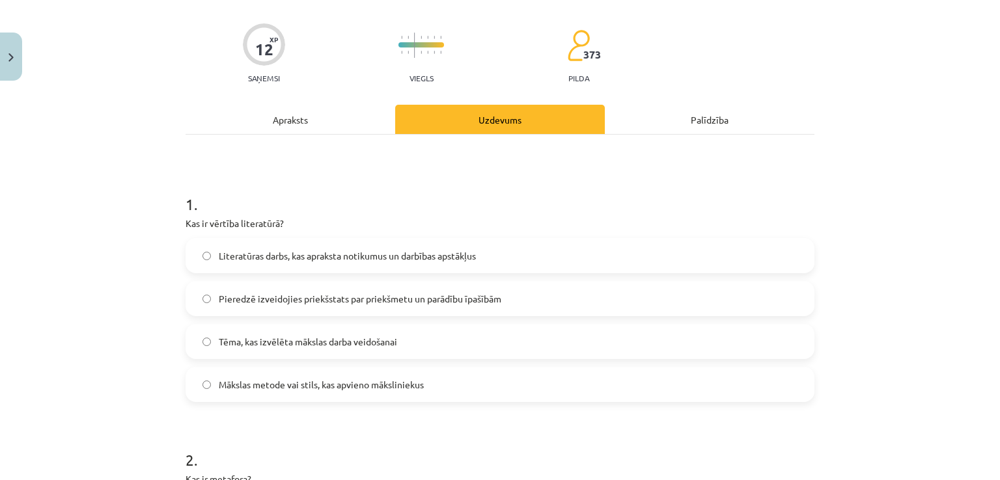
click at [327, 109] on div "Apraksts" at bounding box center [290, 119] width 210 height 29
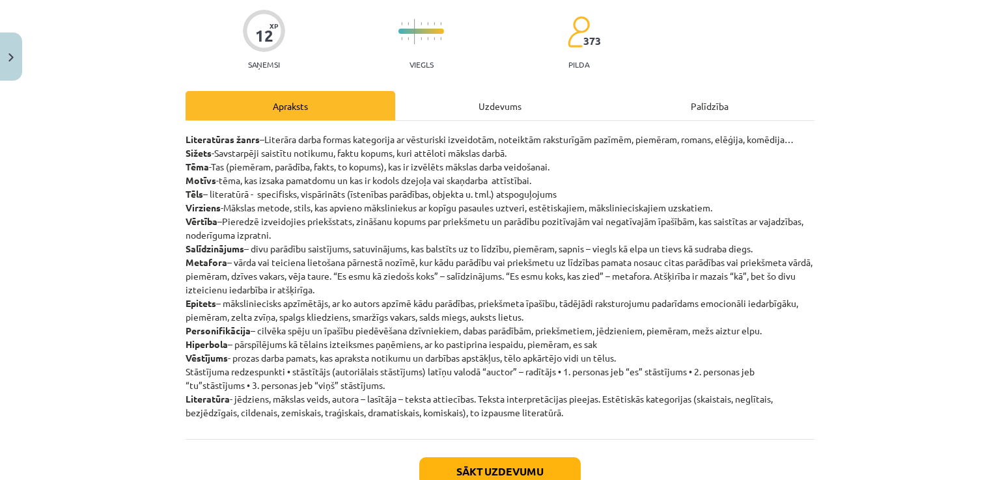
scroll to position [102, 0]
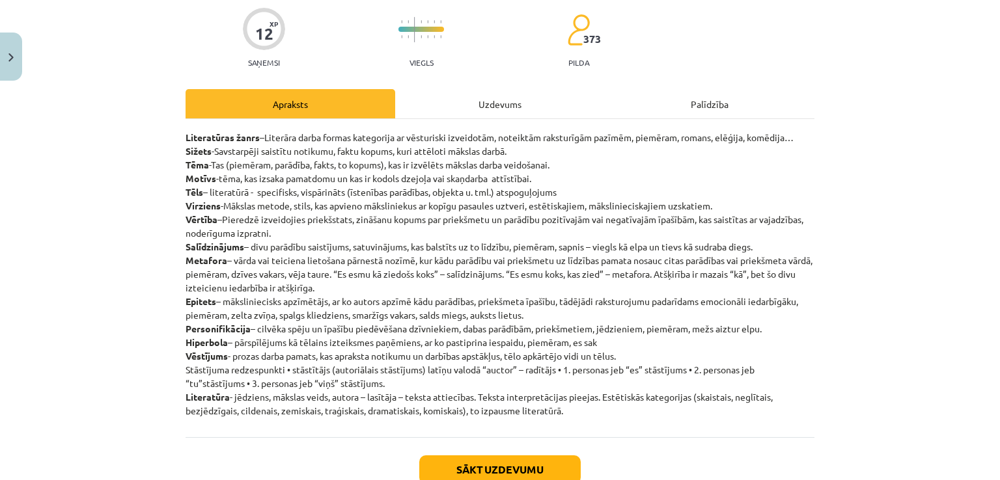
click at [419, 121] on div "Literatūras žanrs –Literāra darba formas kategorija ar vēsturiski izveidotām, n…" at bounding box center [499, 278] width 629 height 318
click at [418, 90] on div "Uzdevums" at bounding box center [500, 103] width 210 height 29
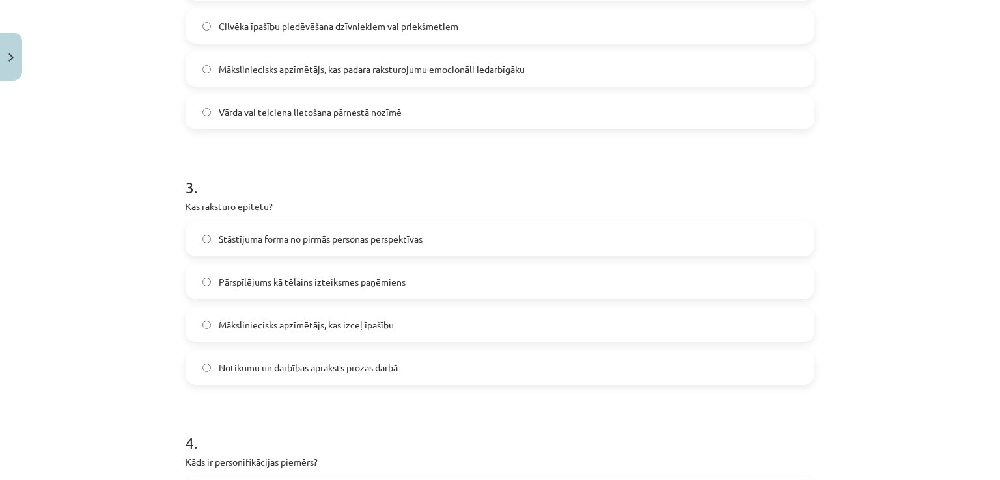
scroll to position [620, 0]
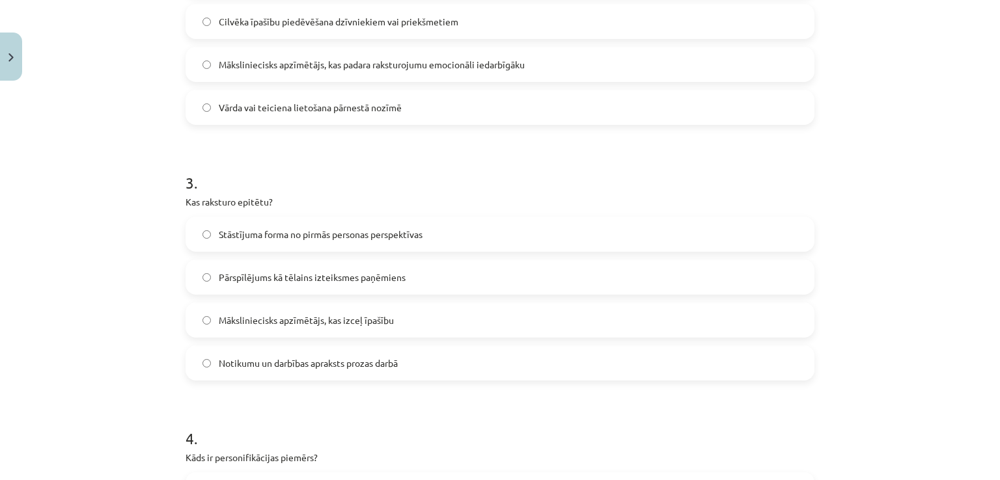
click at [352, 325] on span "Māksliniecisks apzīmētājs, kas izceļ īpašību" at bounding box center [306, 321] width 175 height 14
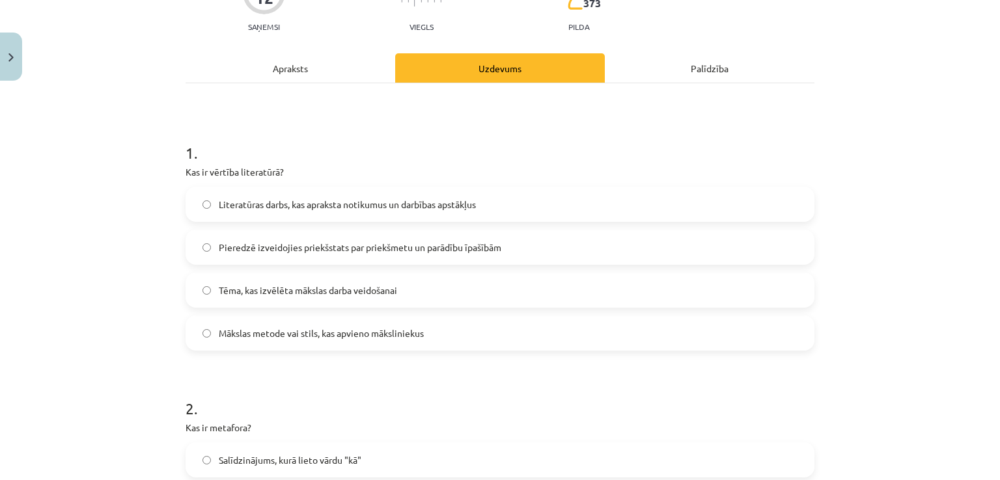
scroll to position [0, 0]
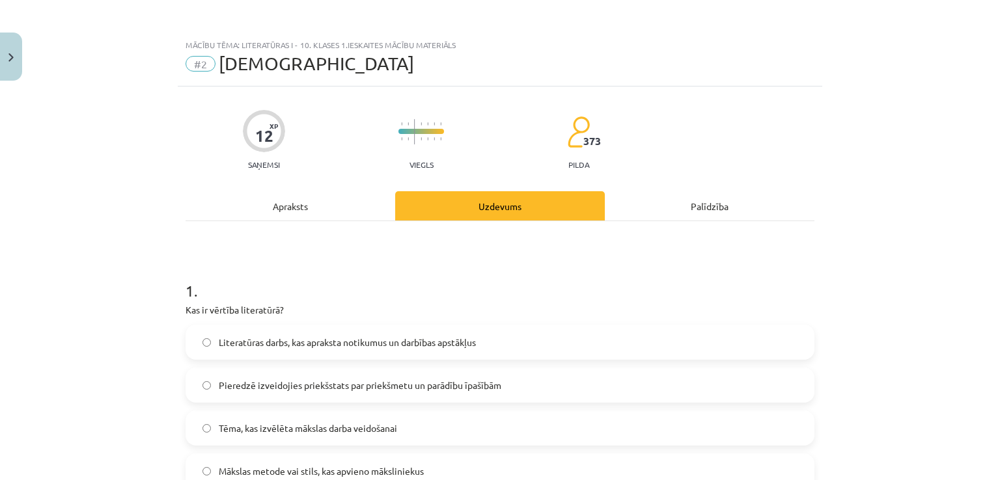
click at [307, 206] on div "Apraksts" at bounding box center [290, 205] width 210 height 29
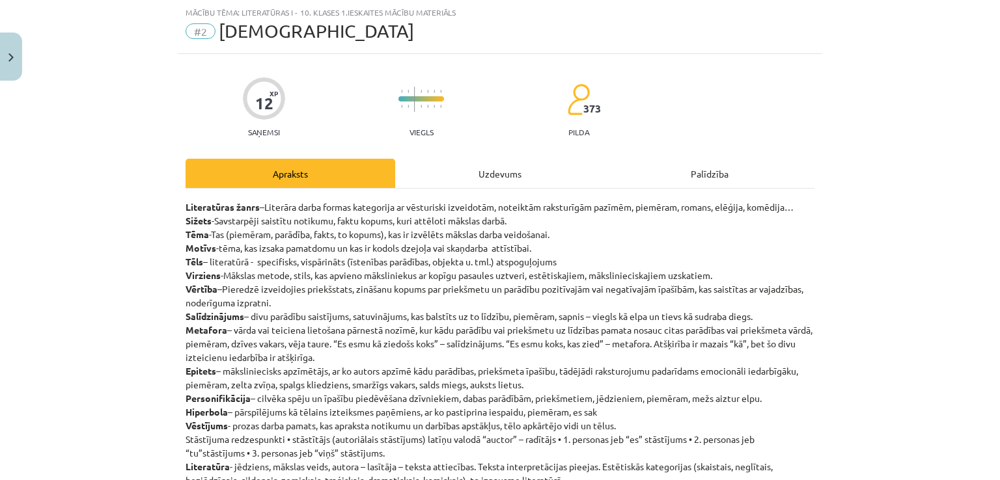
click at [489, 166] on div "Uzdevums" at bounding box center [500, 173] width 210 height 29
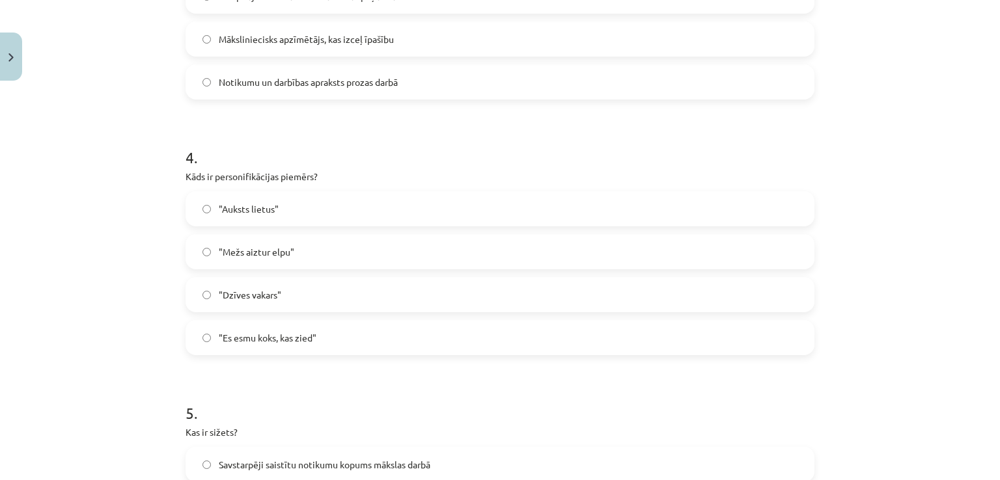
scroll to position [932, 0]
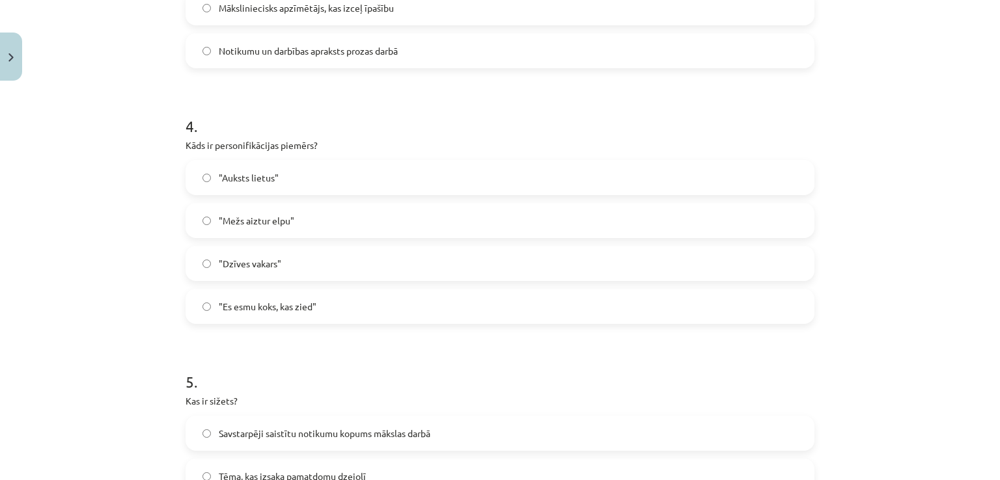
click at [320, 227] on label ""Mežs aiztur elpu"" at bounding box center [500, 220] width 626 height 33
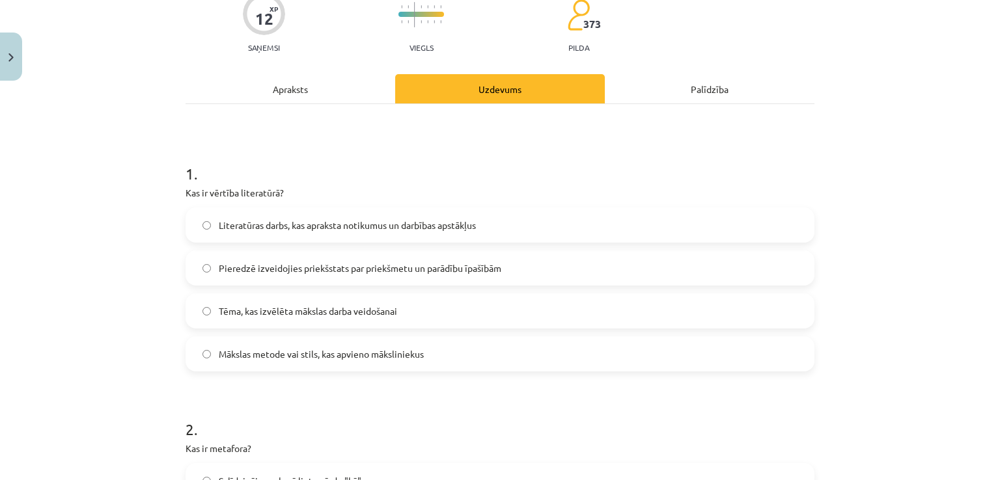
scroll to position [0, 0]
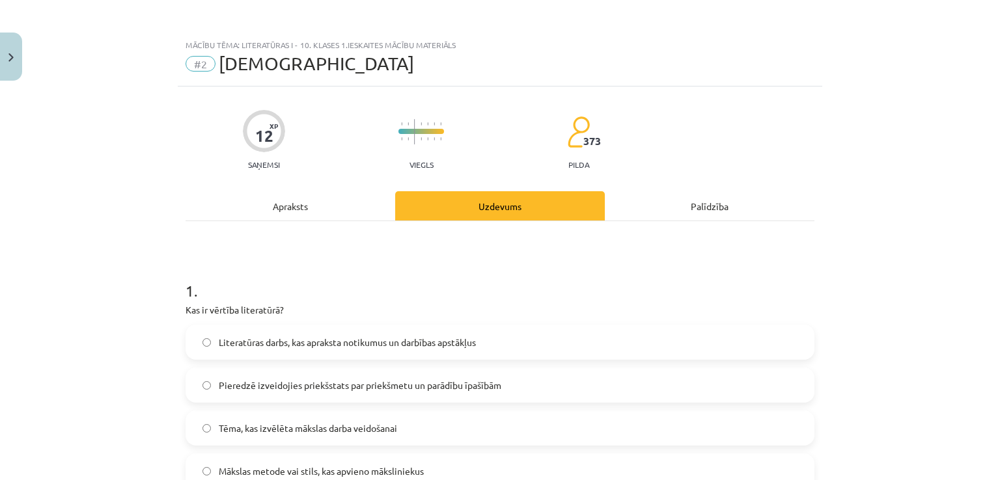
click at [347, 206] on div "Apraksts" at bounding box center [290, 205] width 210 height 29
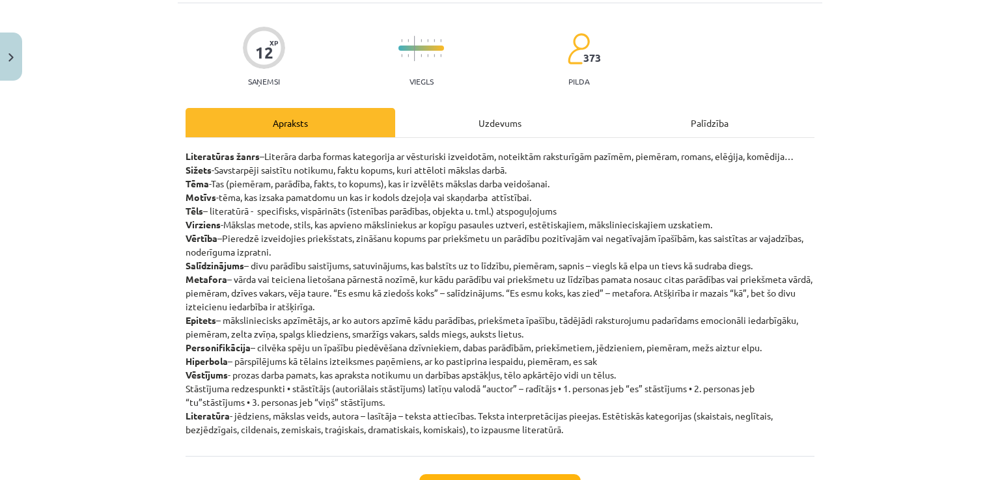
scroll to position [84, 0]
click at [474, 118] on div "Uzdevums" at bounding box center [500, 121] width 210 height 29
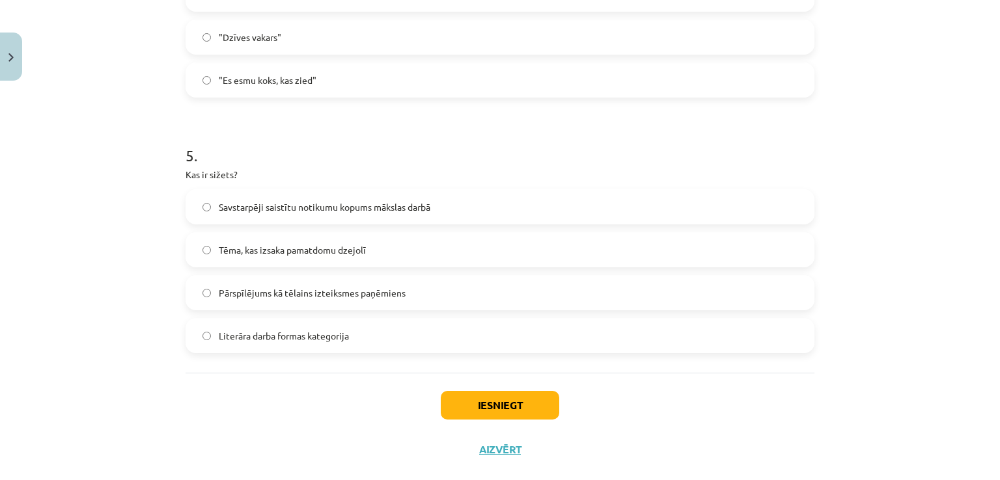
scroll to position [1159, 0]
click at [407, 213] on label "Savstarpēji saistītu notikumu kopums mākslas darbā" at bounding box center [500, 206] width 626 height 33
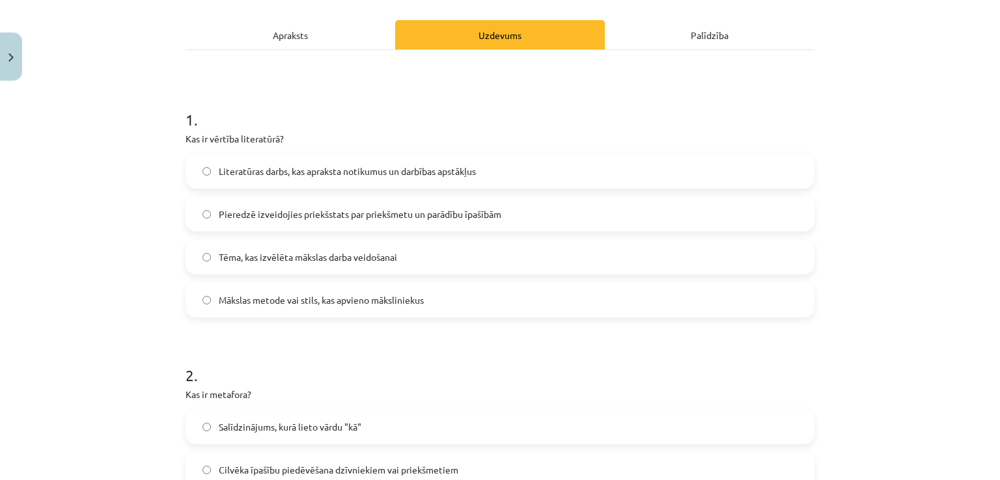
scroll to position [167, 0]
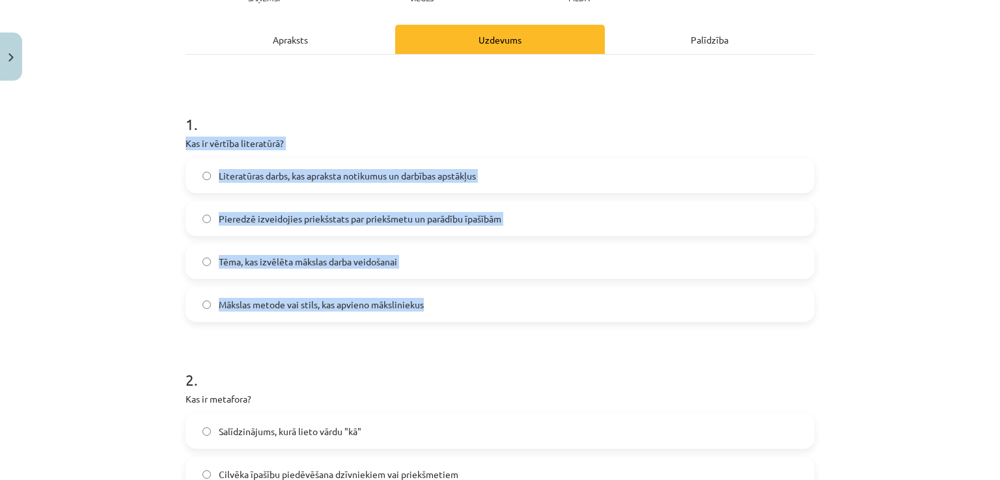
drag, startPoint x: 176, startPoint y: 141, endPoint x: 458, endPoint y: 303, distance: 324.8
copy div "Kas ir vērtība literatūrā? Literatūras darbs, kas apraksta notikumus un darbība…"
click at [323, 207] on label "Pieredzē izveidojies priekšstats par priekšmetu un parādību īpašībām" at bounding box center [500, 218] width 626 height 33
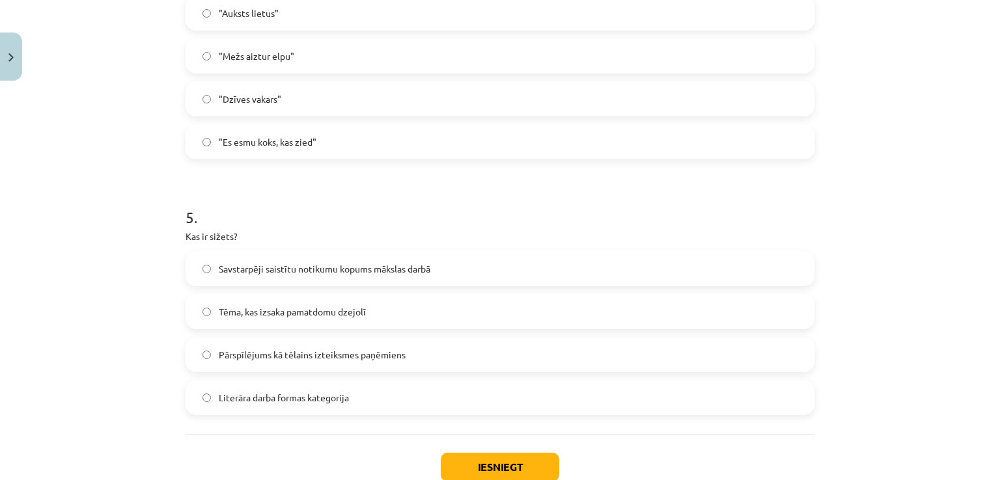
scroll to position [1182, 0]
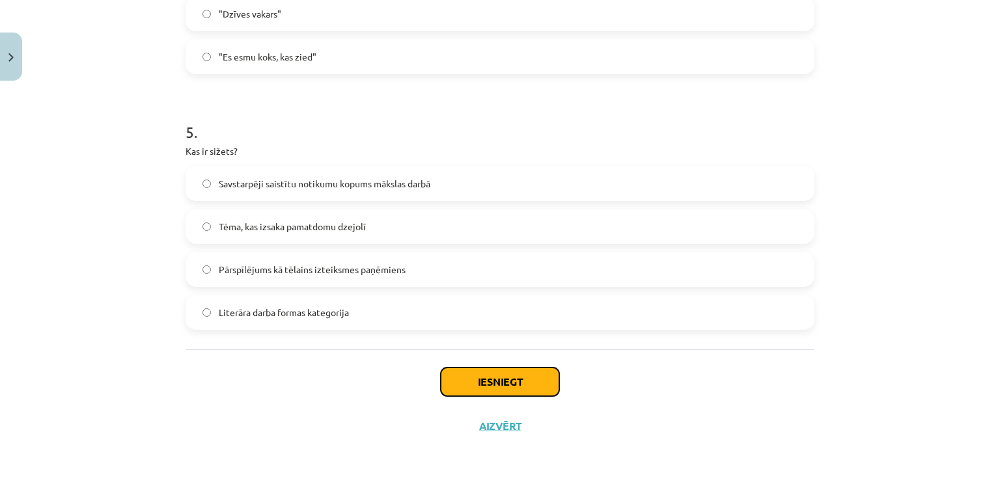
click at [489, 372] on button "Iesniegt" at bounding box center [500, 382] width 118 height 29
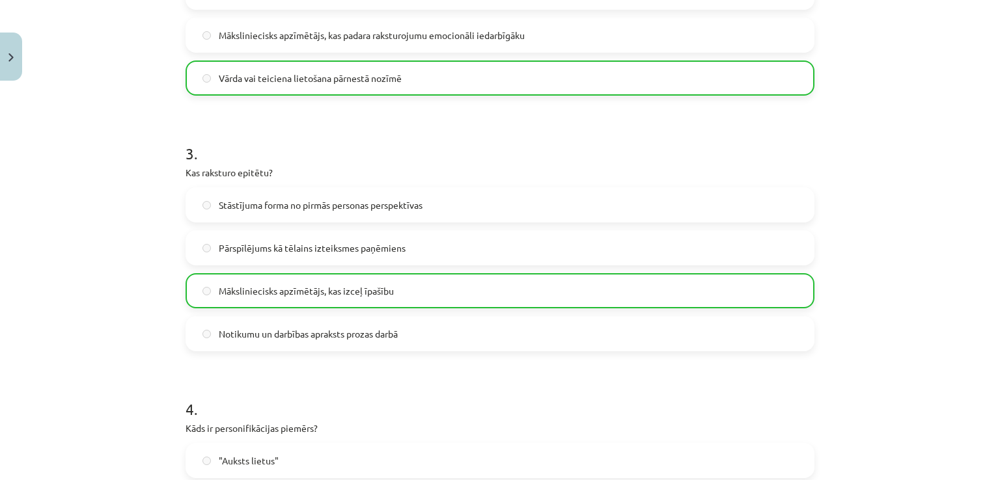
scroll to position [1224, 0]
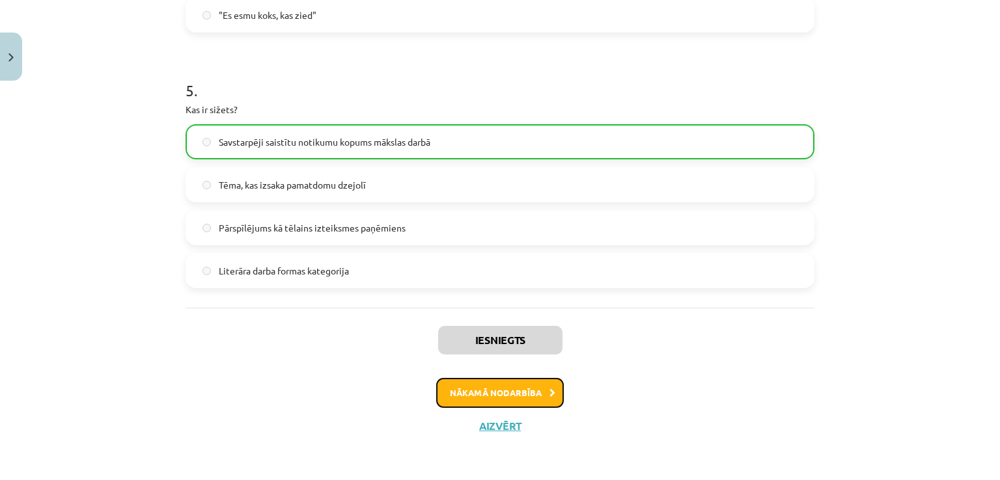
click at [521, 385] on button "Nākamā nodarbība" at bounding box center [500, 393] width 128 height 30
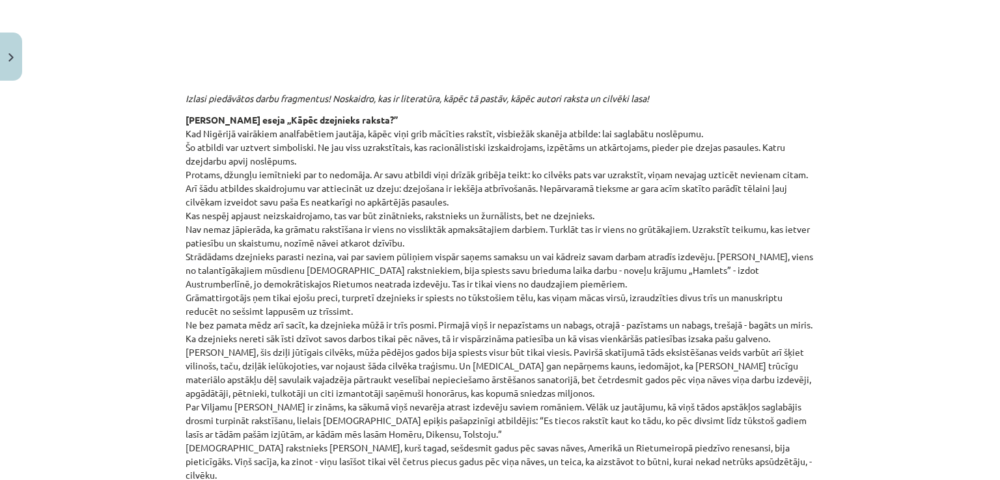
scroll to position [430, 0]
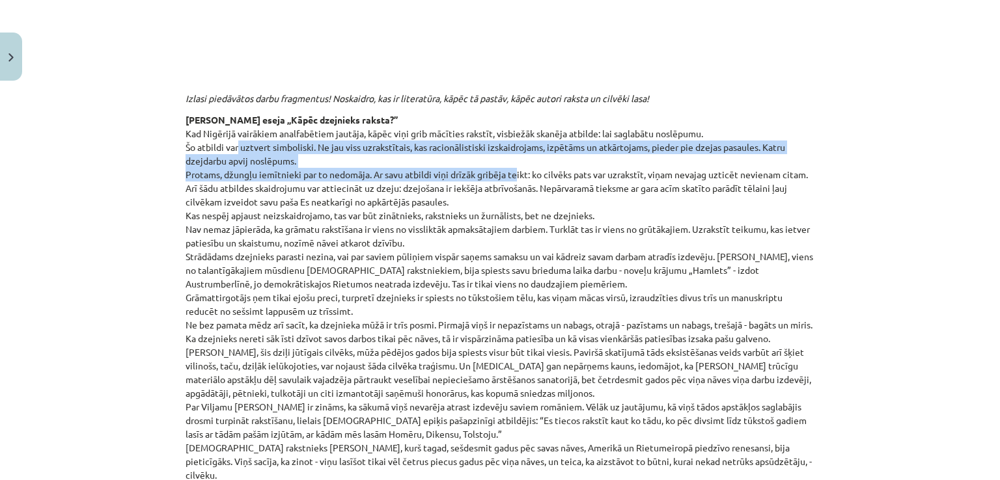
drag, startPoint x: 228, startPoint y: 142, endPoint x: 508, endPoint y: 178, distance: 281.5
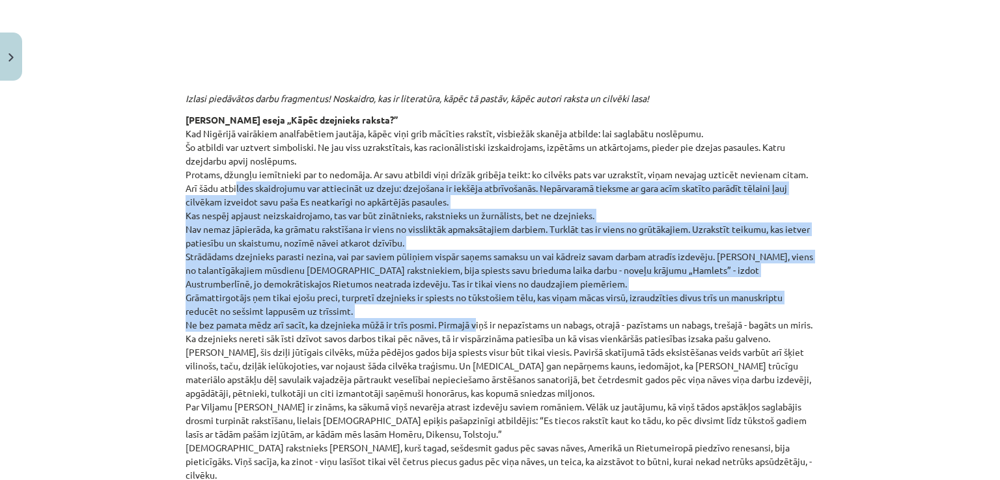
drag, startPoint x: 228, startPoint y: 183, endPoint x: 469, endPoint y: 327, distance: 280.5
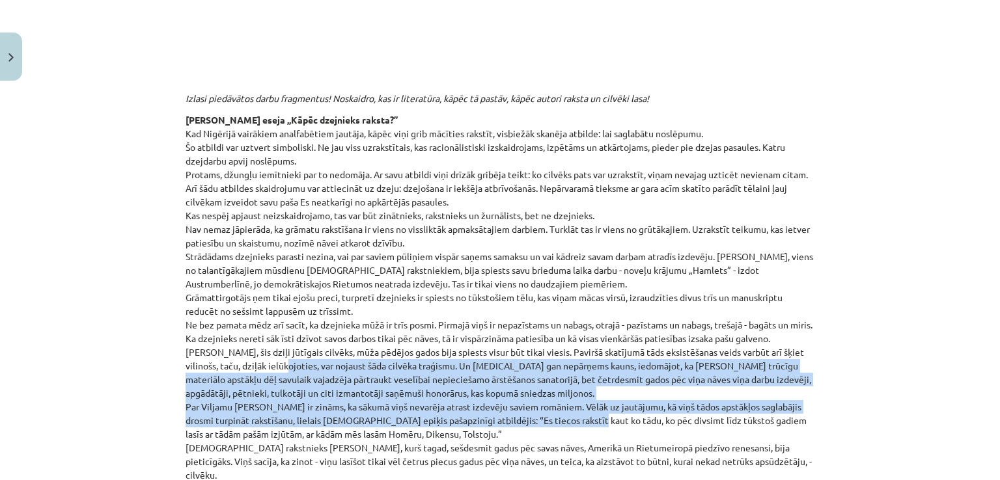
drag, startPoint x: 276, startPoint y: 361, endPoint x: 571, endPoint y: 419, distance: 300.6
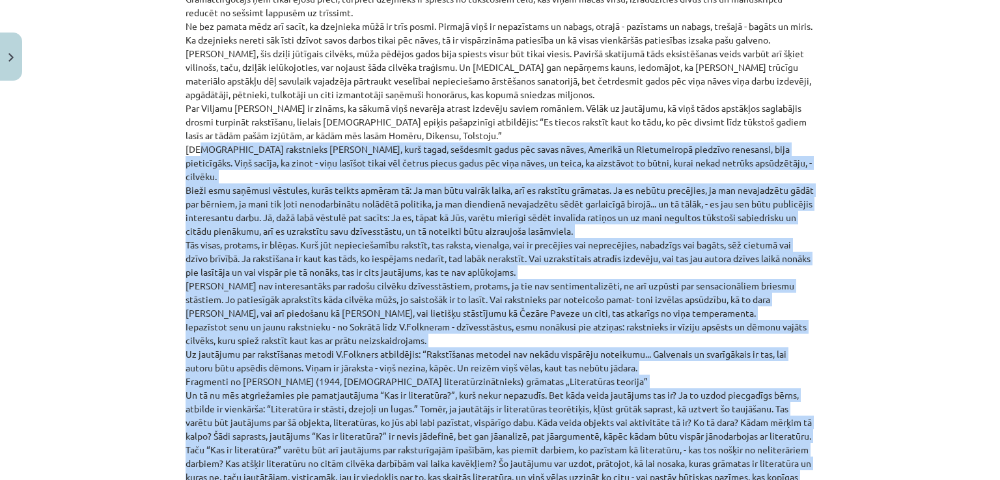
scroll to position [784, 0]
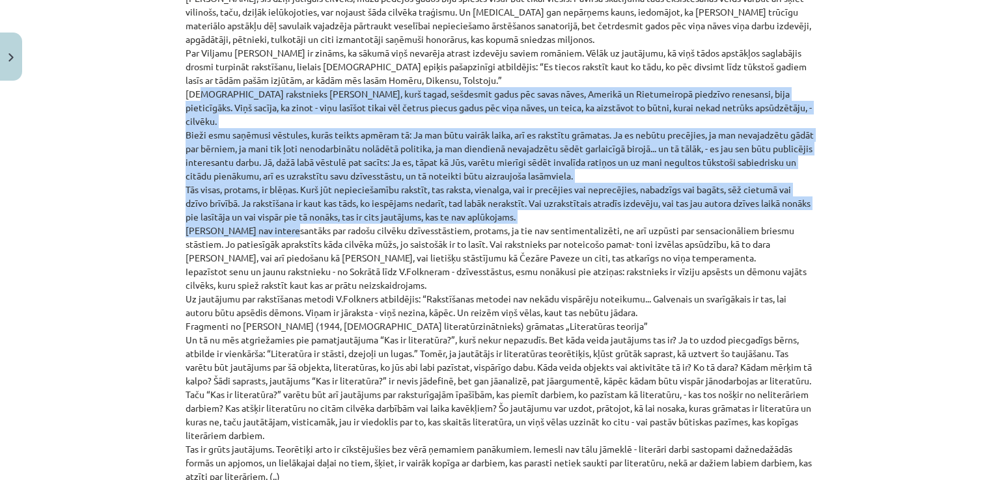
drag, startPoint x: 189, startPoint y: 307, endPoint x: 281, endPoint y: 219, distance: 126.6
click at [281, 219] on p "Zentas Mauriņas eseja „Kāpēc dzejnieks raksta?” Kad Nigērijā vairākiem analfabē…" at bounding box center [499, 340] width 629 height 1162
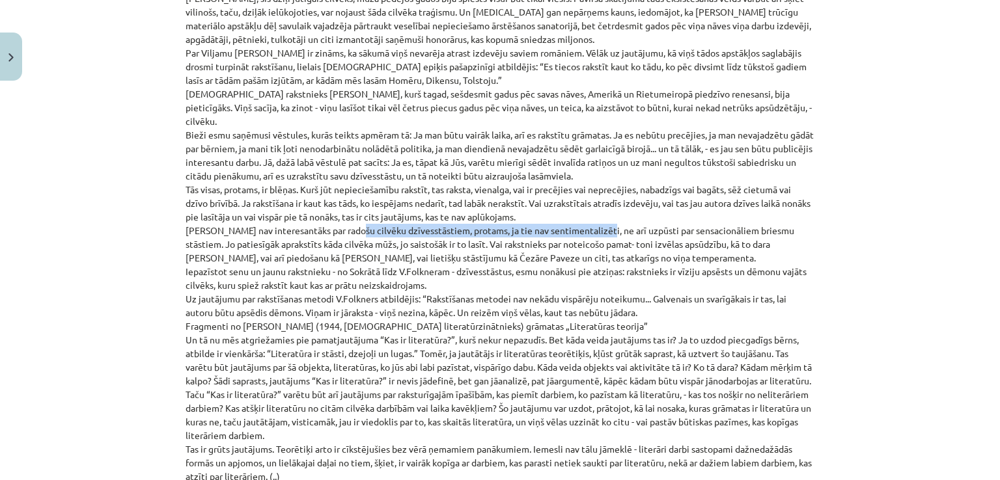
drag, startPoint x: 593, startPoint y: 219, endPoint x: 341, endPoint y: 212, distance: 252.0
click at [341, 212] on p "Zentas Mauriņas eseja „Kāpēc dzejnieks raksta?” Kad Nigērijā vairākiem analfabē…" at bounding box center [499, 340] width 629 height 1162
click at [387, 395] on p "Zentas Mauriņas eseja „Kāpēc dzejnieks raksta?” Kad Nigērijā vairākiem analfabē…" at bounding box center [499, 340] width 629 height 1162
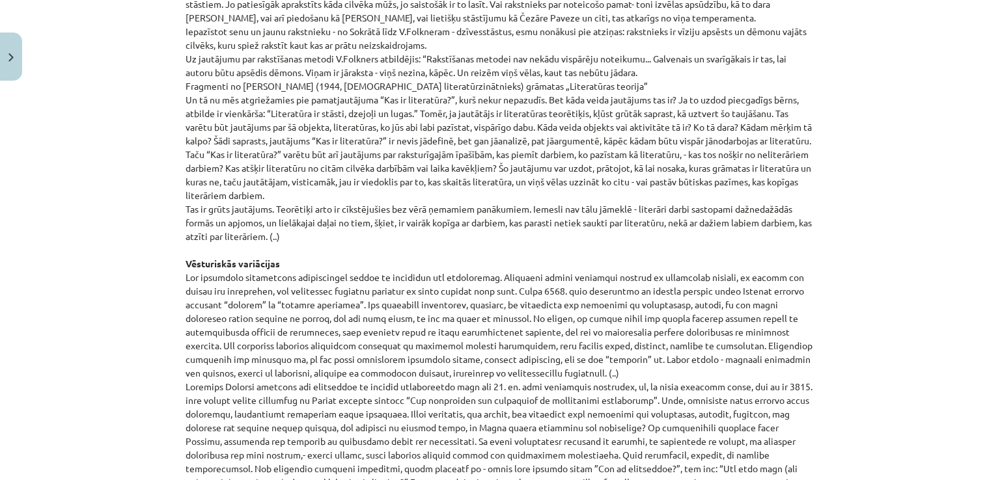
scroll to position [1031, 0]
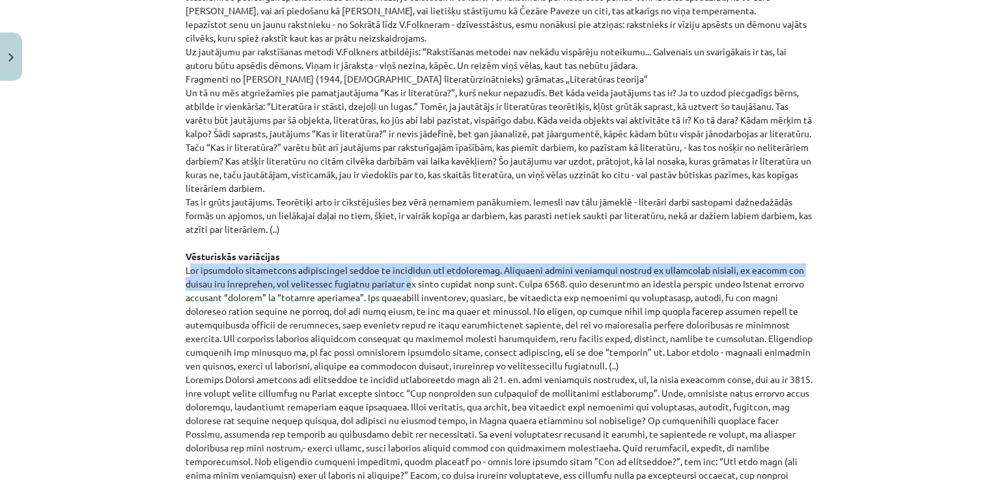
drag, startPoint x: 178, startPoint y: 264, endPoint x: 375, endPoint y: 285, distance: 198.3
click at [375, 284] on p "Zentas Mauriņas eseja „Kāpēc dzejnieks raksta?” Kad Nigērijā vairākiem analfabē…" at bounding box center [499, 93] width 629 height 1162
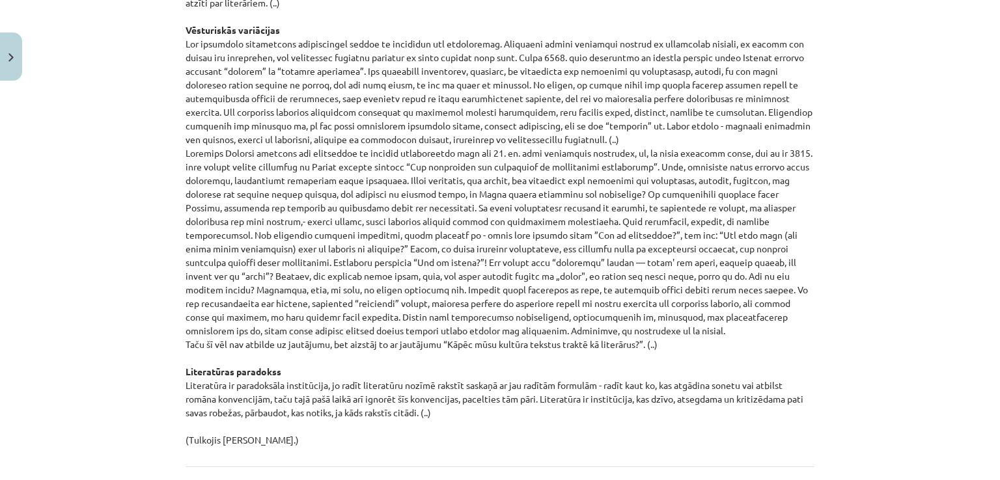
scroll to position [1257, 0]
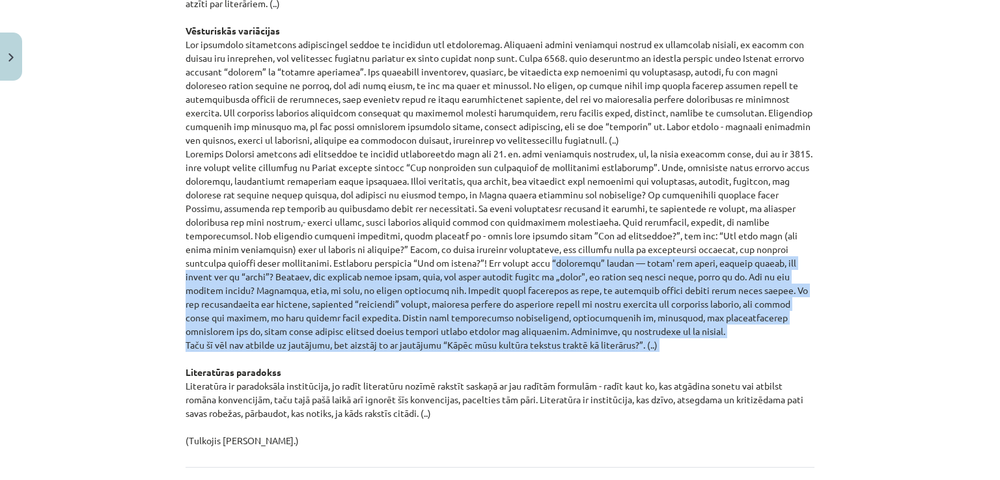
drag, startPoint x: 282, startPoint y: 261, endPoint x: 456, endPoint y: 354, distance: 197.1
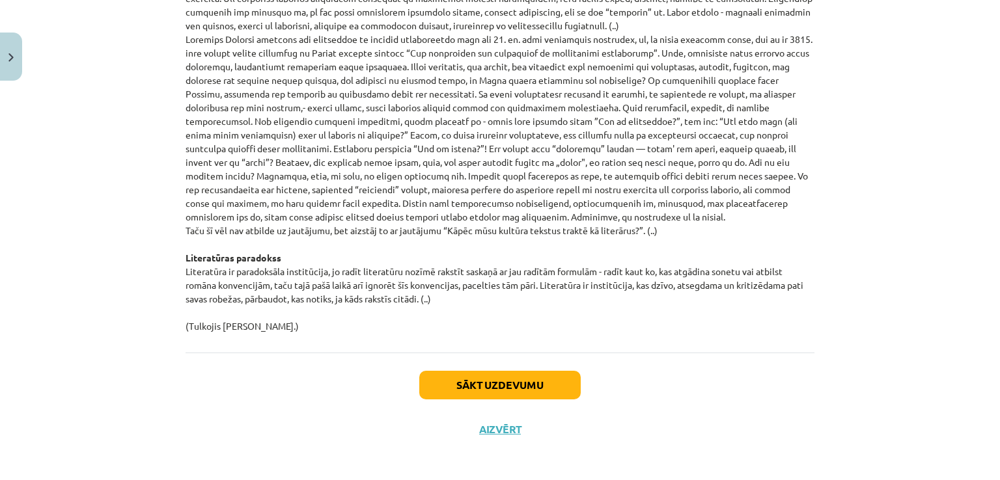
scroll to position [1370, 0]
drag, startPoint x: 179, startPoint y: 266, endPoint x: 455, endPoint y: 299, distance: 278.0
click at [465, 389] on button "Sākt uzdevumu" at bounding box center [499, 386] width 161 height 29
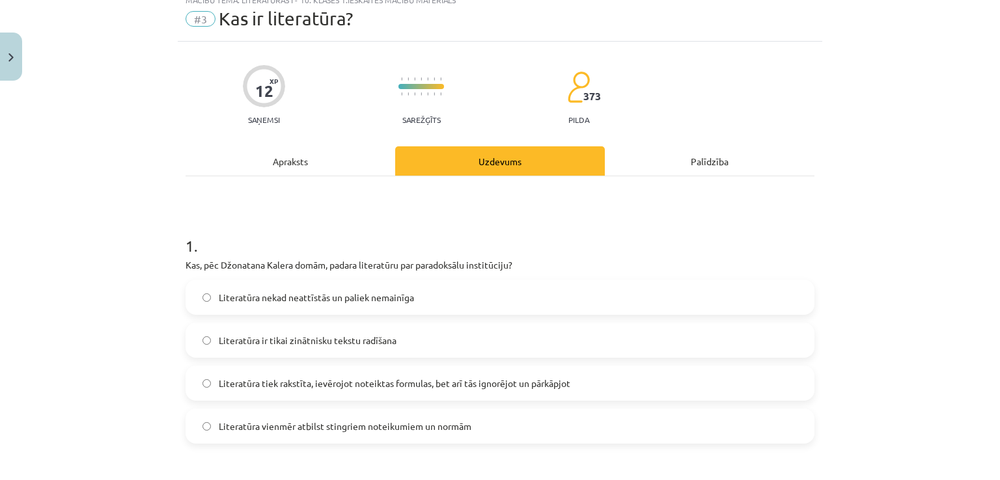
scroll to position [33, 0]
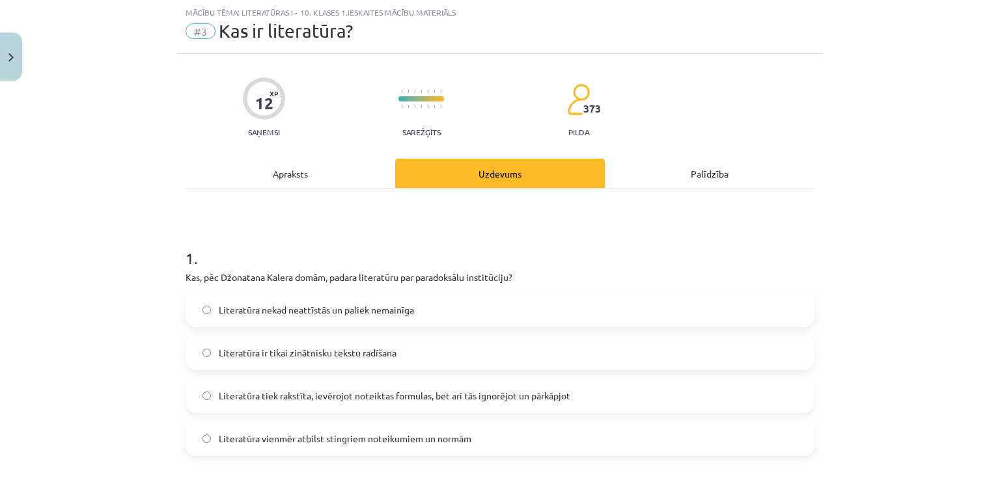
click at [303, 173] on div "Apraksts" at bounding box center [290, 173] width 210 height 29
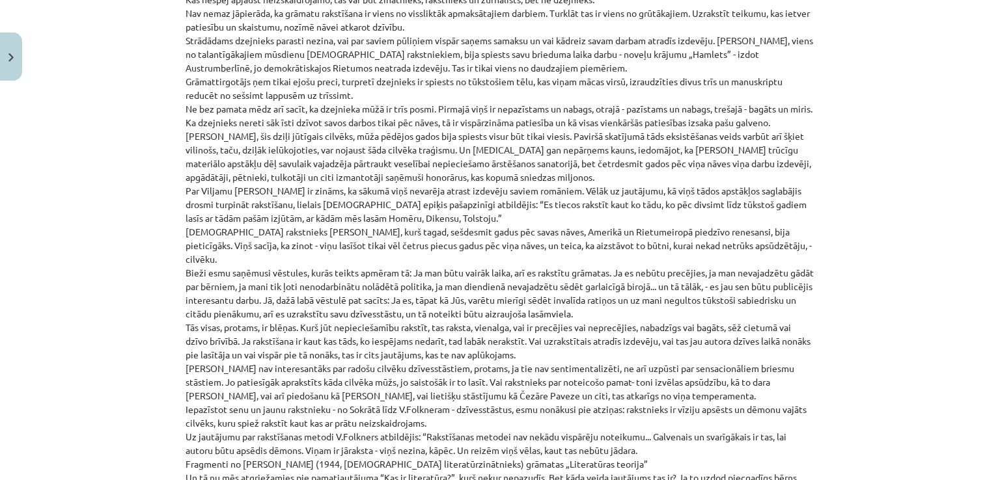
scroll to position [0, 0]
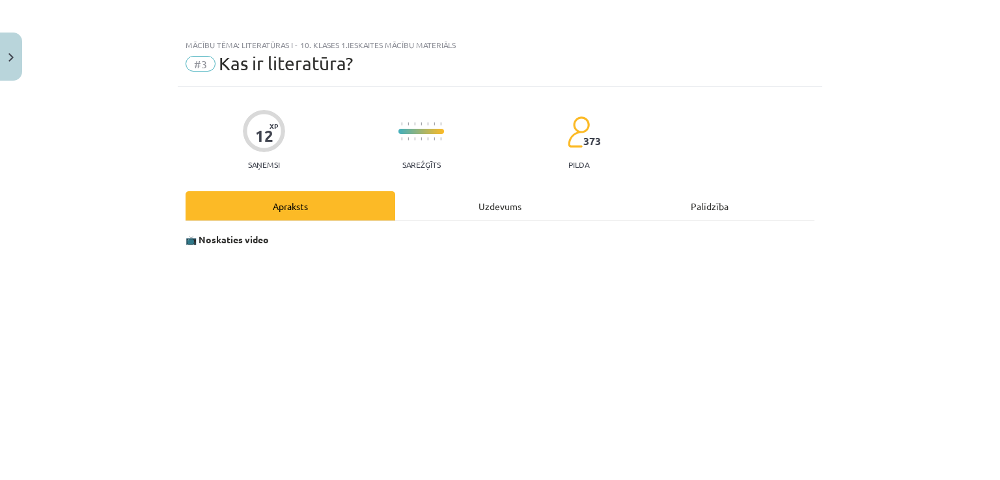
click at [466, 208] on div "Uzdevums" at bounding box center [500, 205] width 210 height 29
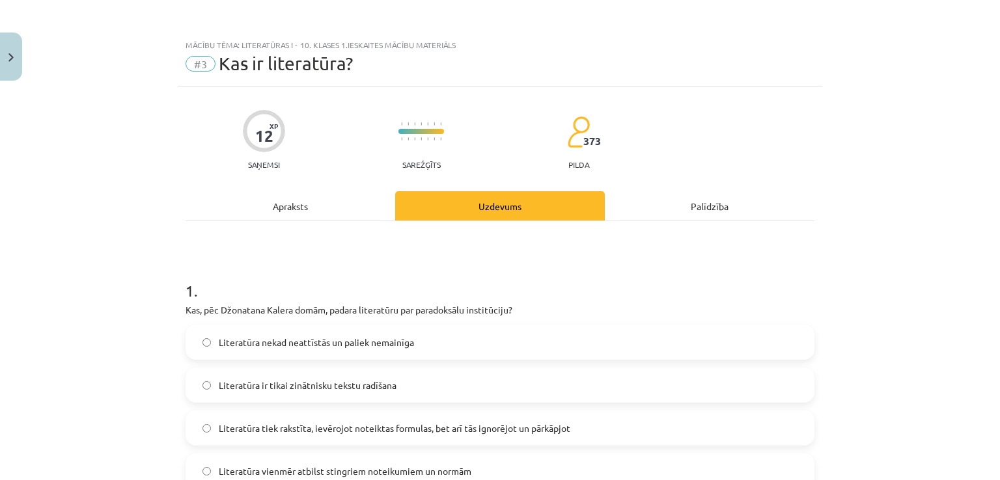
scroll to position [33, 0]
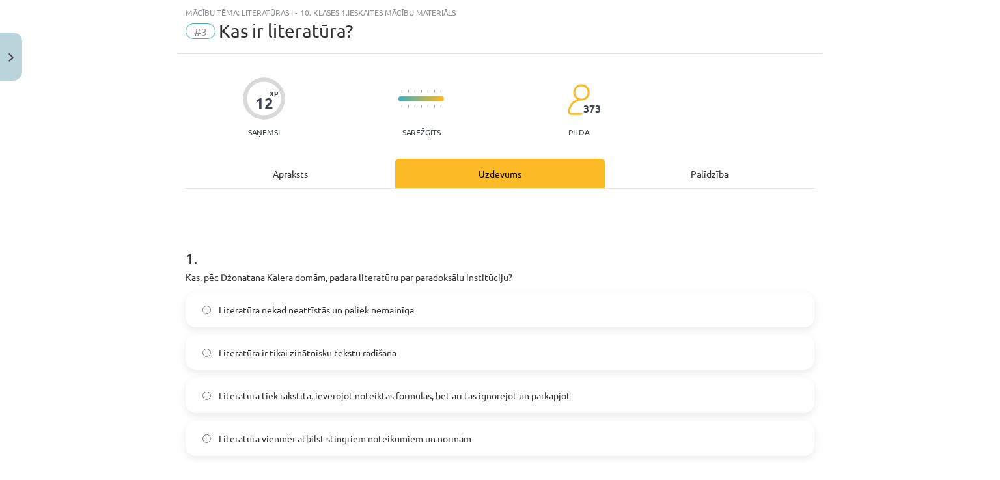
click at [333, 172] on div "Apraksts" at bounding box center [290, 173] width 210 height 29
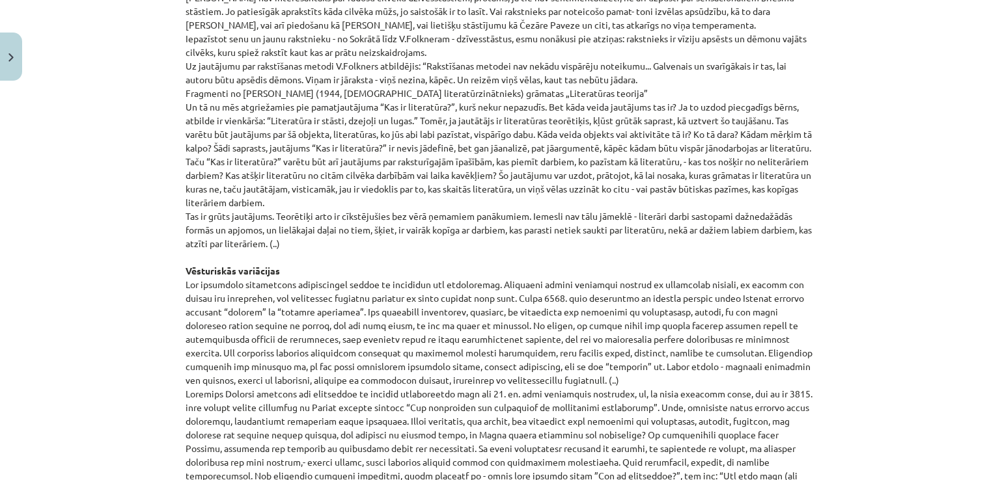
scroll to position [1017, 0]
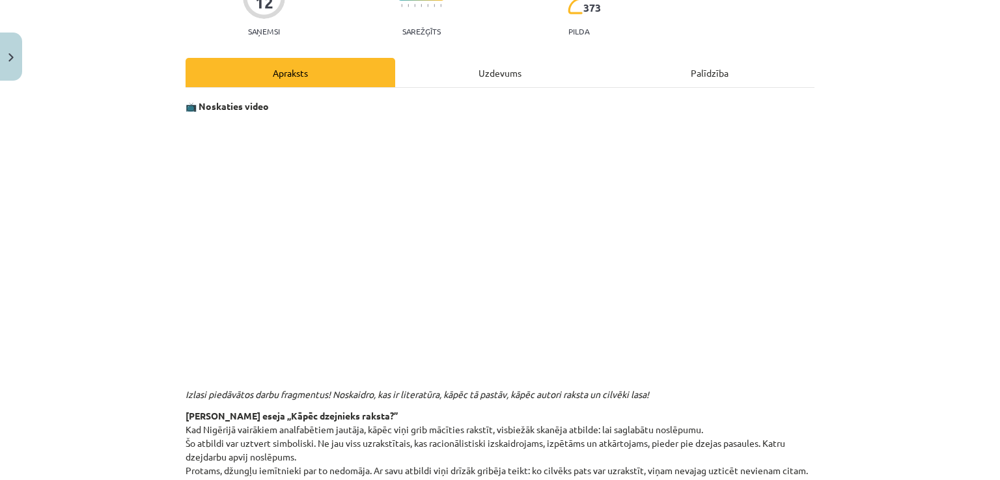
click at [489, 68] on div "Uzdevums" at bounding box center [500, 72] width 210 height 29
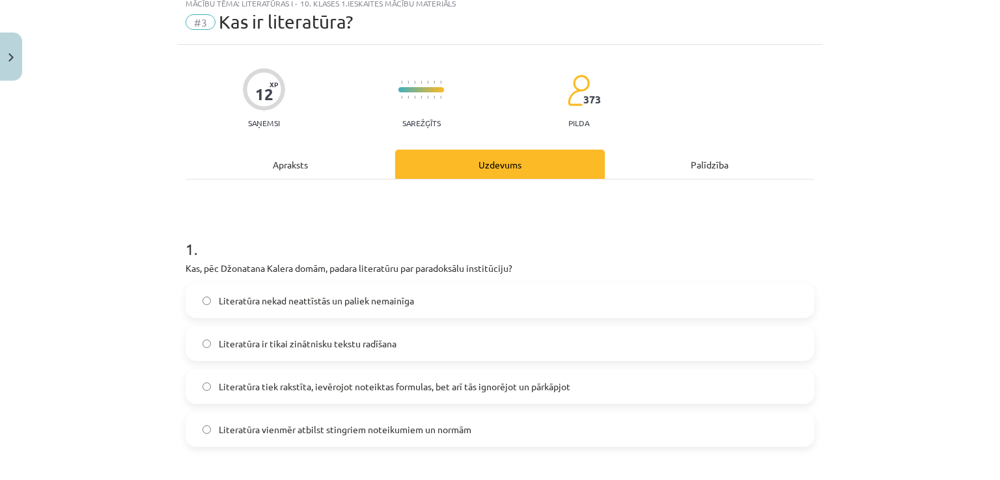
scroll to position [33, 0]
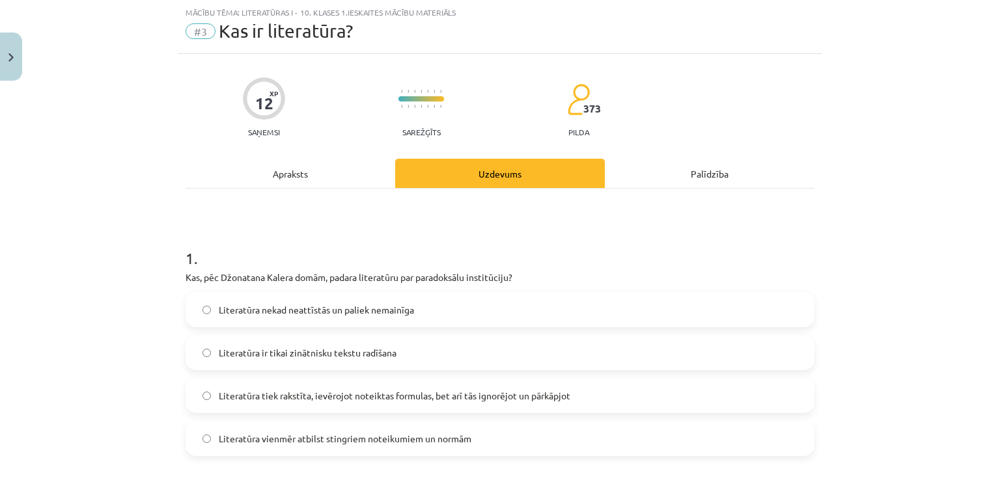
click at [581, 394] on label "Literatūra tiek rakstīta, ievērojot noteiktas formulas, bet arī tās ignorējot u…" at bounding box center [500, 395] width 626 height 33
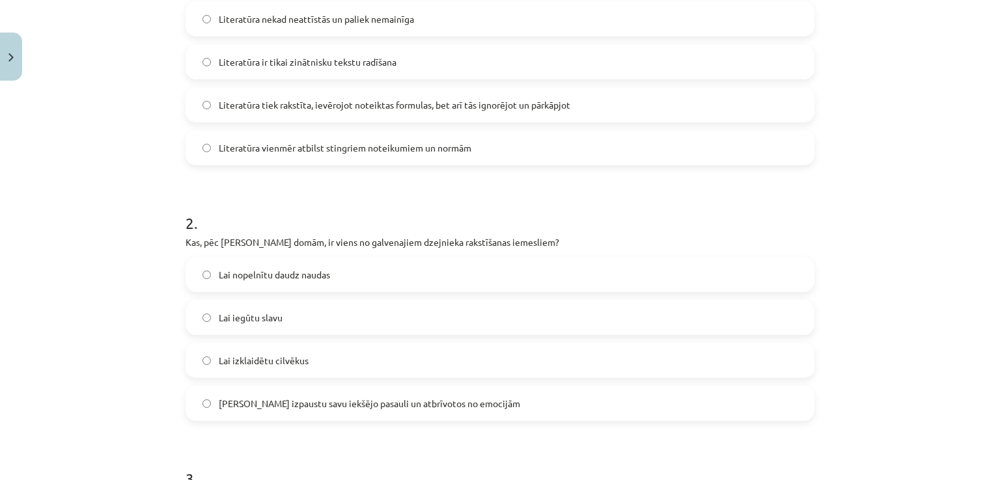
scroll to position [325, 0]
click at [388, 412] on label "Lai izpaustu savu iekšējo pasauli un atbrīvotos no emocijām" at bounding box center [500, 401] width 626 height 33
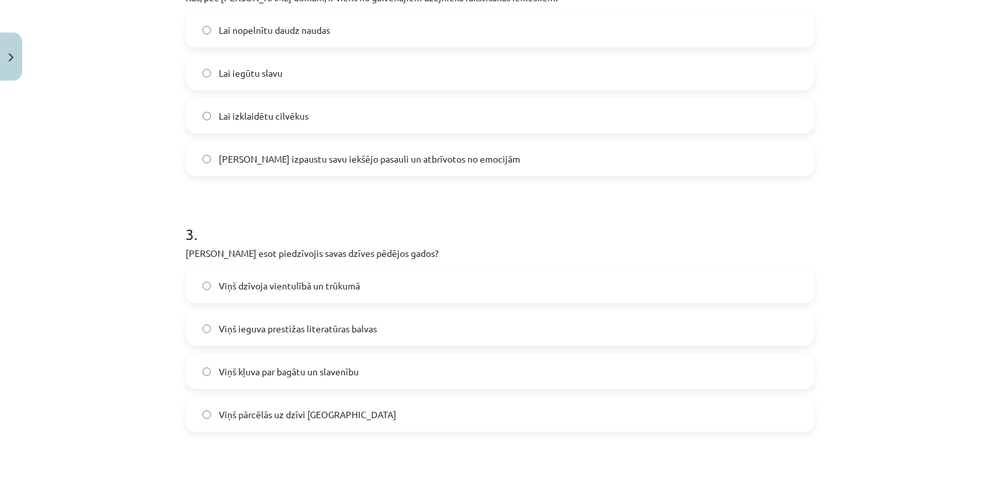
scroll to position [577, 0]
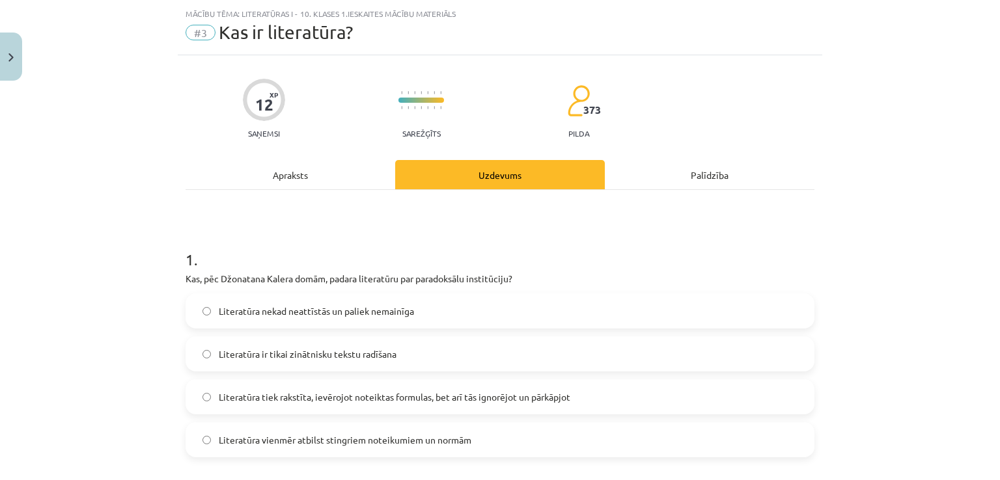
click at [329, 175] on div "Apraksts" at bounding box center [290, 174] width 210 height 29
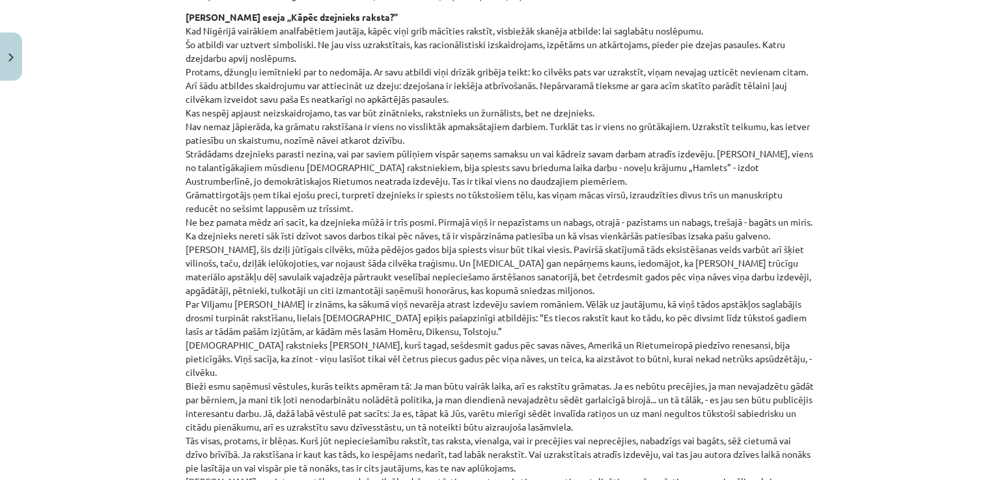
scroll to position [534, 0]
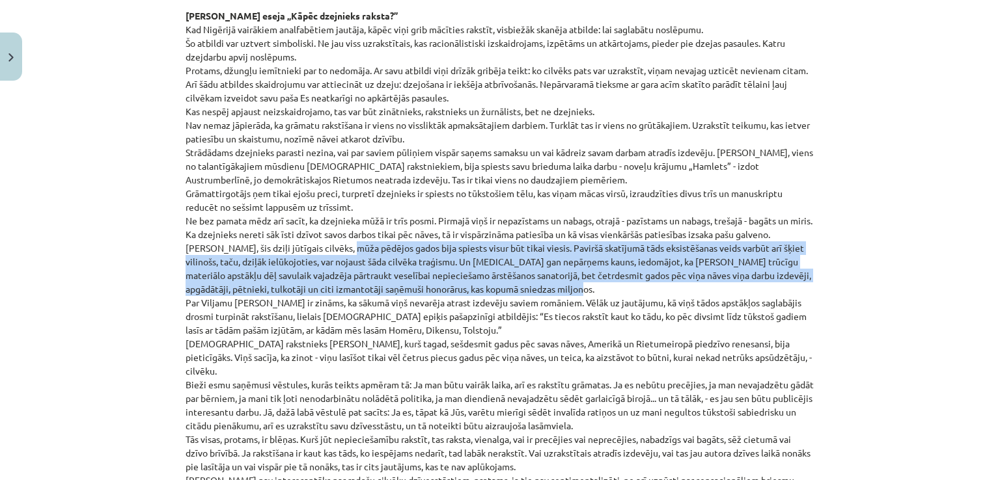
drag, startPoint x: 333, startPoint y: 243, endPoint x: 636, endPoint y: 284, distance: 305.4
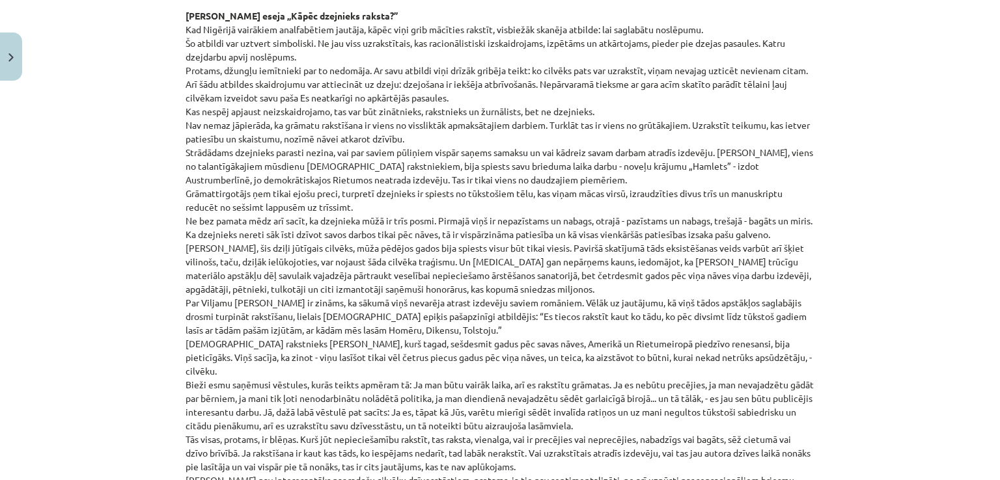
scroll to position [0, 0]
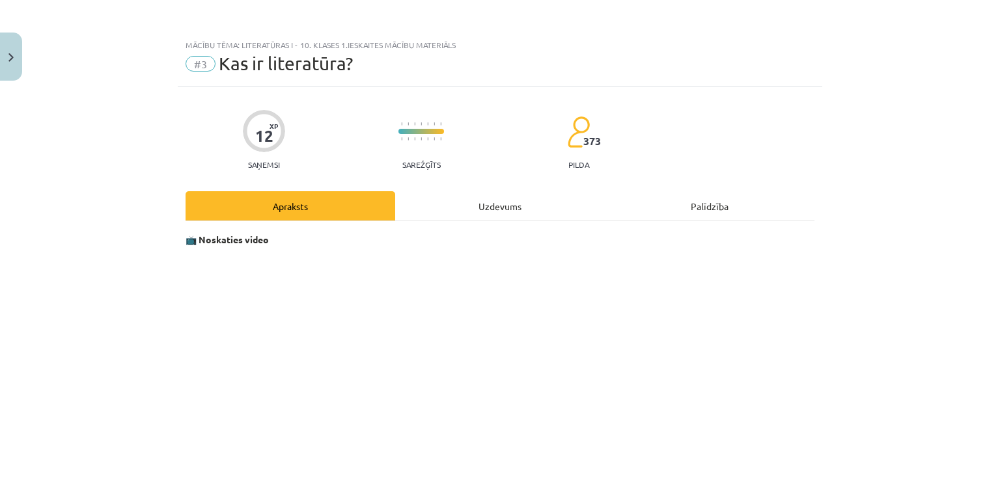
click at [471, 207] on div "Uzdevums" at bounding box center [500, 205] width 210 height 29
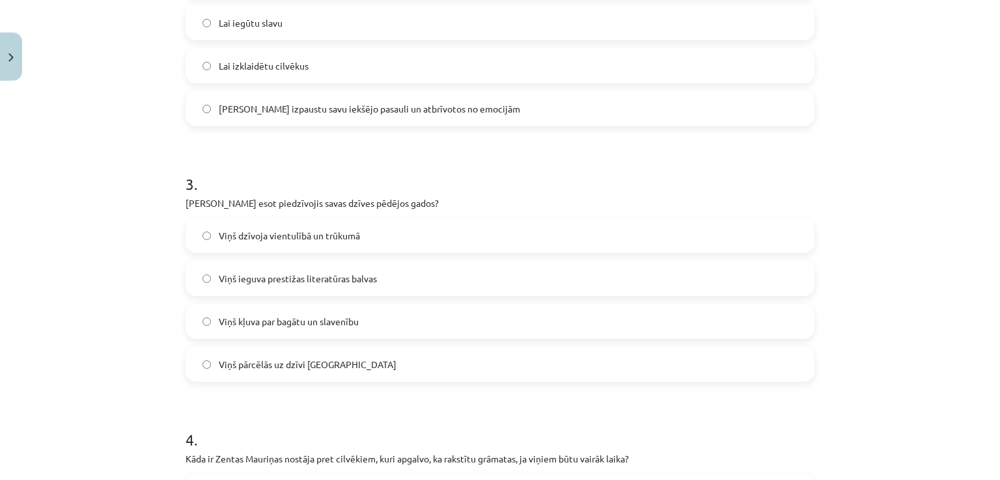
scroll to position [619, 0]
click at [356, 230] on label "Viņš dzīvoja vientulībā un trūkumā" at bounding box center [500, 235] width 626 height 33
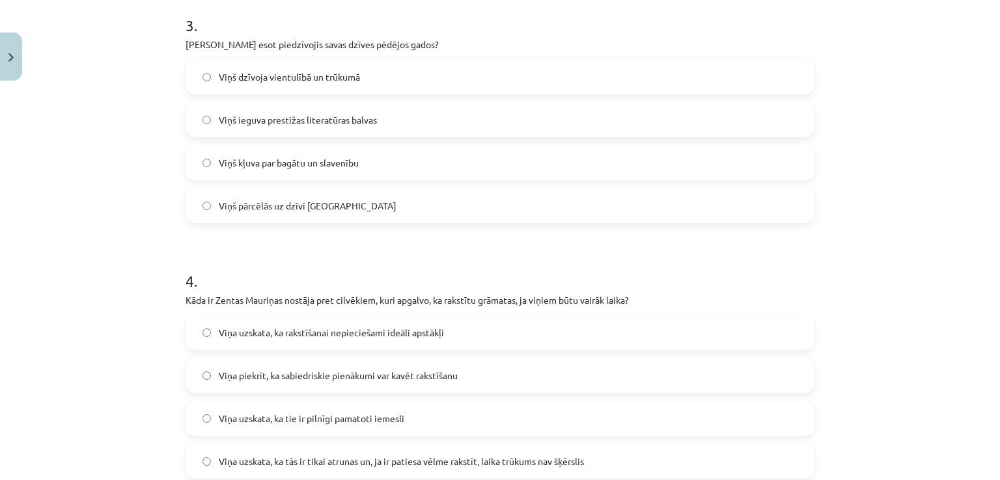
scroll to position [776, 0]
drag, startPoint x: 193, startPoint y: 42, endPoint x: 276, endPoint y: 46, distance: 83.4
click at [276, 46] on p "Ko Rainers Marija Rilke esot piedzīvojis savas dzīves pēdējos gados?" at bounding box center [499, 45] width 629 height 14
copy p "Rainers Marija Rilke"
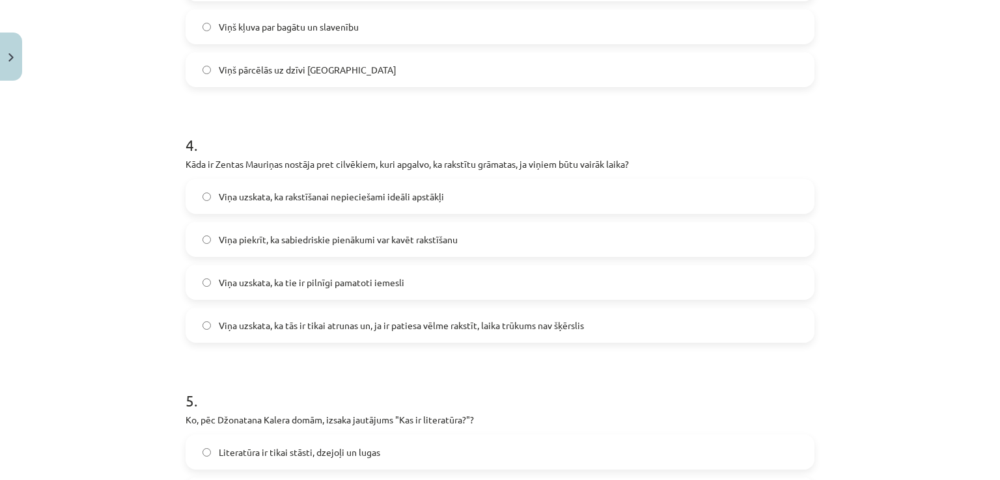
scroll to position [912, 0]
click at [362, 289] on span "Viņa uzskata, ka tie ir pilnīgi pamatoti iemesli" at bounding box center [311, 284] width 185 height 14
click at [438, 329] on span "Viņa uzskata, ka tās ir tikai atrunas un, ja ir patiesa vēlme rakstīt, laika tr…" at bounding box center [401, 327] width 365 height 14
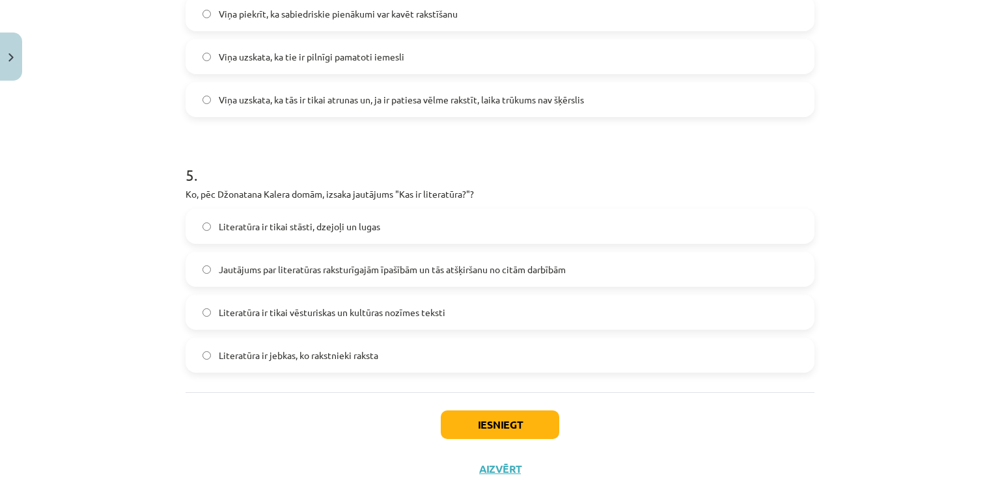
scroll to position [1140, 0]
click at [437, 269] on span "Jautājums par literatūras raksturīgajām īpašībām un tās atšķiršanu no citām dar…" at bounding box center [392, 269] width 347 height 14
click at [497, 419] on button "Iesniegt" at bounding box center [500, 424] width 118 height 29
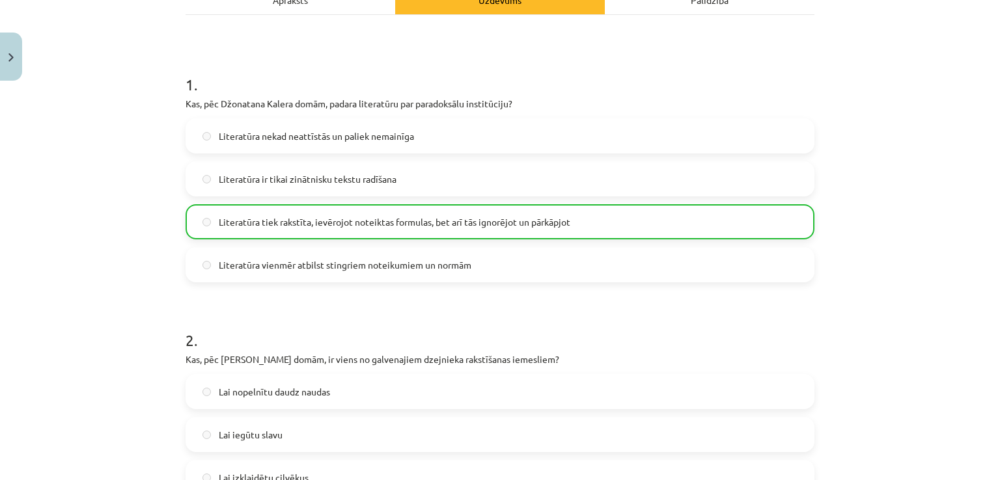
scroll to position [0, 0]
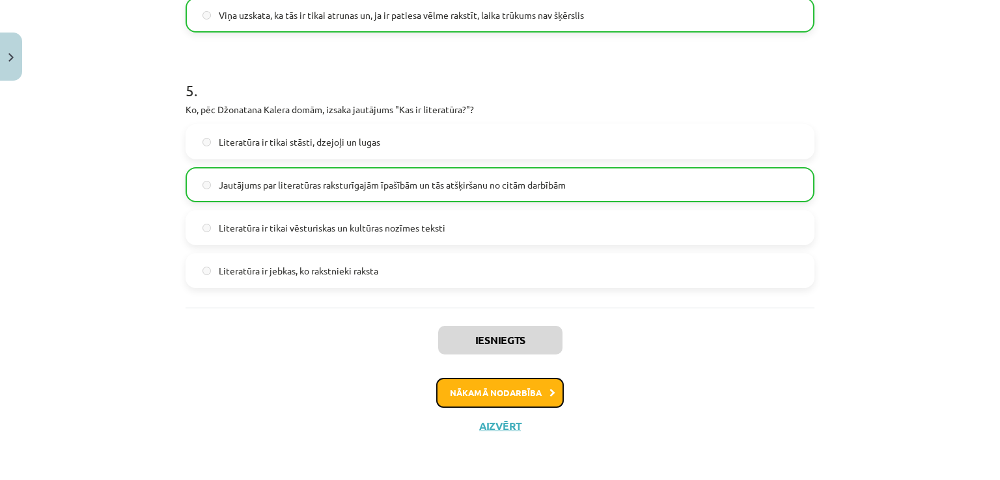
click at [523, 392] on button "Nākamā nodarbība" at bounding box center [500, 393] width 128 height 30
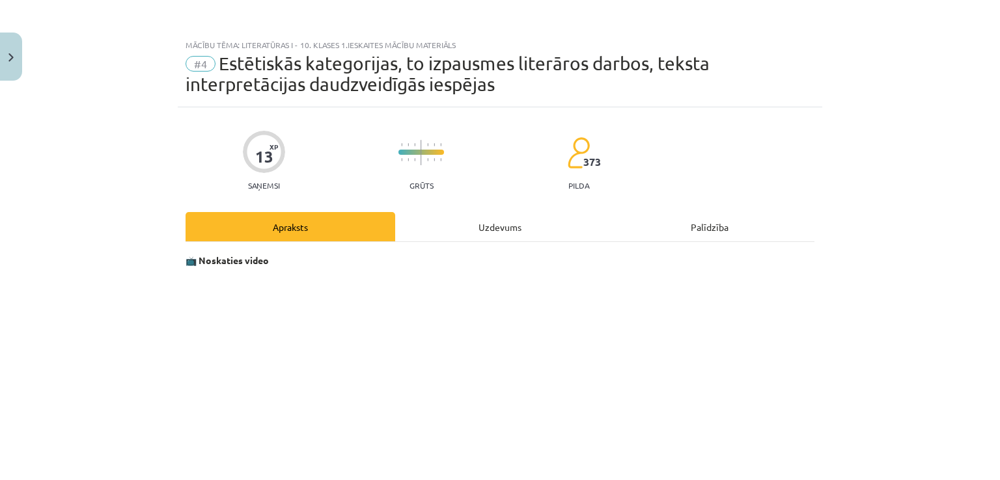
click at [486, 229] on div "Uzdevums" at bounding box center [500, 226] width 210 height 29
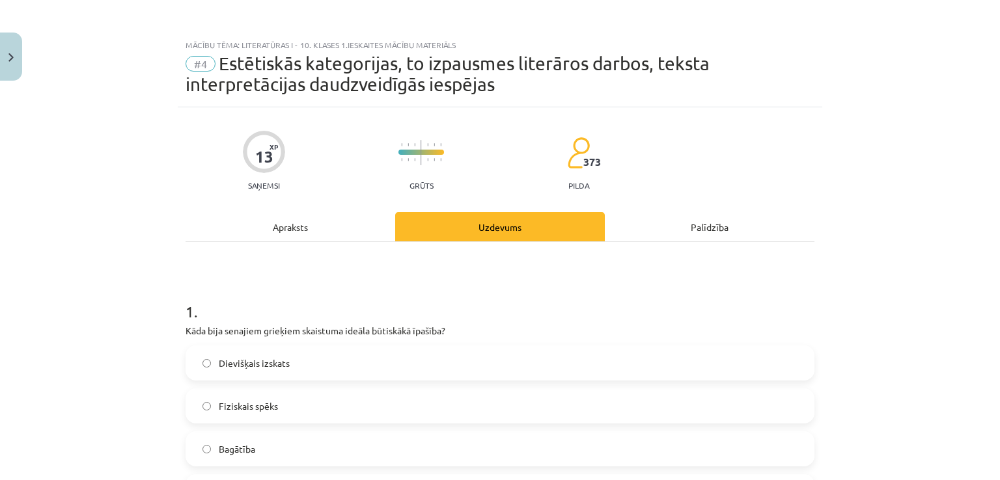
click at [343, 231] on div "Apraksts" at bounding box center [290, 226] width 210 height 29
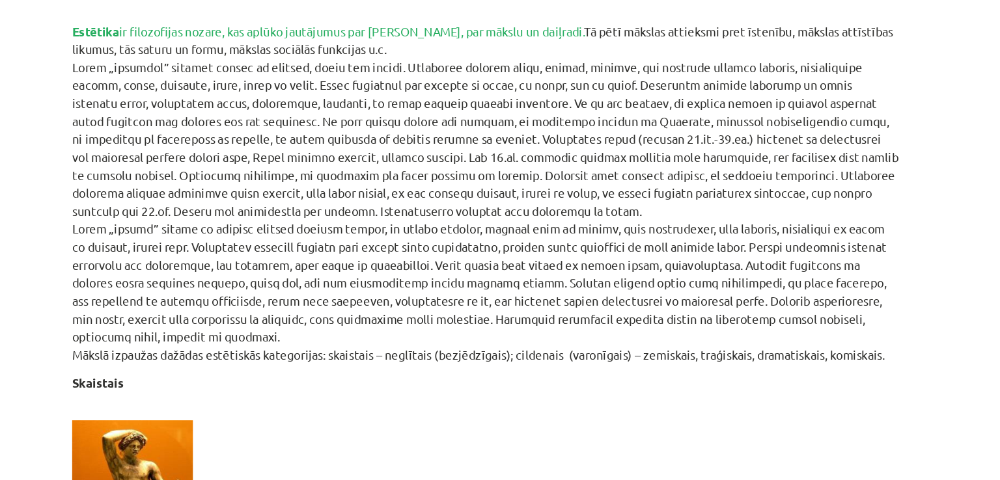
scroll to position [489, 0]
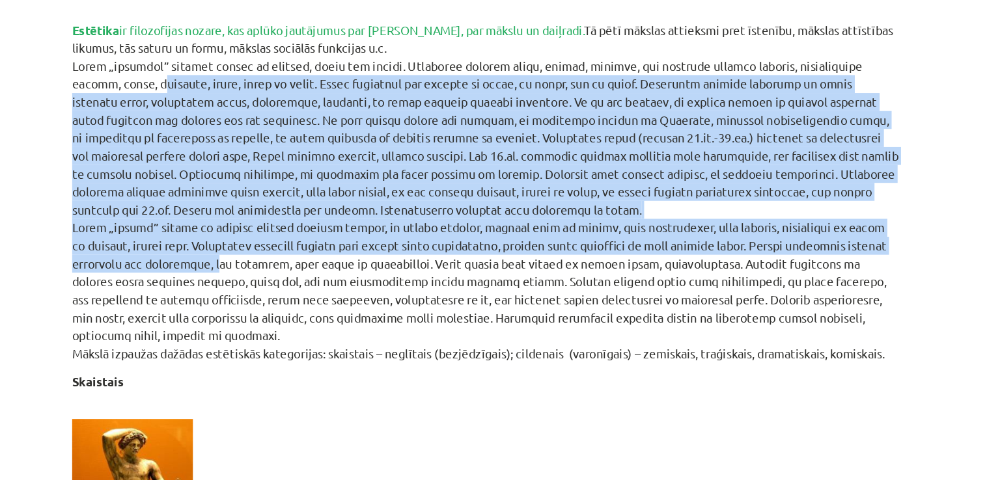
drag, startPoint x: 178, startPoint y: 102, endPoint x: 322, endPoint y: 242, distance: 200.7
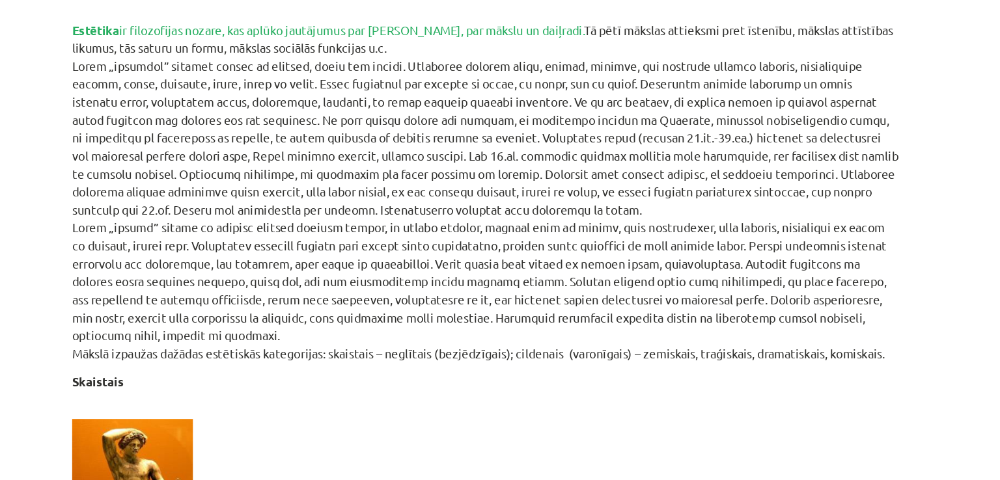
click at [323, 242] on p "Estētika ir filozofijas nozare, kas aplūko jautājumus par skaisto, par mākslu u…" at bounding box center [499, 183] width 629 height 260
drag, startPoint x: 317, startPoint y: 239, endPoint x: 441, endPoint y: 235, distance: 123.7
click at [441, 235] on p "Estētika ir filozofijas nozare, kas aplūko jautājumus par skaisto, par mākslu u…" at bounding box center [499, 183] width 629 height 260
click at [517, 248] on p "Estētika ir filozofijas nozare, kas aplūko jautājumus par skaisto, par mākslu u…" at bounding box center [499, 183] width 629 height 260
drag, startPoint x: 527, startPoint y: 246, endPoint x: 817, endPoint y: 305, distance: 296.1
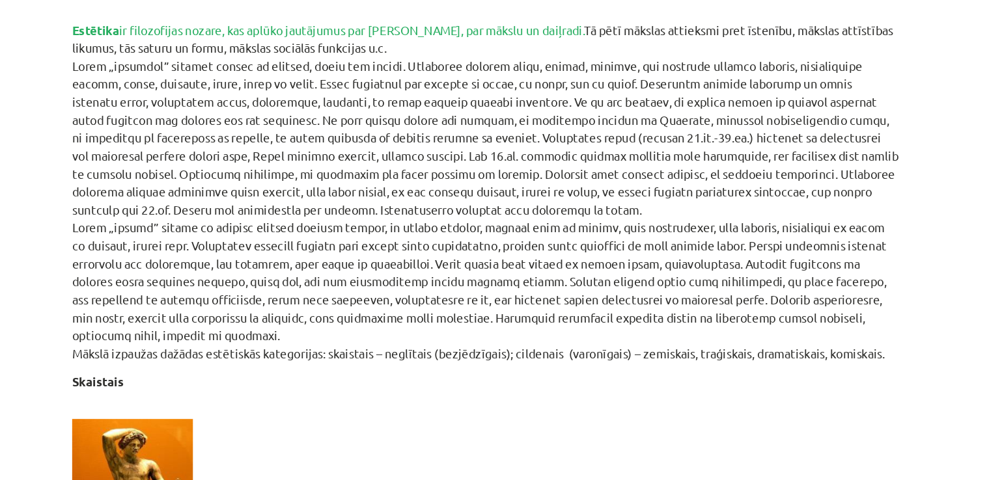
click at [817, 305] on div "Mācību tēma: Literatūras i - 10. klases 1.ieskaites mācību materiāls #4 Estētis…" at bounding box center [500, 240] width 1000 height 480
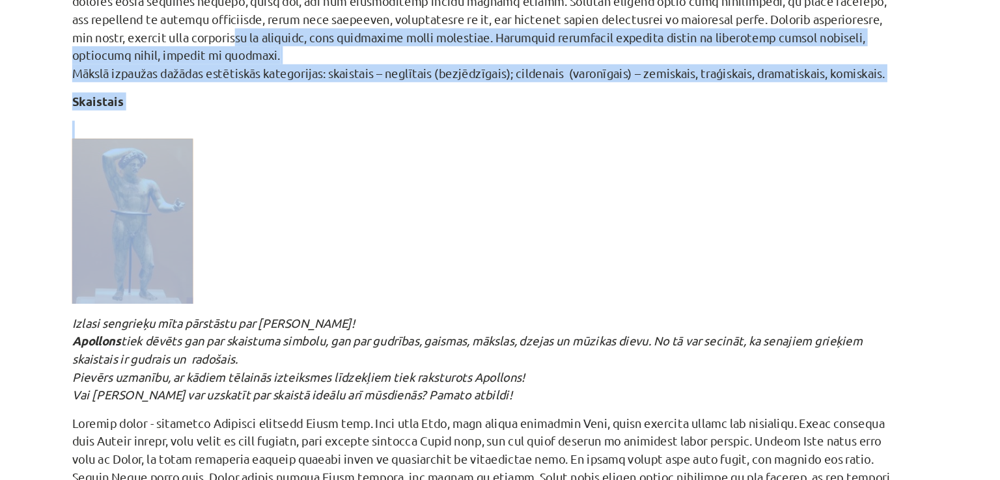
scroll to position [716, 0]
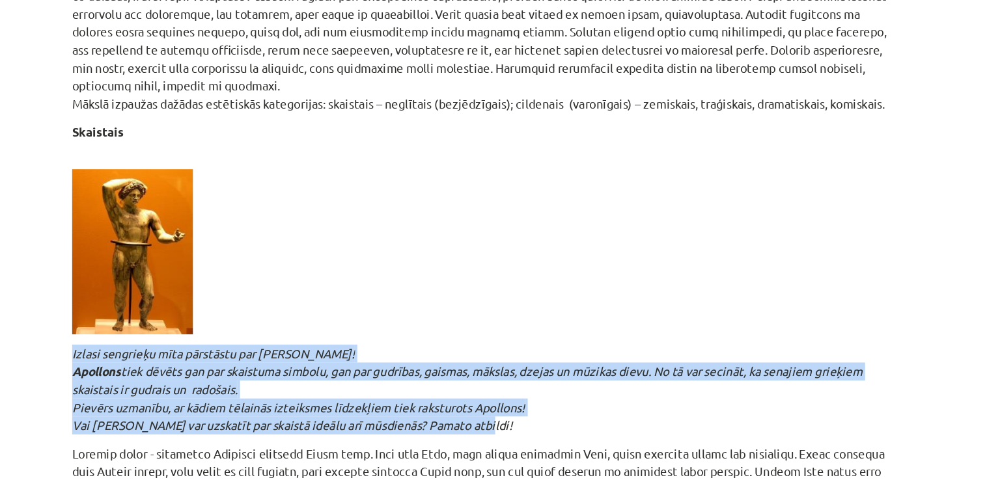
drag, startPoint x: 179, startPoint y: 325, endPoint x: 528, endPoint y: 320, distance: 348.9
click at [528, 320] on p "Izlasi sengrieķu mīta pārstāstu par Apollonu! Apollons tiek dēvēts gan par skai…" at bounding box center [499, 296] width 629 height 68
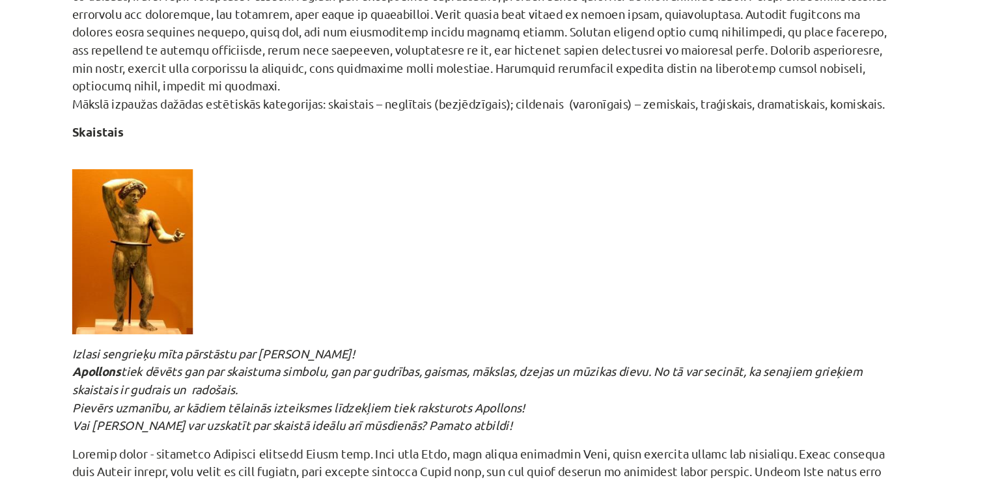
click at [377, 303] on p "Izlasi sengrieķu mīta pārstāstu par Apollonu! Apollons tiek dēvēts gan par skai…" at bounding box center [499, 296] width 629 height 68
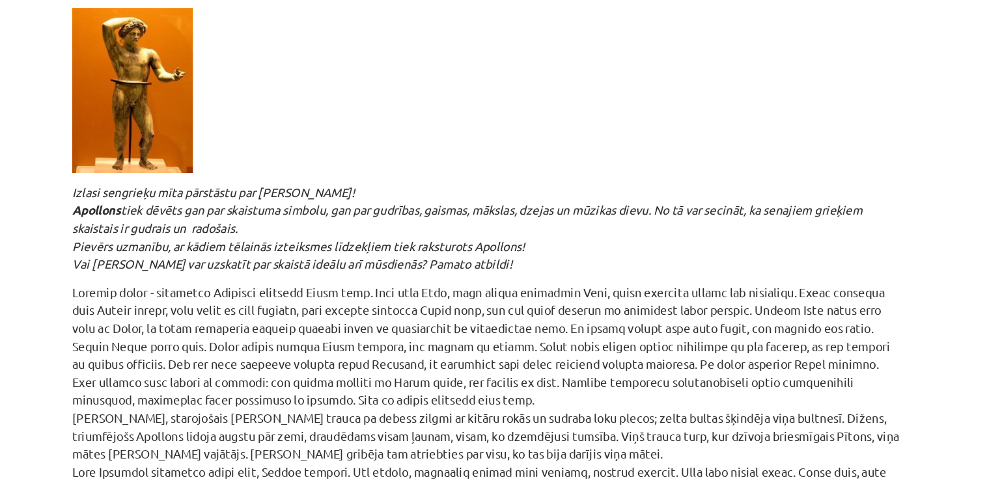
scroll to position [840, 0]
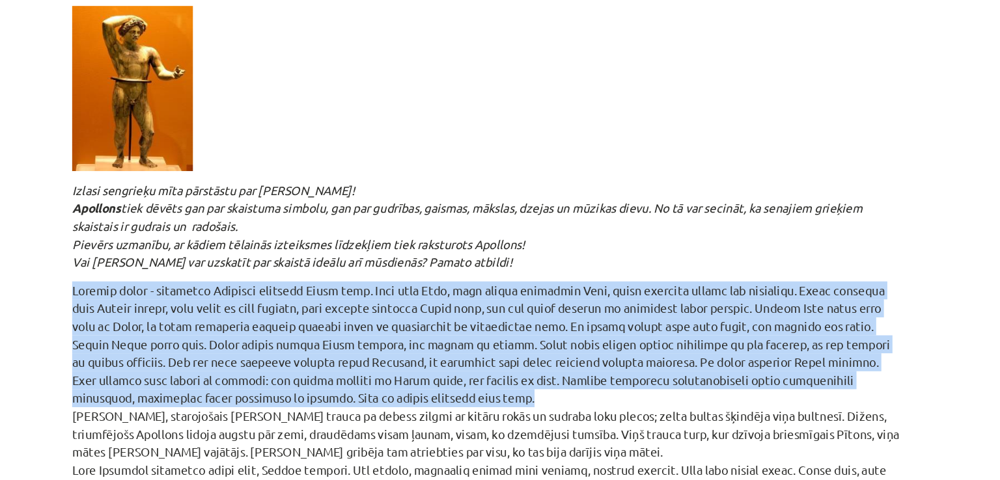
drag, startPoint x: 182, startPoint y: 222, endPoint x: 682, endPoint y: 297, distance: 506.1
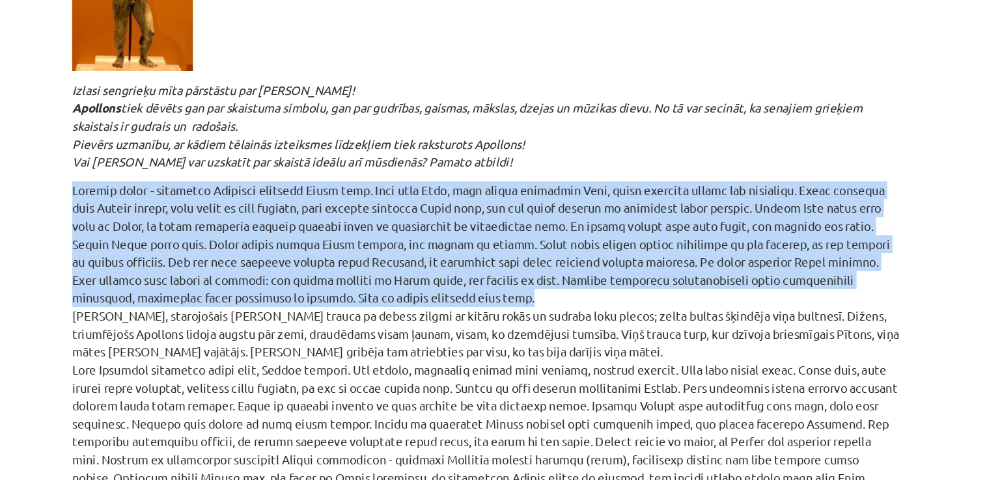
scroll to position [917, 0]
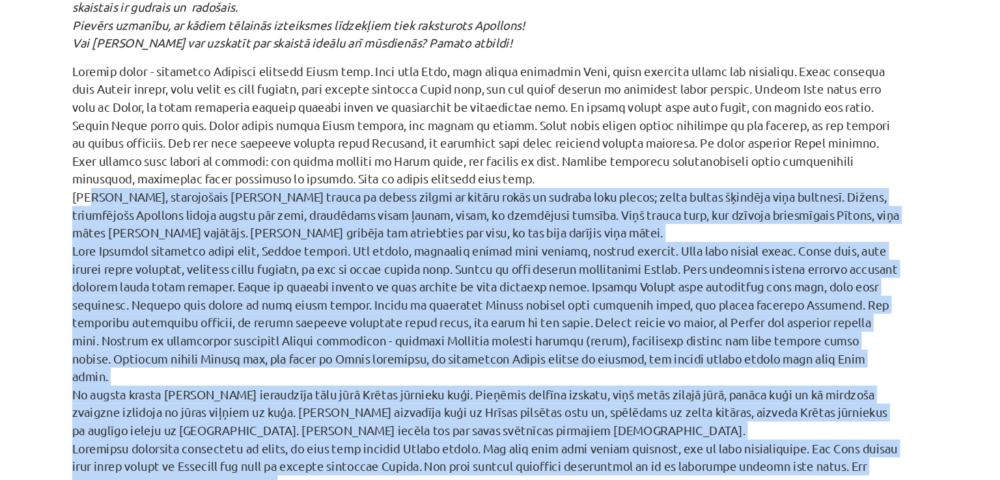
scroll to position [1043, 0]
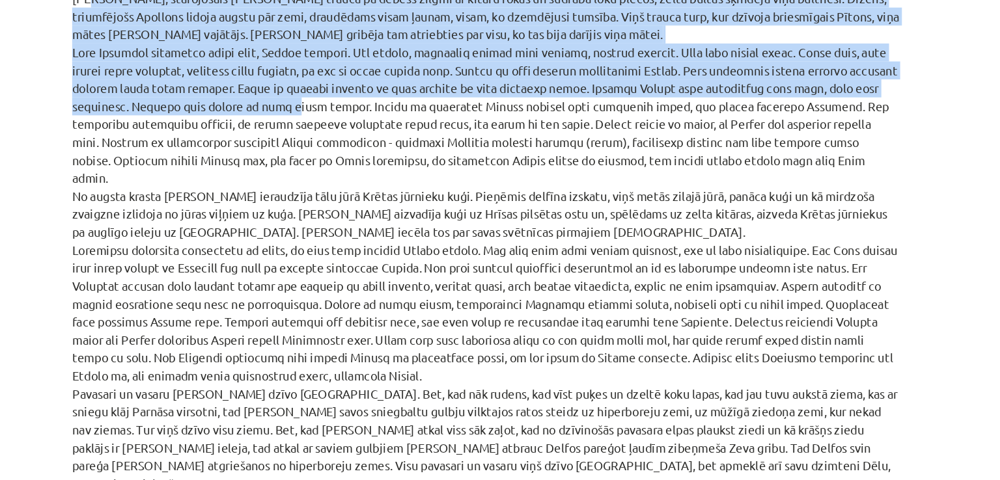
drag, startPoint x: 189, startPoint y: 243, endPoint x: 344, endPoint y: 202, distance: 160.2
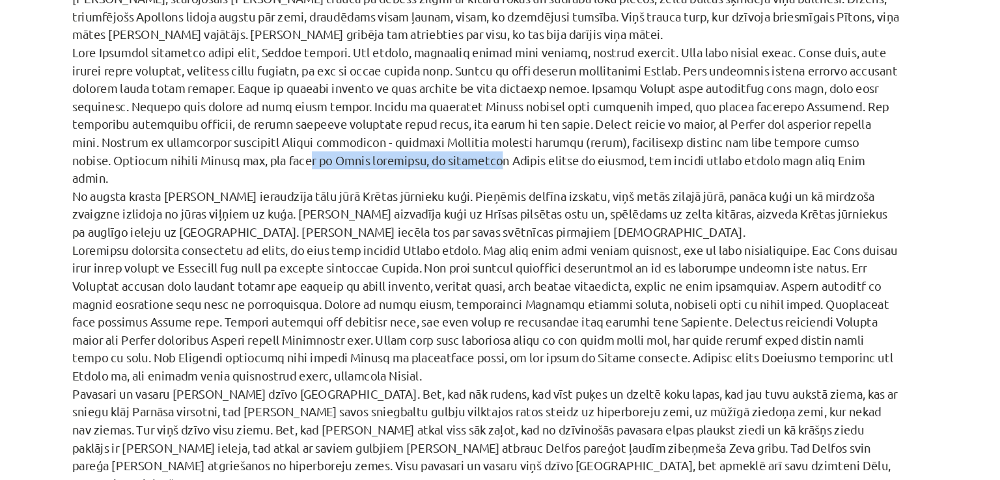
drag, startPoint x: 256, startPoint y: 240, endPoint x: 389, endPoint y: 234, distance: 133.6
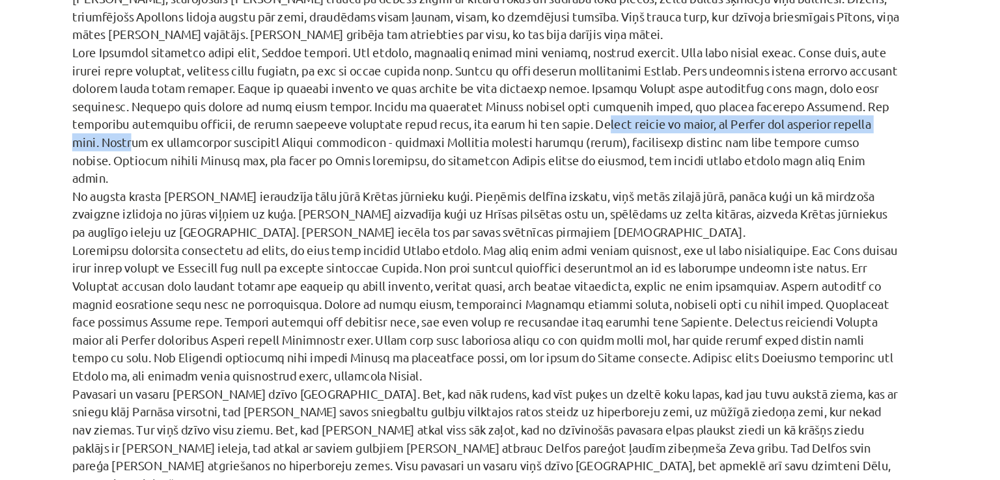
drag, startPoint x: 525, startPoint y: 212, endPoint x: 787, endPoint y: 204, distance: 262.4
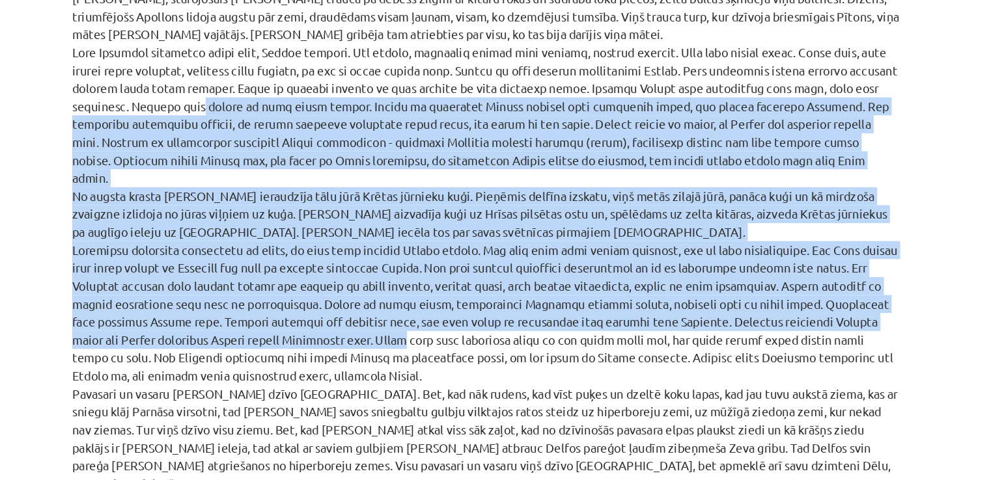
drag, startPoint x: 276, startPoint y: 199, endPoint x: 386, endPoint y: 358, distance: 193.7
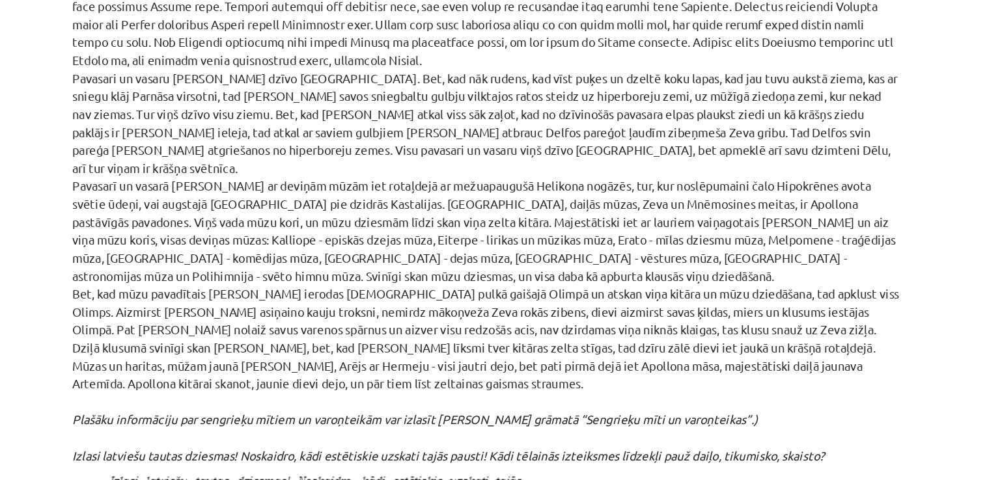
scroll to position [1287, 0]
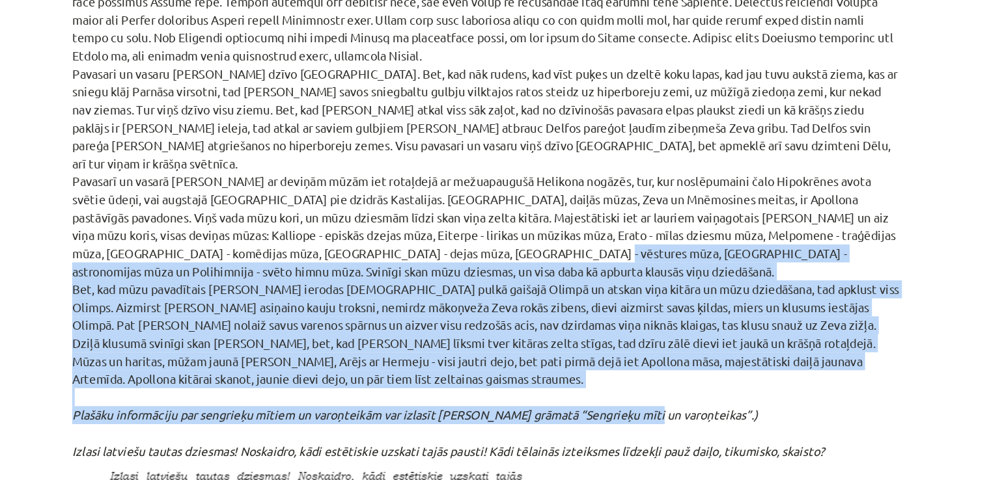
drag, startPoint x: 496, startPoint y: 282, endPoint x: 619, endPoint y: 402, distance: 171.2
click at [619, 402] on p "Jaunais, starojošais Apollons trauca pa debess zilgmi ar kitāru rokās un sudrab…" at bounding box center [499, 250] width 629 height 964
click at [619, 424] on em "Plašāku informāciju par sengrieķu mītiem un varoņteikām var izlasīt Nikolaja Kū…" at bounding box center [445, 430] width 521 height 12
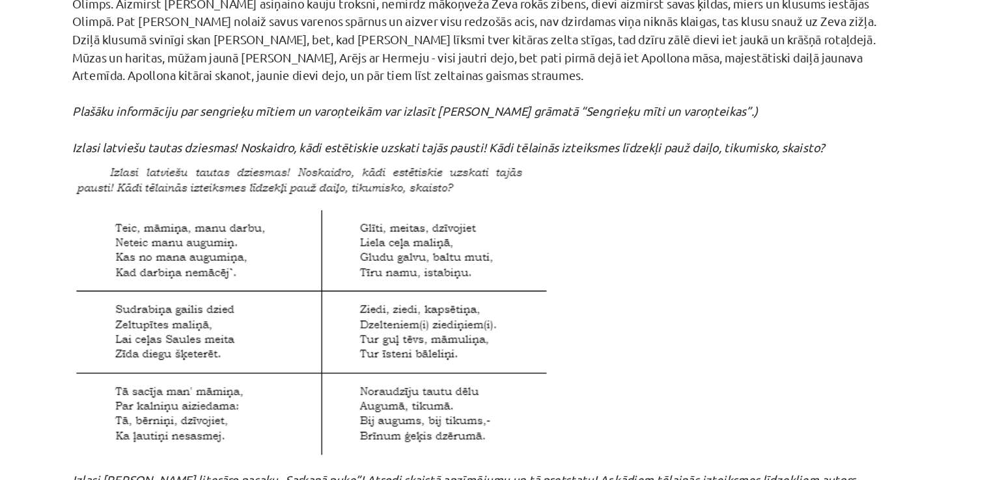
scroll to position [1518, 0]
drag, startPoint x: 543, startPoint y: 197, endPoint x: 673, endPoint y: 192, distance: 130.3
click at [673, 192] on p "Jaunais, starojošais Apollons trauca pa debess zilgmi ar kitāru rokās un sudrab…" at bounding box center [499, 19] width 629 height 964
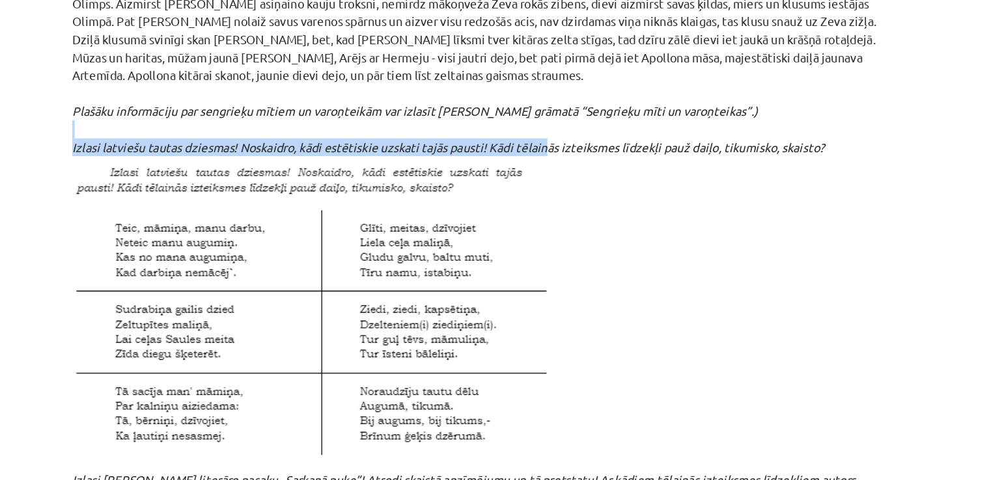
click at [673, 192] on p "Jaunais, starojošais Apollons trauca pa debess zilgmi ar kitāru rokās un sudrab…" at bounding box center [499, 19] width 629 height 964
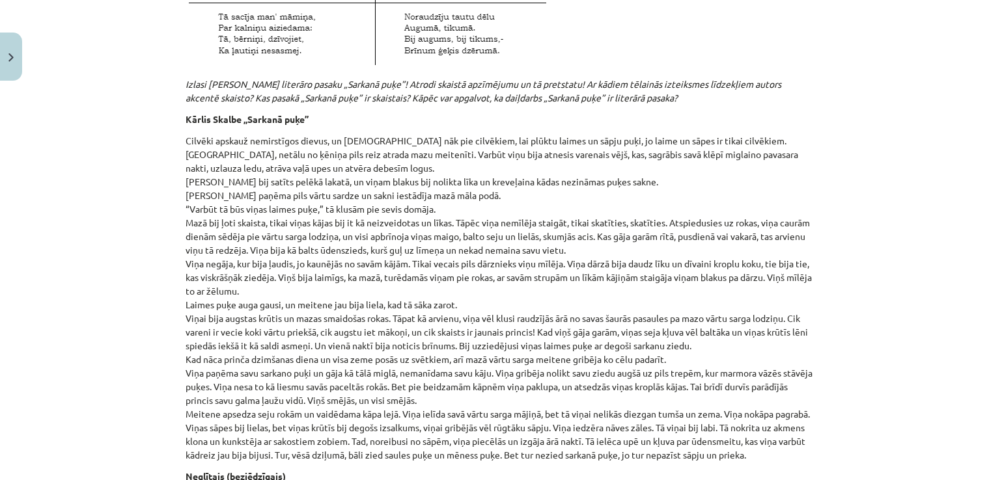
scroll to position [1913, 0]
drag, startPoint x: 466, startPoint y: 149, endPoint x: 607, endPoint y: 160, distance: 141.7
click at [607, 160] on p "Cilvēki apskauž nemirstīgos dievus, un dievi nāk pie cilvēkiem, lai plūktu laim…" at bounding box center [499, 298] width 629 height 328
click at [719, 142] on p "Cilvēki apskauž nemirstīgos dievus, un dievi nāk pie cilvēkiem, lai plūktu laim…" at bounding box center [499, 298] width 629 height 328
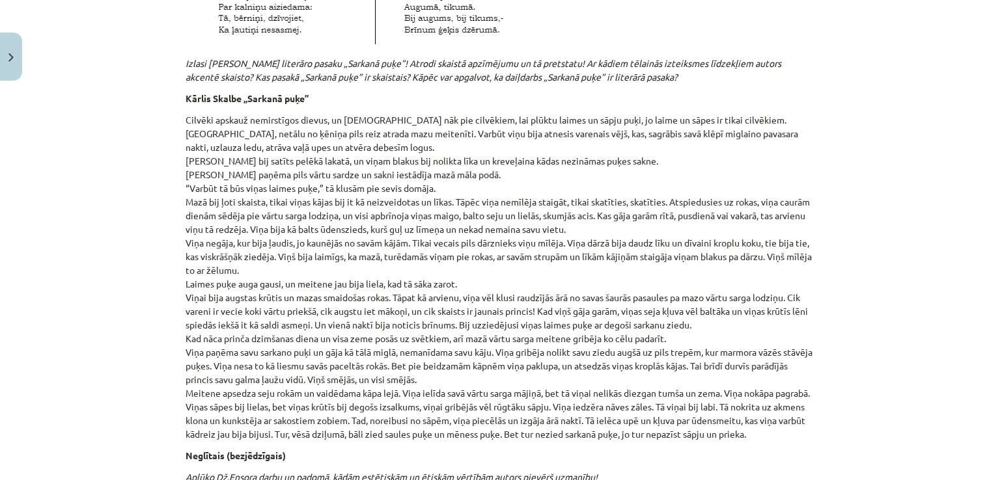
scroll to position [1935, 0]
click at [773, 145] on p "Cilvēki apskauž nemirstīgos dievus, un dievi nāk pie cilvēkiem, lai plūktu laim…" at bounding box center [499, 277] width 629 height 328
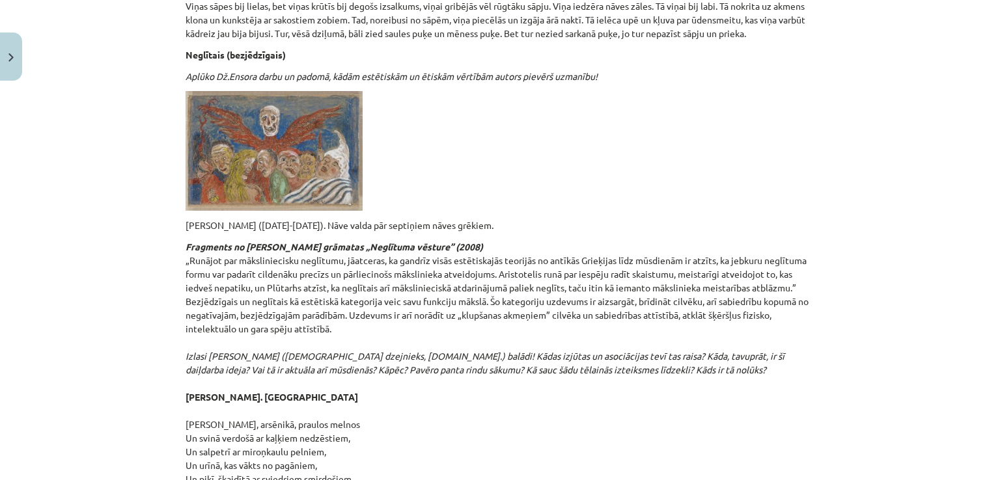
scroll to position [2335, 0]
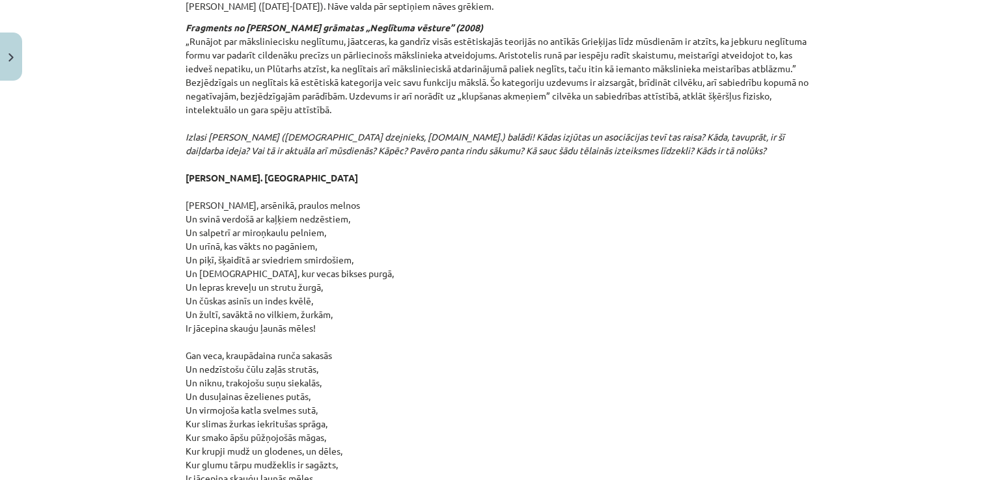
scroll to position [2556, 0]
drag, startPoint x: 291, startPoint y: 232, endPoint x: 357, endPoint y: 228, distance: 65.9
click at [357, 228] on p "Fragments no Umberto Eko grāmatas „Neglītuma vēsture” (2008) „Runājot par māksl…" at bounding box center [499, 375] width 629 height 711
drag, startPoint x: 176, startPoint y: 251, endPoint x: 322, endPoint y: 303, distance: 154.0
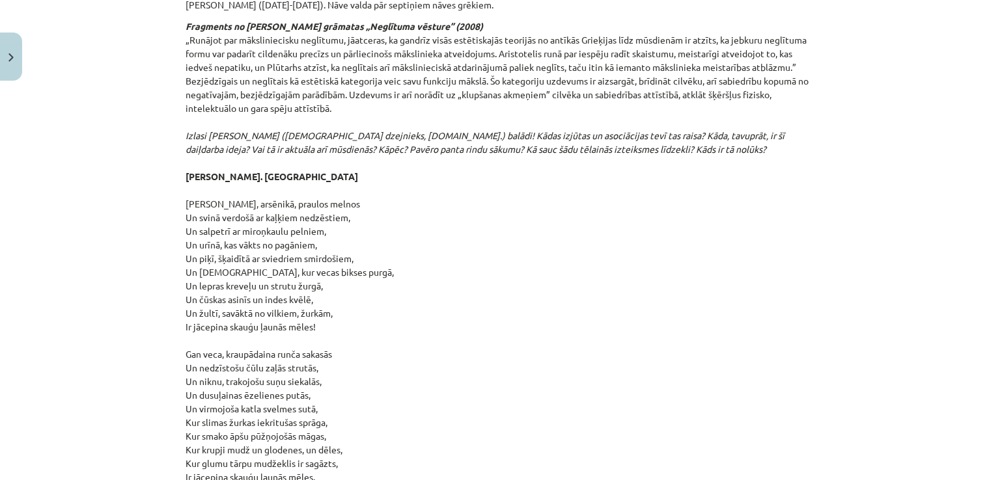
click at [322, 303] on p "Fragments no Umberto Eko grāmatas „Neglītuma vēsture” (2008) „Runājot par māksl…" at bounding box center [499, 375] width 629 height 711
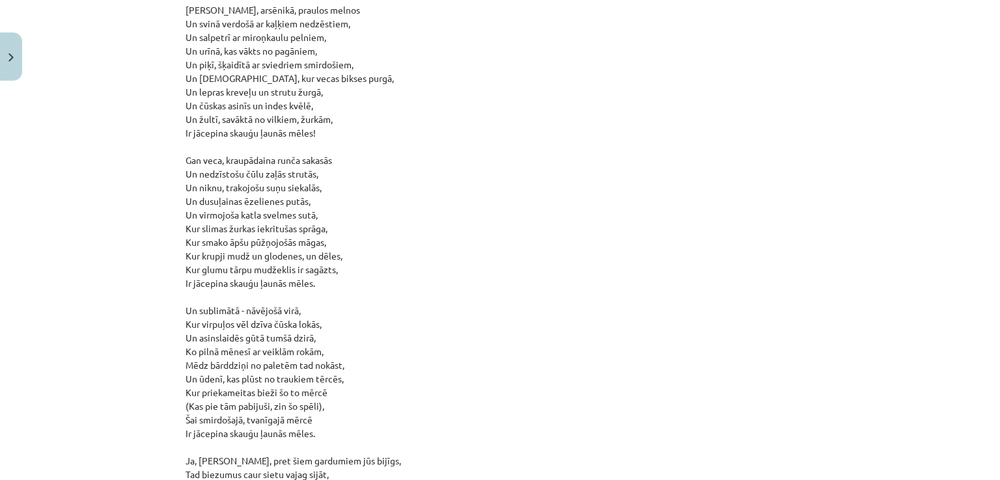
scroll to position [2752, 0]
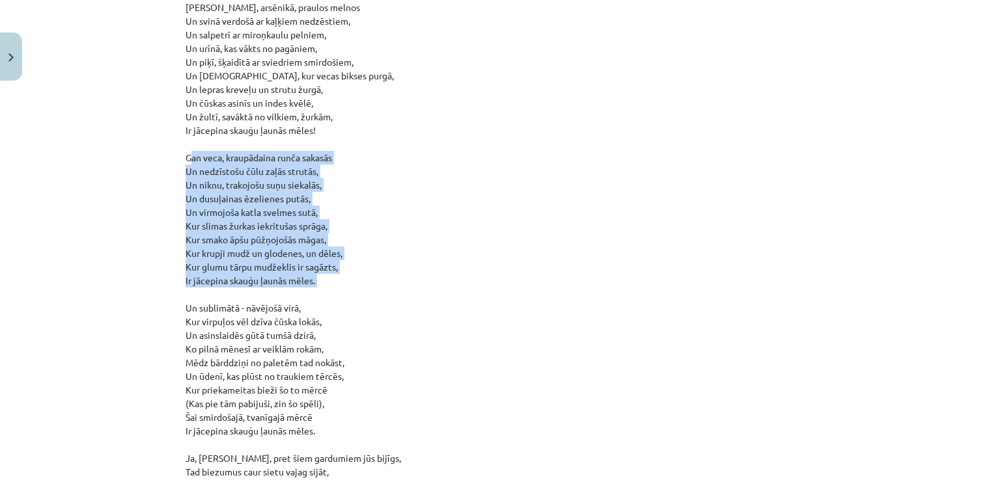
drag, startPoint x: 182, startPoint y: 201, endPoint x: 312, endPoint y: 271, distance: 148.5
click at [312, 271] on p "Fragments no Umberto Eko grāmatas „Neglītuma vēsture” (2008) „Runājot par māksl…" at bounding box center [499, 178] width 629 height 711
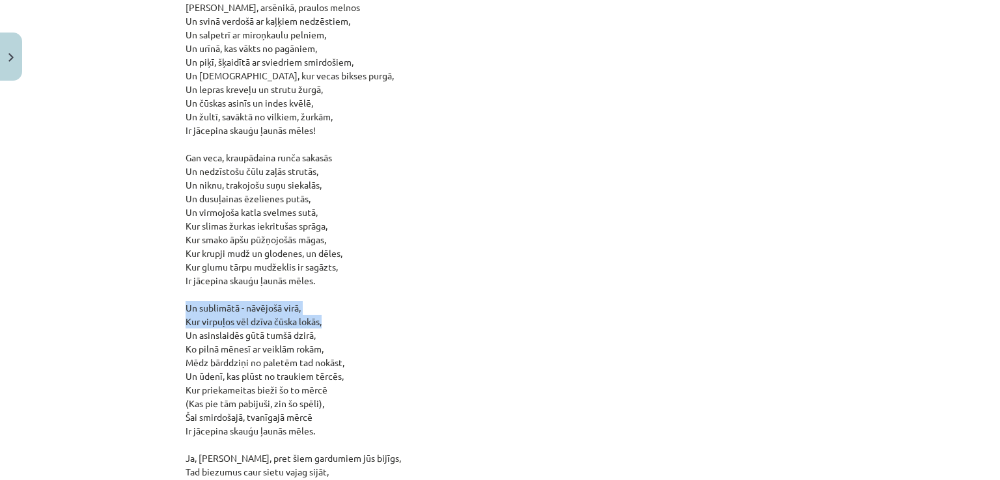
drag, startPoint x: 316, startPoint y: 295, endPoint x: 322, endPoint y: 274, distance: 22.3
click at [322, 274] on p "Fragments no Umberto Eko grāmatas „Neglītuma vēsture” (2008) „Runājot par māksl…" at bounding box center [499, 178] width 629 height 711
click at [322, 275] on p "Fragments no Umberto Eko grāmatas „Neglītuma vēsture” (2008) „Runājot par māksl…" at bounding box center [499, 178] width 629 height 711
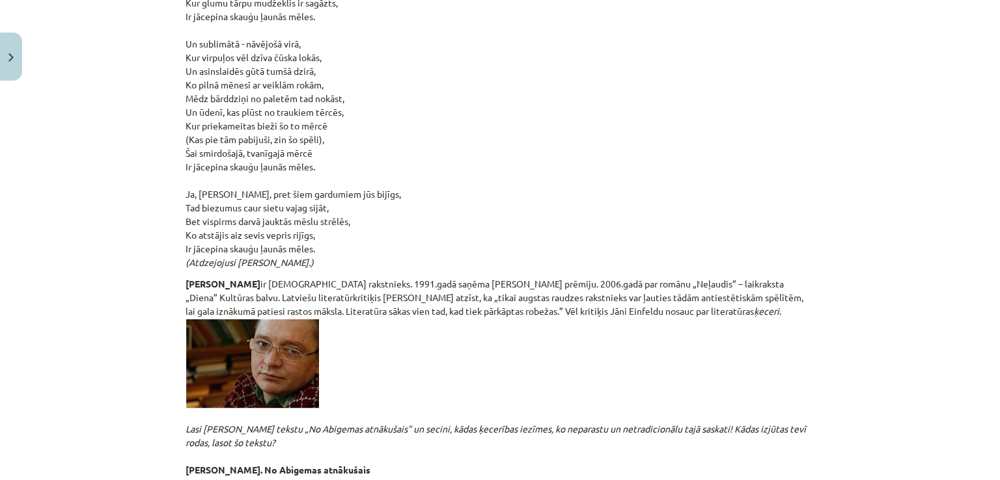
scroll to position [3017, 0]
drag, startPoint x: 171, startPoint y: 256, endPoint x: 232, endPoint y: 251, distance: 61.4
click at [232, 251] on div "Mācību tēma: Literatūras i - 10. klases 1.ieskaites mācību materiāls #4 Estētis…" at bounding box center [500, 240] width 1000 height 480
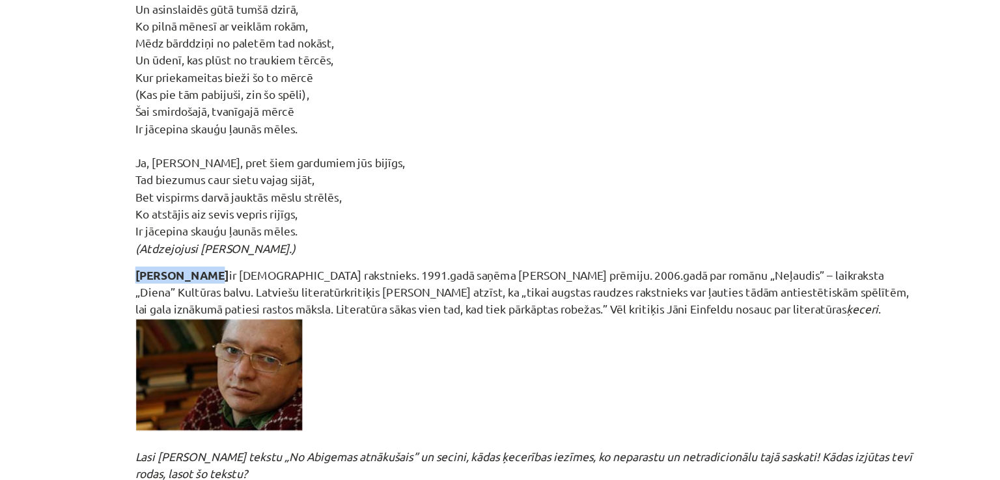
scroll to position [3037, 0]
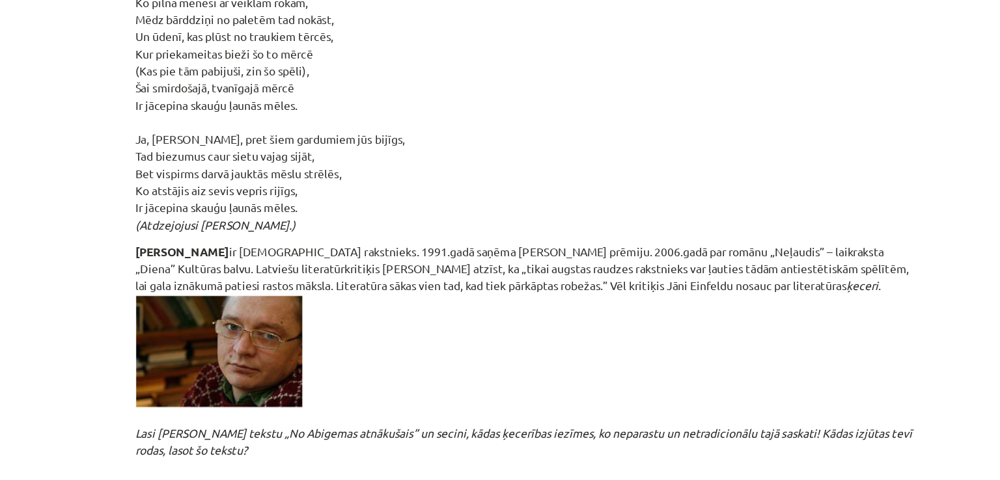
scroll to position [3056, 0]
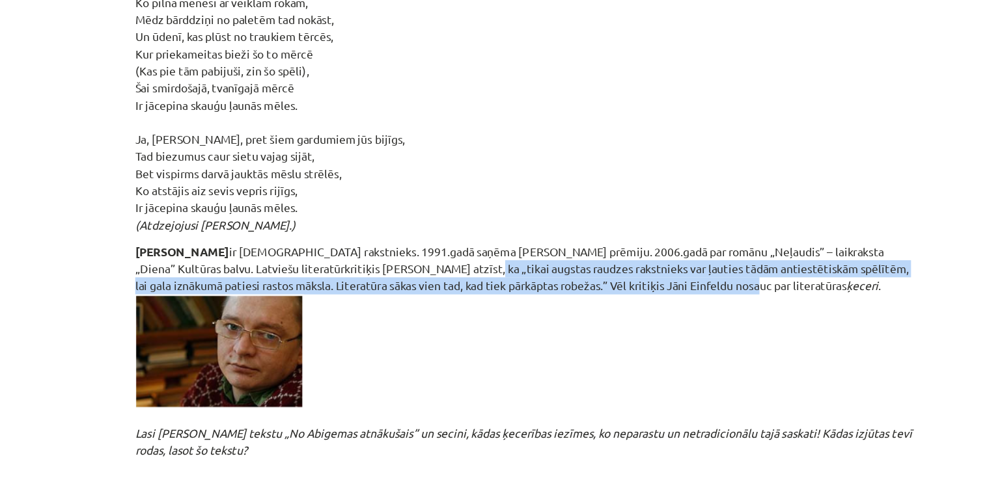
drag, startPoint x: 389, startPoint y: 226, endPoint x: 614, endPoint y: 241, distance: 225.1
click at [614, 241] on p "Jānis Einfelds ir latviešu rakstnieks. 1991.gadā saņēma Klāva Elsberga prēmiju.…" at bounding box center [499, 474] width 629 height 473
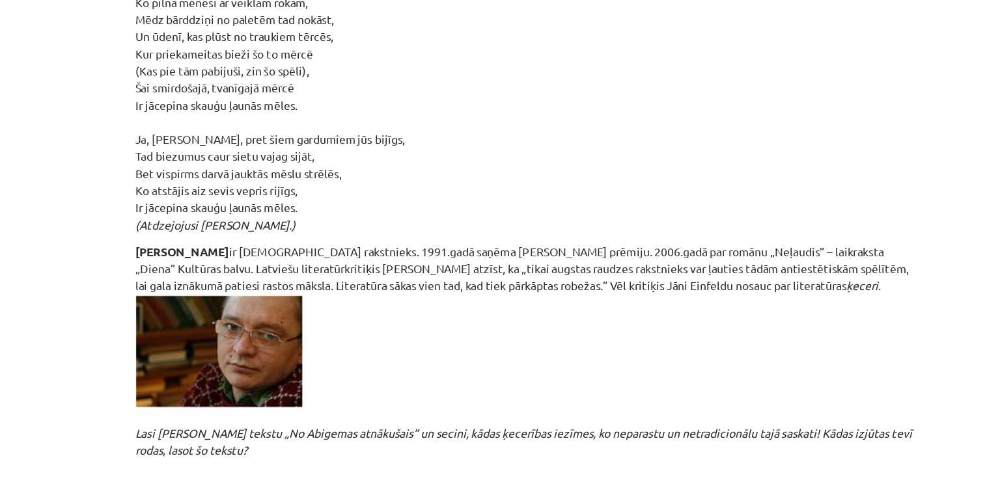
click at [614, 242] on p "Jānis Einfelds ir latviešu rakstnieks. 1991.gadā saņēma Klāva Elsberga prēmiju.…" at bounding box center [499, 474] width 629 height 473
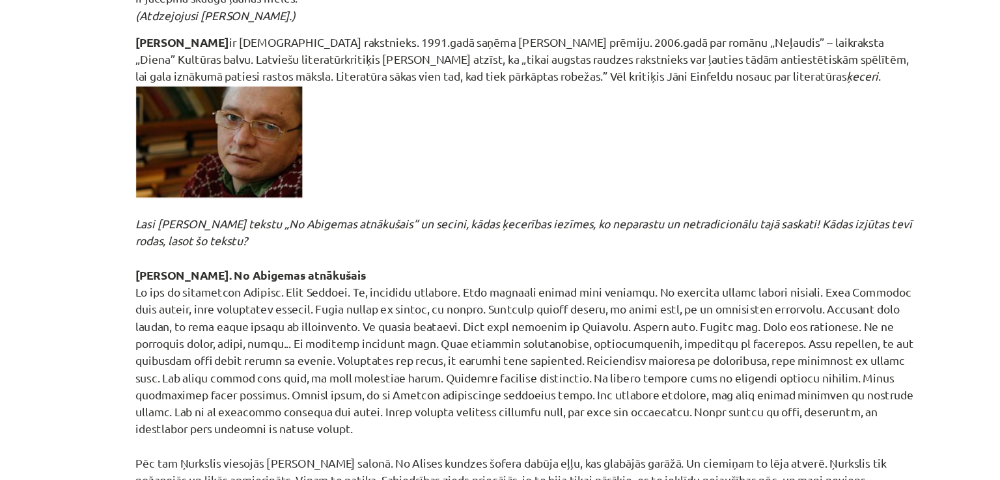
scroll to position [3224, 0]
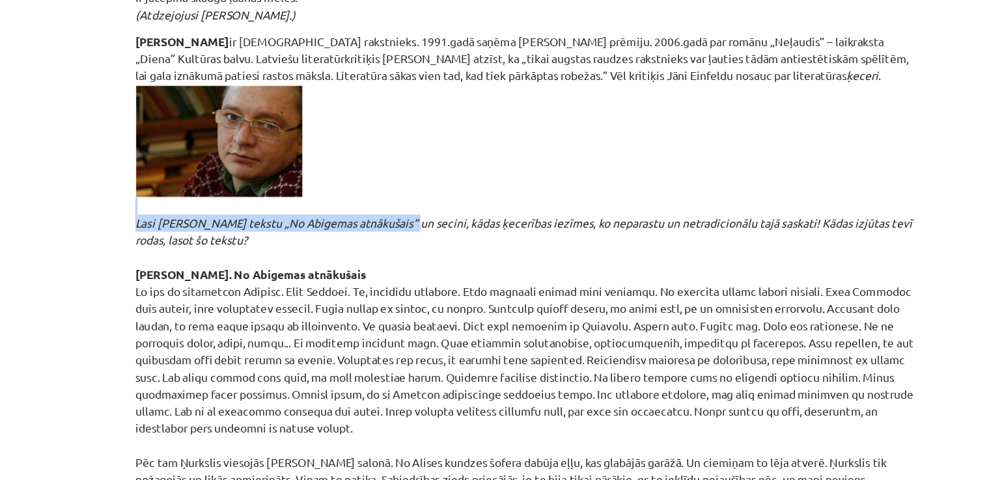
drag, startPoint x: 395, startPoint y: 196, endPoint x: 639, endPoint y: 182, distance: 244.4
click at [639, 182] on p "Jānis Einfelds ir latviešu rakstnieks. 1991.gadā saņēma Klāva Elsberga prēmiju.…" at bounding box center [499, 306] width 629 height 473
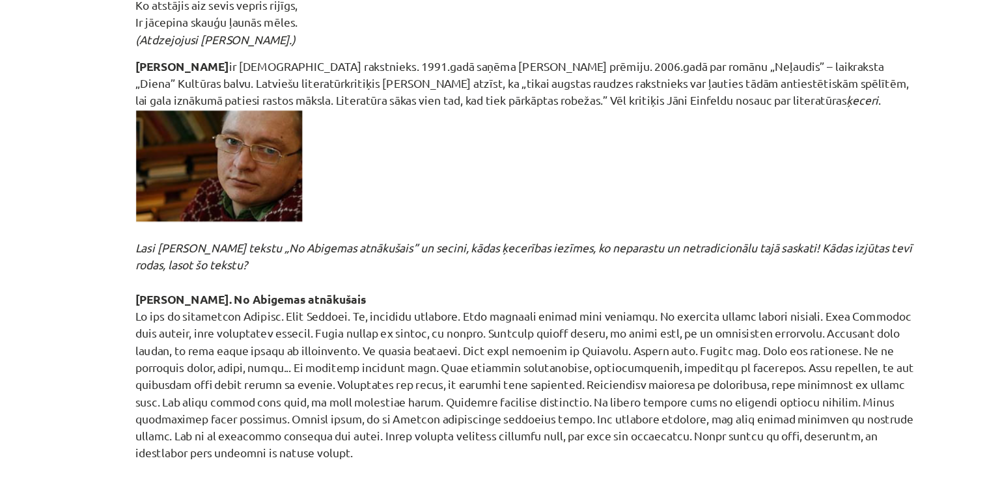
scroll to position [3207, 0]
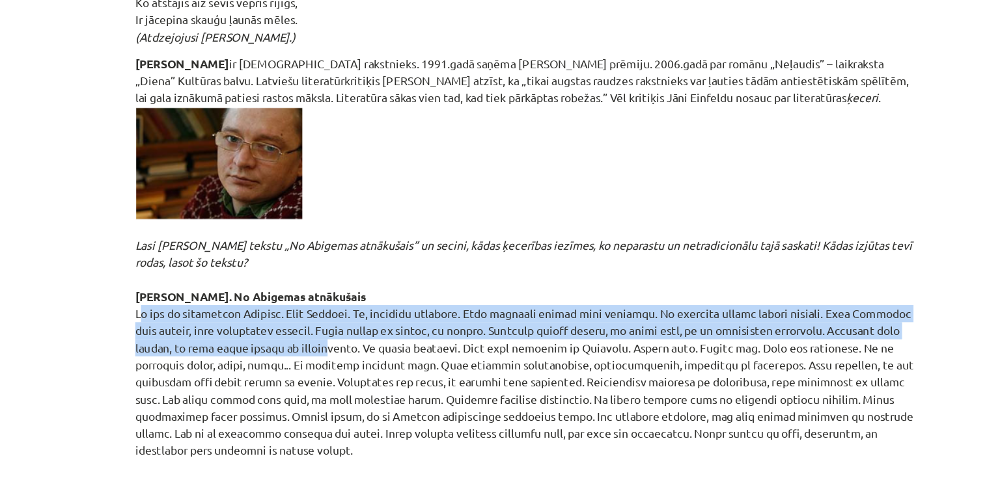
drag, startPoint x: 180, startPoint y: 264, endPoint x: 303, endPoint y: 288, distance: 125.3
click at [303, 288] on p "Jānis Einfelds ir latviešu rakstnieks. 1991.gadā saņēma Klāva Elsberga prēmiju.…" at bounding box center [499, 323] width 629 height 473
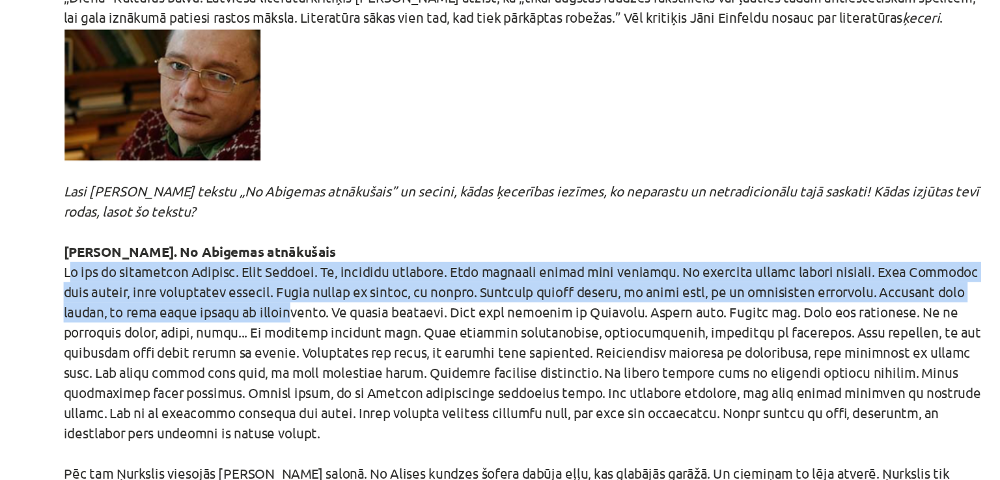
scroll to position [3218, 0]
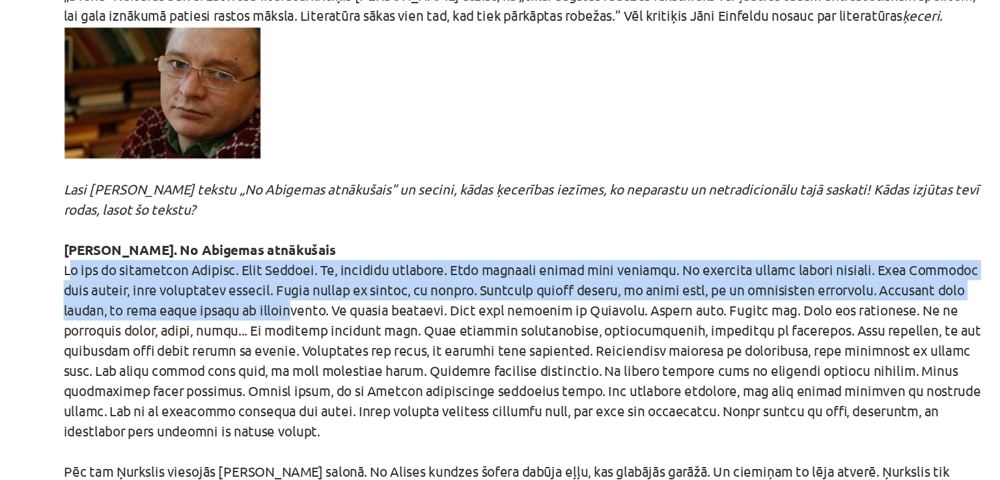
click at [310, 275] on p "Jānis Einfelds ir latviešu rakstnieks. 1991.gadā saņēma Klāva Elsberga prēmiju.…" at bounding box center [499, 311] width 629 height 473
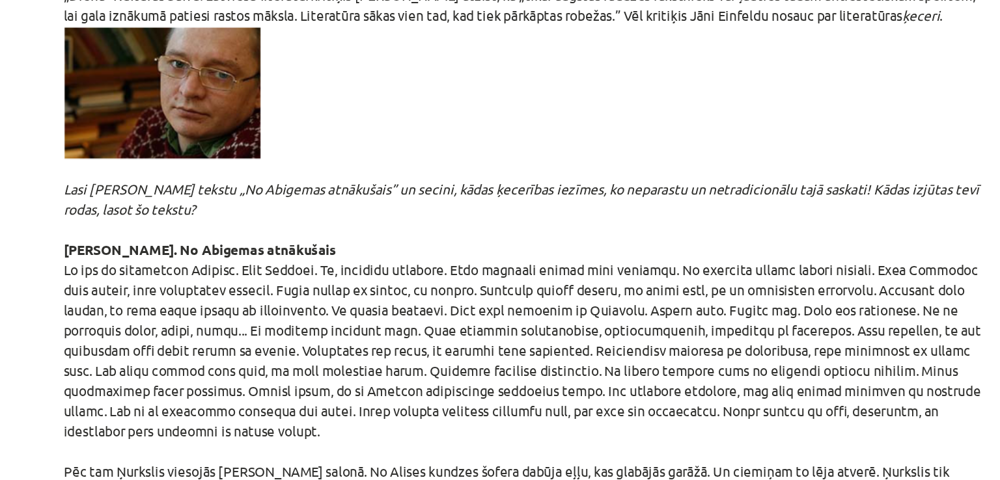
drag, startPoint x: 332, startPoint y: 280, endPoint x: 420, endPoint y: 282, distance: 87.9
click at [420, 282] on p "Jānis Einfelds ir latviešu rakstnieks. 1991.gadā saņēma Klāva Elsberga prēmiju.…" at bounding box center [499, 311] width 629 height 473
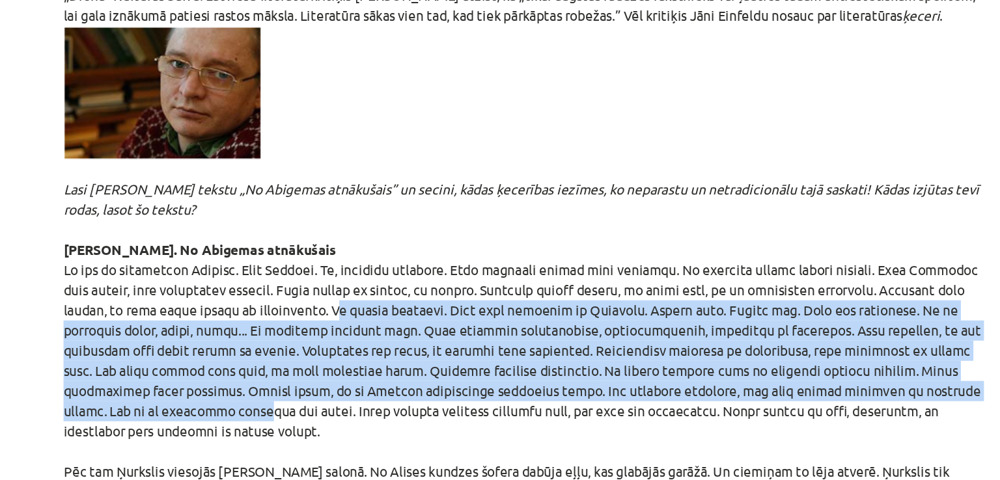
drag, startPoint x: 333, startPoint y: 281, endPoint x: 722, endPoint y: 340, distance: 394.3
click at [722, 340] on p "Jānis Einfelds ir latviešu rakstnieks. 1991.gadā saņēma Klāva Elsberga prēmiju.…" at bounding box center [499, 311] width 629 height 473
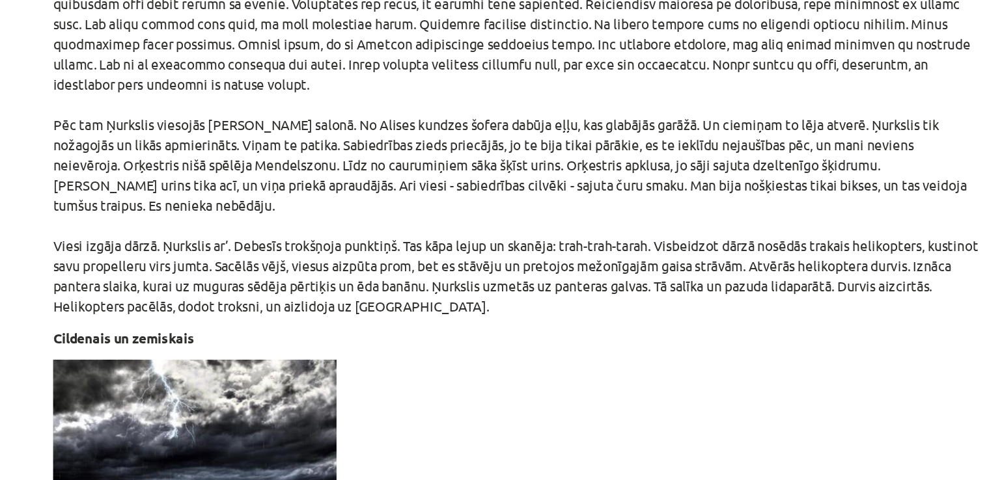
scroll to position [3451, 0]
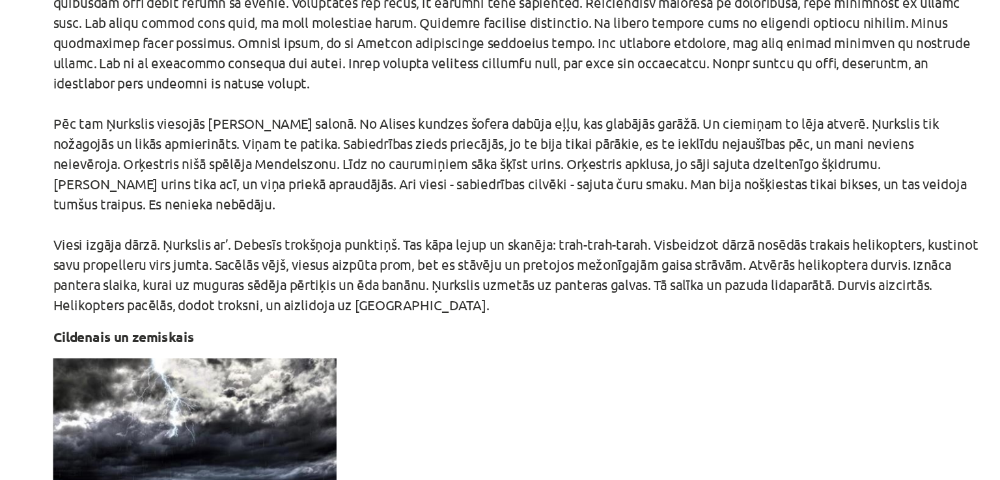
drag, startPoint x: 428, startPoint y: 225, endPoint x: 568, endPoint y: 233, distance: 140.1
click at [568, 233] on p "Jānis Einfelds ir latviešu rakstnieks. 1991.gadā saņēma Klāva Elsberga prēmiju.…" at bounding box center [499, 79] width 629 height 473
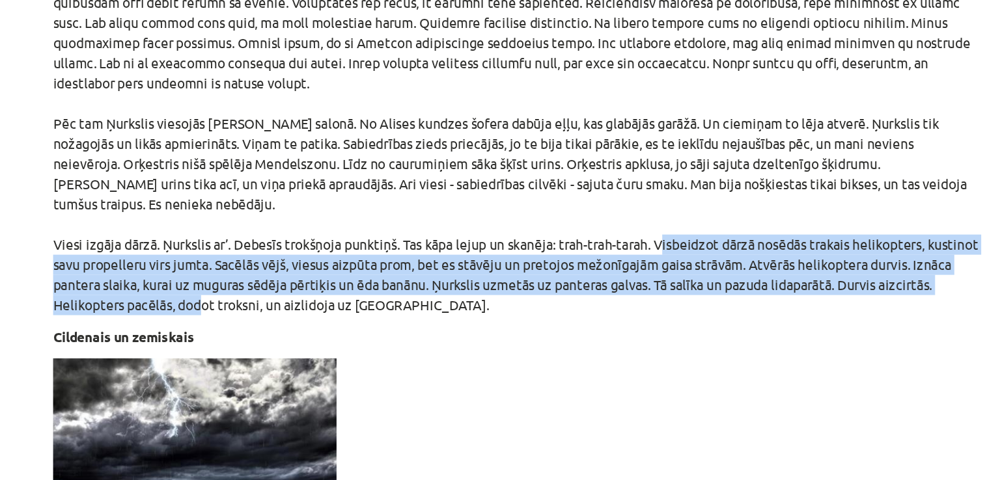
drag, startPoint x: 595, startPoint y: 228, endPoint x: 313, endPoint y: 273, distance: 285.3
click at [313, 273] on p "Jānis Einfelds ir latviešu rakstnieks. 1991.gadā saņēma Klāva Elsberga prēmiju.…" at bounding box center [499, 79] width 629 height 473
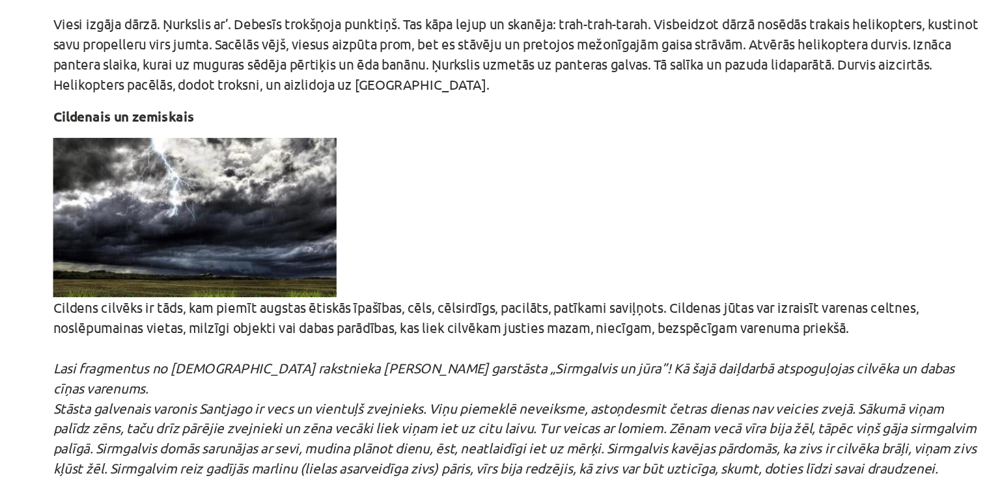
scroll to position [3601, 0]
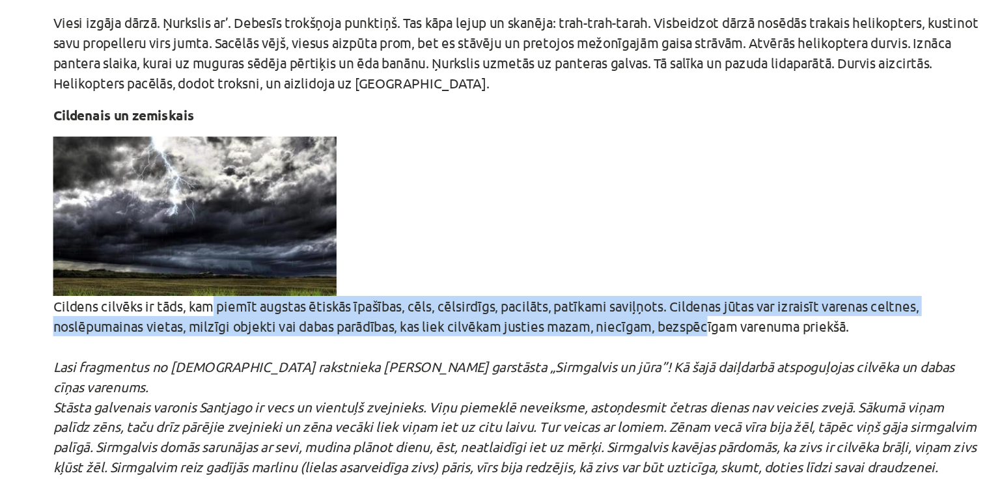
drag, startPoint x: 283, startPoint y: 269, endPoint x: 624, endPoint y: 279, distance: 340.5
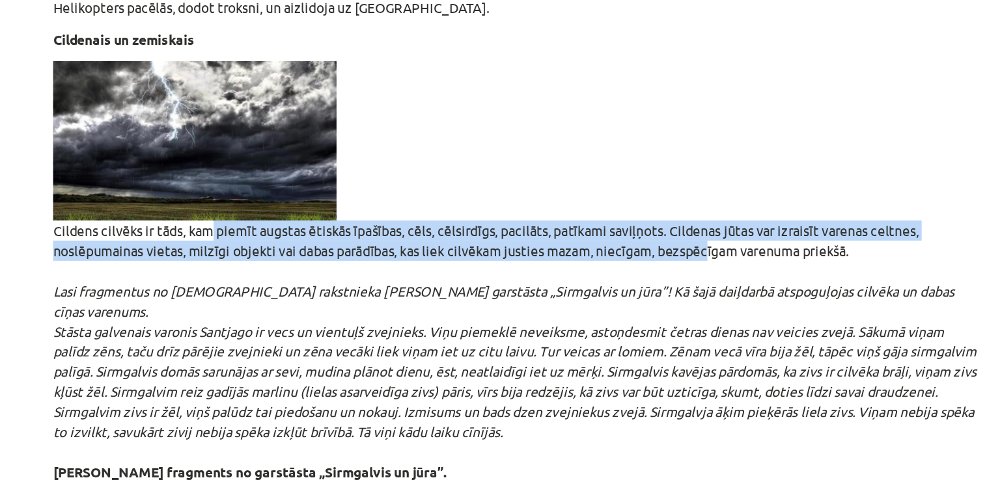
scroll to position [3666, 0]
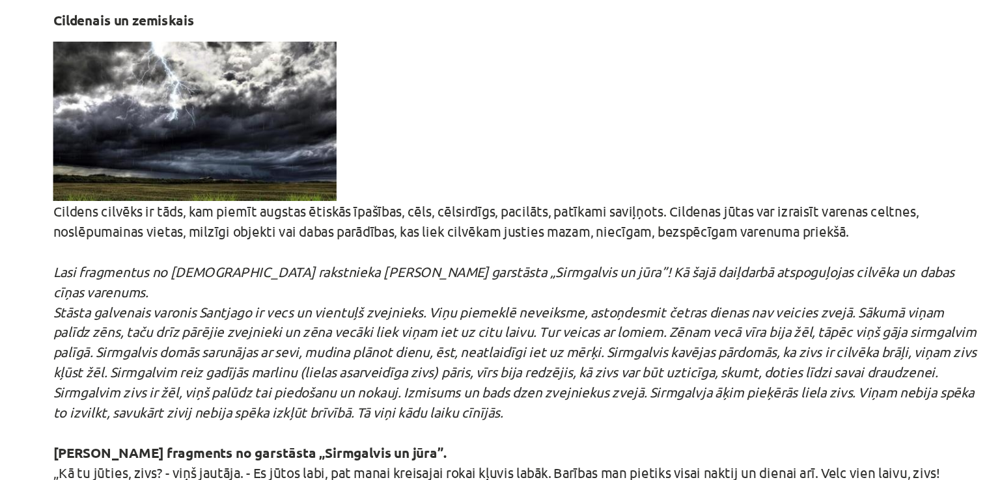
click at [448, 295] on em "Lasi fragmentus no amerikāņu rakstnieka Ernesta Hemingveja garstāsta „Sirmgalvi…" at bounding box center [497, 334] width 625 height 107
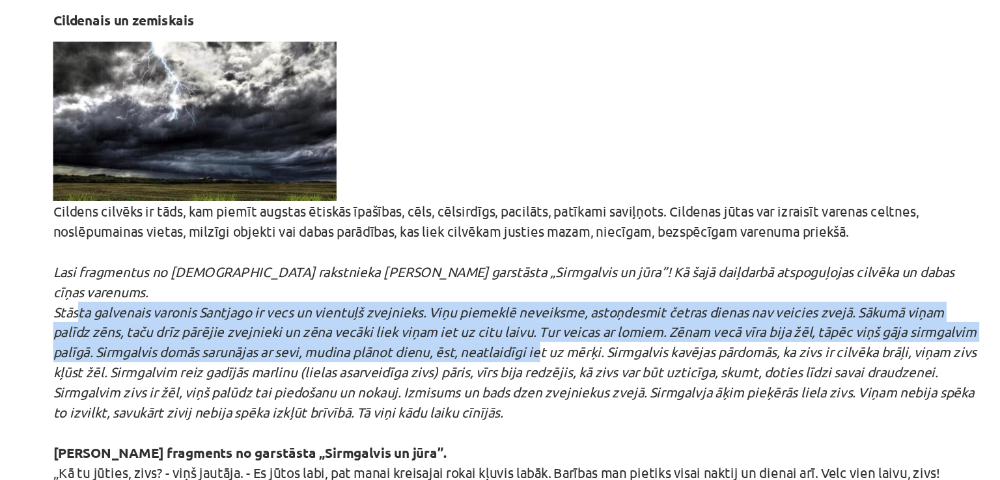
drag, startPoint x: 191, startPoint y: 270, endPoint x: 511, endPoint y: 307, distance: 321.6
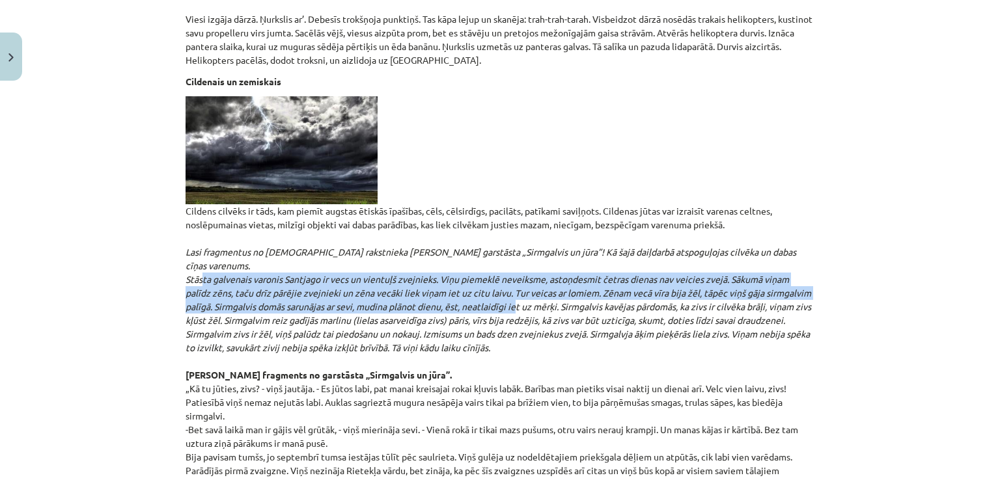
scroll to position [3699, 0]
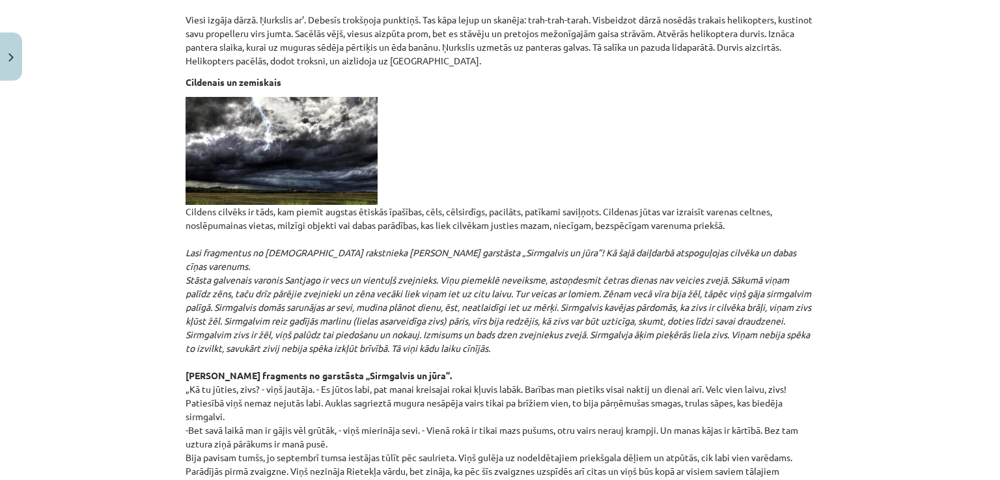
drag, startPoint x: 511, startPoint y: 307, endPoint x: 534, endPoint y: 301, distance: 23.5
drag, startPoint x: 509, startPoint y: 264, endPoint x: 788, endPoint y: 307, distance: 282.5
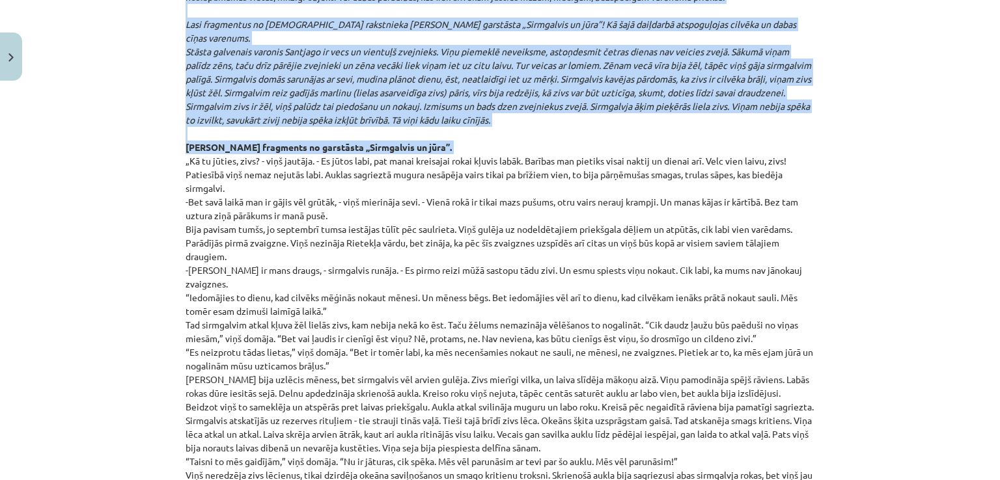
scroll to position [3983, 0]
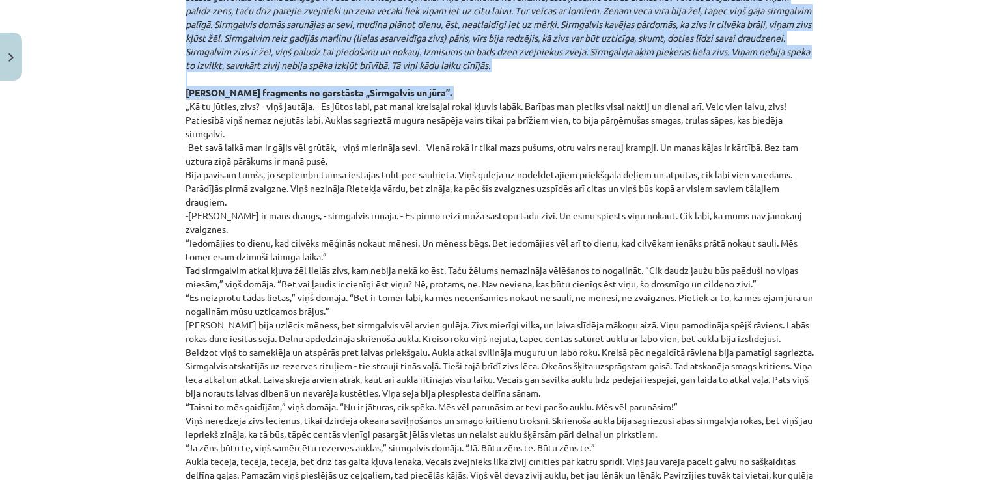
drag, startPoint x: 182, startPoint y: 323, endPoint x: 617, endPoint y: 387, distance: 439.5
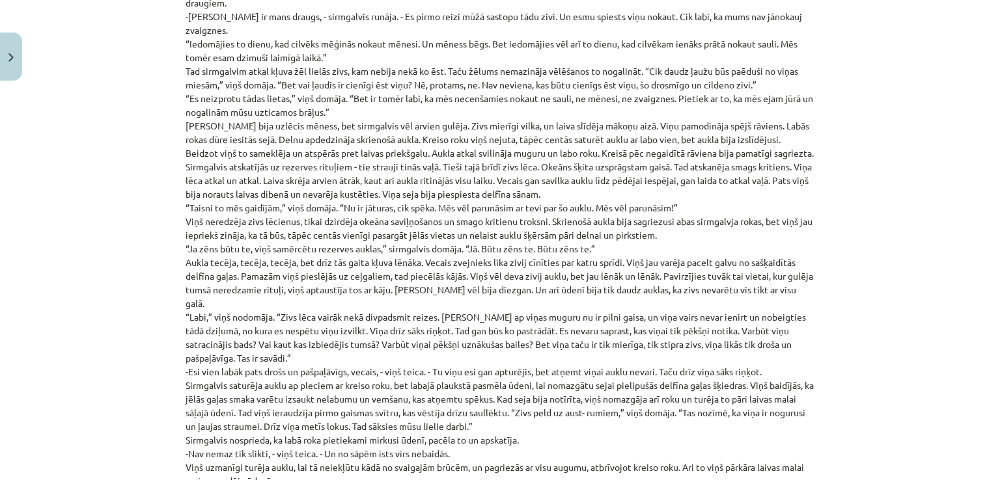
scroll to position [4181, 0]
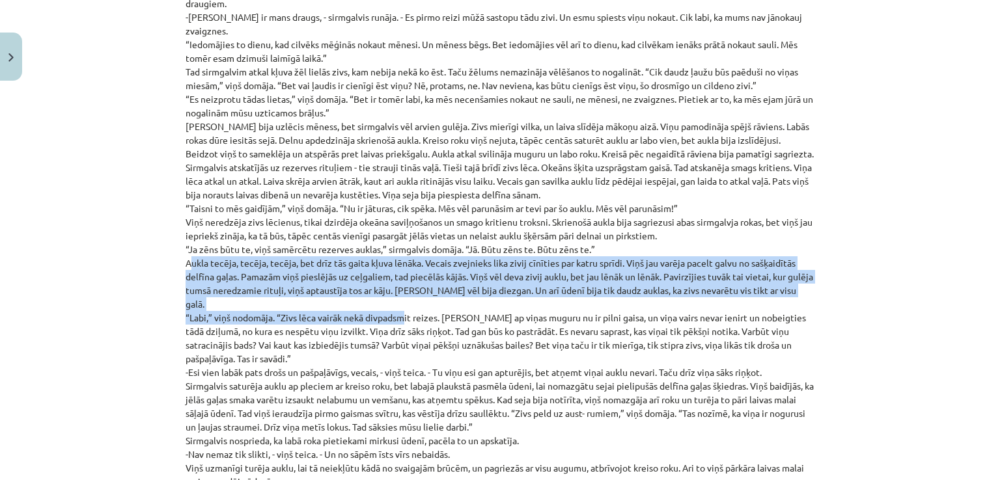
drag, startPoint x: 178, startPoint y: 212, endPoint x: 395, endPoint y: 255, distance: 221.6
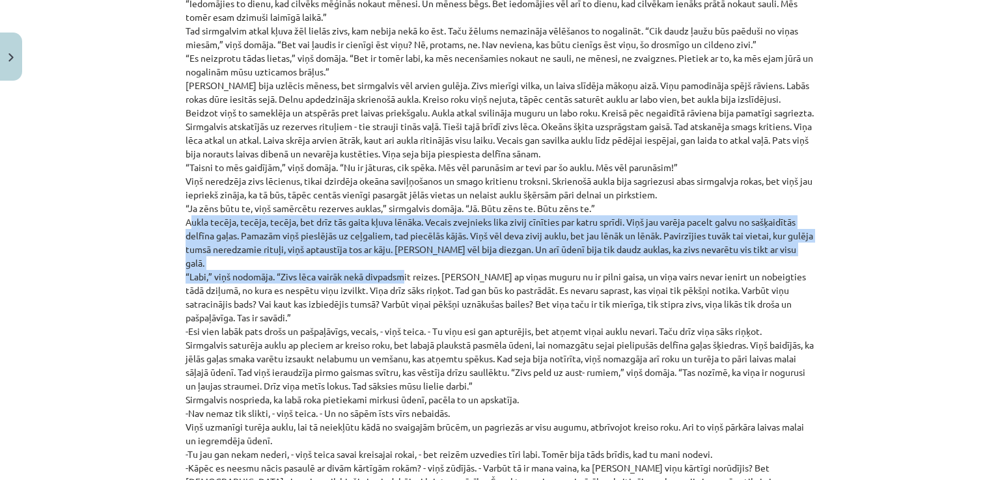
scroll to position [4223, 0]
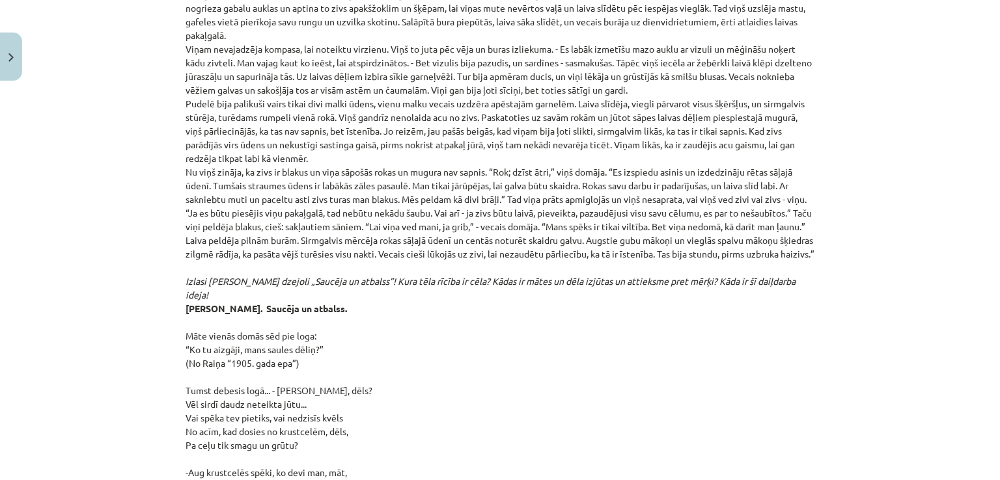
scroll to position [6200, 0]
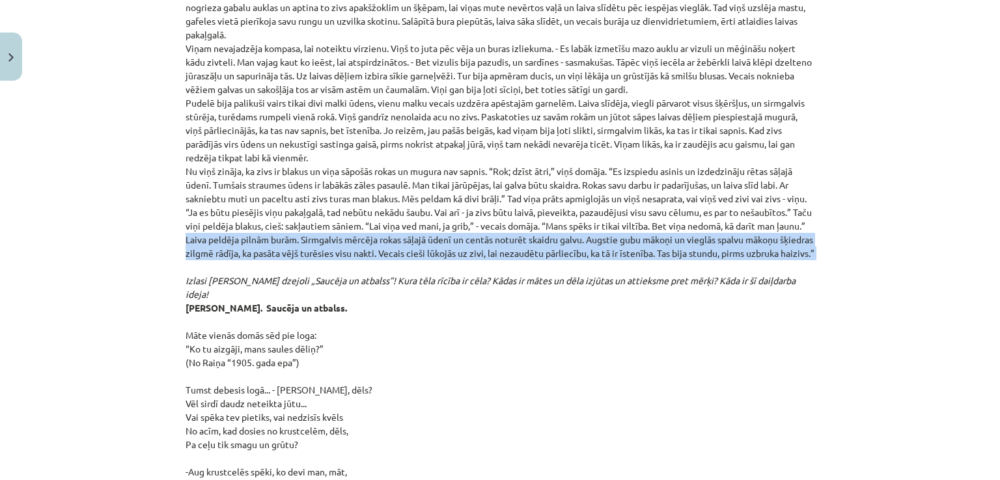
drag, startPoint x: 674, startPoint y: 222, endPoint x: 591, endPoint y: 240, distance: 85.3
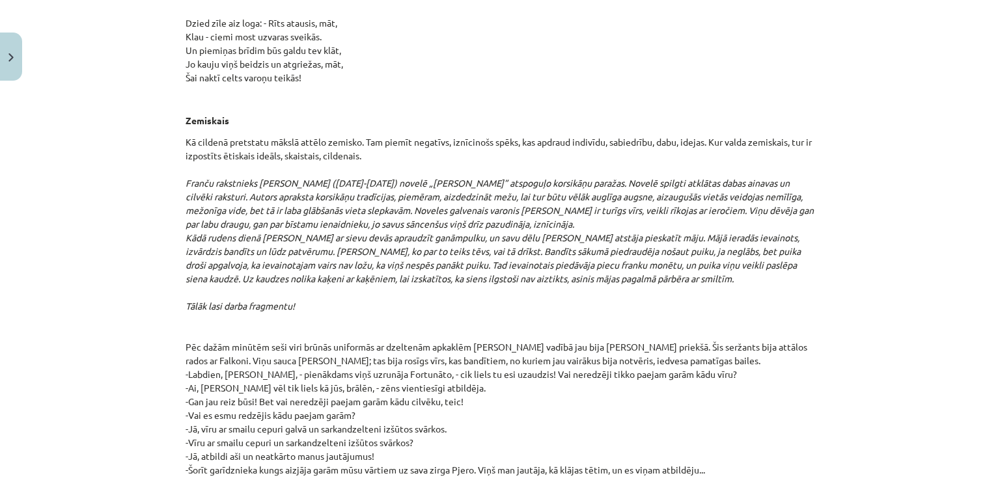
scroll to position [7326, 0]
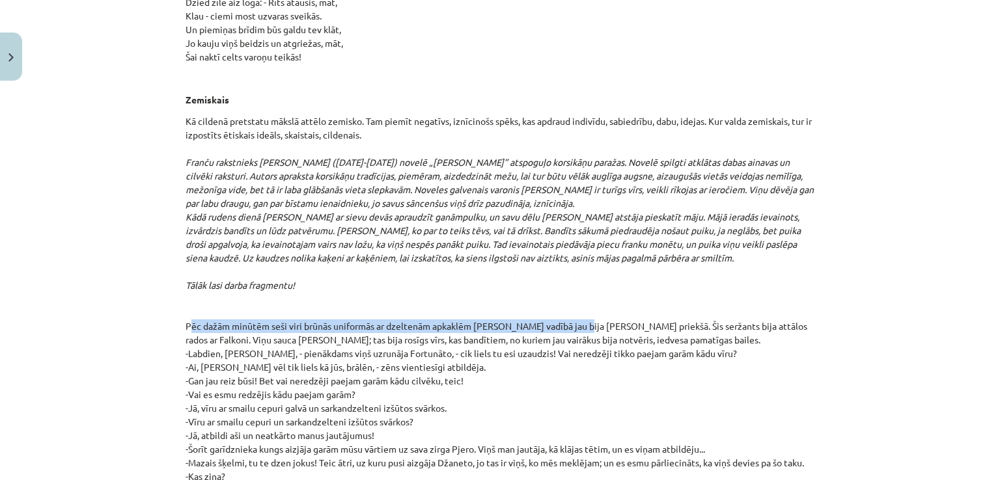
drag, startPoint x: 181, startPoint y: 284, endPoint x: 571, endPoint y: 290, distance: 390.5
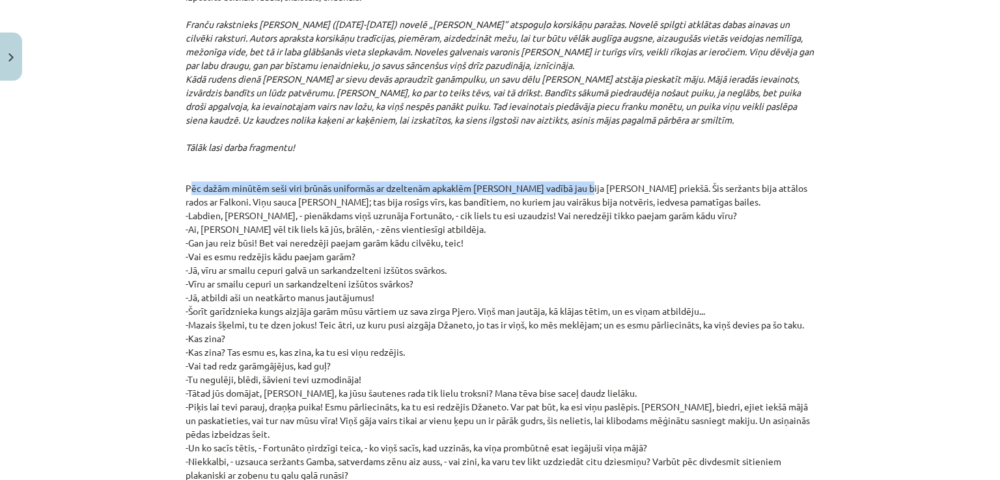
scroll to position [7465, 0]
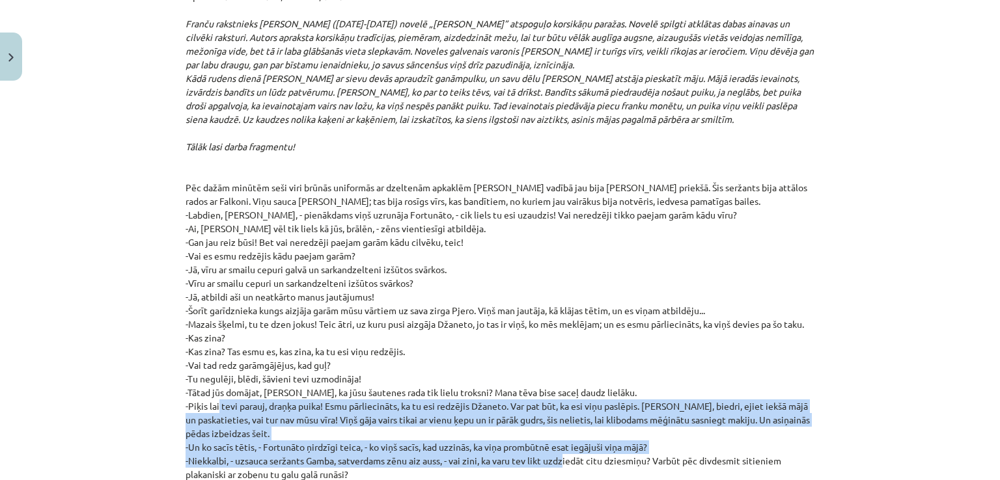
drag, startPoint x: 209, startPoint y: 362, endPoint x: 557, endPoint y: 425, distance: 353.9
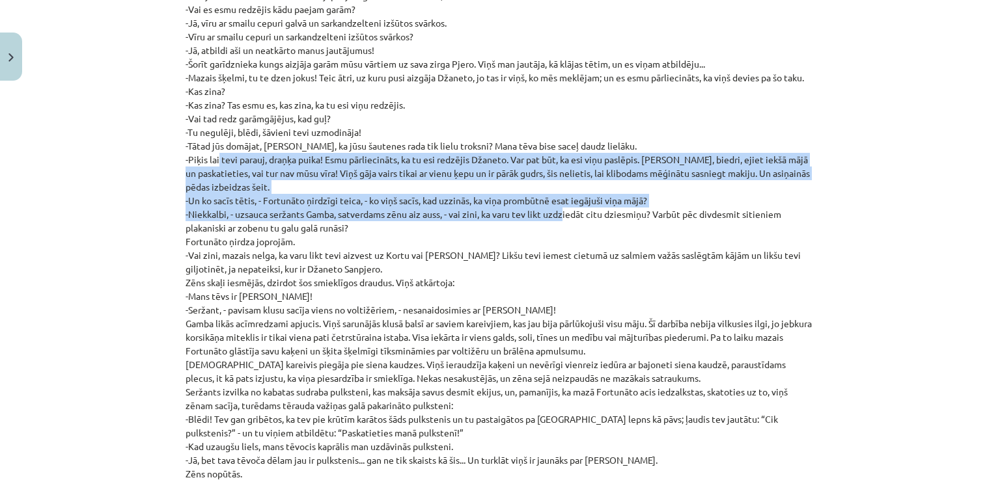
scroll to position [7716, 0]
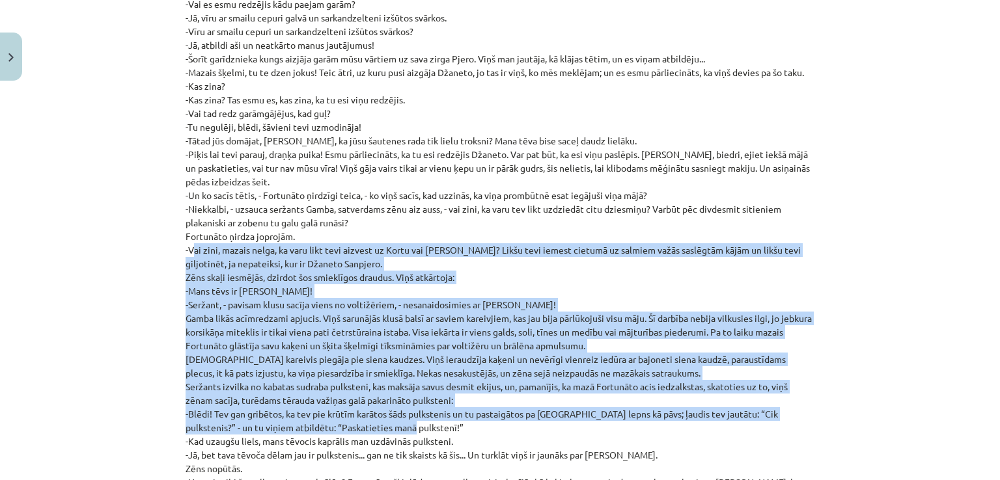
drag, startPoint x: 184, startPoint y: 207, endPoint x: 407, endPoint y: 383, distance: 283.6
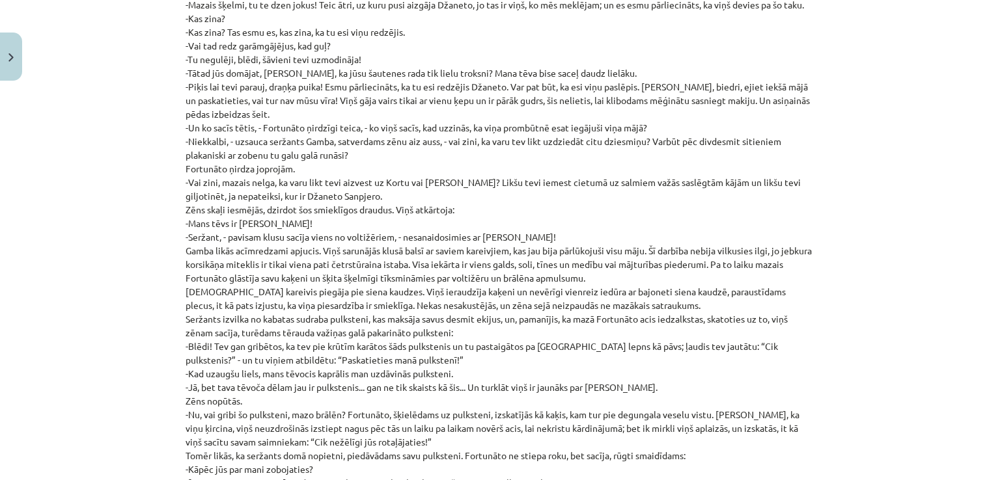
scroll to position [7791, 0]
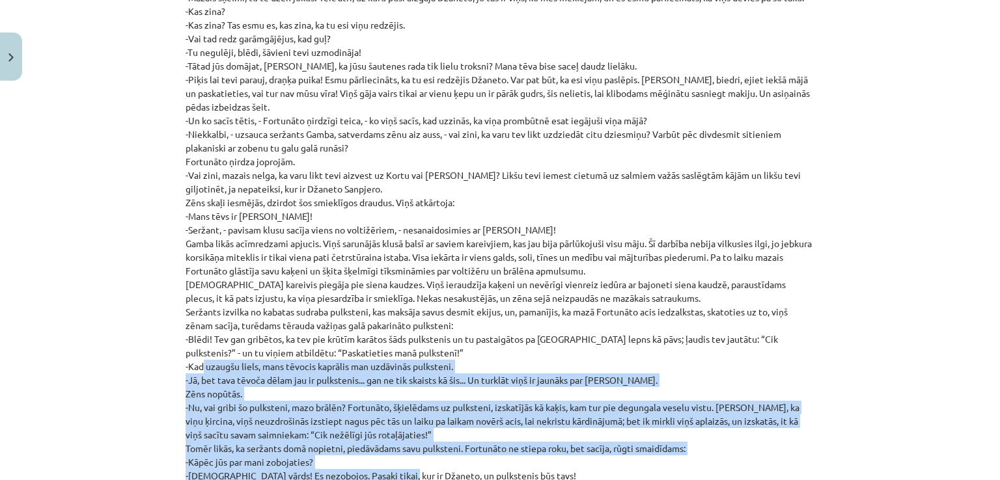
drag, startPoint x: 193, startPoint y: 322, endPoint x: 389, endPoint y: 430, distance: 223.7
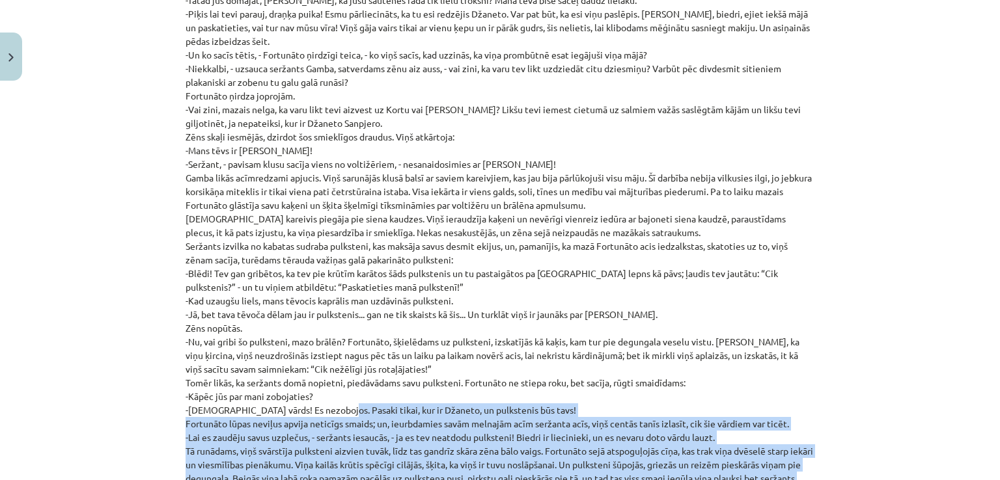
scroll to position [7865, 0]
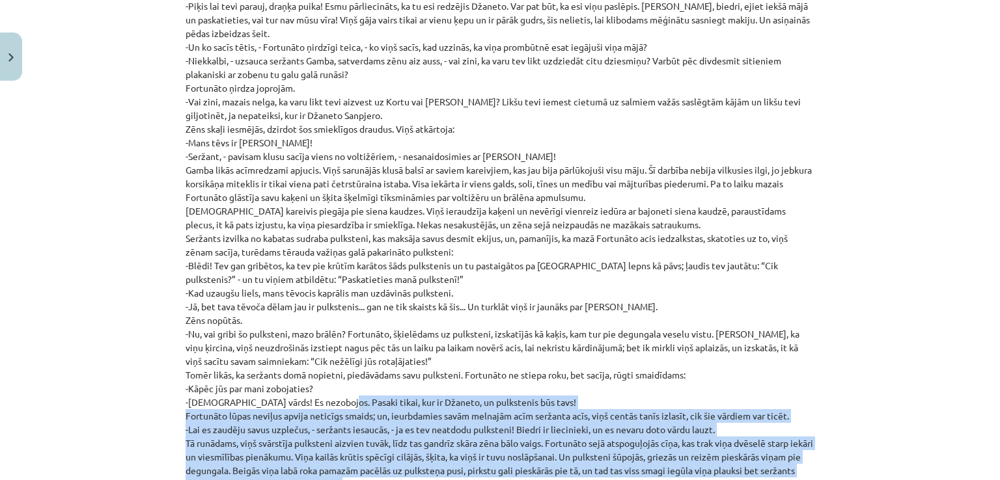
drag, startPoint x: 325, startPoint y: 439, endPoint x: 372, endPoint y: 447, distance: 47.6
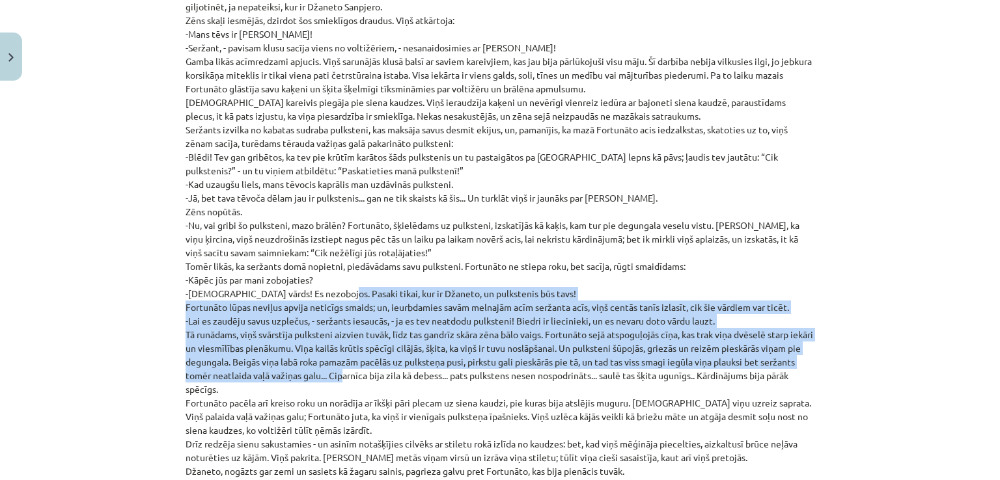
scroll to position [7974, 0]
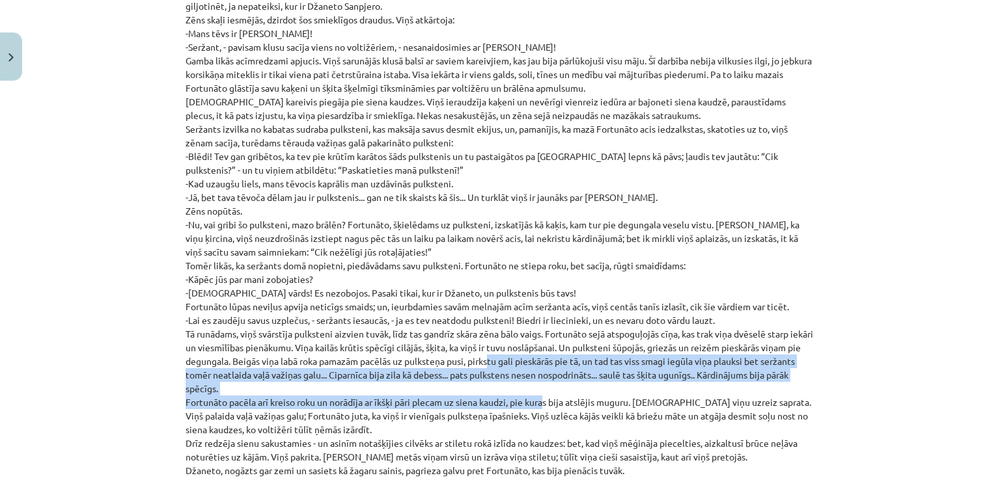
drag, startPoint x: 523, startPoint y: 322, endPoint x: 536, endPoint y: 355, distance: 35.7
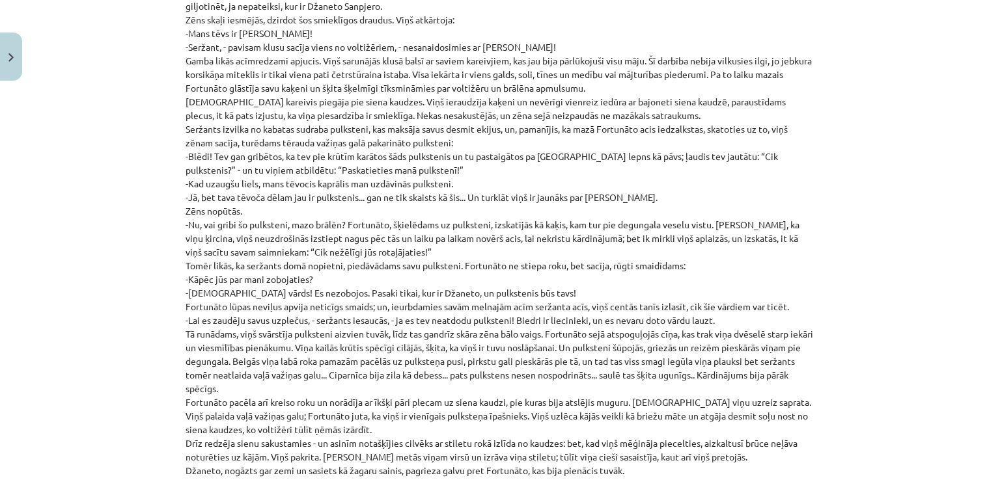
drag, startPoint x: 271, startPoint y: 364, endPoint x: 690, endPoint y: 428, distance: 423.3
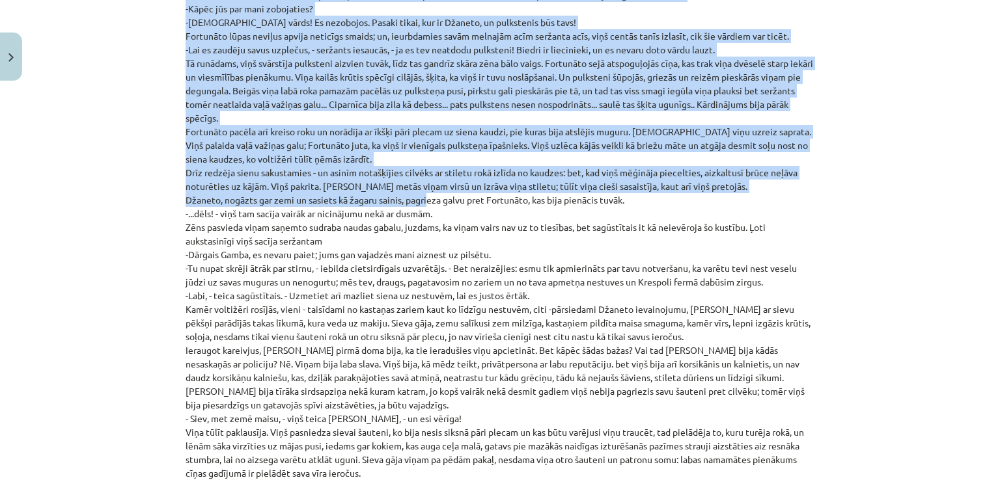
scroll to position [8348, 0]
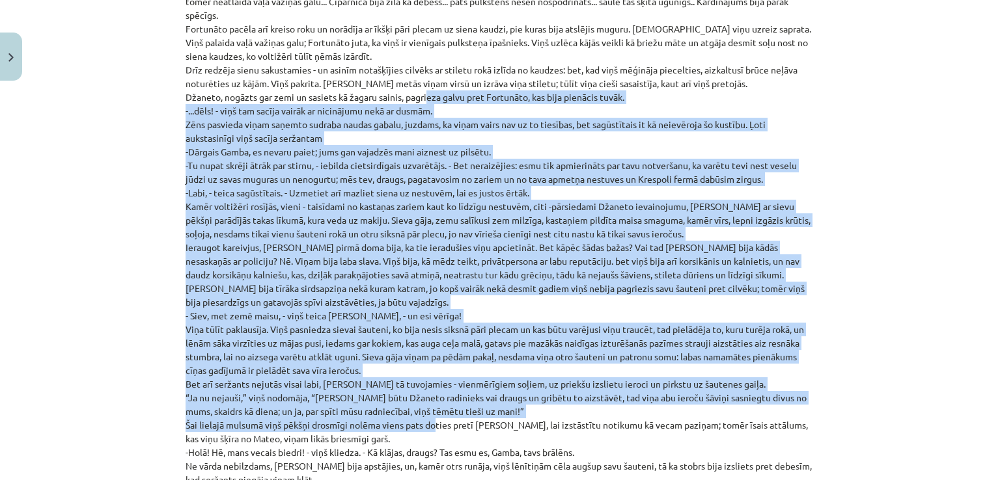
drag, startPoint x: 421, startPoint y: 256, endPoint x: 430, endPoint y: 381, distance: 125.2
click at [430, 381] on p "Kā cildenā pretstatu mākslā attēlo zemisko. Tam piemīt negatīvs, iznīcinošs spē…" at bounding box center [499, 323] width 629 height 2460
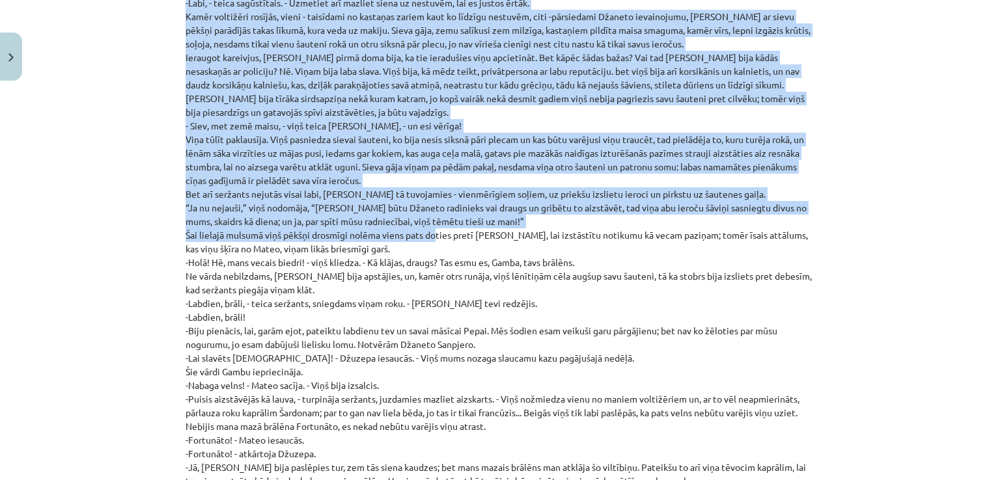
scroll to position [8539, 0]
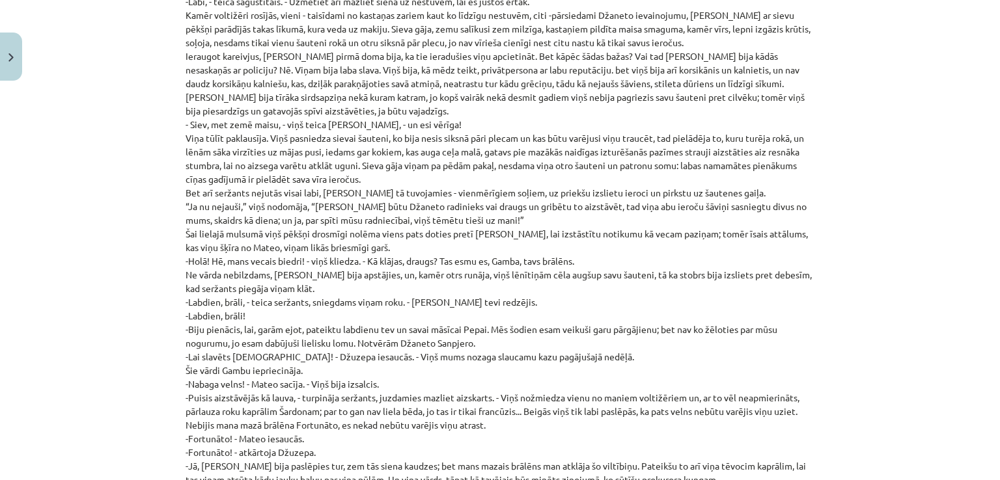
click at [577, 235] on p "Kā cildenā pretstatu mākslā attēlo zemisko. Tam piemīt negatīvs, iznīcinošs spē…" at bounding box center [499, 131] width 629 height 2460
drag, startPoint x: 195, startPoint y: 236, endPoint x: 286, endPoint y: 277, distance: 100.2
click at [286, 277] on p "Kā cildenā pretstatu mākslā attēlo zemisko. Tam piemīt negatīvs, iznīcinošs spē…" at bounding box center [499, 131] width 629 height 2460
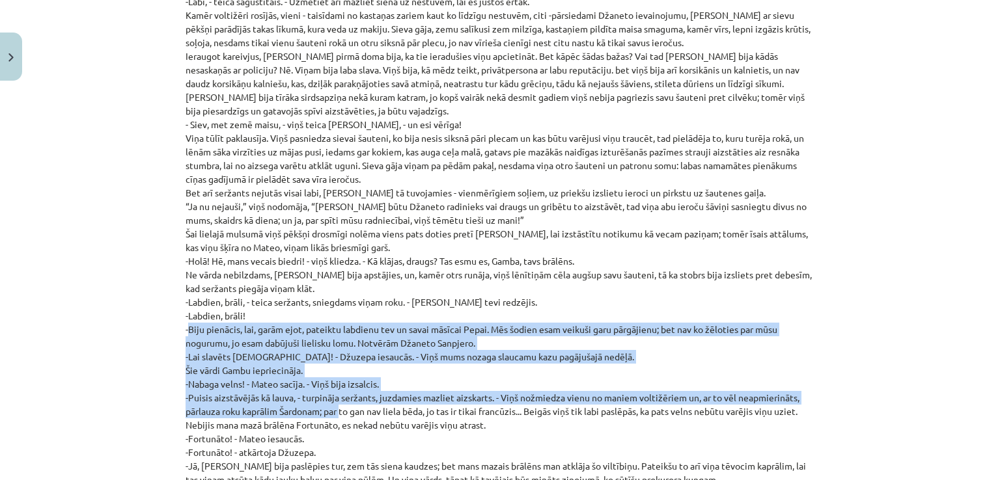
drag, startPoint x: 182, startPoint y: 290, endPoint x: 336, endPoint y: 366, distance: 172.9
click at [336, 366] on p "Kā cildenā pretstatu mākslā attēlo zemisko. Tam piemīt negatīvs, iznīcinošs spē…" at bounding box center [499, 131] width 629 height 2460
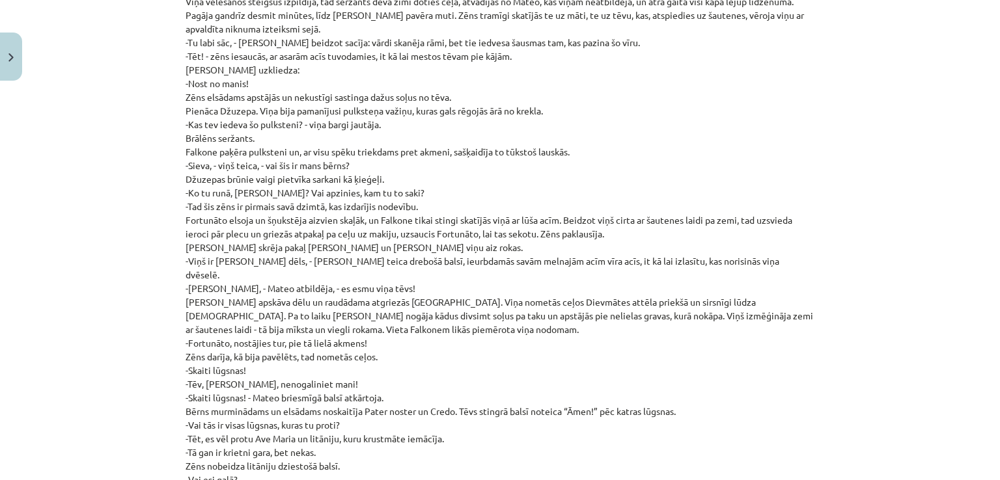
scroll to position [9212, 0]
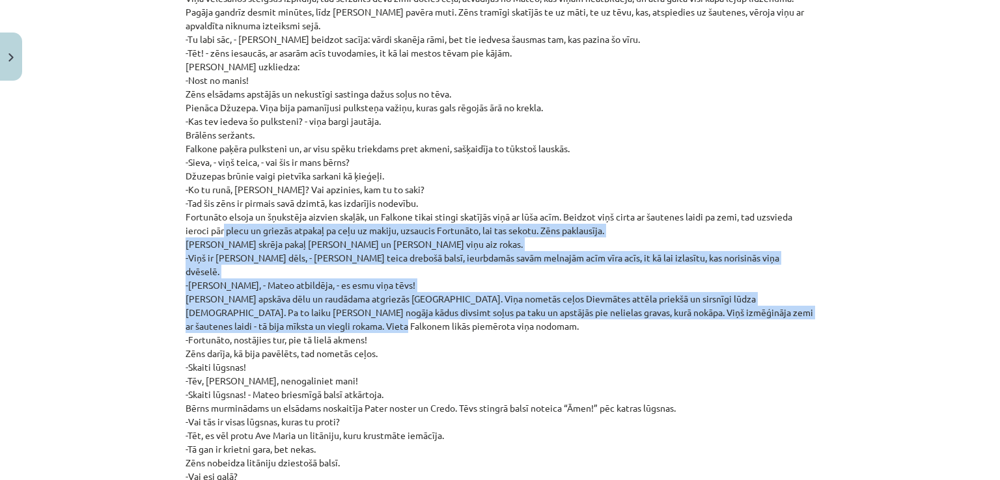
drag, startPoint x: 214, startPoint y: 187, endPoint x: 356, endPoint y: 278, distance: 168.6
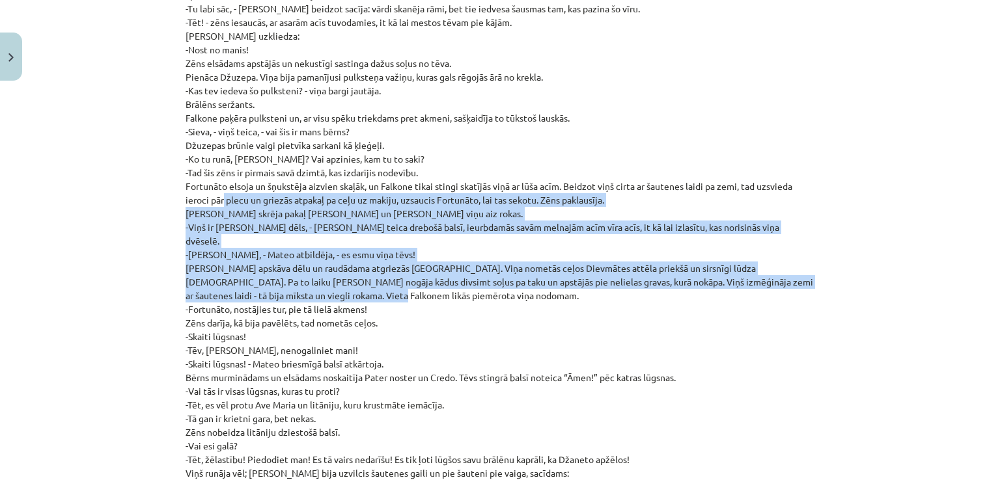
scroll to position [9242, 0]
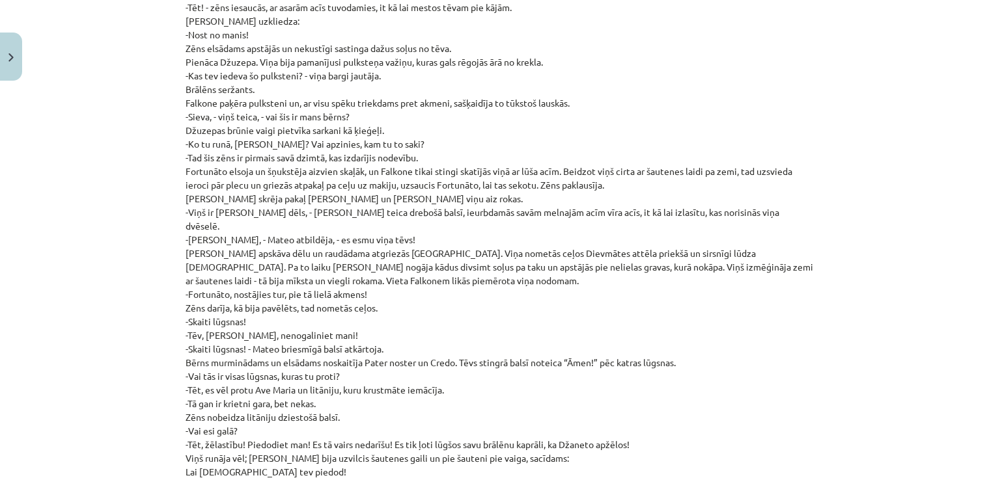
scroll to position [9258, 0]
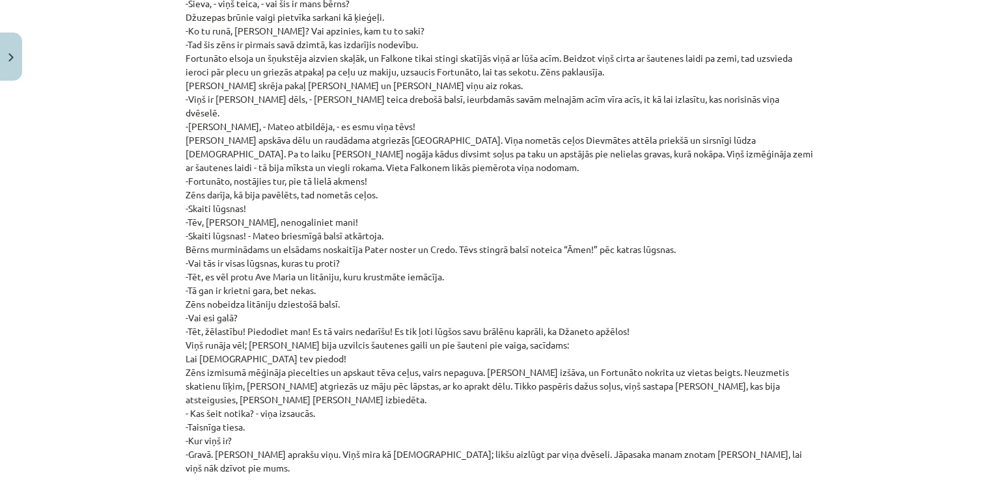
scroll to position [9377, 0]
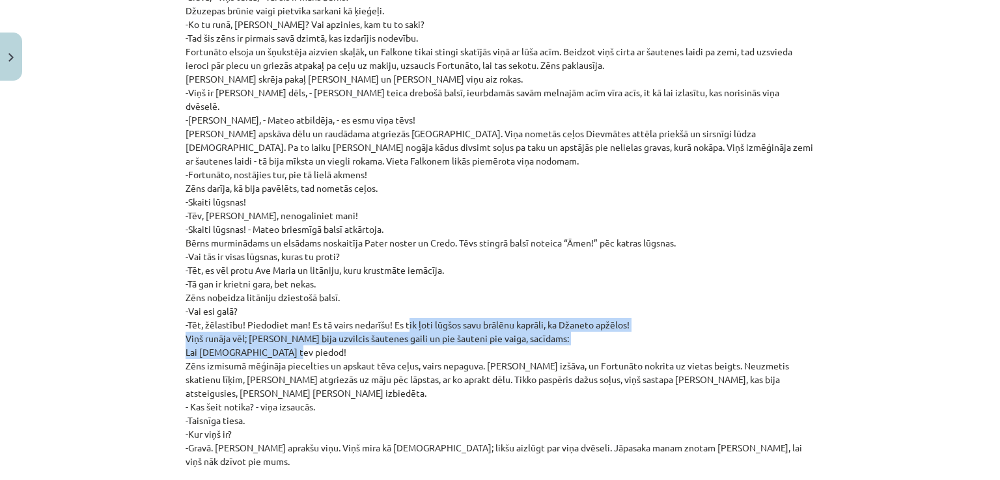
drag, startPoint x: 404, startPoint y: 273, endPoint x: 413, endPoint y: 293, distance: 22.4
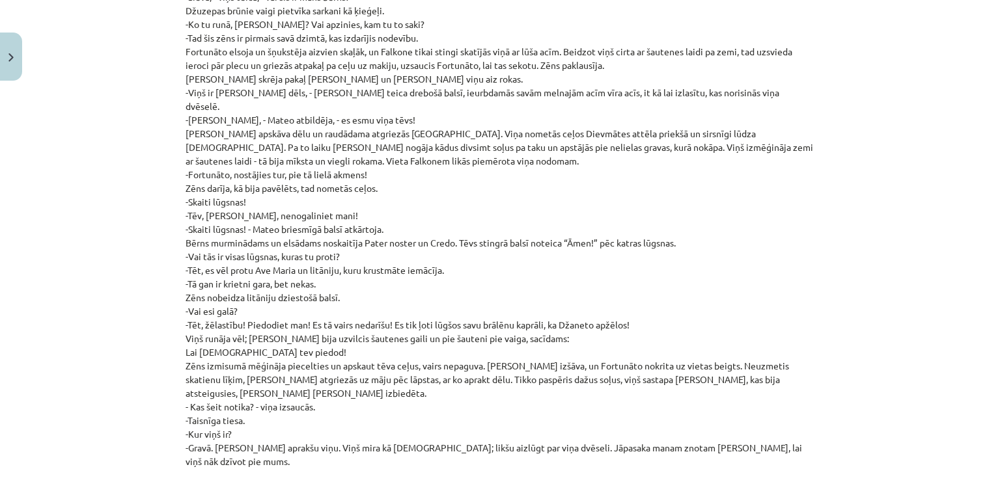
drag, startPoint x: 306, startPoint y: 310, endPoint x: 737, endPoint y: 332, distance: 432.0
drag, startPoint x: 363, startPoint y: 378, endPoint x: 634, endPoint y: 372, distance: 270.8
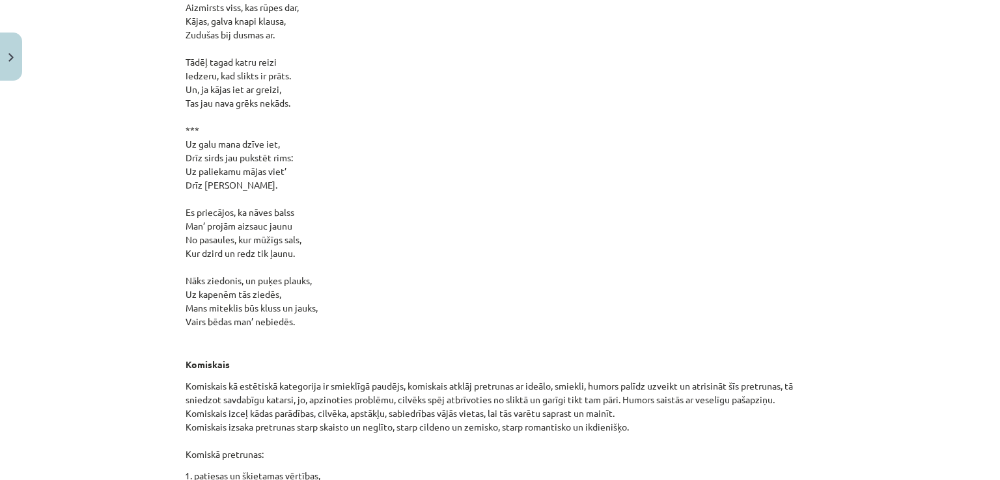
scroll to position [12732, 0]
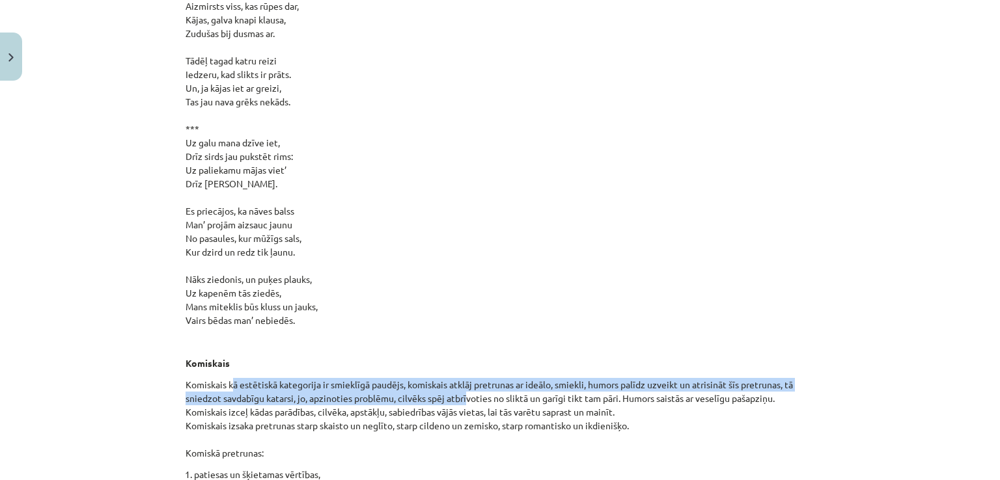
drag, startPoint x: 229, startPoint y: 307, endPoint x: 464, endPoint y: 319, distance: 235.3
click at [464, 378] on p "Komiskais kā estētiskā kategorija ir smieklīgā paudējs, komiskais atklāj pretru…" at bounding box center [499, 419] width 629 height 82
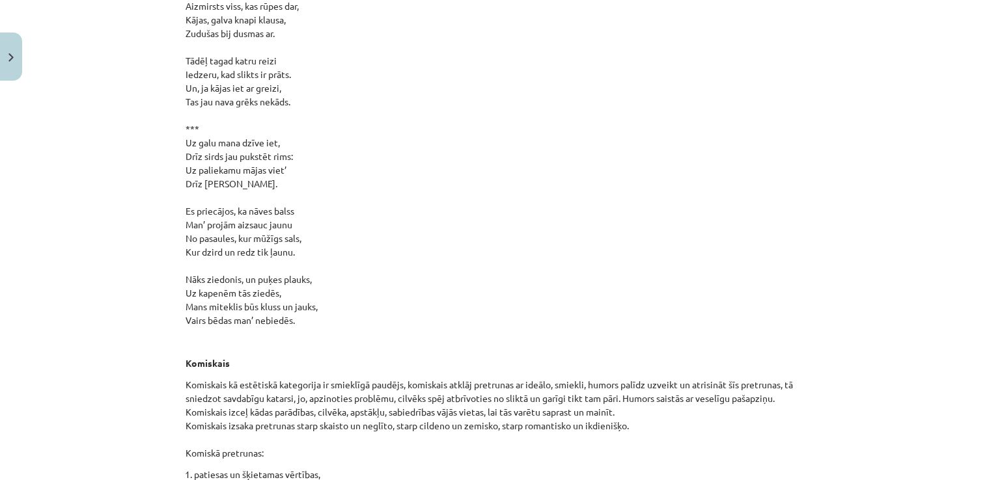
drag, startPoint x: 312, startPoint y: 331, endPoint x: 412, endPoint y: 368, distance: 106.0
click at [413, 378] on p "Komiskais kā estētiskā kategorija ir smieklīgā paudējs, komiskais atklāj pretru…" at bounding box center [499, 419] width 629 height 82
click at [411, 378] on p "Komiskais kā estētiskā kategorija ir smieklīgā paudējs, komiskais atklāj pretru…" at bounding box center [499, 419] width 629 height 82
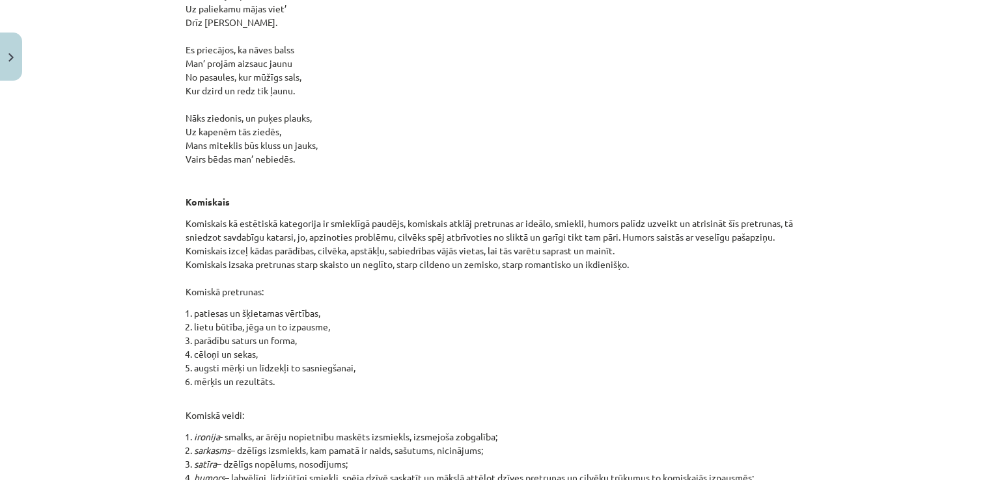
scroll to position [12895, 0]
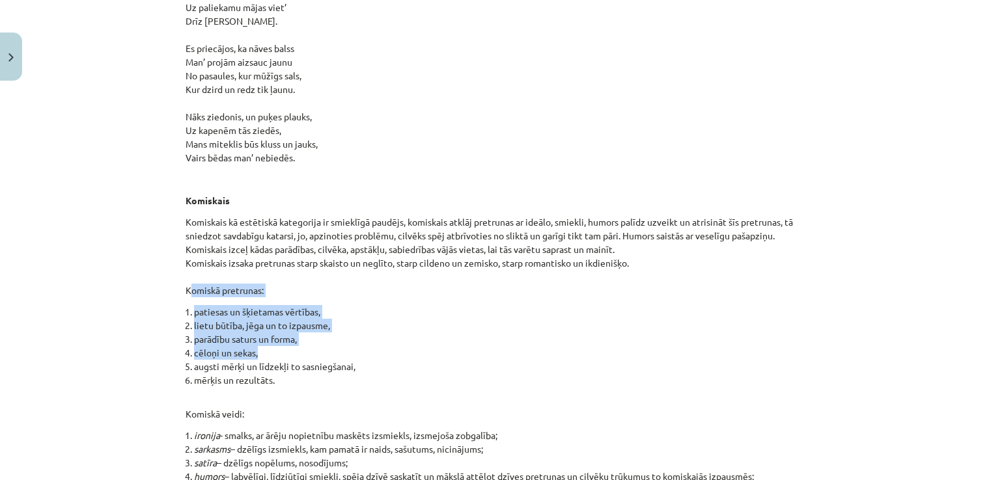
drag, startPoint x: 177, startPoint y: 210, endPoint x: 366, endPoint y: 277, distance: 200.9
click at [366, 346] on li "cēloņi un sekas," at bounding box center [504, 353] width 620 height 14
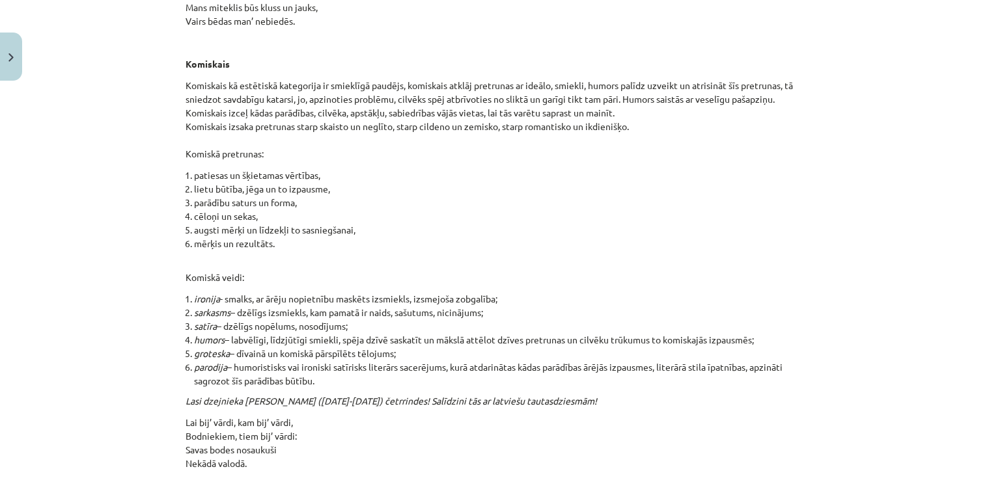
scroll to position [13039, 0]
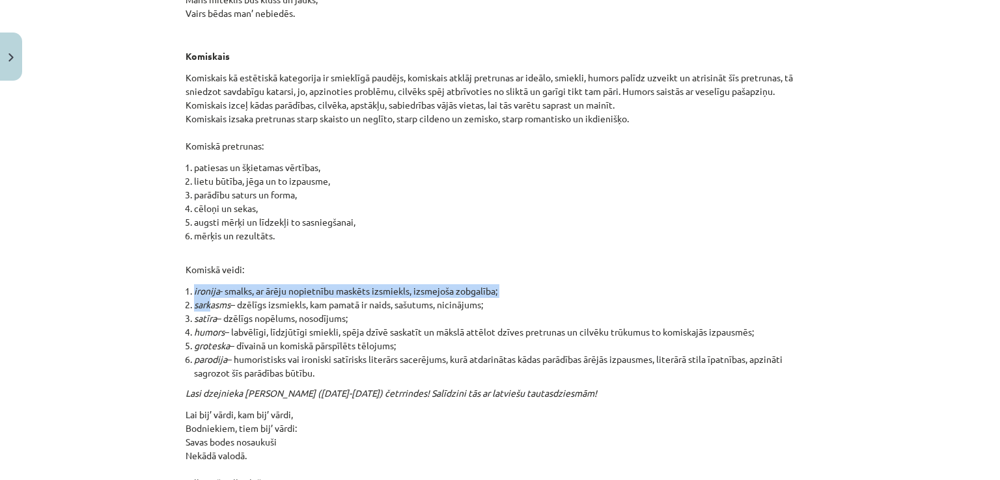
drag, startPoint x: 190, startPoint y: 208, endPoint x: 206, endPoint y: 217, distance: 18.3
click at [206, 284] on ol "ironija - smalks, ar ārēju nopietnību maskēts izsmiekls, izsmejoša zobgalība; s…" at bounding box center [499, 332] width 629 height 96
click at [206, 298] on li "sarkasms – dzēlīgs izsmiekls, kam pamatā ir naids, sašutums, nicinājums;" at bounding box center [504, 305] width 620 height 14
drag, startPoint x: 230, startPoint y: 204, endPoint x: 502, endPoint y: 207, distance: 272.1
click at [502, 284] on li "ironija - smalks, ar ārēju nopietnību maskēts izsmiekls, izsmejoša zobgalība;" at bounding box center [504, 291] width 620 height 14
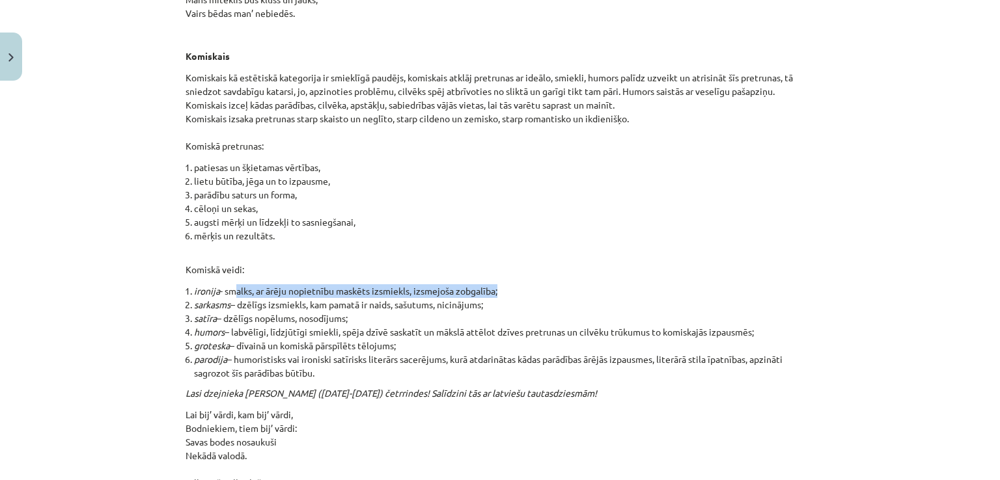
click at [502, 284] on li "ironija - smalks, ar ārēju nopietnību maskēts izsmiekls, izsmejoša zobgalība;" at bounding box center [504, 291] width 620 height 14
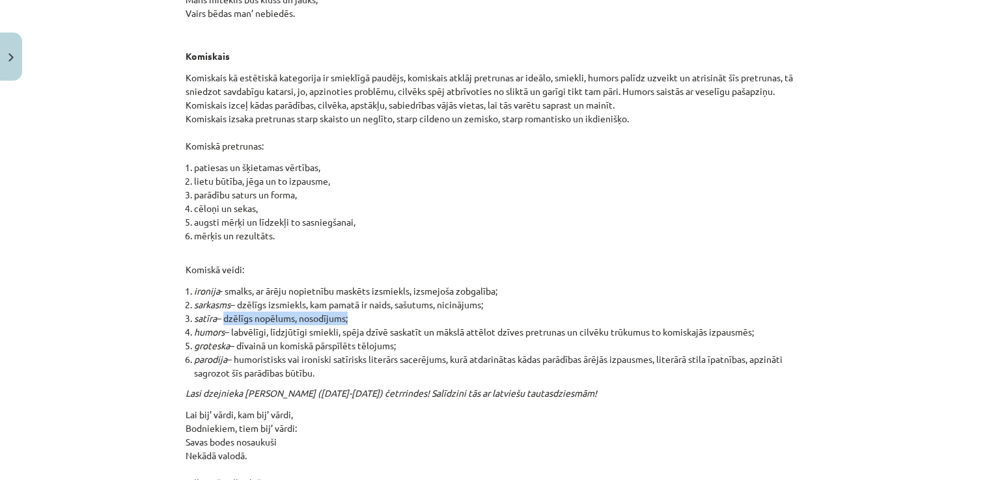
drag, startPoint x: 221, startPoint y: 238, endPoint x: 349, endPoint y: 238, distance: 128.2
click at [349, 312] on li "satīra – dzēlīgs nopēlums, nosodījums;" at bounding box center [504, 319] width 620 height 14
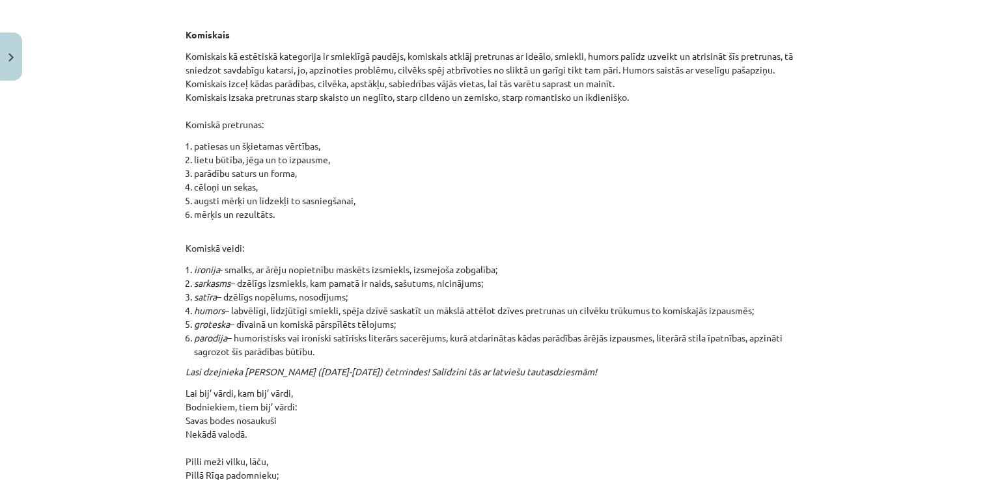
scroll to position [13066, 0]
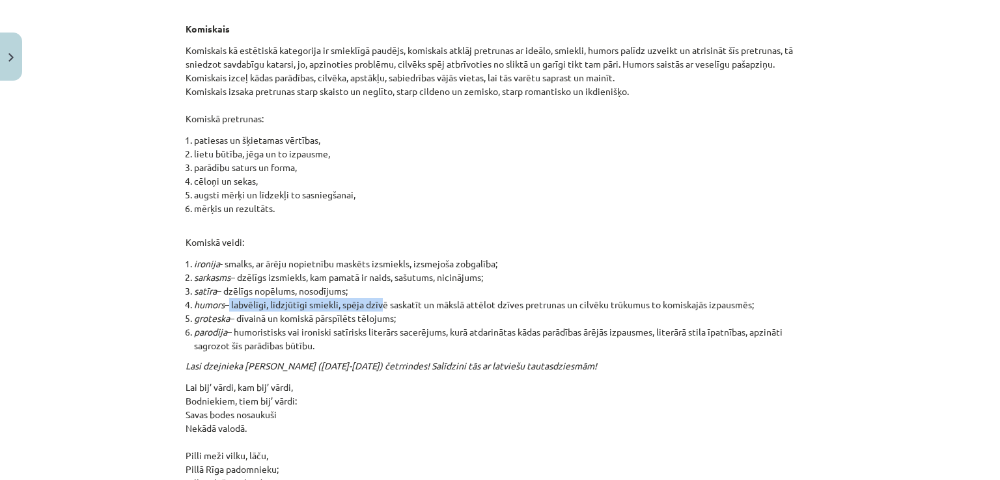
drag, startPoint x: 226, startPoint y: 226, endPoint x: 378, endPoint y: 224, distance: 151.7
click at [378, 298] on li "humors – labvēlīgi, līdzjūtīgi smiekli, spēja dzīvē saskatīt un mākslā attēlot …" at bounding box center [504, 305] width 620 height 14
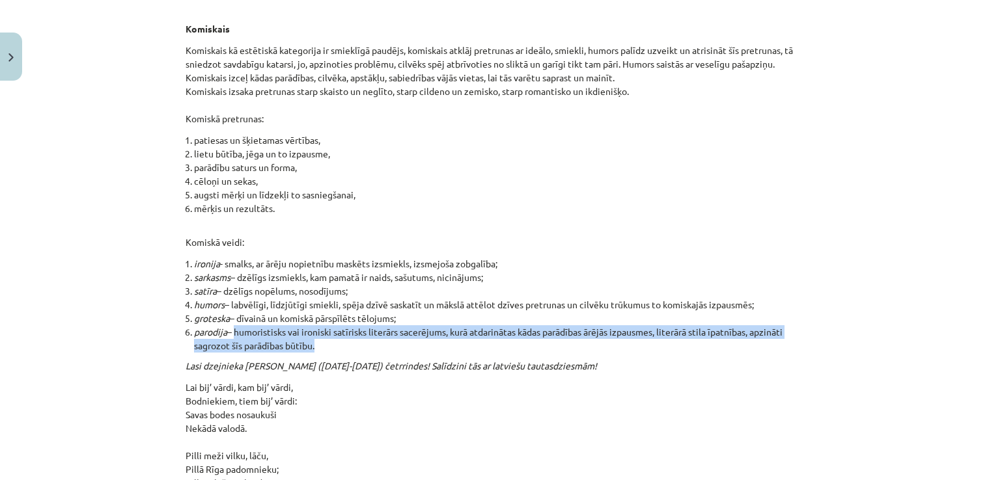
drag, startPoint x: 234, startPoint y: 253, endPoint x: 642, endPoint y: 265, distance: 408.2
click at [642, 325] on li "parodija – humoristisks vai ironiski satīrisks literārs sacerējums, kurā atdari…" at bounding box center [504, 338] width 620 height 27
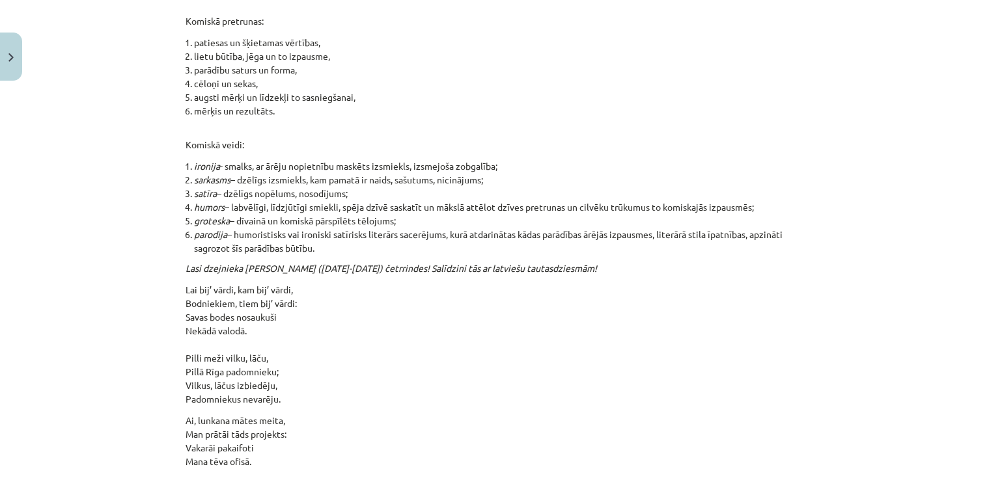
scroll to position [13165, 0]
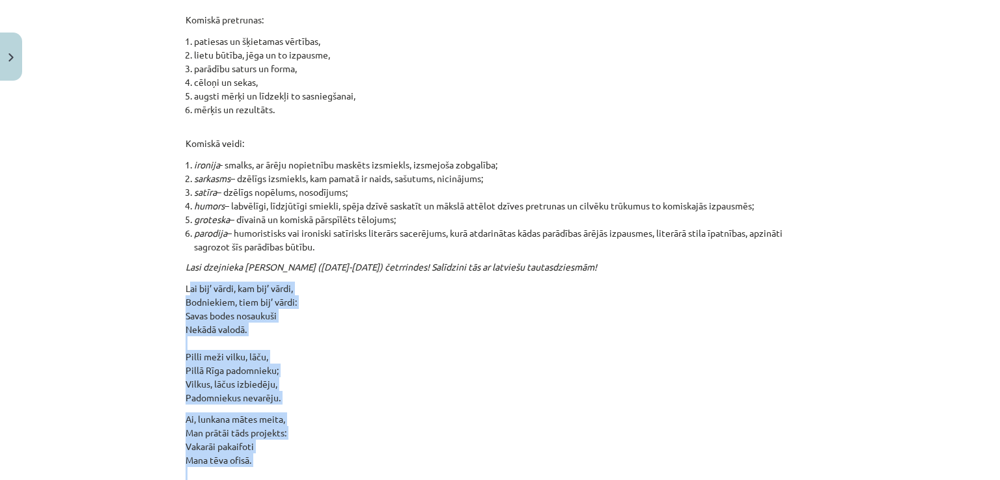
drag, startPoint x: 184, startPoint y: 205, endPoint x: 307, endPoint y: 460, distance: 283.5
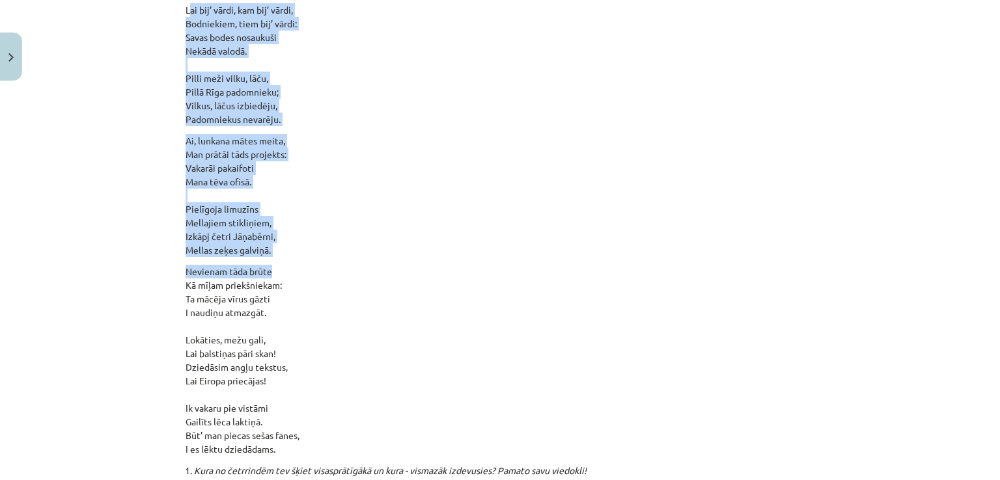
scroll to position [13443, 0]
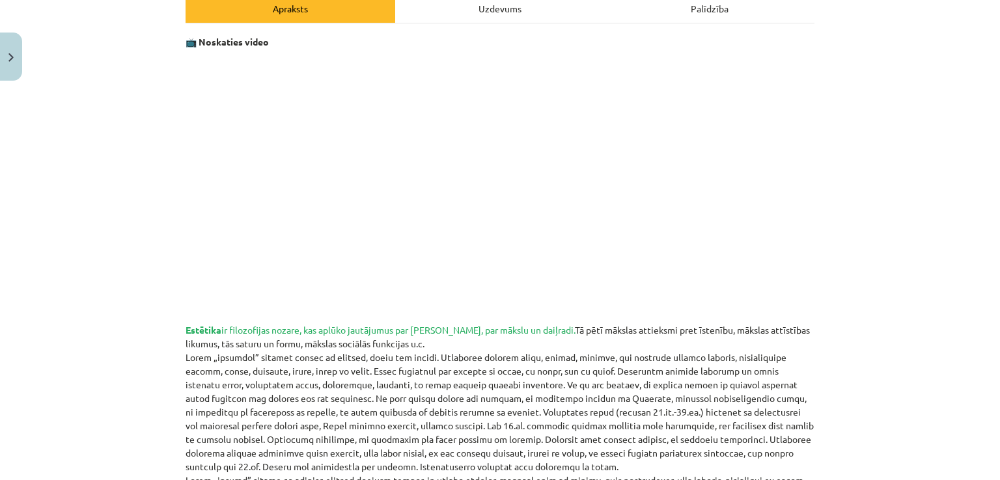
scroll to position [0, 0]
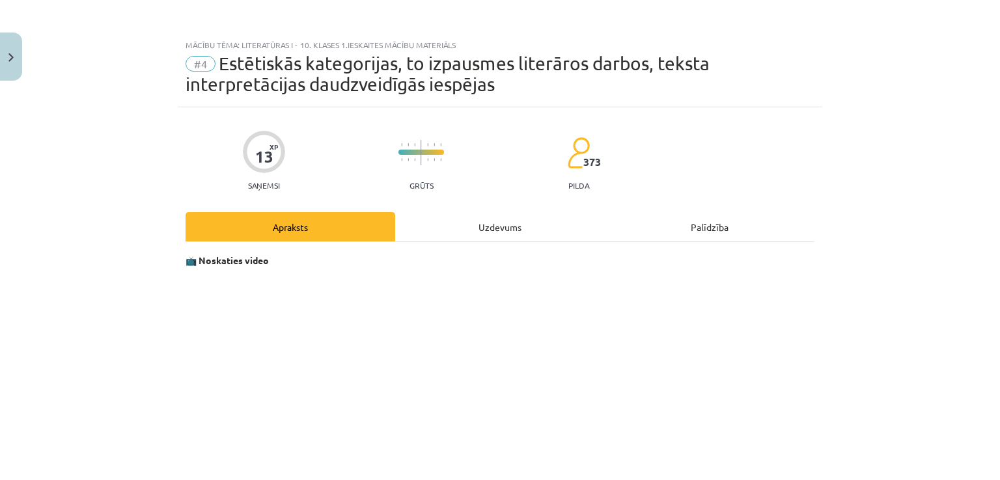
click at [479, 236] on div "Uzdevums" at bounding box center [500, 226] width 210 height 29
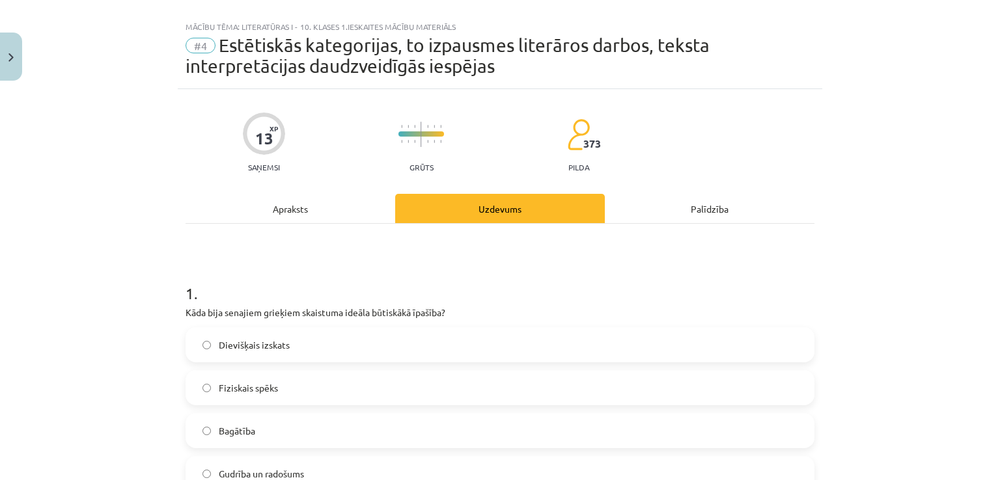
scroll to position [29, 0]
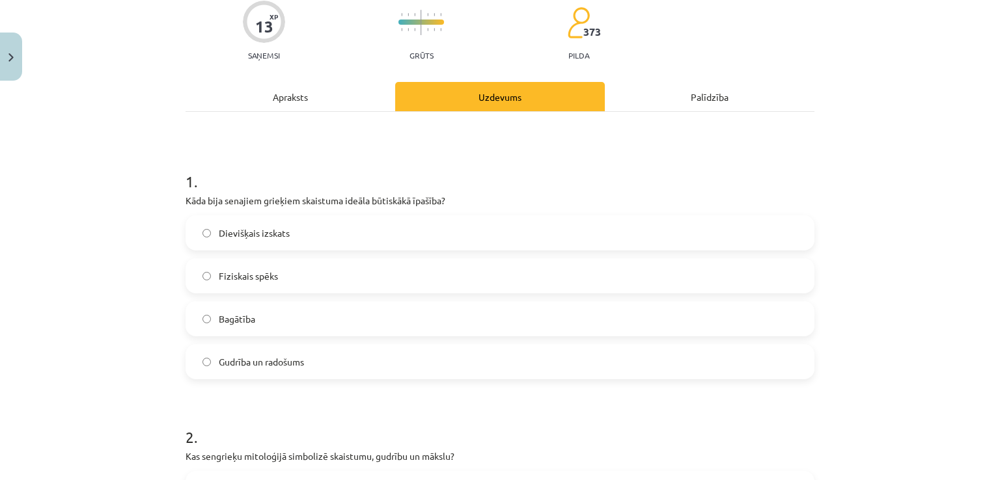
scroll to position [130, 0]
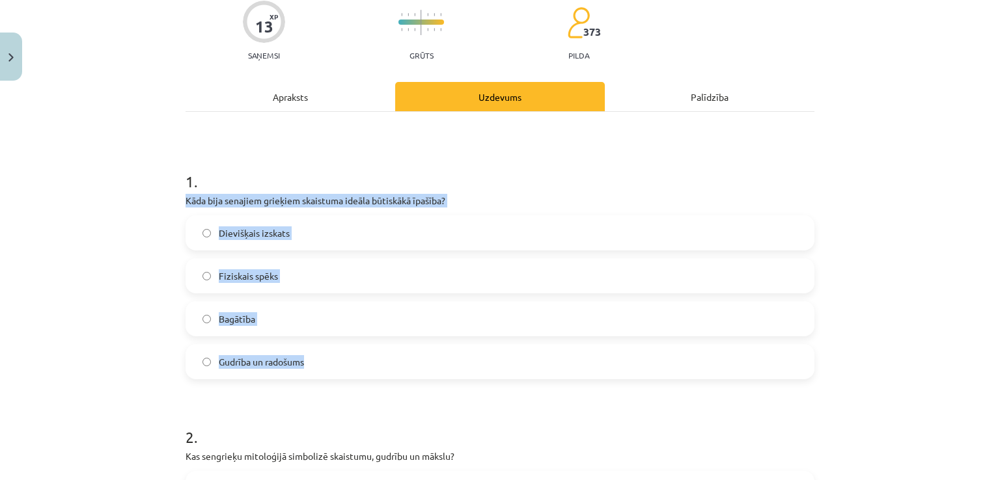
drag, startPoint x: 180, startPoint y: 200, endPoint x: 370, endPoint y: 355, distance: 245.2
click at [370, 355] on div "1 . Kāda bija senajiem grieķiem skaistuma ideāla būtiskākā īpašība? Dievišķais …" at bounding box center [499, 265] width 629 height 230
copy div "Kāda bija senajiem grieķiem skaistuma ideāla būtiskākā īpašība? Dievišķais izsk…"
click at [372, 254] on div "Dievišķais izskats Fiziskais spēks Bagātība Gudrība un radošums" at bounding box center [499, 297] width 629 height 164
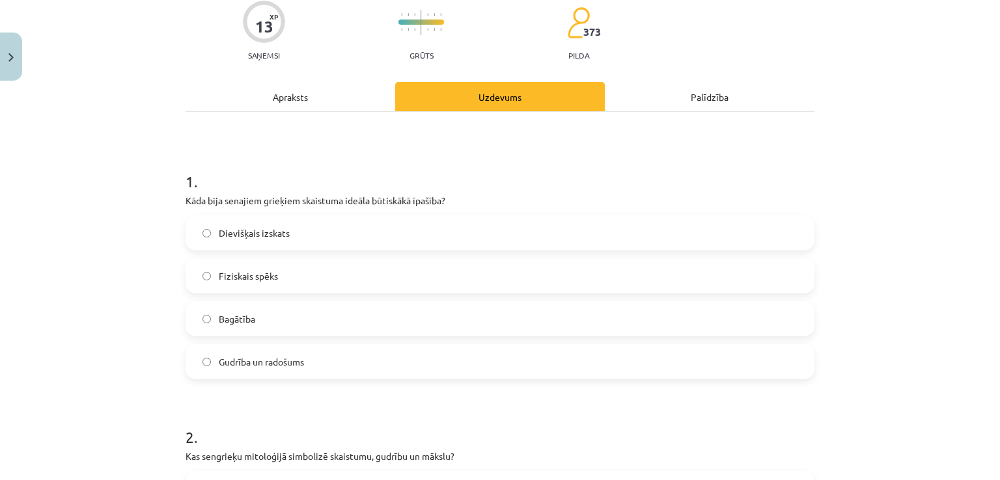
click at [370, 250] on div "Dievišķais izskats Fiziskais spēks Bagātība Gudrība un radošums" at bounding box center [499, 297] width 629 height 164
click at [365, 244] on label "Dievišķais izskats" at bounding box center [500, 233] width 626 height 33
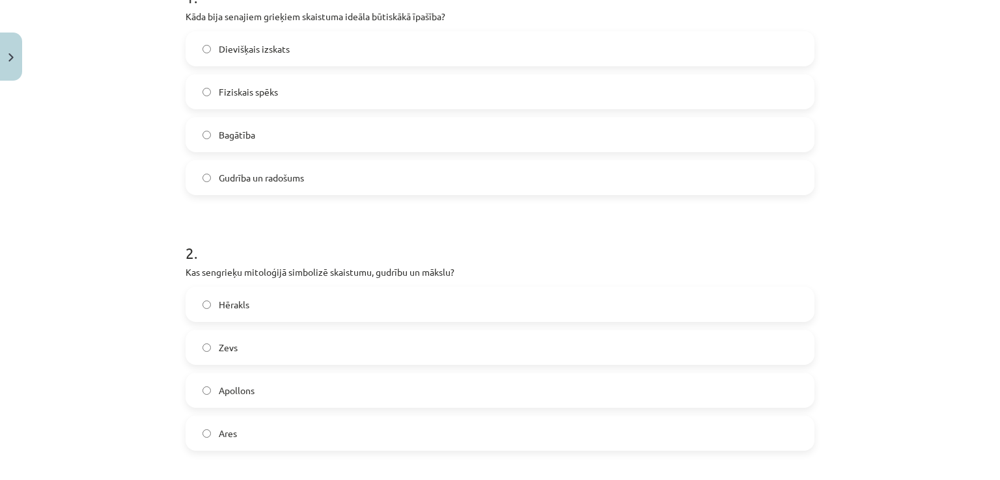
scroll to position [315, 0]
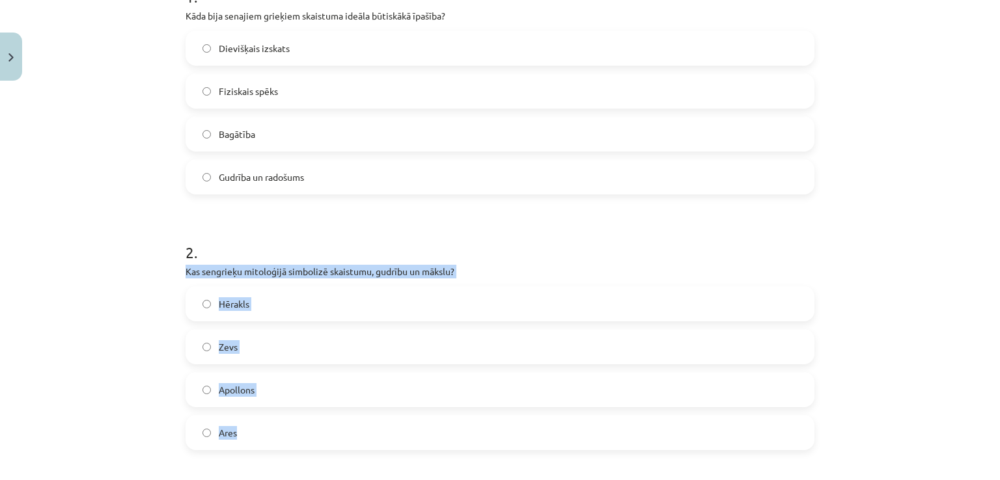
drag, startPoint x: 180, startPoint y: 274, endPoint x: 314, endPoint y: 420, distance: 198.1
click at [314, 420] on div "2 . Kas sengrieķu mitoloģijā simbolizē skaistumu, gudrību un mākslu? Hērakls Ze…" at bounding box center [499, 336] width 629 height 230
copy div "Kas sengrieķu mitoloģijā simbolizē skaistumu, gudrību un mākslu? Hērakls Zevs A…"
click at [262, 385] on label "Apollons" at bounding box center [500, 390] width 626 height 33
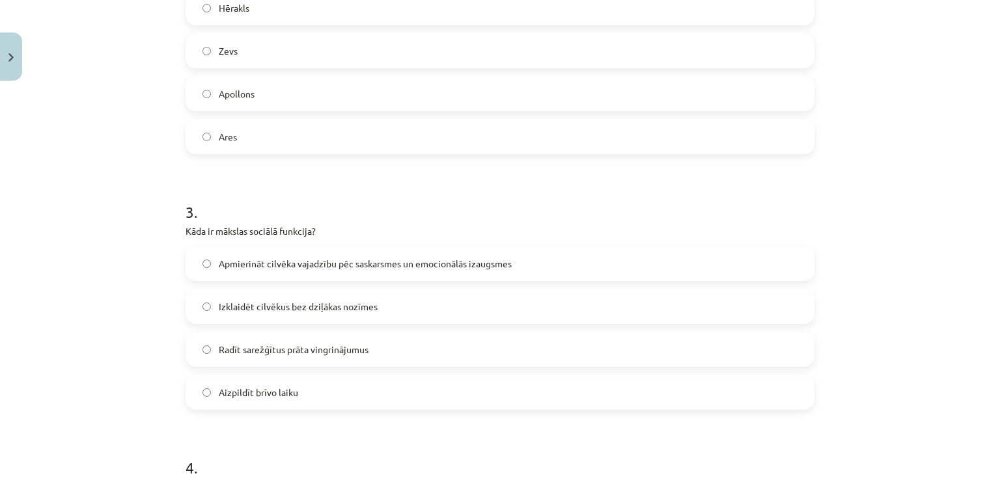
scroll to position [610, 0]
click at [309, 271] on label "Apmierināt cilvēka vajadzību pēc saskarsmes un emocionālās izaugsmes" at bounding box center [500, 264] width 626 height 33
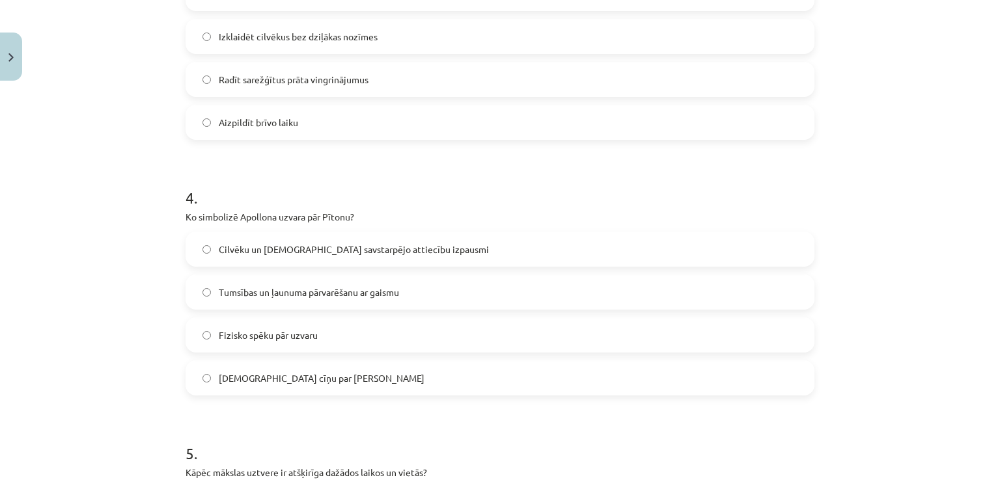
scroll to position [883, 0]
click at [402, 279] on label "Tumsības un ļaunuma pārvarēšanu ar gaismu" at bounding box center [500, 291] width 626 height 33
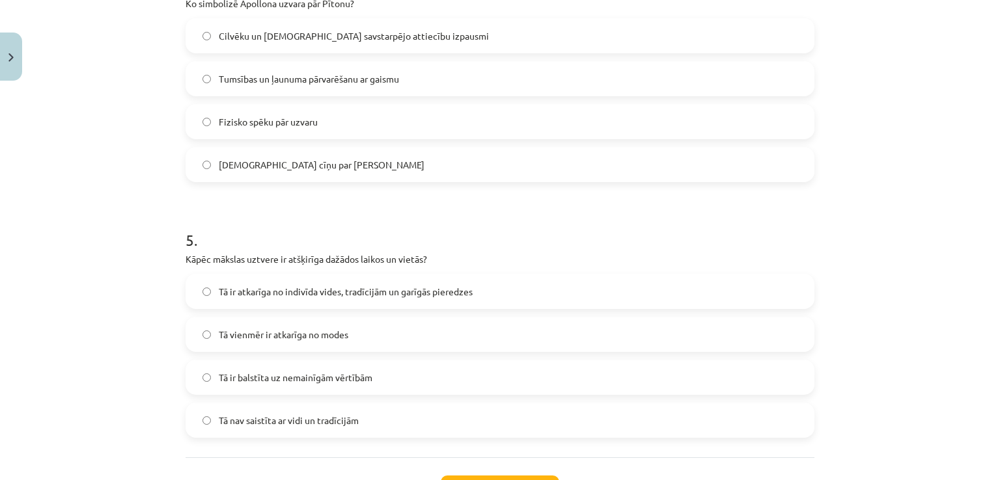
scroll to position [1095, 0]
click at [333, 286] on span "Tā ir atkarīga no indivīda vides, tradīcijām un garīgās pieredzes" at bounding box center [346, 291] width 254 height 14
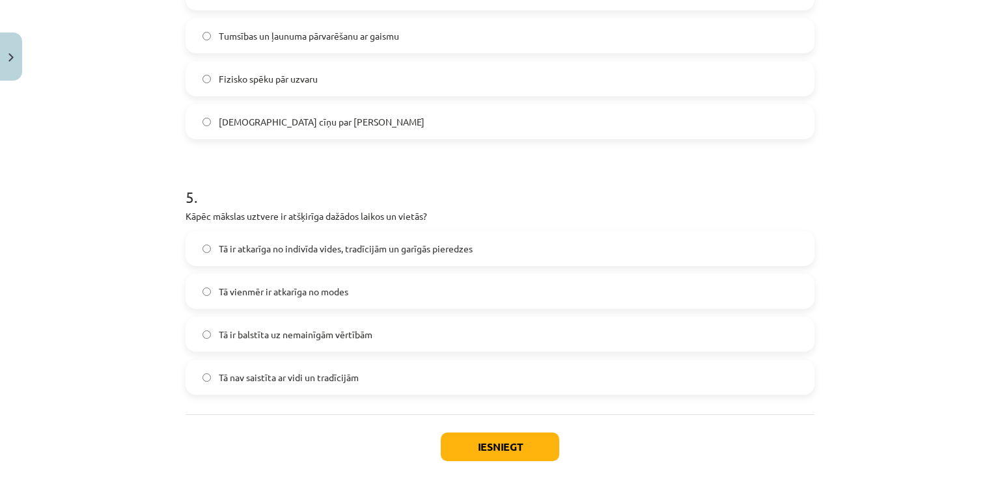
scroll to position [1138, 0]
click at [495, 434] on button "Iesniegt" at bounding box center [500, 447] width 118 height 29
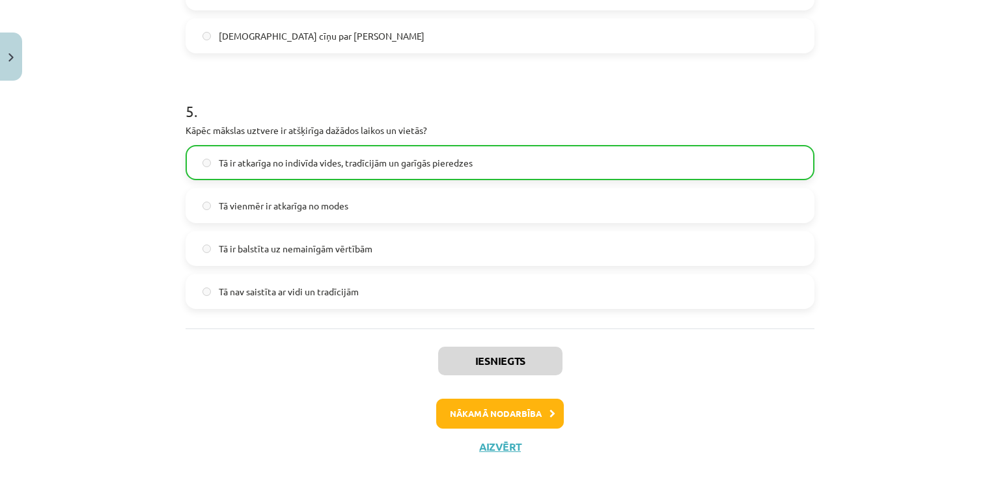
scroll to position [1244, 0]
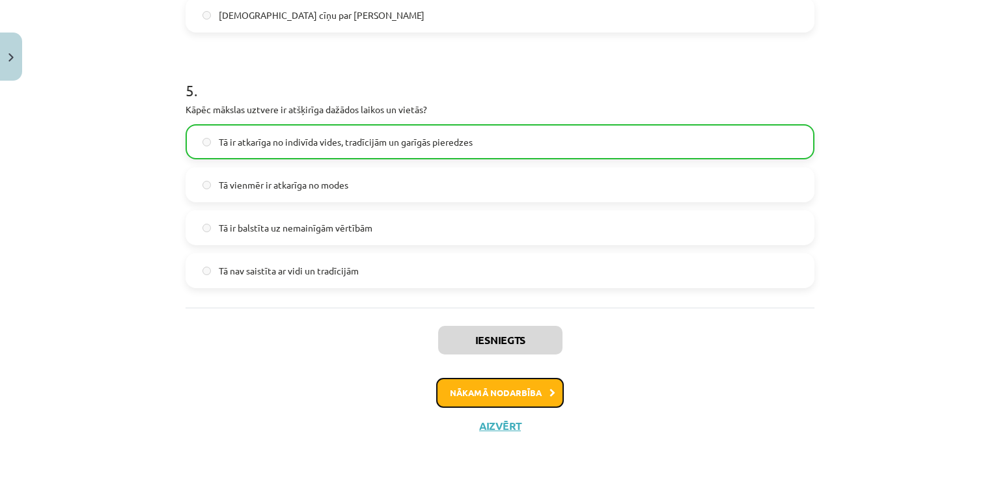
click at [482, 396] on button "Nākamā nodarbība" at bounding box center [500, 393] width 128 height 30
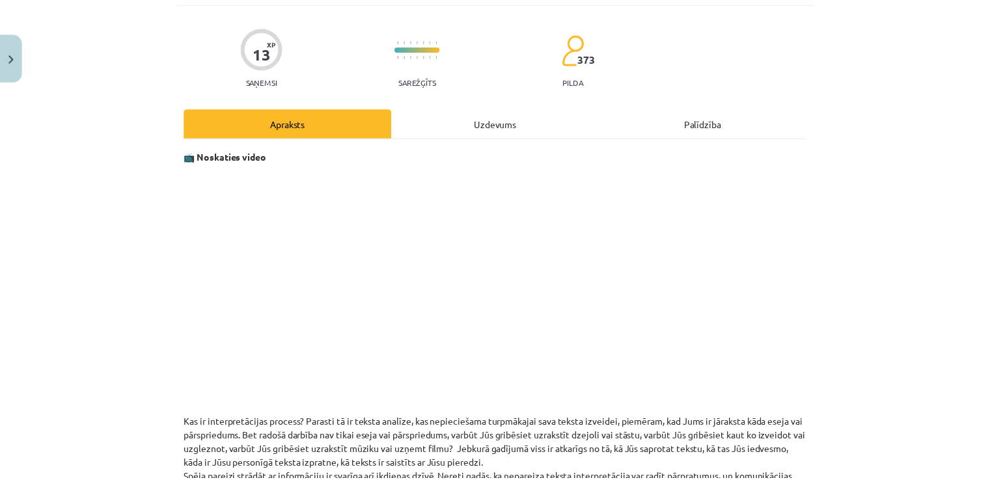
scroll to position [0, 0]
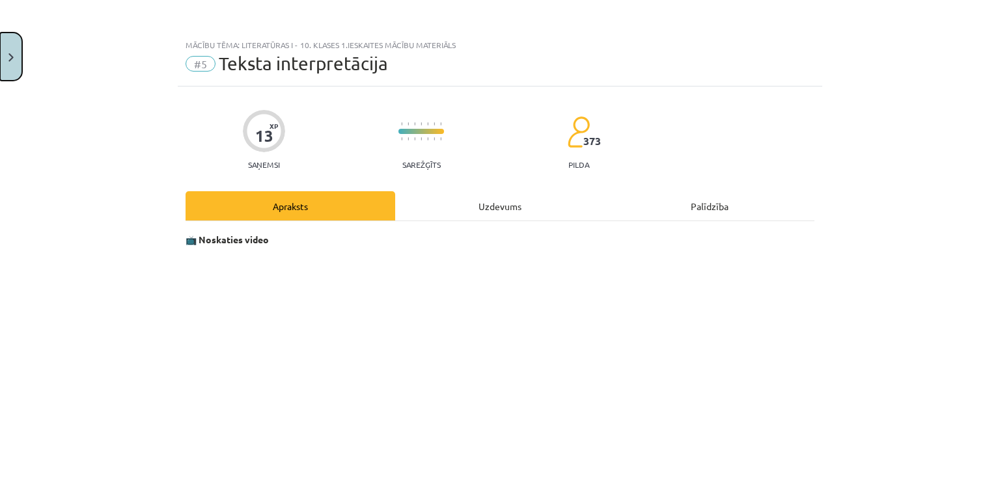
click at [11, 69] on button "Close" at bounding box center [11, 57] width 22 height 48
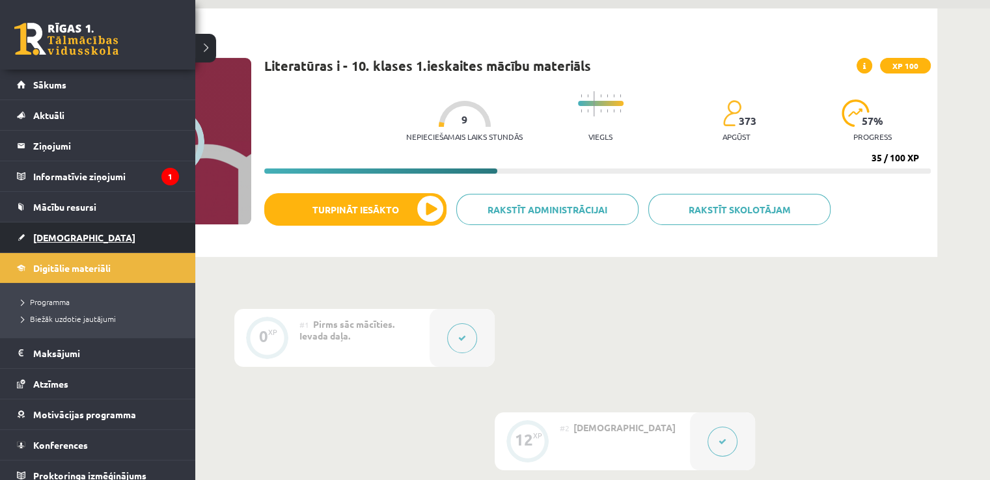
click at [56, 237] on span "[DEMOGRAPHIC_DATA]" at bounding box center [84, 238] width 102 height 12
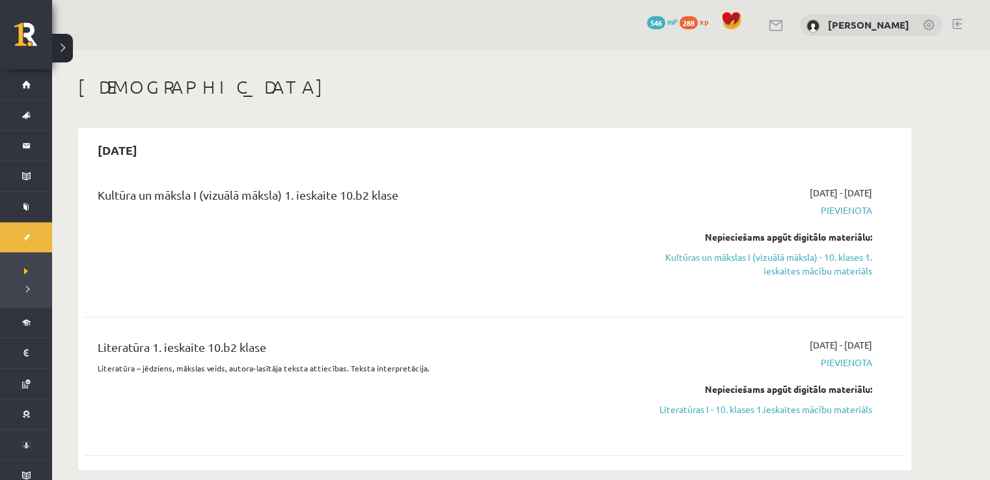
click at [66, 51] on button at bounding box center [62, 48] width 21 height 29
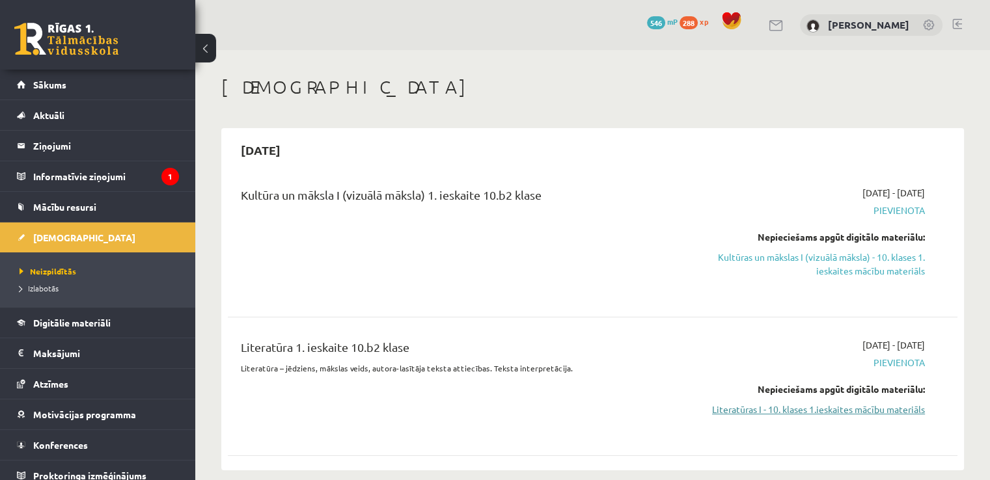
click at [838, 412] on link "Literatūras I - 10. klases 1.ieskaites mācību materiāls" at bounding box center [817, 410] width 215 height 14
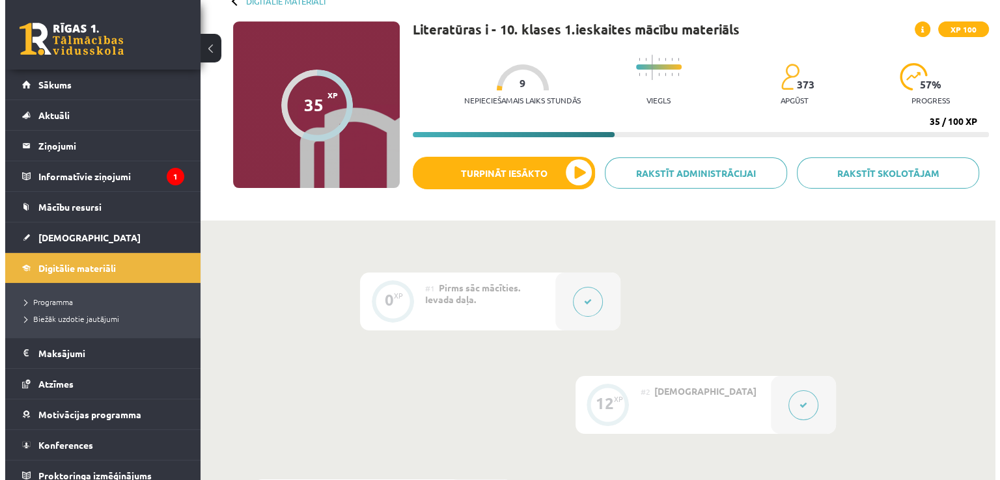
scroll to position [64, 0]
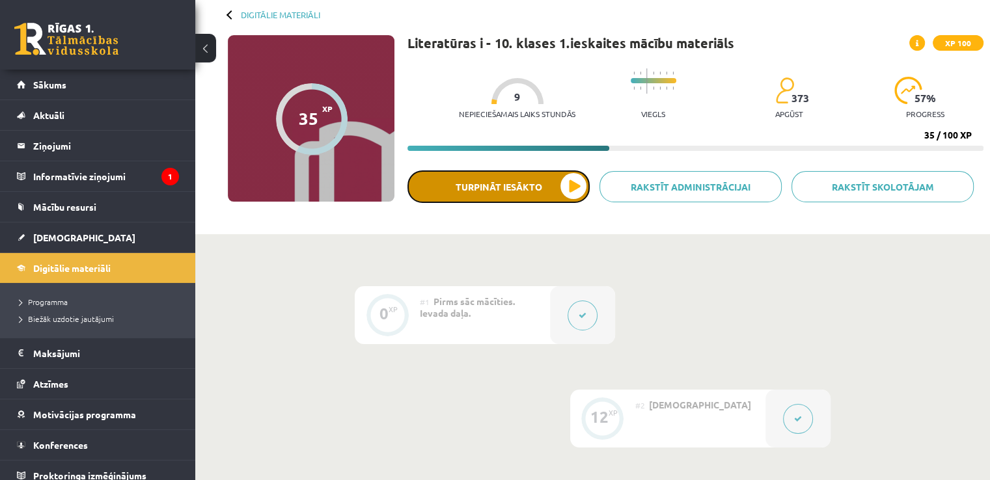
click at [562, 189] on button "Turpināt iesākto" at bounding box center [498, 187] width 182 height 33
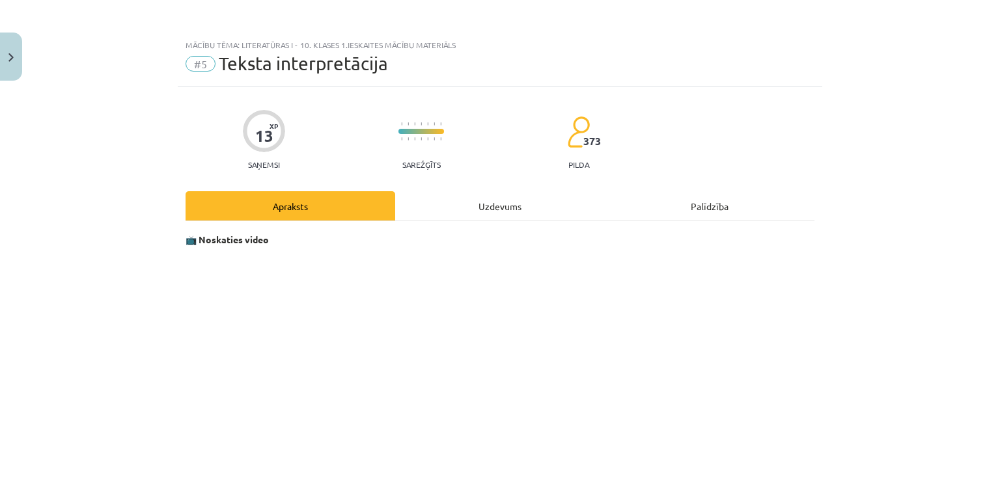
scroll to position [7, 0]
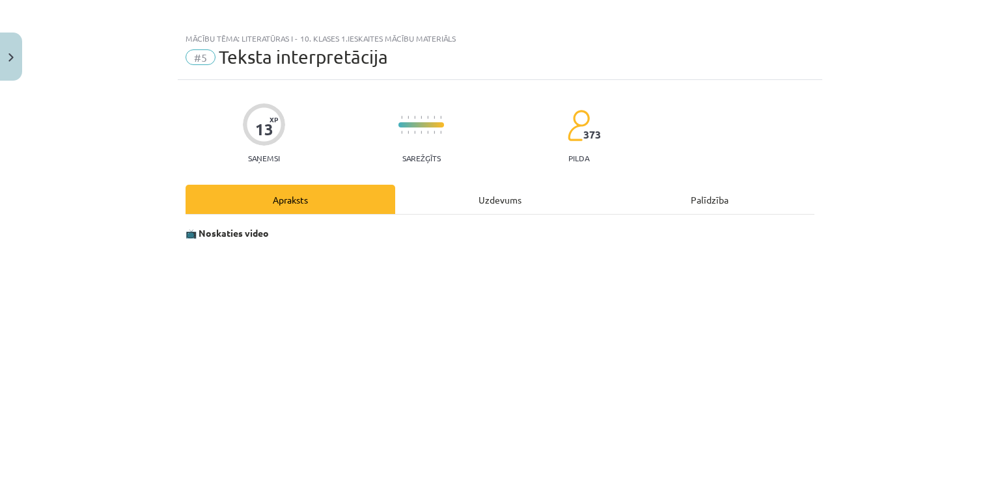
click at [502, 191] on div "Uzdevums" at bounding box center [500, 199] width 210 height 29
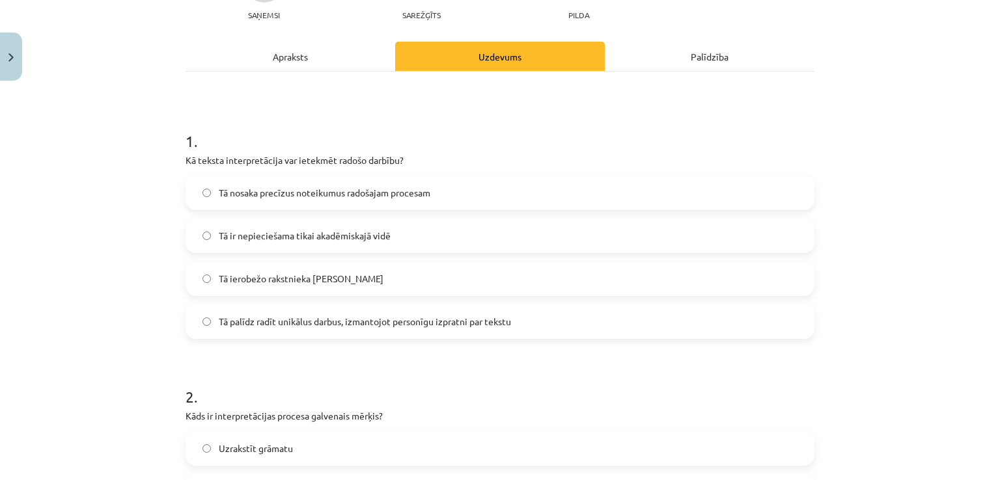
scroll to position [154, 0]
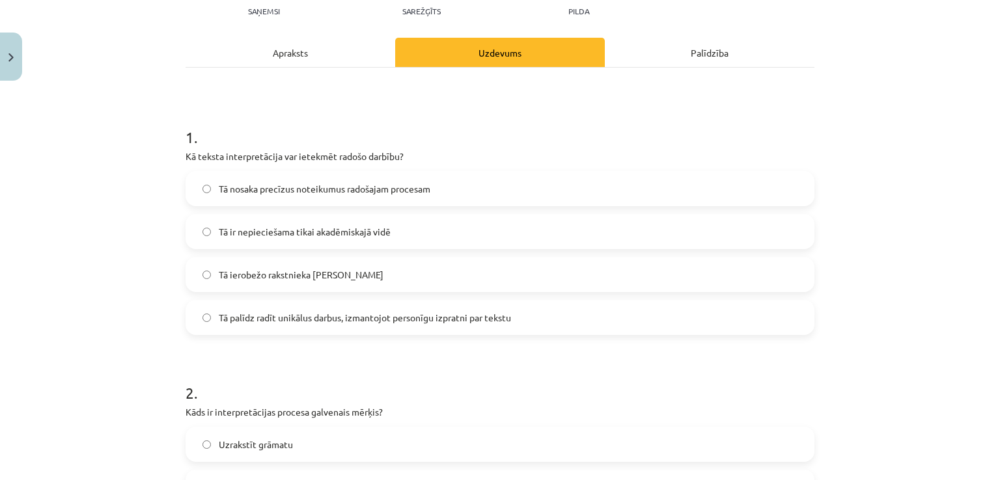
click at [508, 328] on label "Tā palīdz radīt unikālus darbus, izmantojot personīgu izpratni par tekstu" at bounding box center [500, 317] width 626 height 33
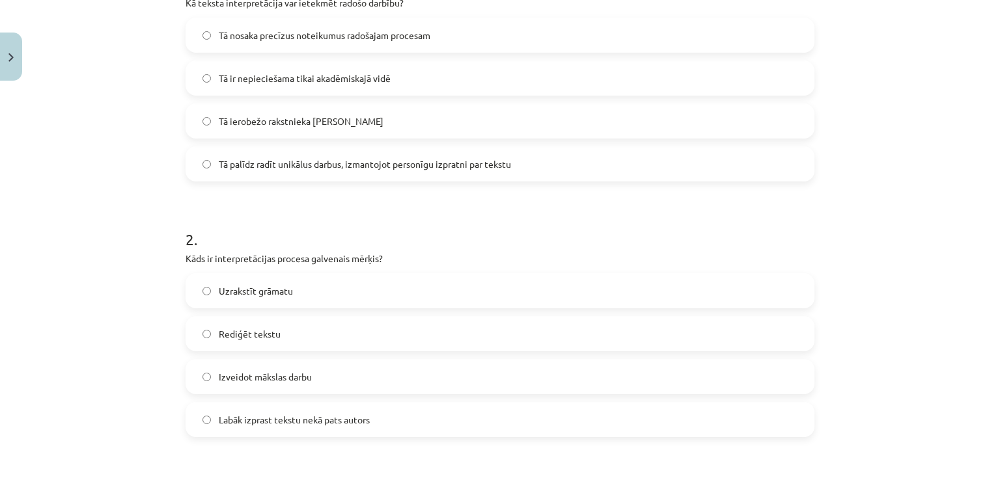
scroll to position [318, 0]
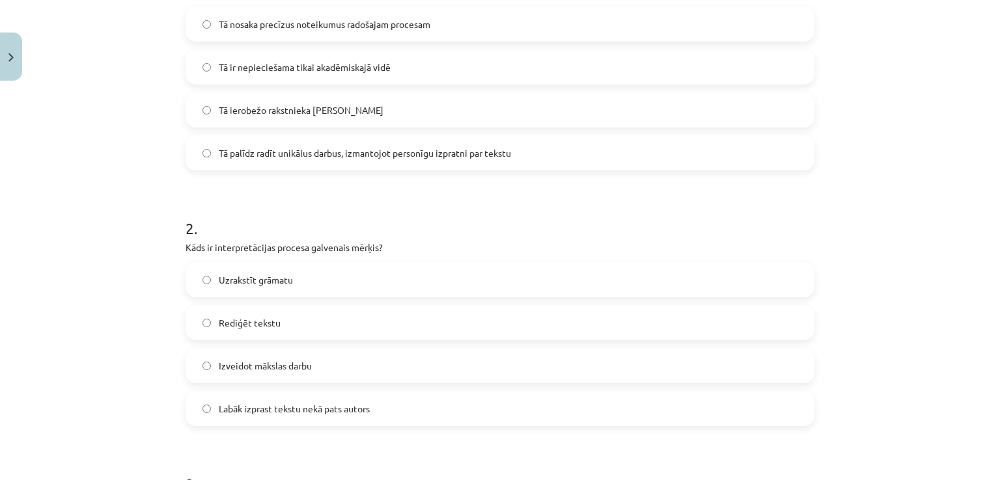
click at [305, 413] on span "Labāk izprast tekstu nekā pats autors" at bounding box center [294, 409] width 151 height 14
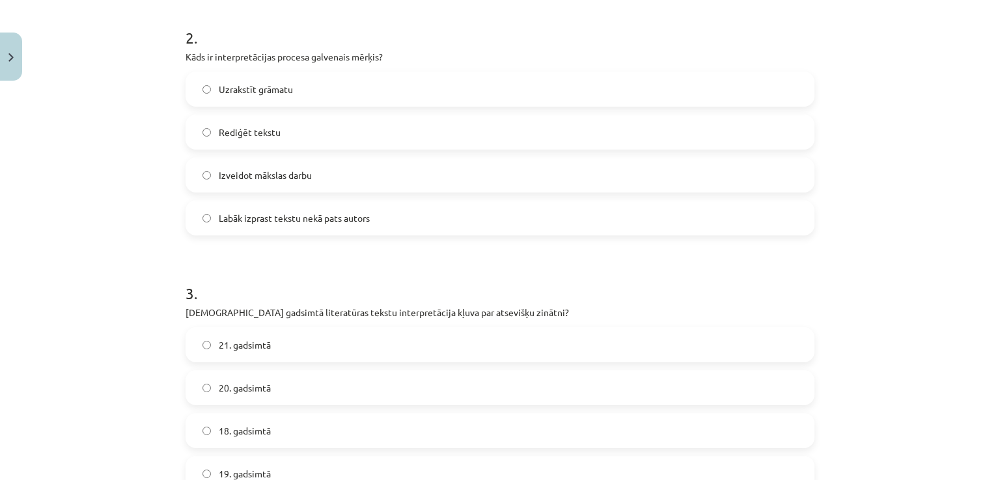
scroll to position [508, 0]
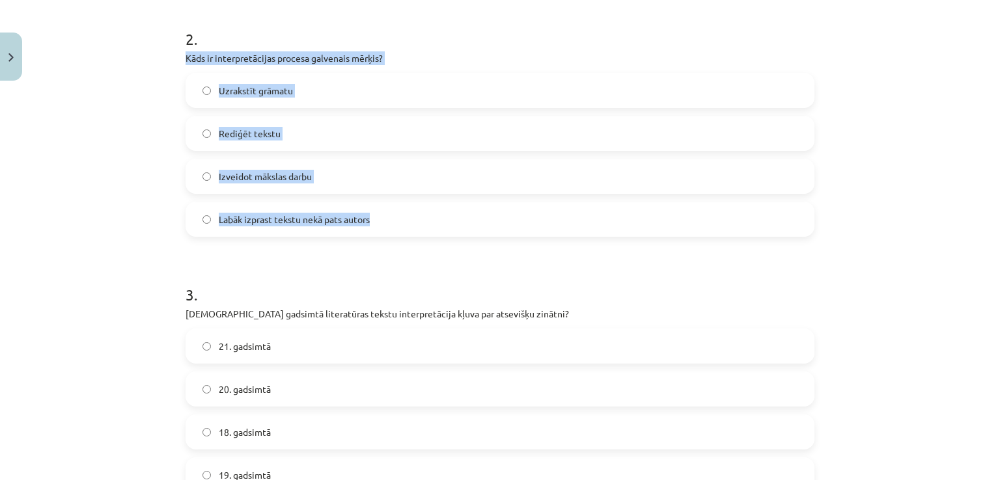
drag, startPoint x: 182, startPoint y: 57, endPoint x: 421, endPoint y: 225, distance: 292.0
click at [421, 225] on div "2 . Kāds ir interpretācijas procesa galvenais mērķis? Uzrakstīt grāmatu Rediģēt…" at bounding box center [499, 122] width 629 height 230
copy div "Kāds ir interpretācijas procesa galvenais mērķis? Uzrakstīt grāmatu Rediģēt tek…"
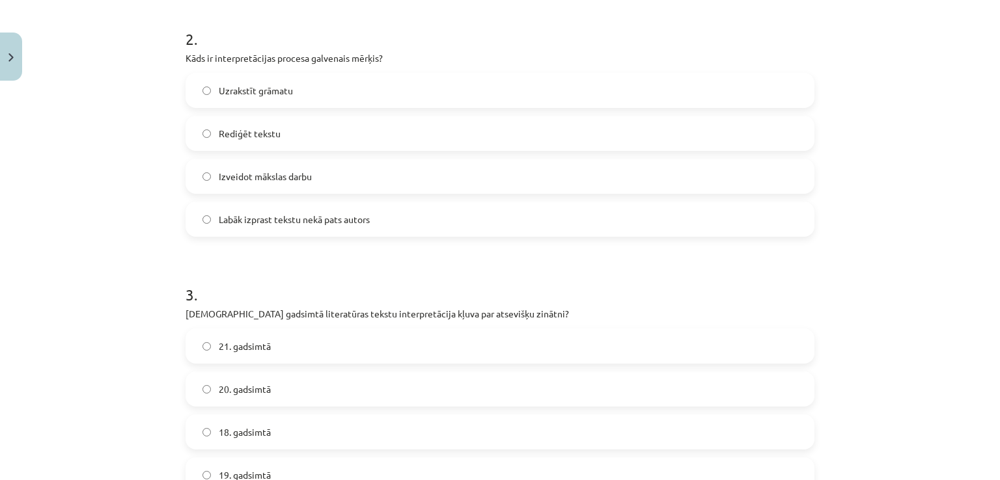
click at [281, 253] on form "1 . Kā teksta interpretācija var ietekmēt radošo darbību? Tā nosaka precīzus no…" at bounding box center [499, 377] width 629 height 1253
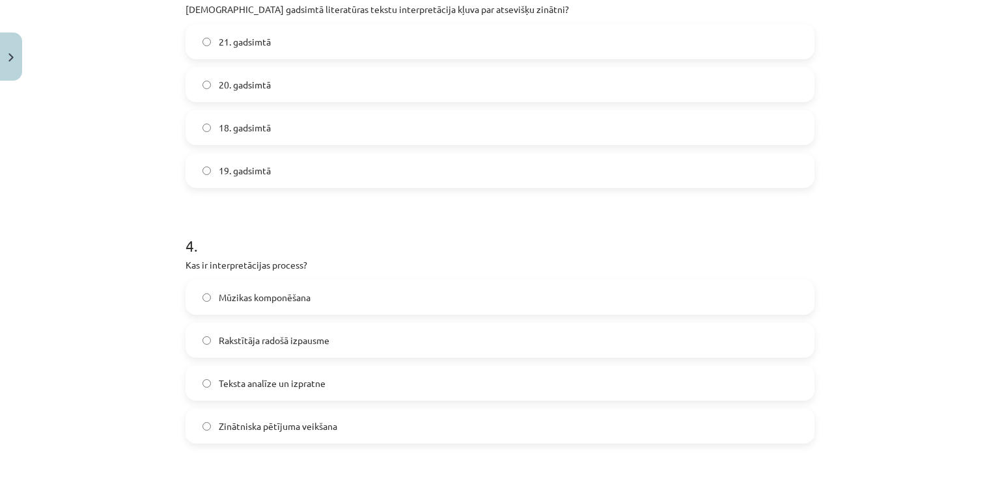
scroll to position [925, 0]
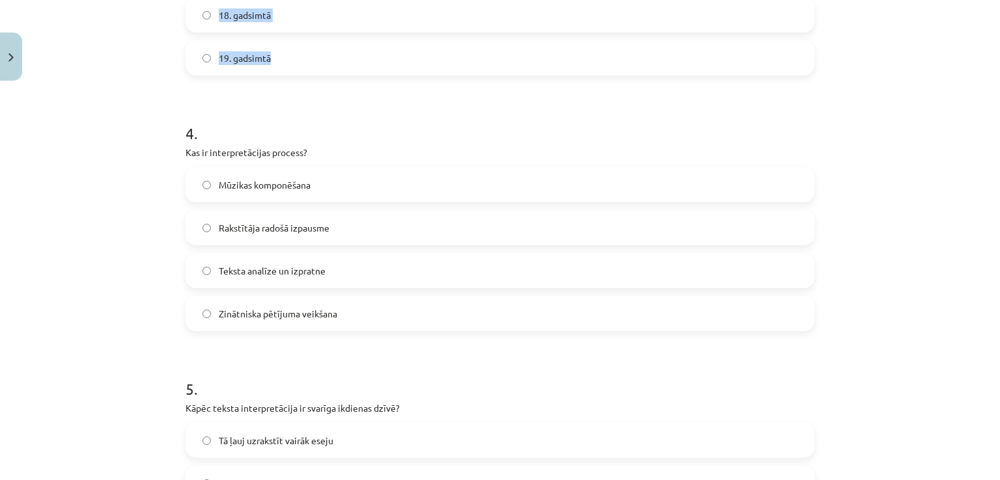
drag, startPoint x: 169, startPoint y: 313, endPoint x: 394, endPoint y: 59, distance: 339.8
click at [394, 59] on div "Mācību tēma: Literatūras i - 10. klases 1.ieskaites mācību materiāls #5 Teksta …" at bounding box center [500, 240] width 1000 height 480
copy div "[DEMOGRAPHIC_DATA] gadsimtā literatūras tekstu interpretācija kļuva par atseviš…"
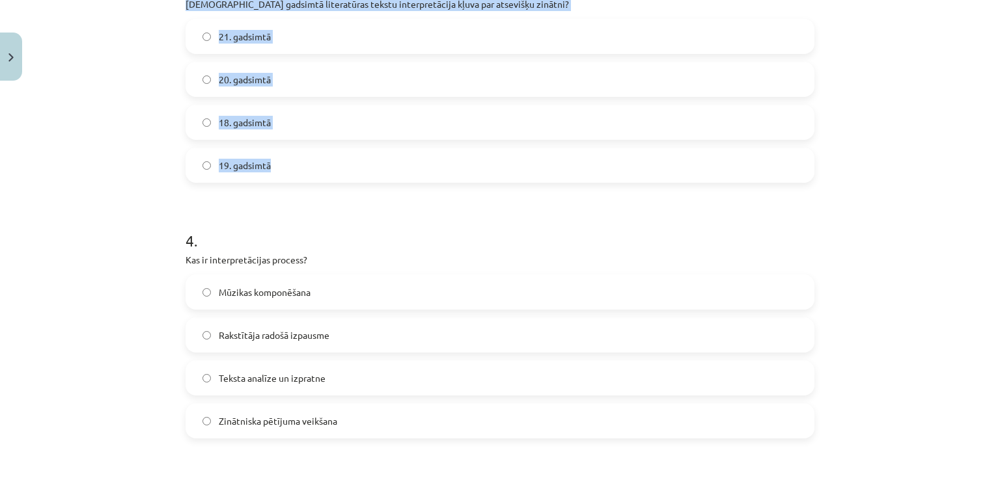
scroll to position [815, 0]
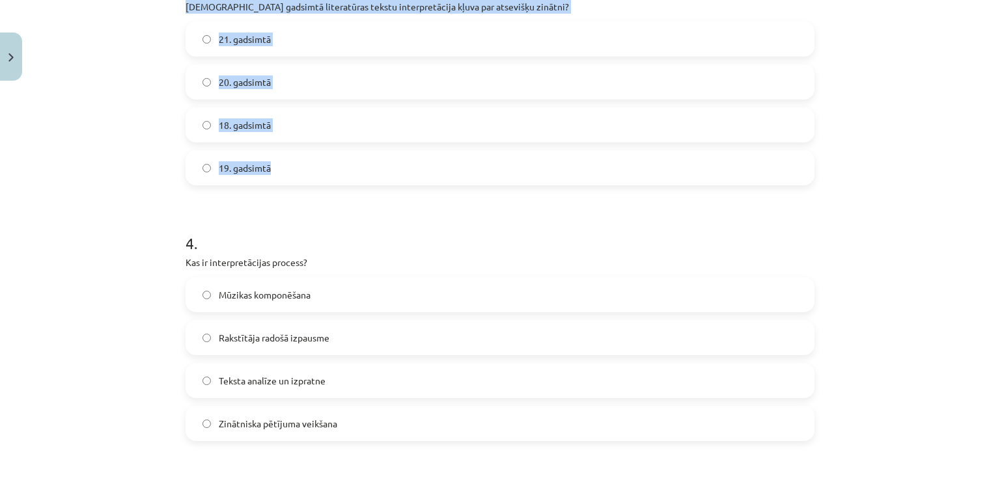
click at [273, 84] on label "20. gadsimtā" at bounding box center [500, 82] width 626 height 33
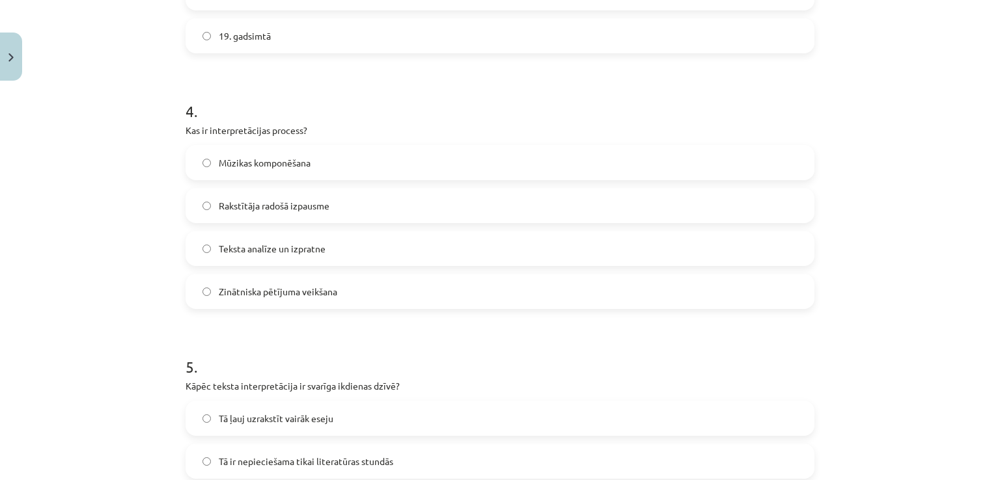
scroll to position [946, 0]
click at [344, 243] on label "Teksta analīze un izpratne" at bounding box center [500, 249] width 626 height 33
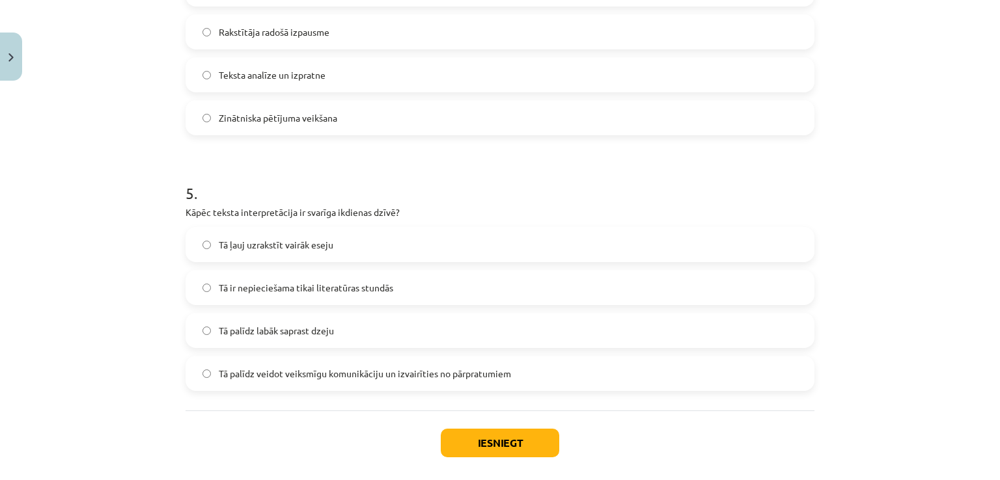
scroll to position [1121, 0]
click at [295, 368] on span "Tā palīdz veidot veiksmīgu komunikāciju un izvairīties no pārpratumiem" at bounding box center [365, 373] width 292 height 14
click at [481, 440] on button "Iesniegt" at bounding box center [500, 442] width 118 height 29
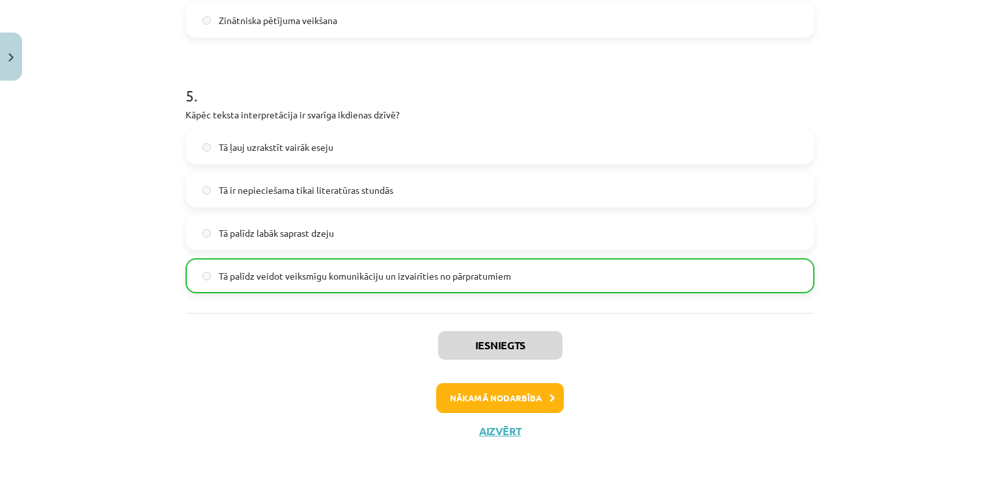
scroll to position [1224, 0]
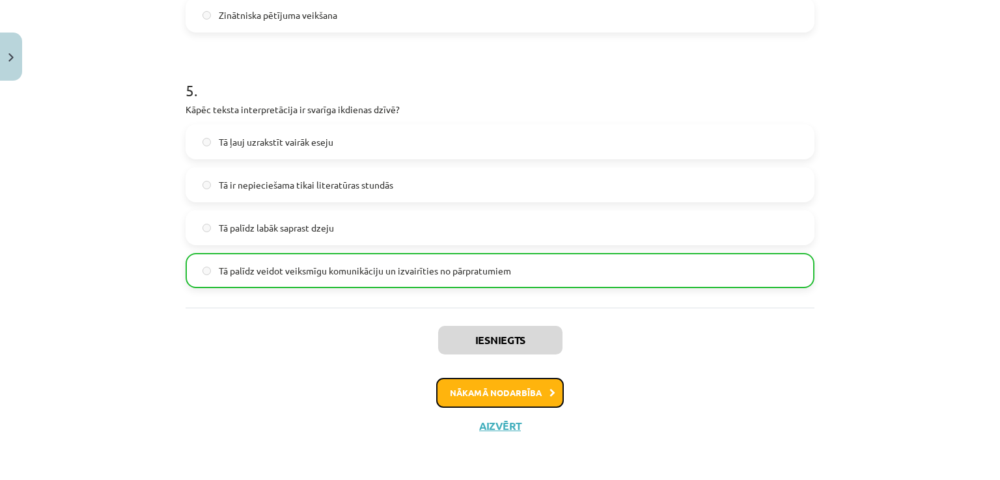
click at [484, 386] on button "Nākamā nodarbība" at bounding box center [500, 393] width 128 height 30
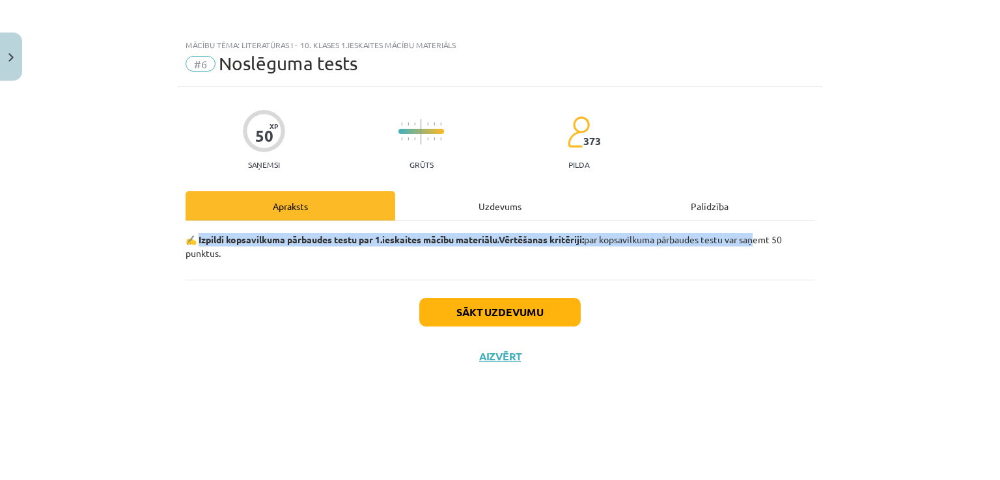
drag, startPoint x: 200, startPoint y: 239, endPoint x: 765, endPoint y: 240, distance: 565.6
click at [765, 240] on p "✍️ Izpildi kopsavilkuma pārbaudes testu par 1.ieskaites mācību materiālu. Vērtē…" at bounding box center [499, 246] width 629 height 27
click at [513, 315] on button "Sākt uzdevumu" at bounding box center [499, 312] width 161 height 29
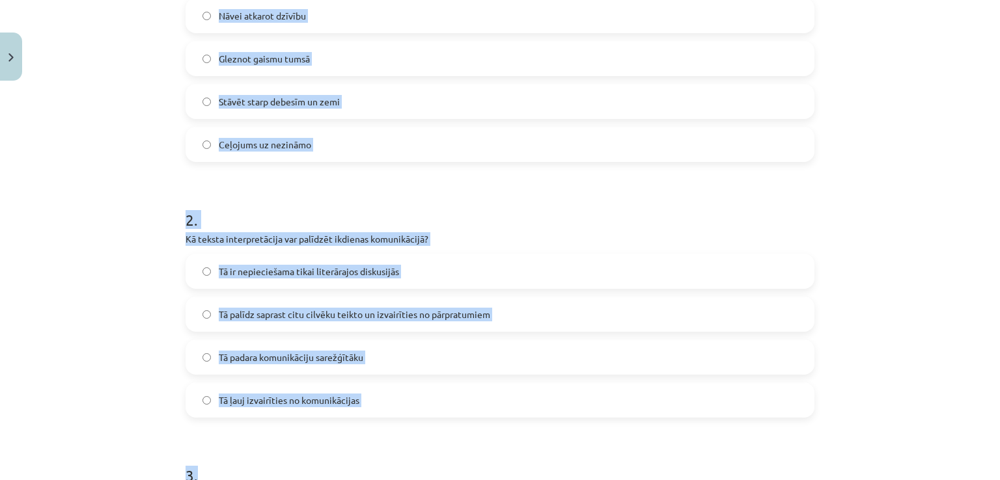
scroll to position [336, 0]
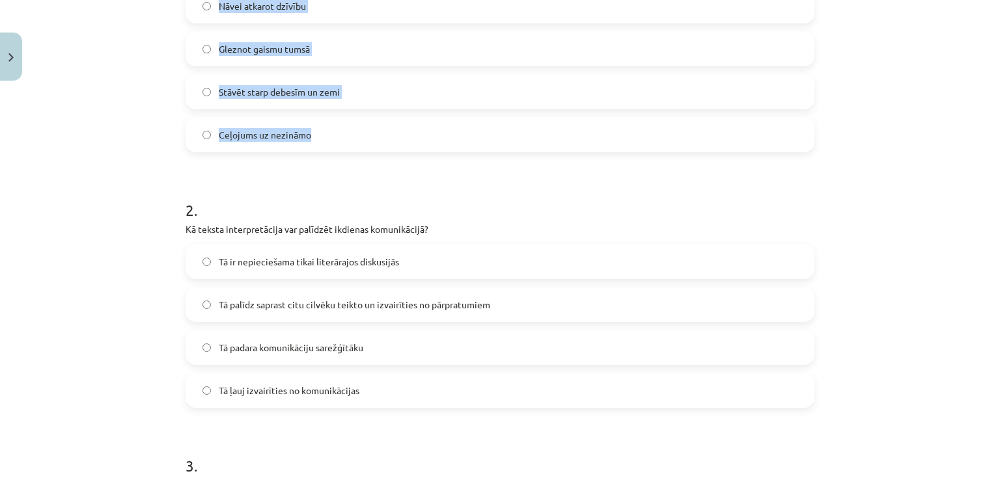
drag, startPoint x: 182, startPoint y: 307, endPoint x: 408, endPoint y: 137, distance: 283.0
click at [408, 137] on div "1 . Kādu metaforu [PERSON_NAME] izmanto, lai aprakstītu dzejnieka darbu? Nāvei …" at bounding box center [499, 38] width 629 height 230
copy div "Kādu metaforu [PERSON_NAME] izmanto, lai aprakstītu dzejnieka darbu? Nāvei atka…"
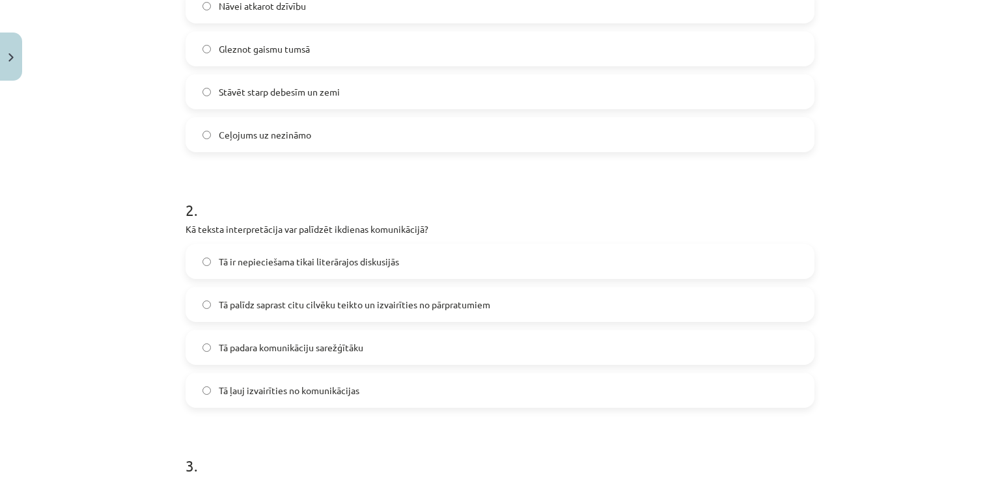
click at [313, 186] on h1 "2 ." at bounding box center [499, 198] width 629 height 40
click at [286, 103] on label "Stāvēt starp debesīm un zemi" at bounding box center [500, 91] width 626 height 33
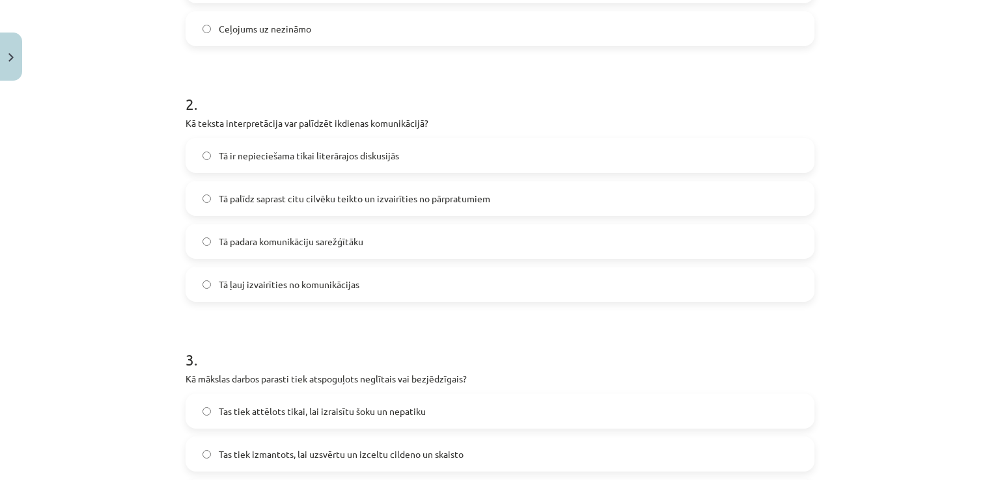
scroll to position [443, 0]
click at [366, 201] on span "Tā palīdz saprast citu cilvēku teikto un izvairīties no pārpratumiem" at bounding box center [354, 198] width 271 height 14
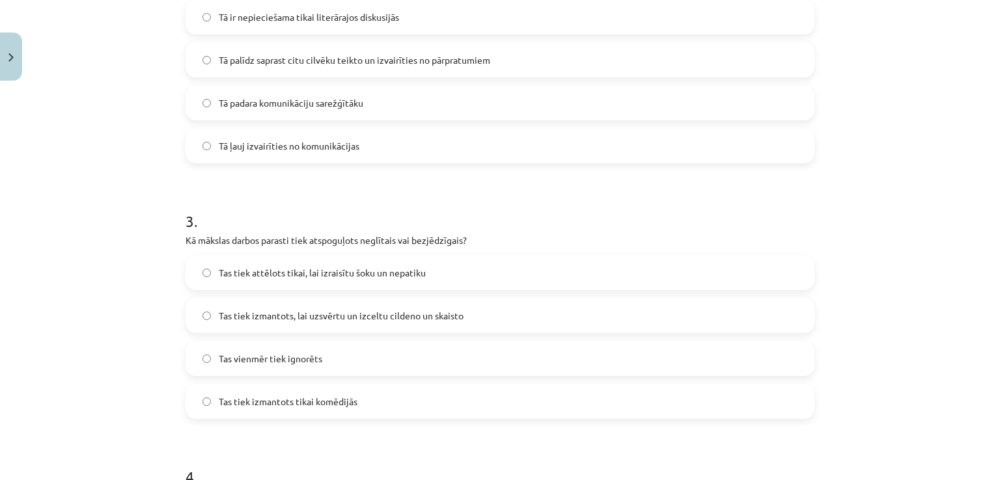
scroll to position [589, 0]
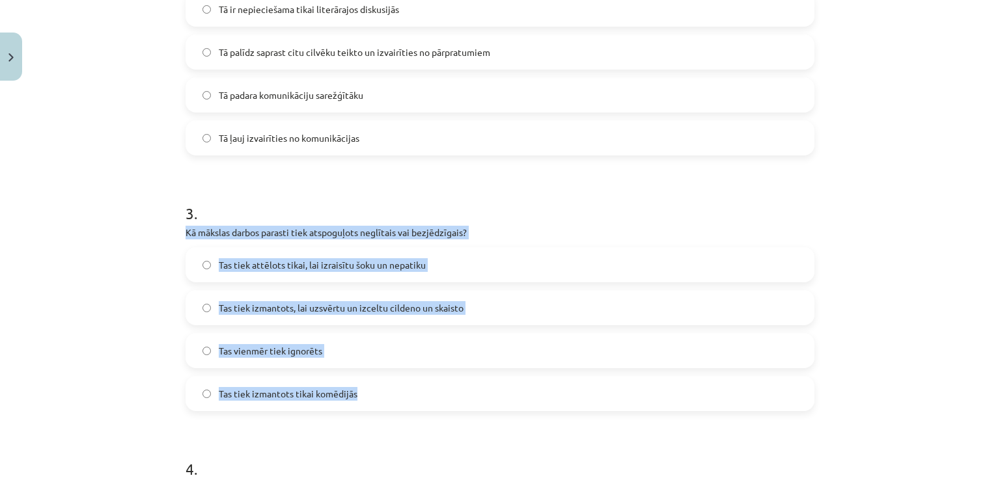
drag, startPoint x: 179, startPoint y: 232, endPoint x: 377, endPoint y: 391, distance: 254.2
copy div "Kā mākslas darbos parasti tiek atspoguļots neglītais vai bezjēdzīgais? Tas tiek…"
click at [353, 310] on span "Tas tiek izmantots, lai uzsvērtu un izceltu cildeno un skaisto" at bounding box center [341, 308] width 245 height 14
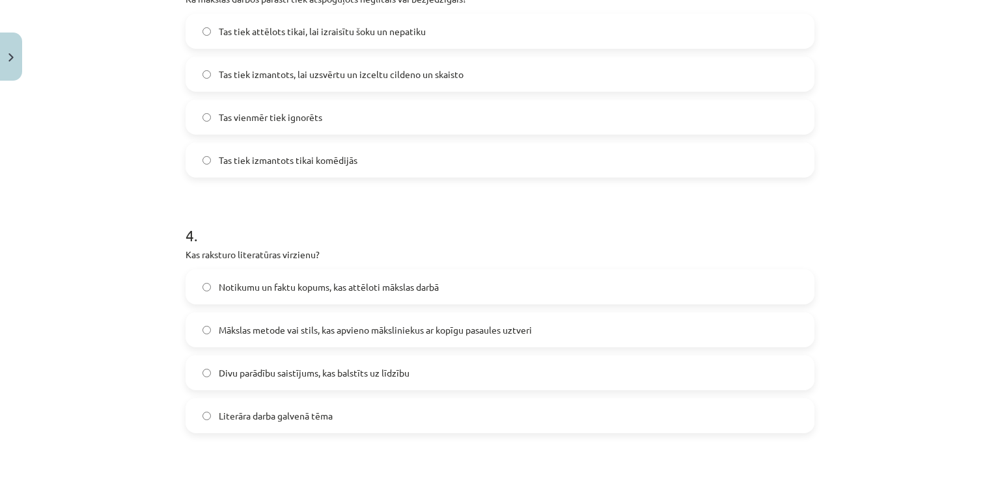
scroll to position [823, 0]
click at [374, 332] on span "Mākslas metode vai stils, kas apvieno māksliniekus ar kopīgu pasaules uztveri" at bounding box center [375, 330] width 313 height 14
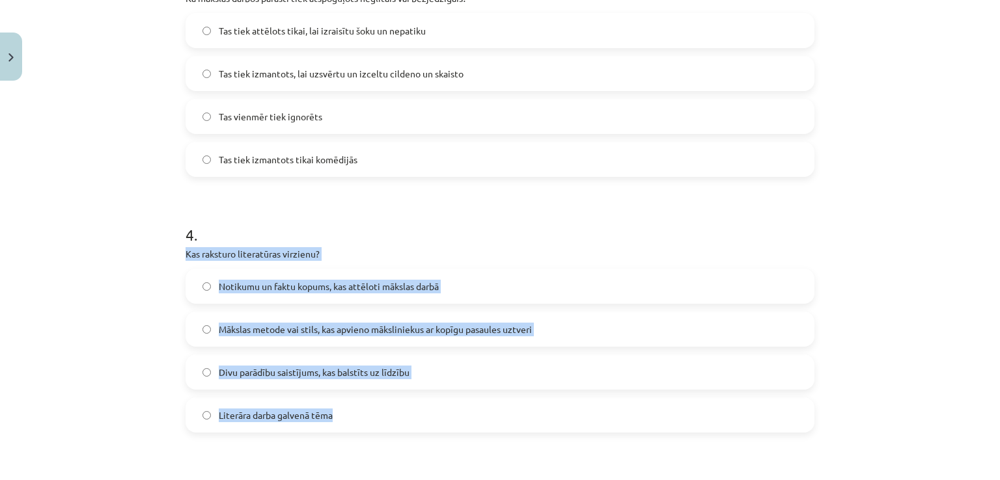
drag, startPoint x: 181, startPoint y: 252, endPoint x: 389, endPoint y: 402, distance: 256.5
click at [389, 402] on div "4 . Kas raksturo literatūras virzienu? Notikumu un faktu kopums, kas attēloti m…" at bounding box center [499, 318] width 629 height 230
copy div "Kas raksturo literatūras virzienu? Notikumu un faktu kopums, kas attēloti māksl…"
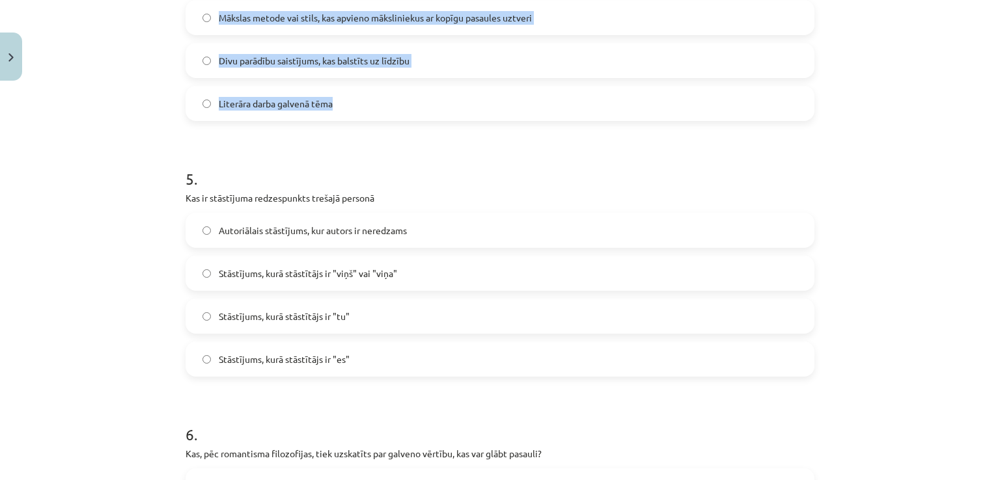
scroll to position [1135, 0]
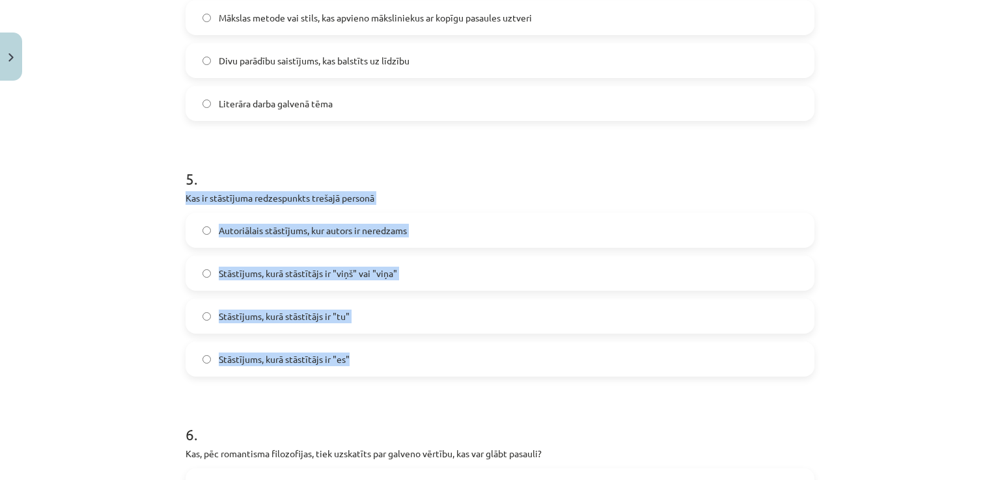
drag, startPoint x: 178, startPoint y: 195, endPoint x: 448, endPoint y: 347, distance: 309.5
click at [448, 347] on div "50 XP Saņemsi Grūts 373 pilda Apraksts Uzdevums Palīdzība 1 . Kādu metaforu [PE…" at bounding box center [500, 362] width 644 height 2823
copy div "Kas ir stāstījuma redzespunkts trešajā personā Autoriālais stāstījums, kur auto…"
click at [397, 281] on label "Stāstījums, kurā stāstītājs ir "viņš" vai "viņa"" at bounding box center [500, 273] width 626 height 33
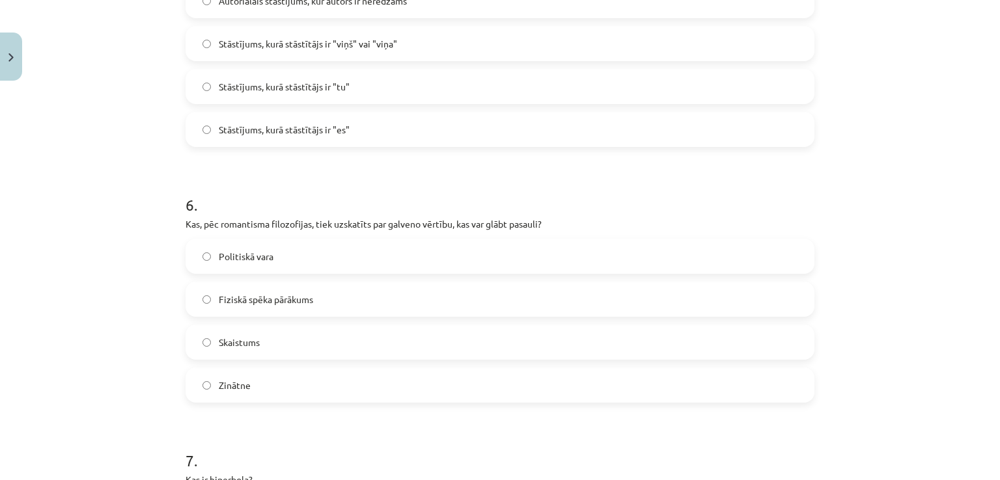
scroll to position [1365, 0]
click at [269, 336] on label "Skaistums" at bounding box center [500, 341] width 626 height 33
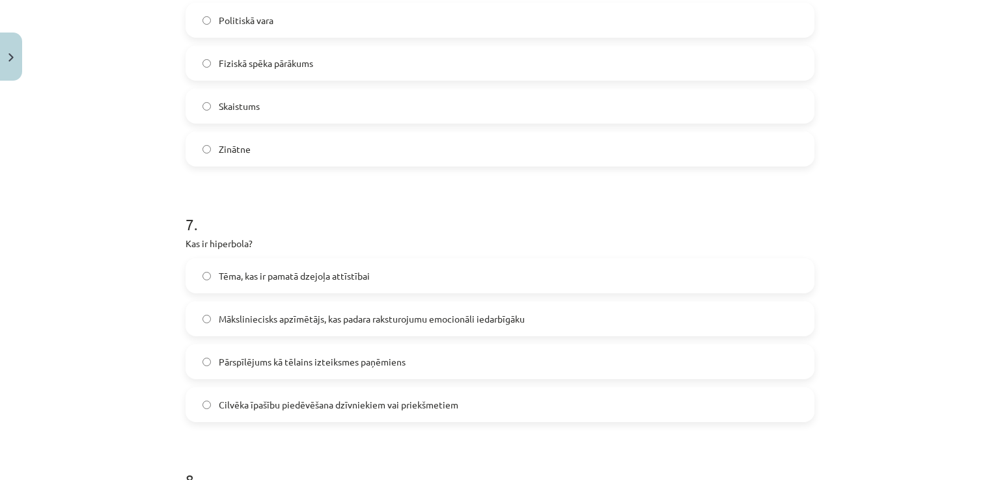
scroll to position [1604, 0]
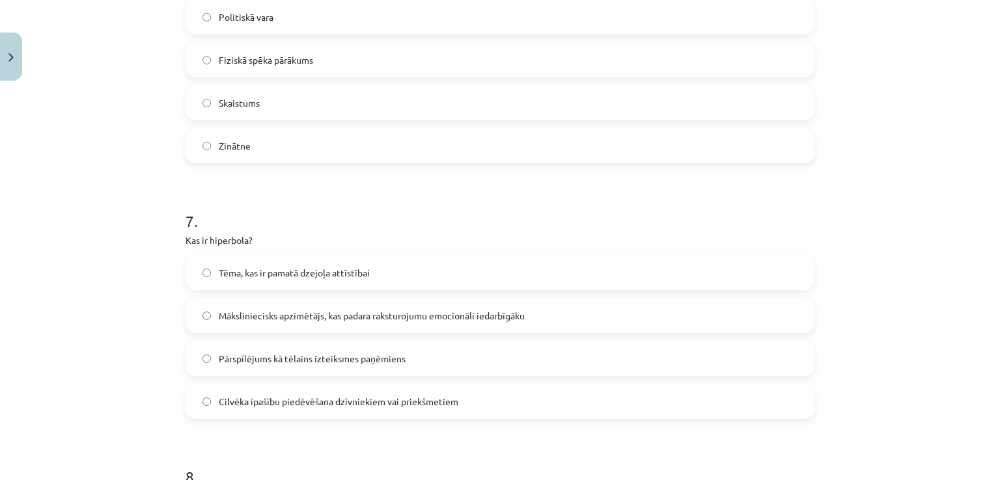
click at [340, 350] on label "Pārspīlējums kā tēlains izteiksmes paņēmiens" at bounding box center [500, 358] width 626 height 33
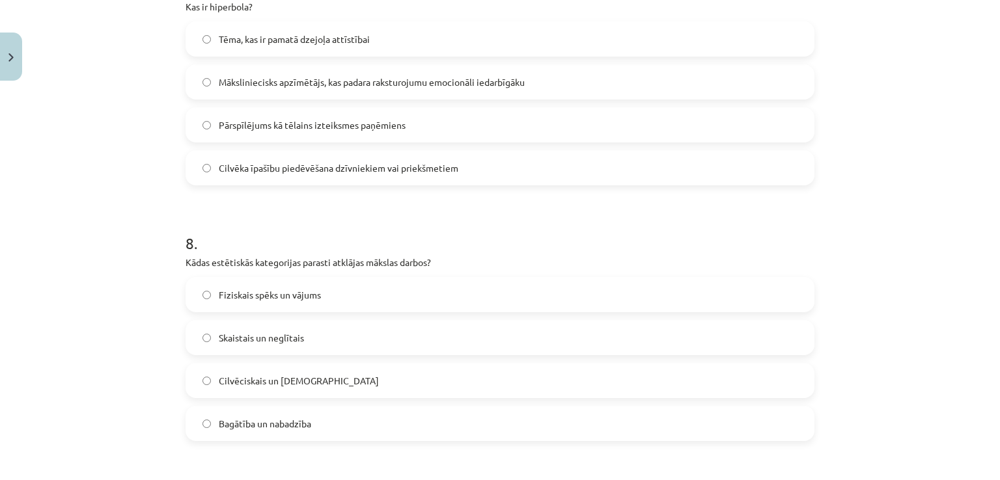
scroll to position [1836, 0]
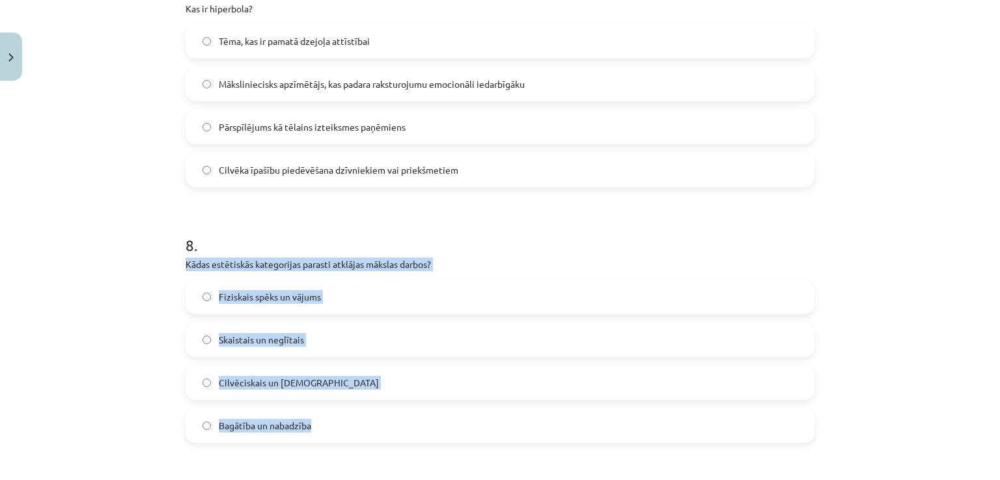
drag, startPoint x: 182, startPoint y: 264, endPoint x: 372, endPoint y: 412, distance: 241.6
click at [372, 412] on div "8 . Kādas estētiskās kategorijas parasti atklājas mākslas darbos? Fiziskais spē…" at bounding box center [499, 328] width 629 height 230
copy div "Kādas estētiskās kategorijas parasti atklājas mākslas darbos? Fiziskais spēks u…"
click at [299, 344] on label "Skaistais un neglītais" at bounding box center [500, 339] width 626 height 33
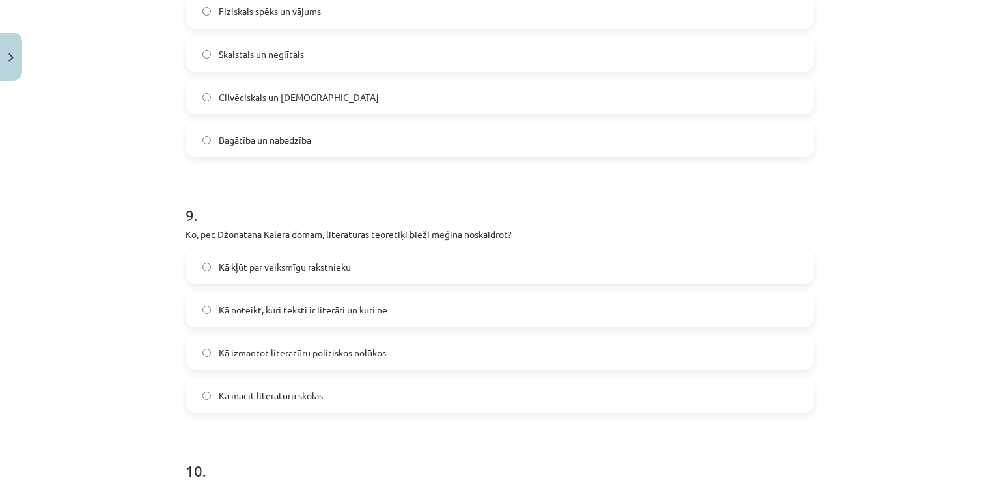
scroll to position [2122, 0]
click at [394, 309] on label "Kā noteikt, kuri teksti ir literāri un kuri ne" at bounding box center [500, 309] width 626 height 33
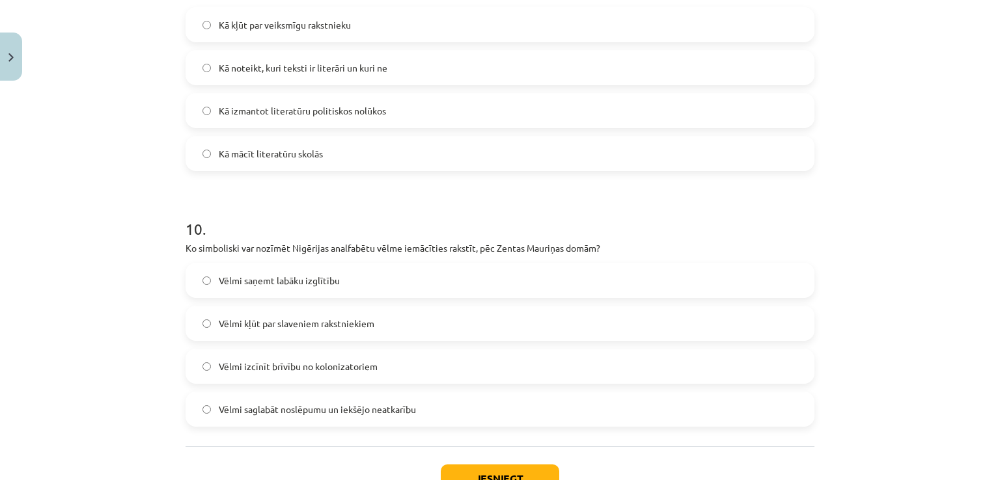
scroll to position [2364, 0]
click at [296, 415] on span "Vēlmi saglabāt noslēpumu un iekšējo neatkarību" at bounding box center [317, 410] width 197 height 14
click at [441, 476] on button "Iesniegt" at bounding box center [500, 479] width 118 height 29
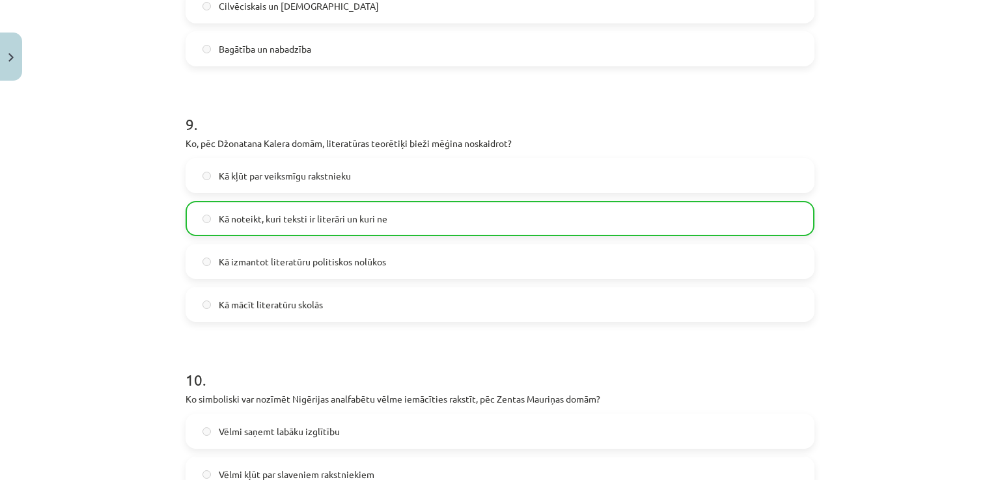
scroll to position [2502, 0]
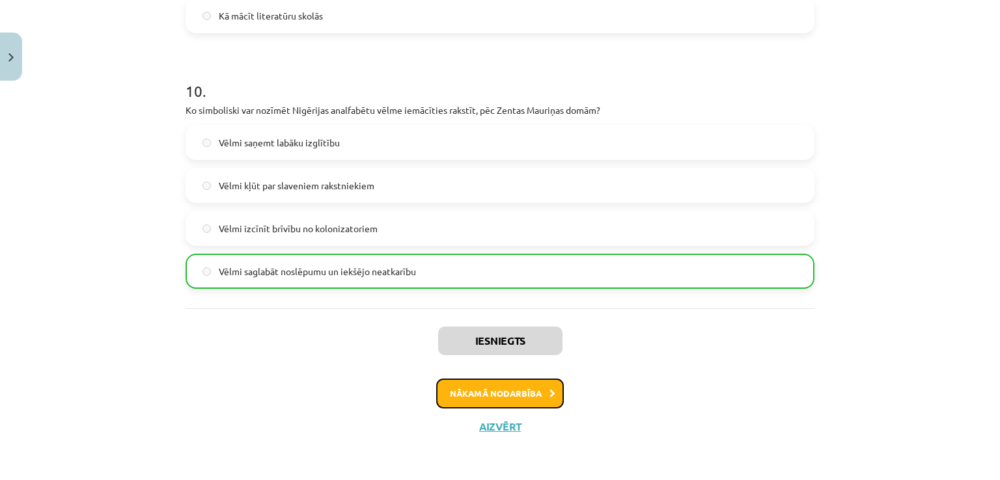
click at [468, 402] on button "Nākamā nodarbība" at bounding box center [500, 394] width 128 height 30
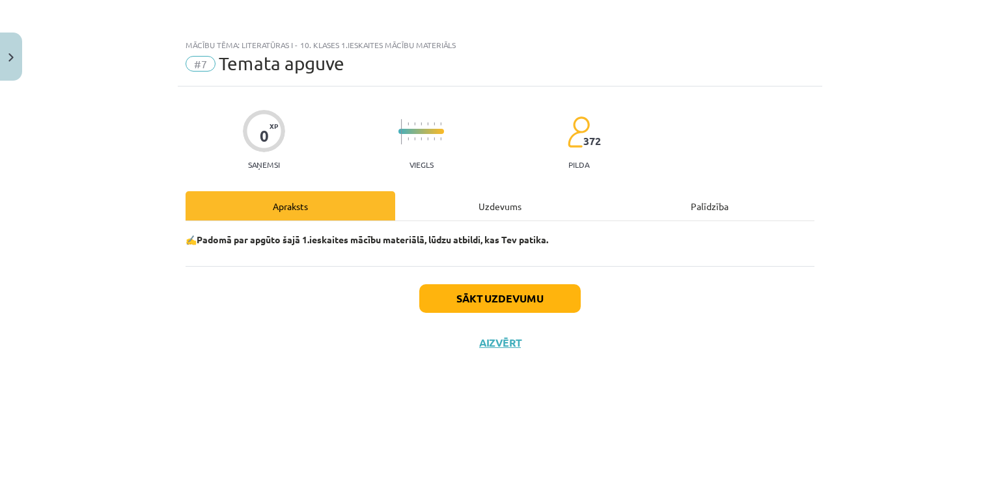
click at [487, 197] on div "Uzdevums" at bounding box center [500, 205] width 210 height 29
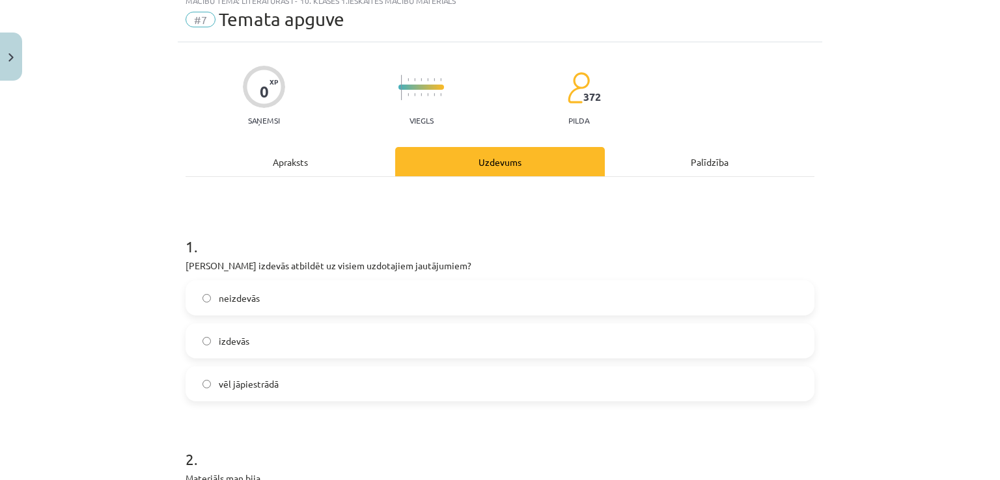
scroll to position [47, 0]
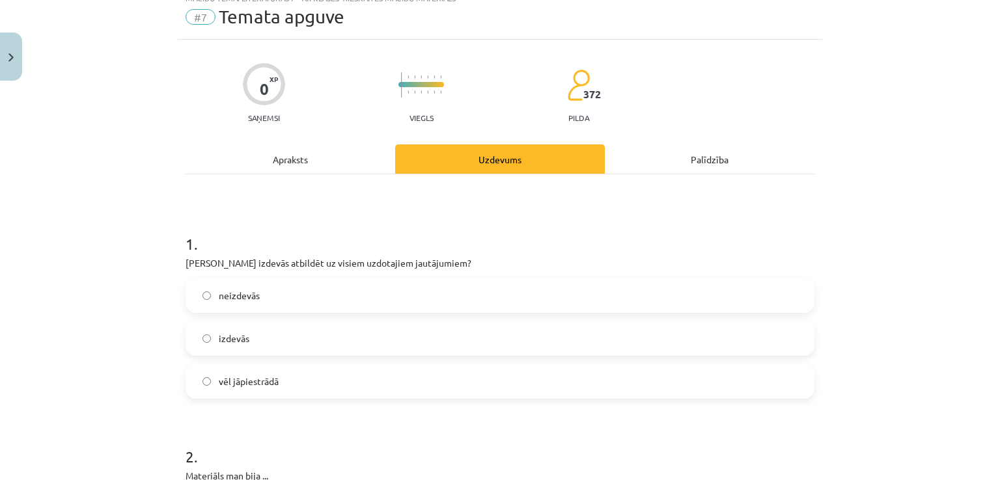
click at [266, 350] on label "izdevās" at bounding box center [500, 338] width 626 height 33
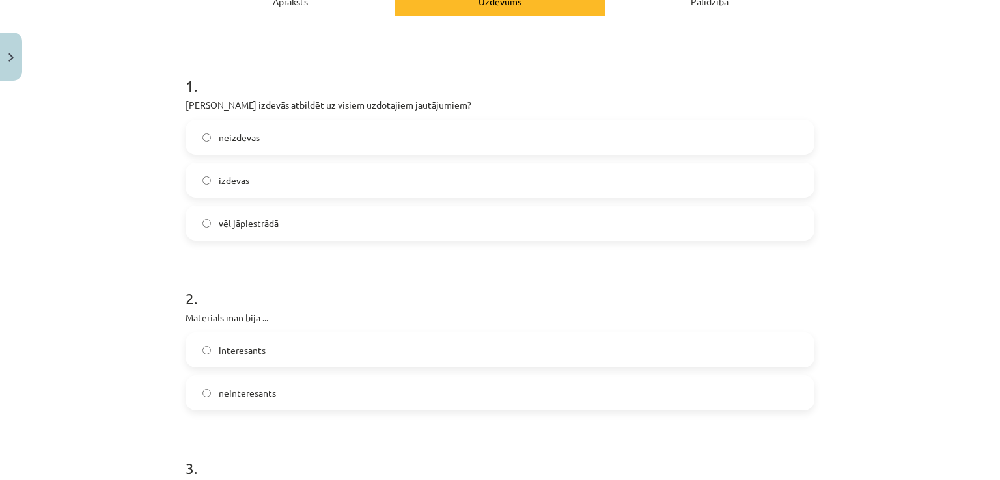
scroll to position [207, 0]
click at [286, 389] on label "neinteresants" at bounding box center [500, 391] width 626 height 33
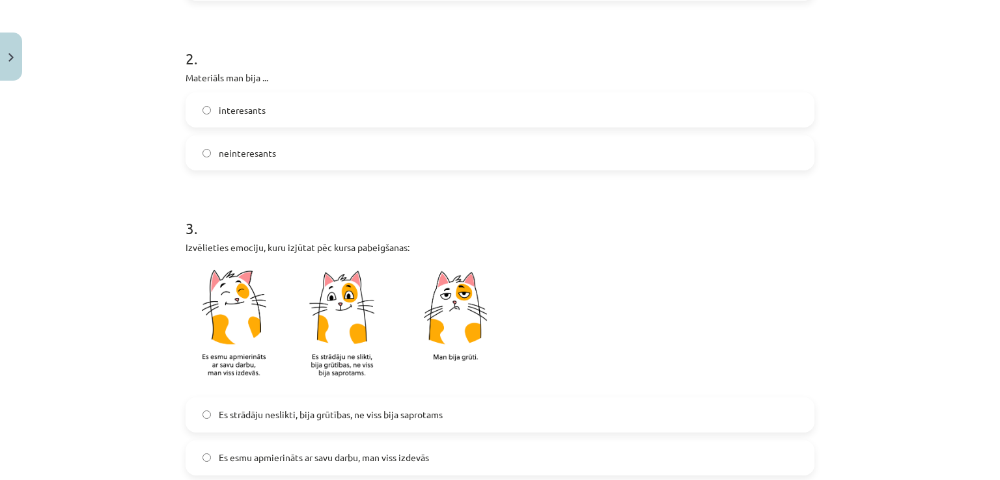
scroll to position [445, 0]
click at [350, 407] on label "Es strādāju neslikti, bija grūtības, ne viss bija saprotams" at bounding box center [500, 415] width 626 height 33
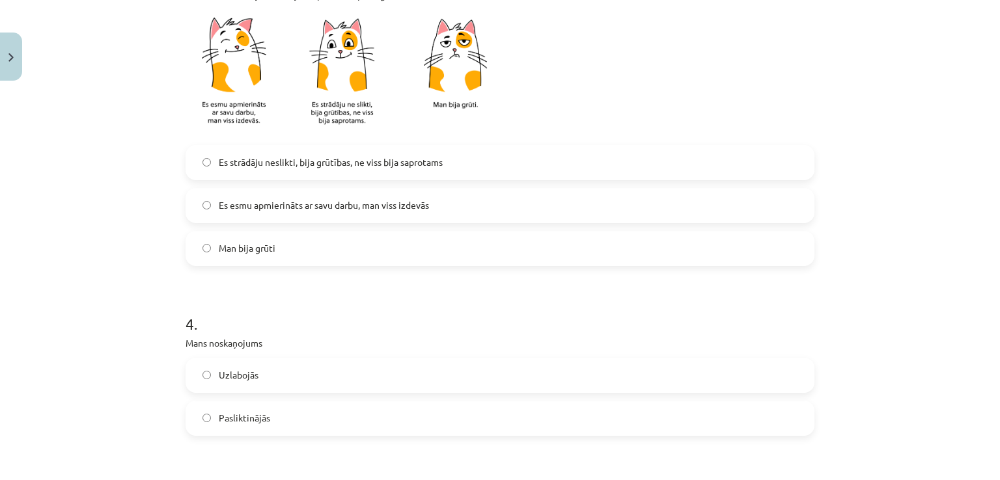
scroll to position [698, 0]
click at [286, 410] on label "Pasliktinājās" at bounding box center [500, 418] width 626 height 33
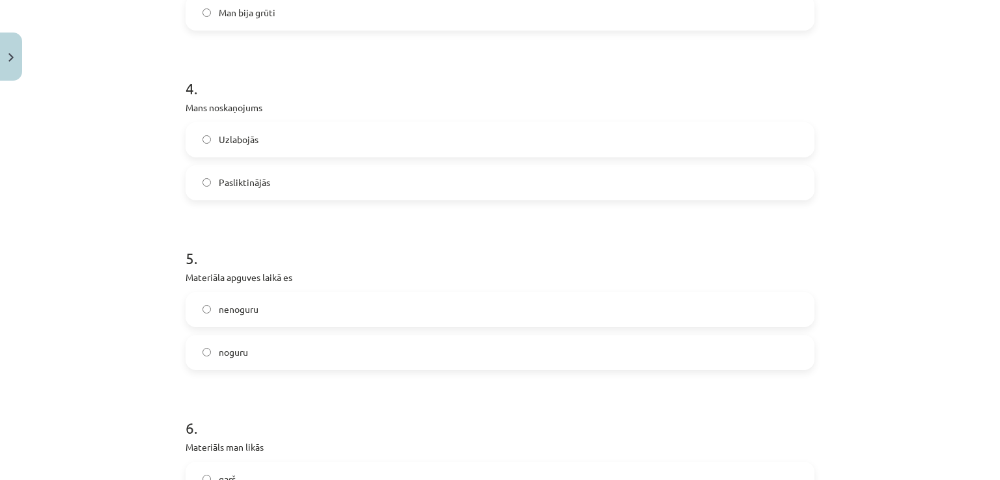
scroll to position [932, 0]
click at [279, 342] on label "noguru" at bounding box center [500, 354] width 626 height 33
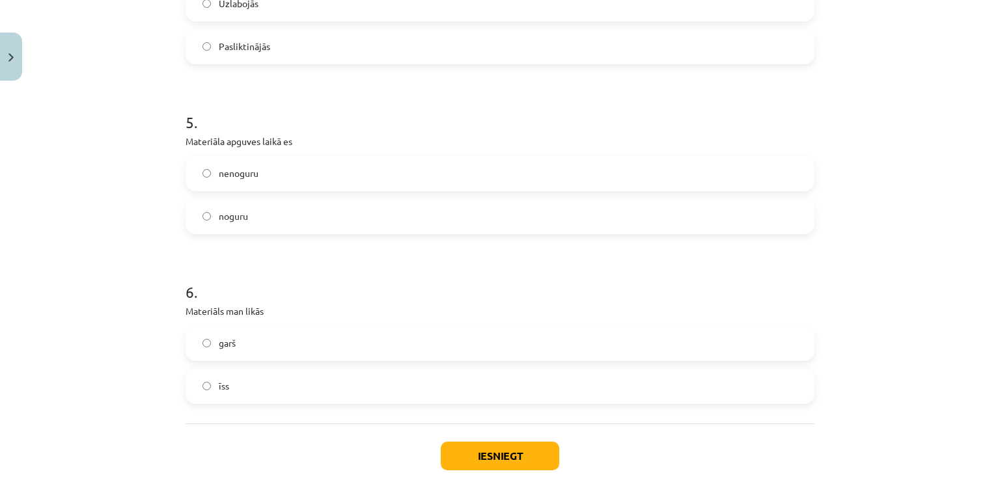
scroll to position [1079, 0]
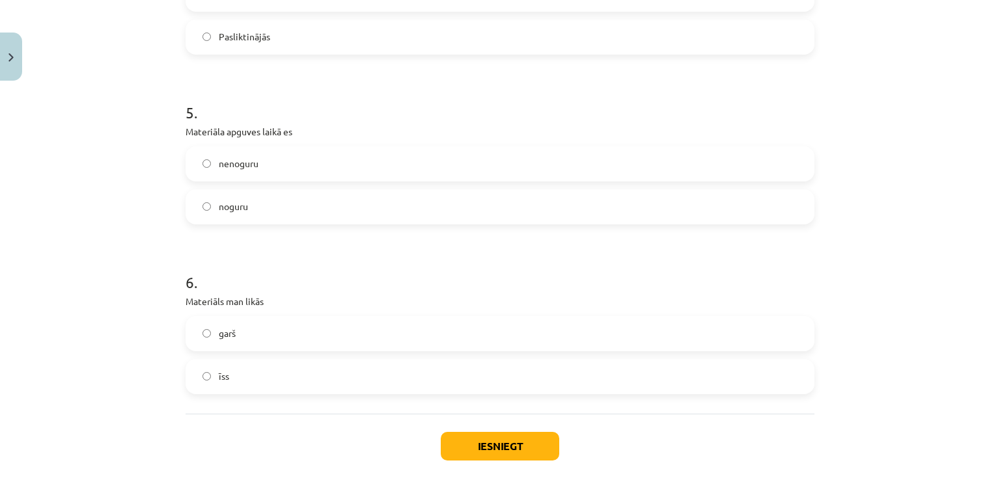
click at [279, 342] on label "garš" at bounding box center [500, 334] width 626 height 33
click at [453, 447] on button "Iesniegt" at bounding box center [500, 446] width 118 height 29
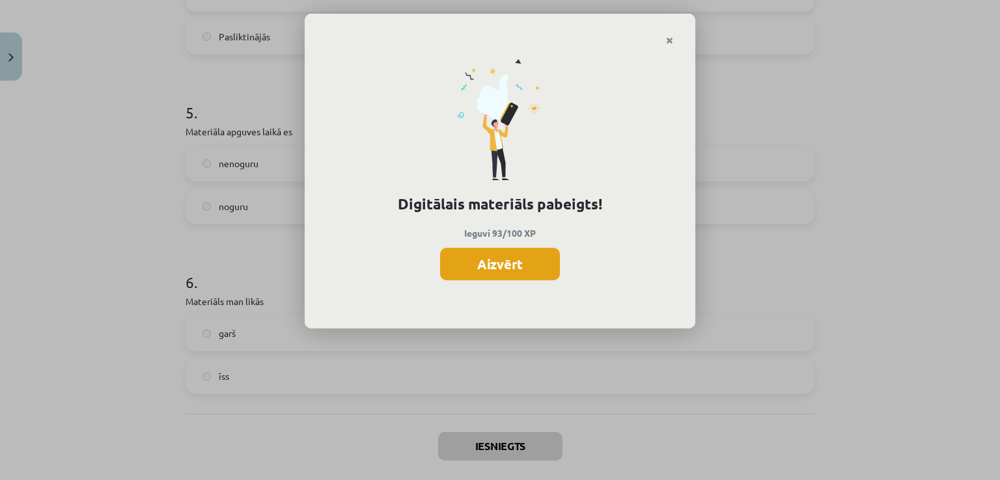
click at [500, 261] on button "Aizvērt" at bounding box center [500, 264] width 120 height 33
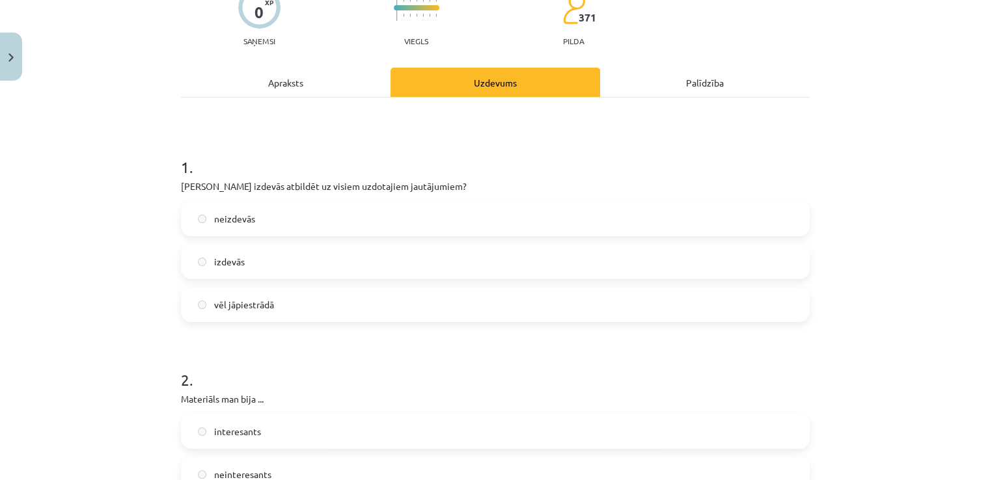
scroll to position [0, 0]
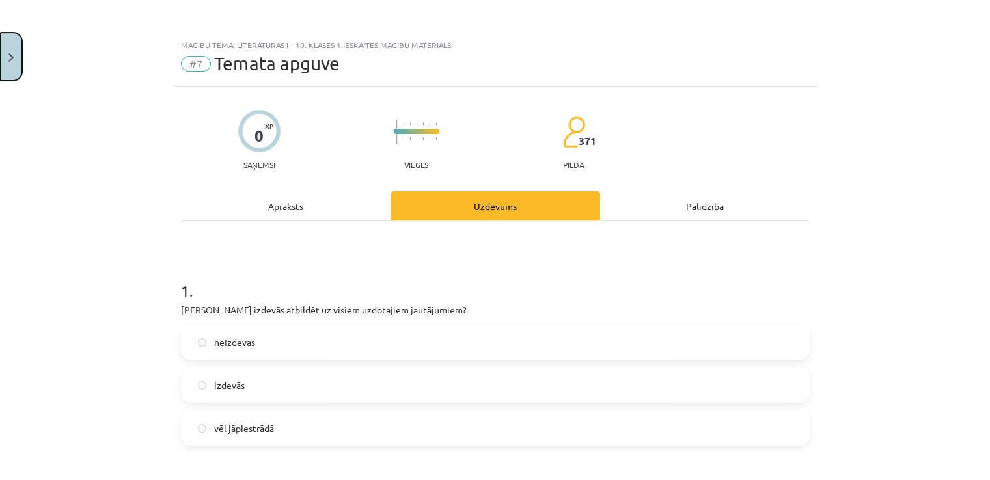
click at [12, 61] on button "Close" at bounding box center [11, 57] width 22 height 48
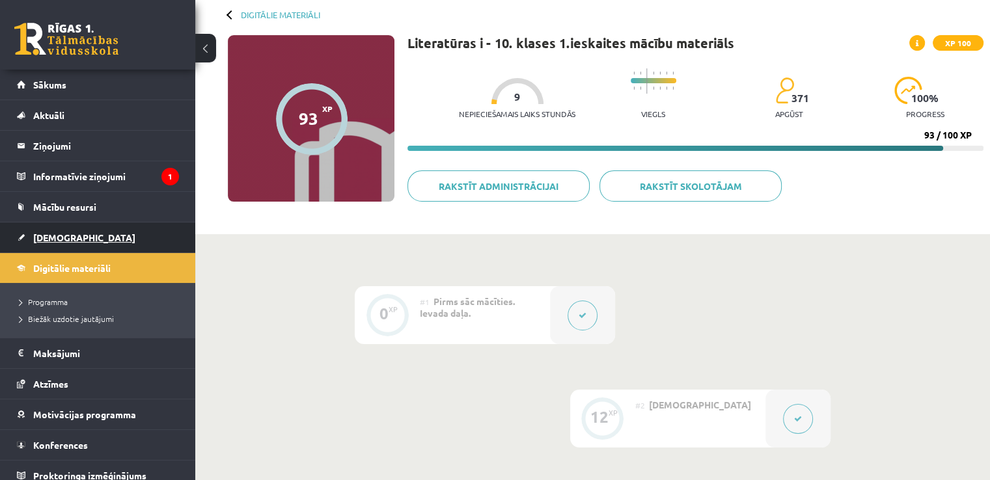
click at [61, 232] on span "[DEMOGRAPHIC_DATA]" at bounding box center [84, 238] width 102 height 12
